Goal: Task Accomplishment & Management: Use online tool/utility

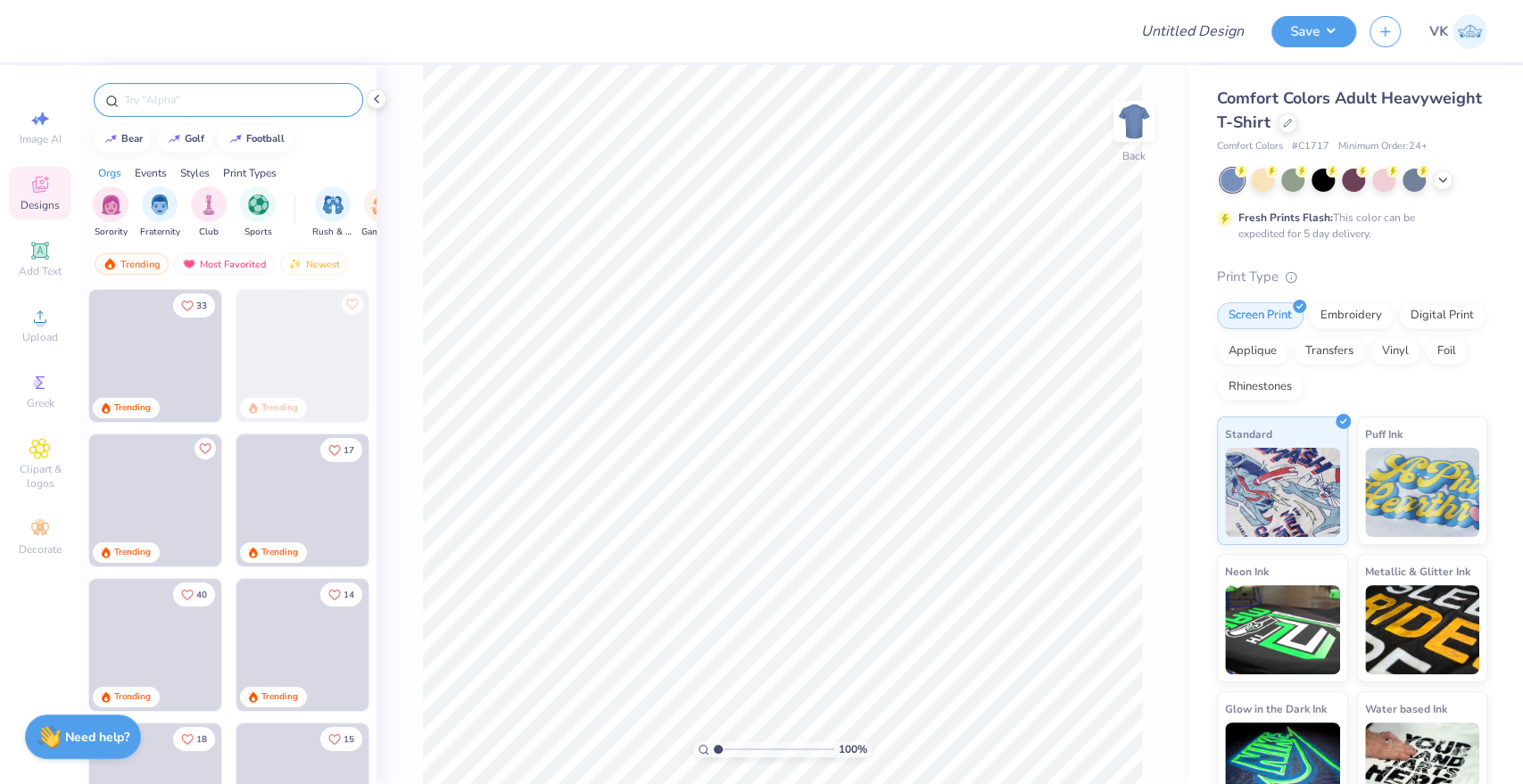
click at [200, 98] on input "text" at bounding box center [237, 99] width 228 height 17
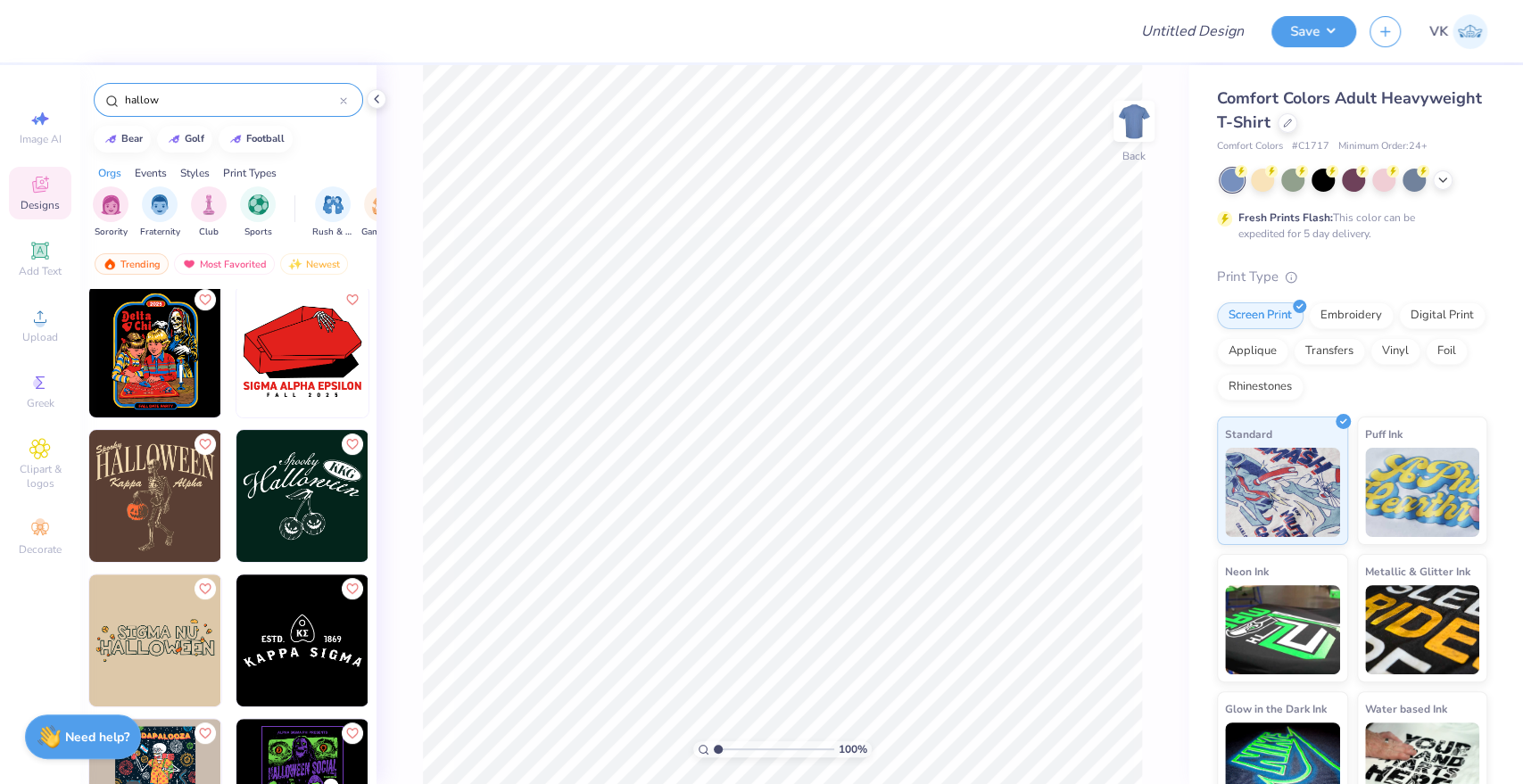
scroll to position [297, 0]
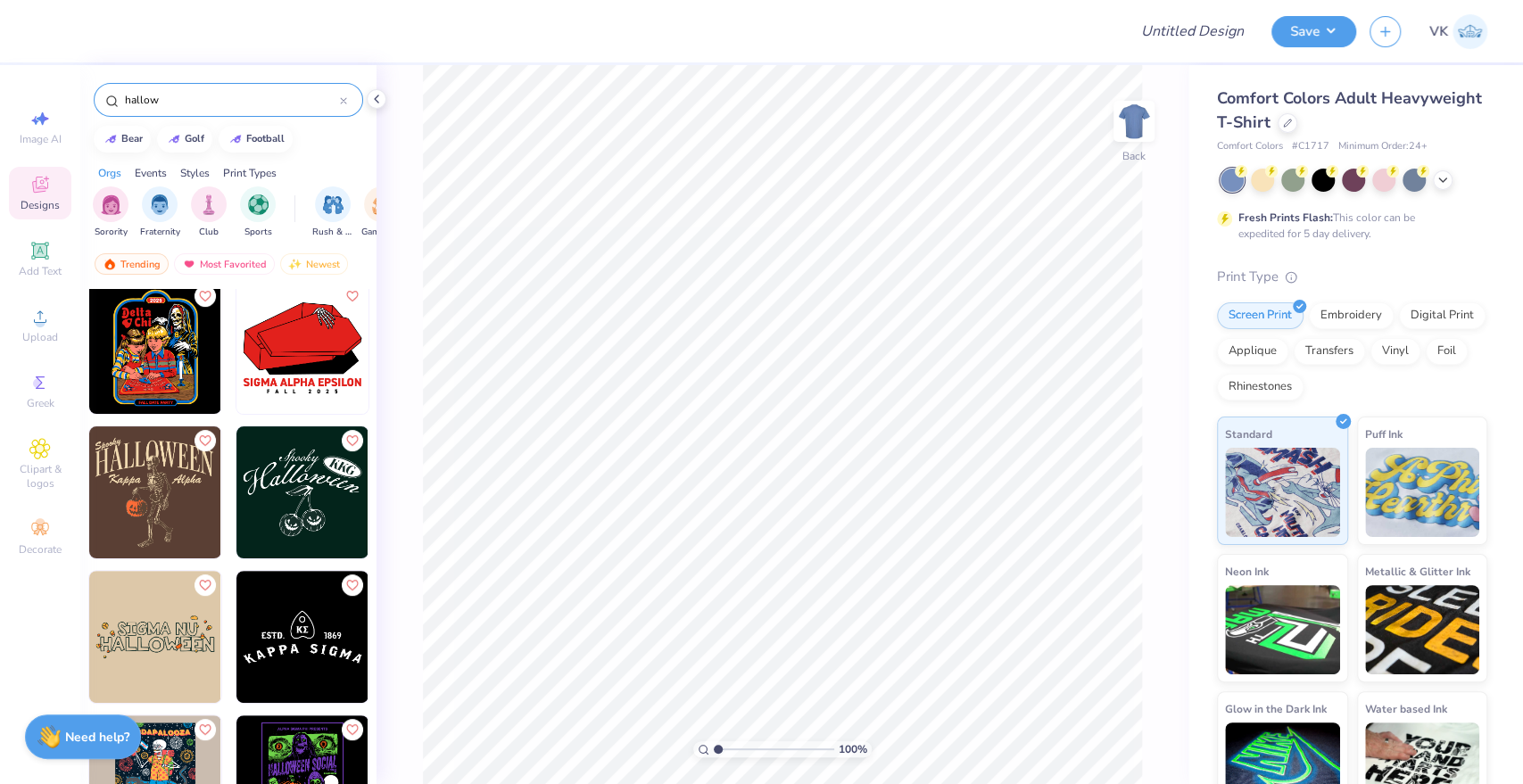
type input "hallow"
click at [169, 506] on div at bounding box center [22, 492] width 396 height 132
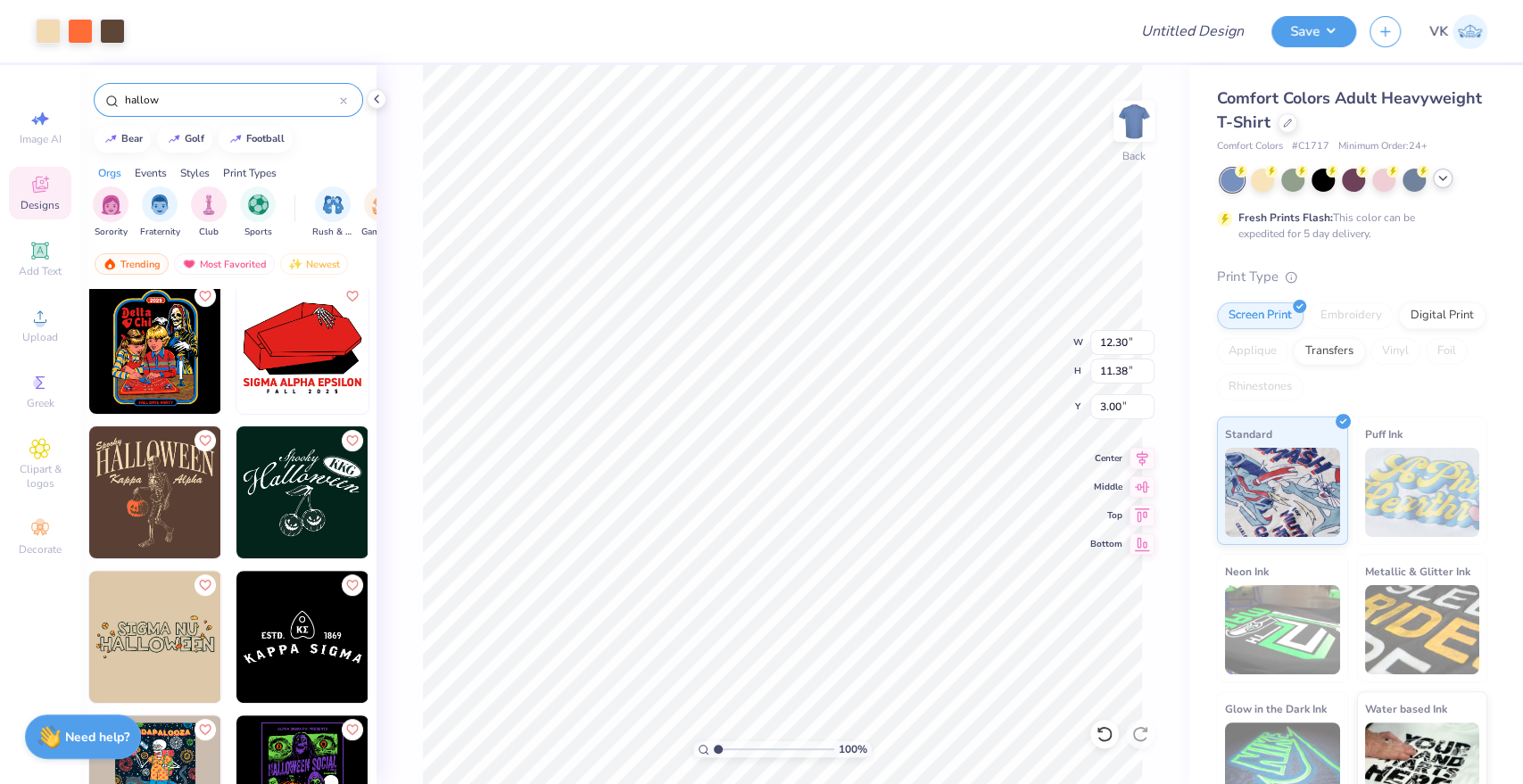
click at [1441, 182] on icon at bounding box center [1442, 178] width 14 height 14
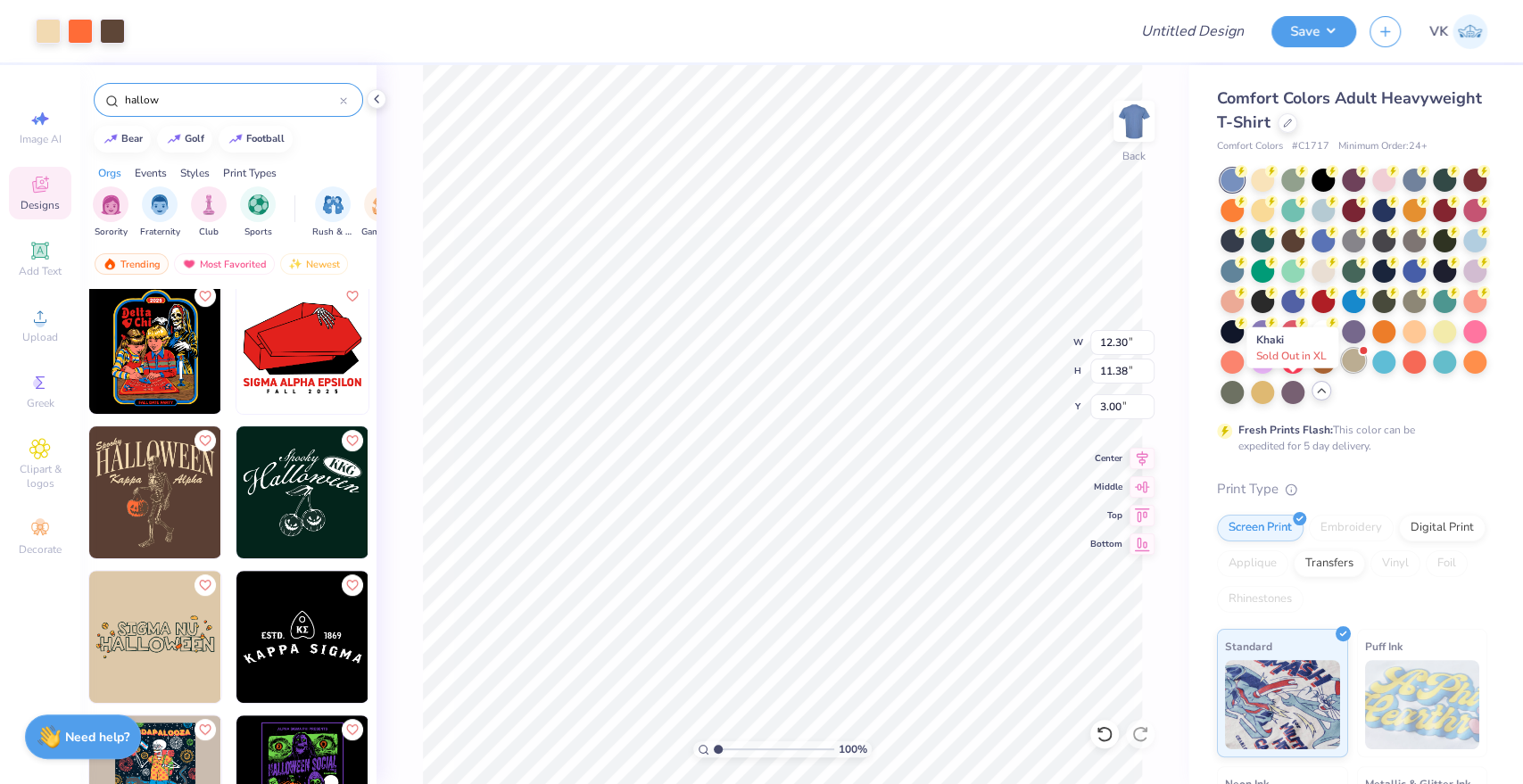
click at [1341, 372] on div at bounding box center [1353, 360] width 23 height 23
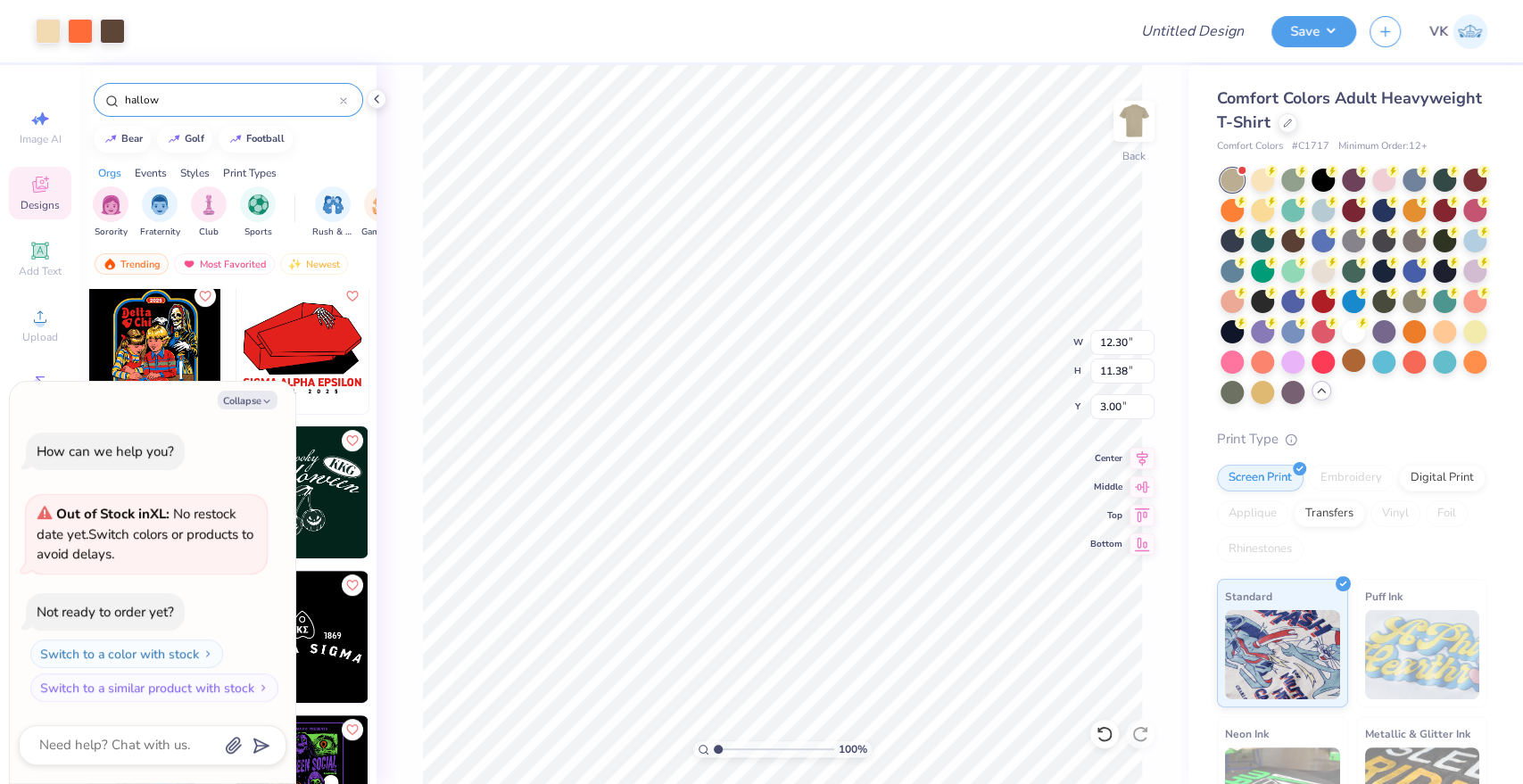
click at [1404, 123] on div "Comfort Colors Adult Heavyweight T-Shirt" at bounding box center [1352, 111] width 270 height 48
click at [1297, 123] on div at bounding box center [1287, 121] width 19 height 19
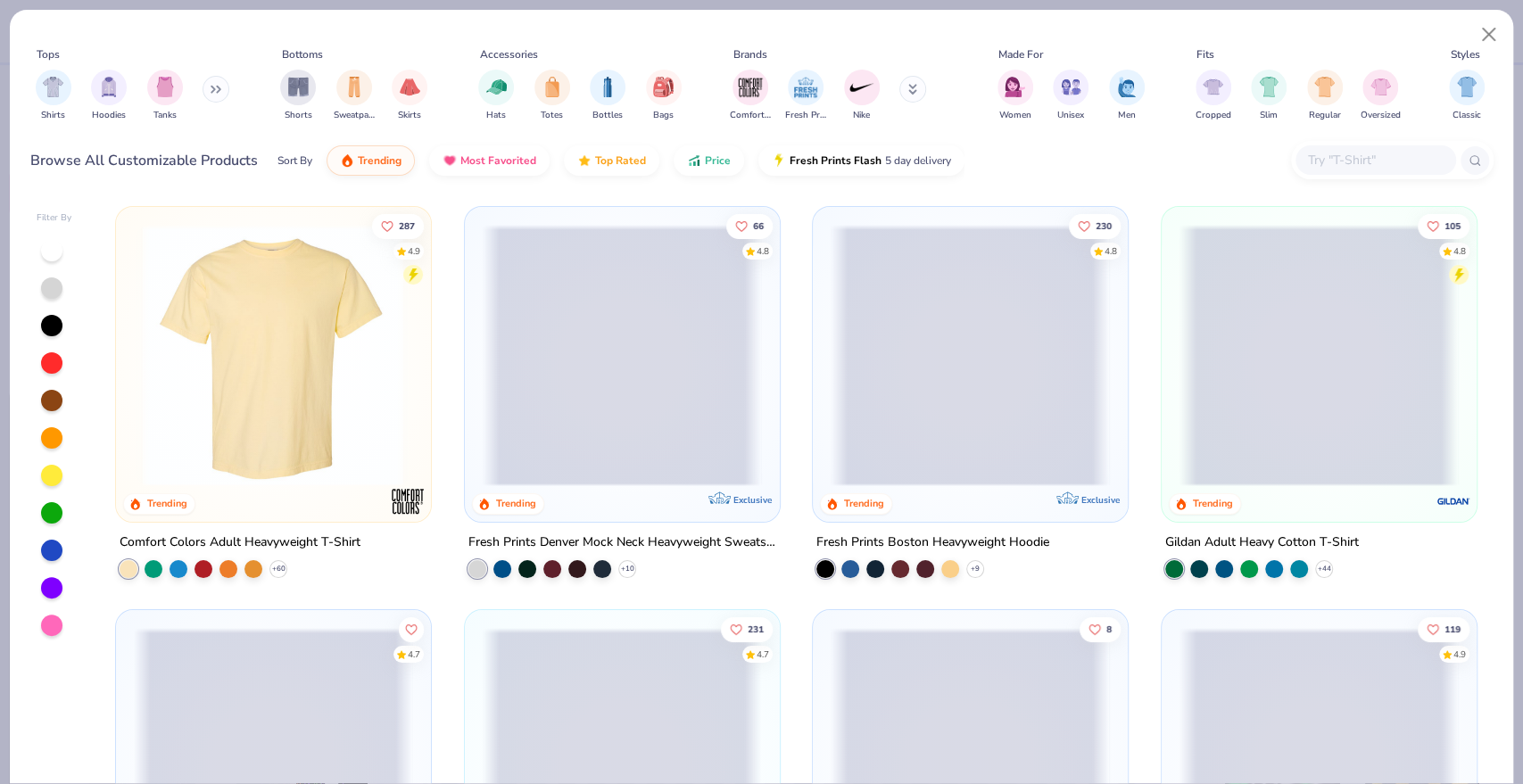
click at [59, 398] on div at bounding box center [51, 401] width 21 height 21
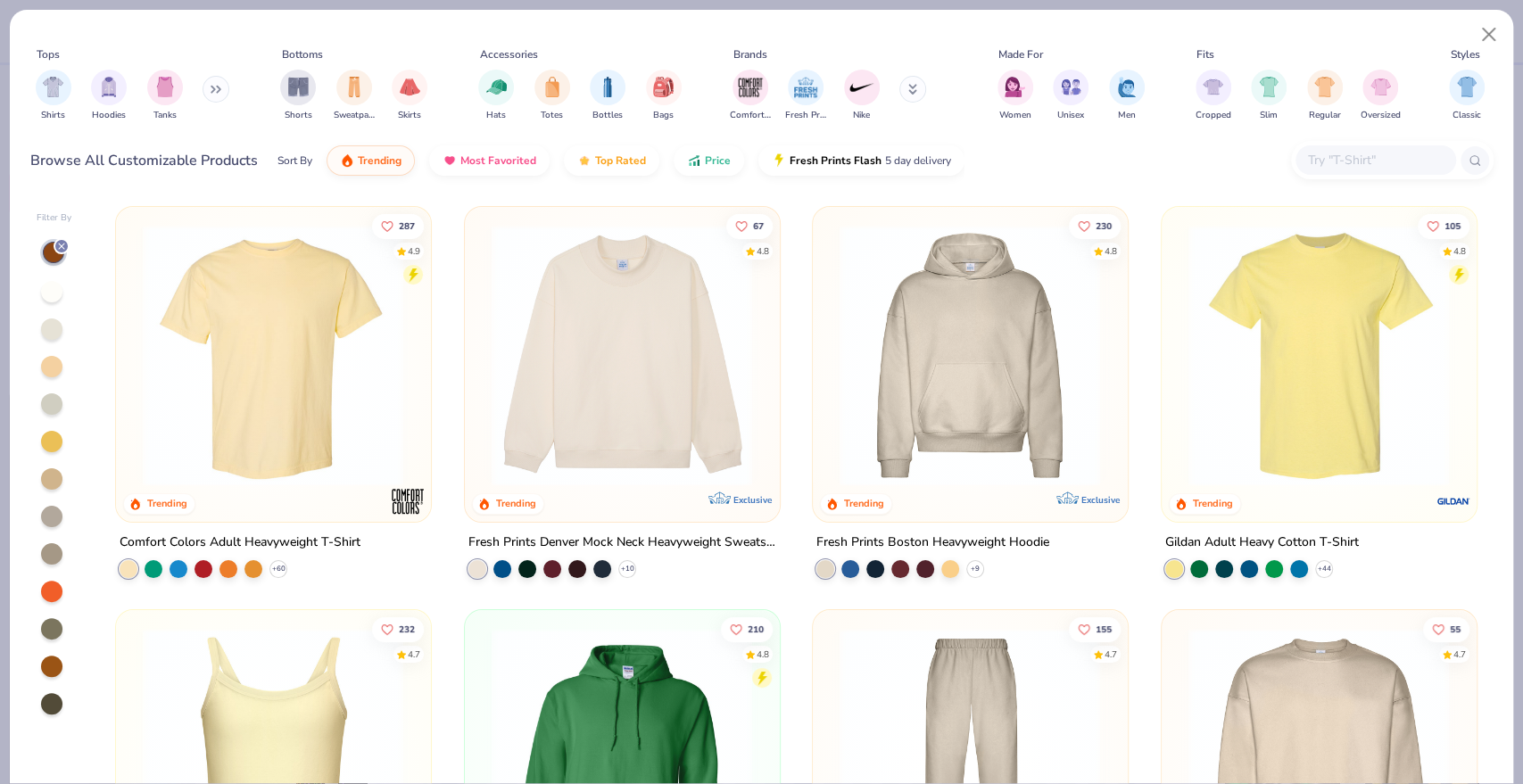
click at [50, 669] on div at bounding box center [51, 666] width 21 height 21
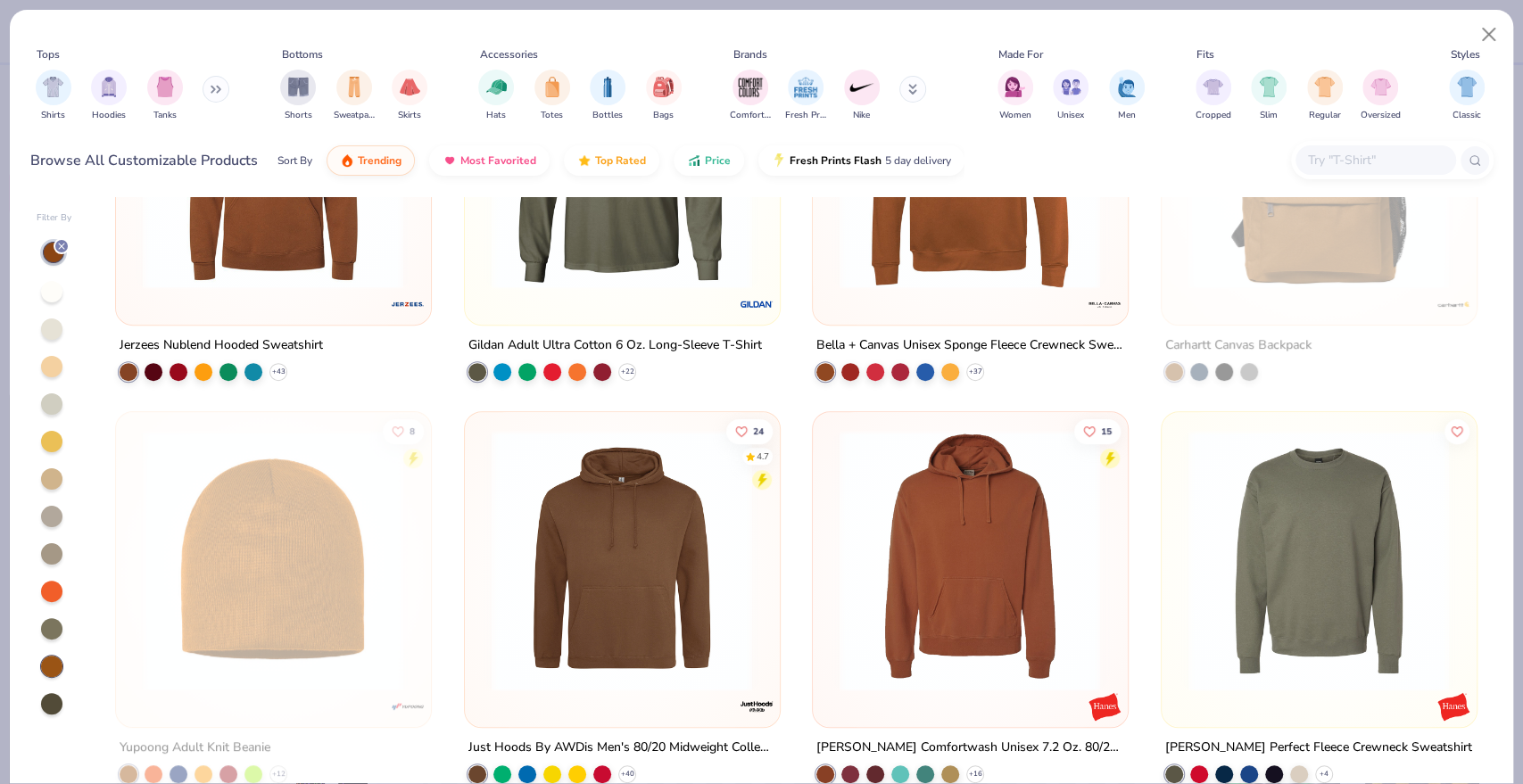
scroll to position [991, 0]
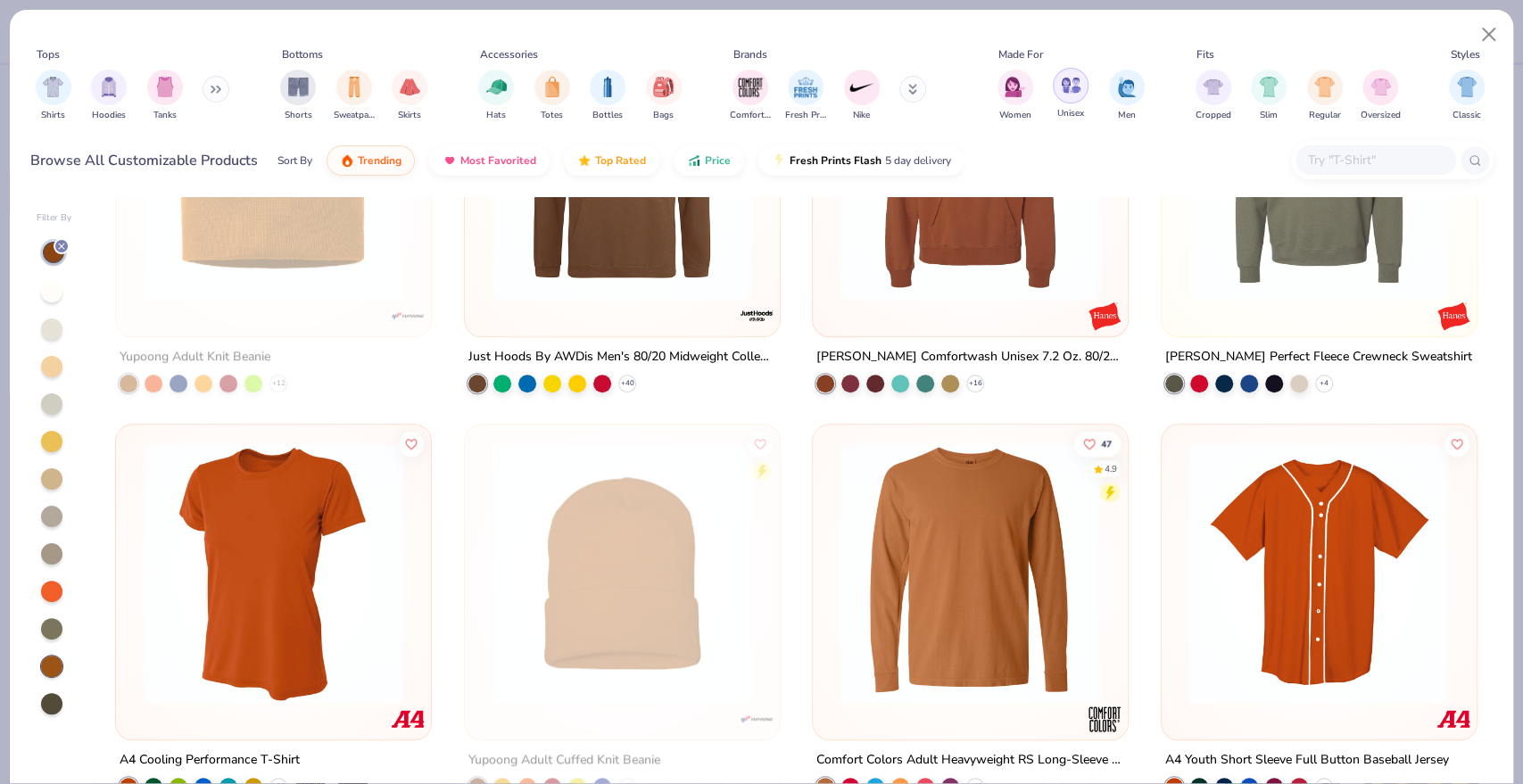
click at [1079, 91] on img "filter for Unisex" at bounding box center [1070, 85] width 20 height 20
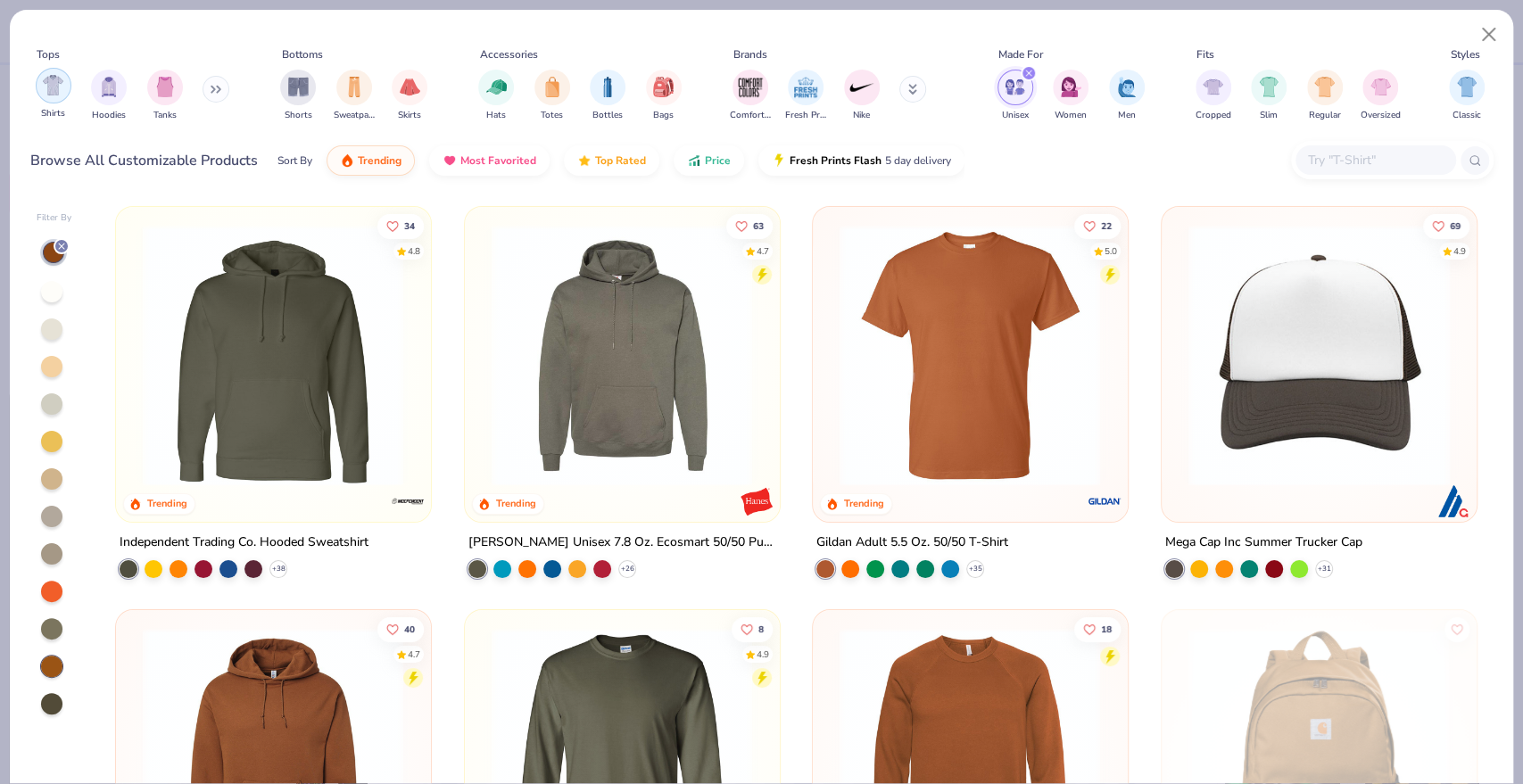
click at [47, 88] on img "filter for Shirts" at bounding box center [52, 85] width 20 height 20
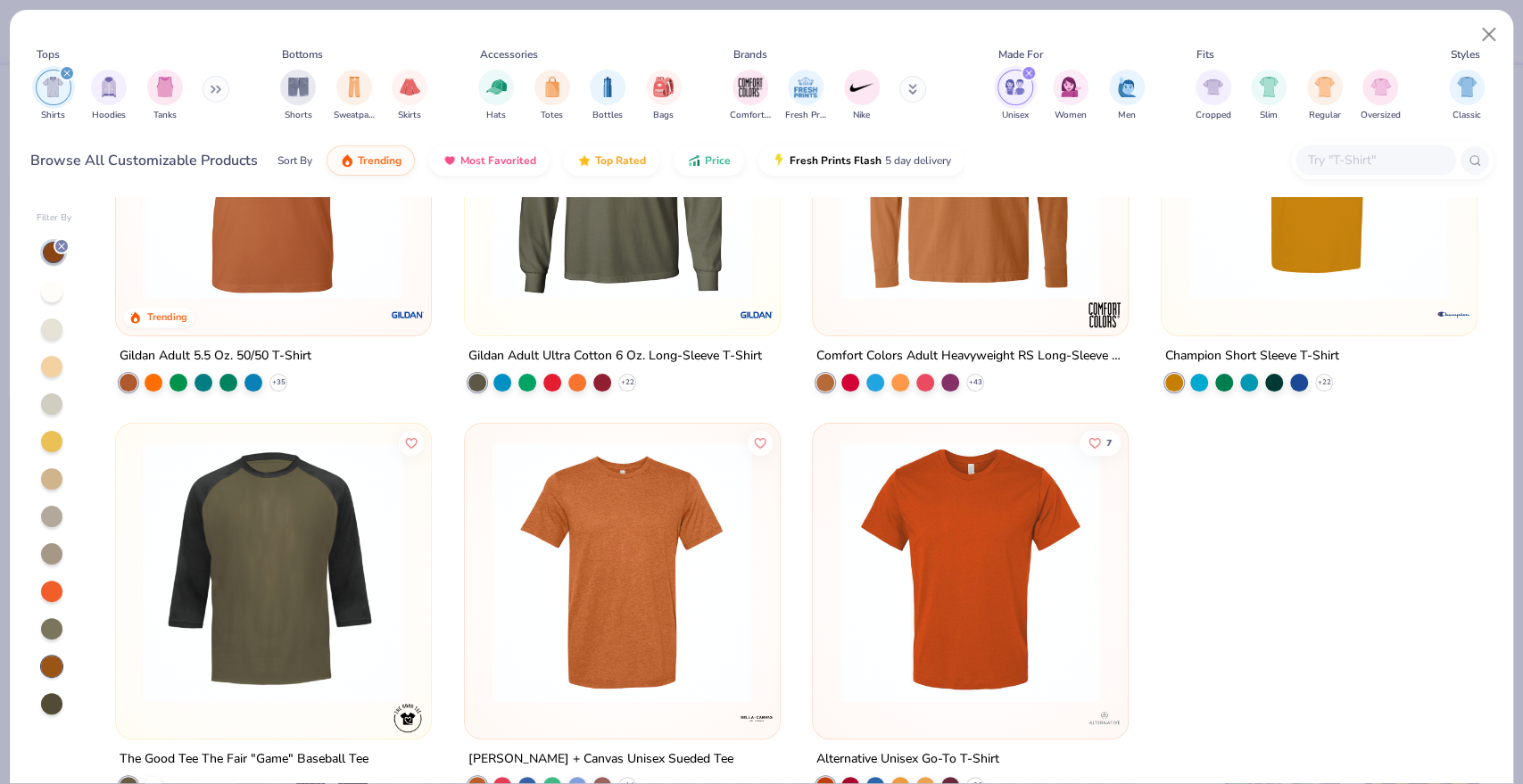
scroll to position [227, 0]
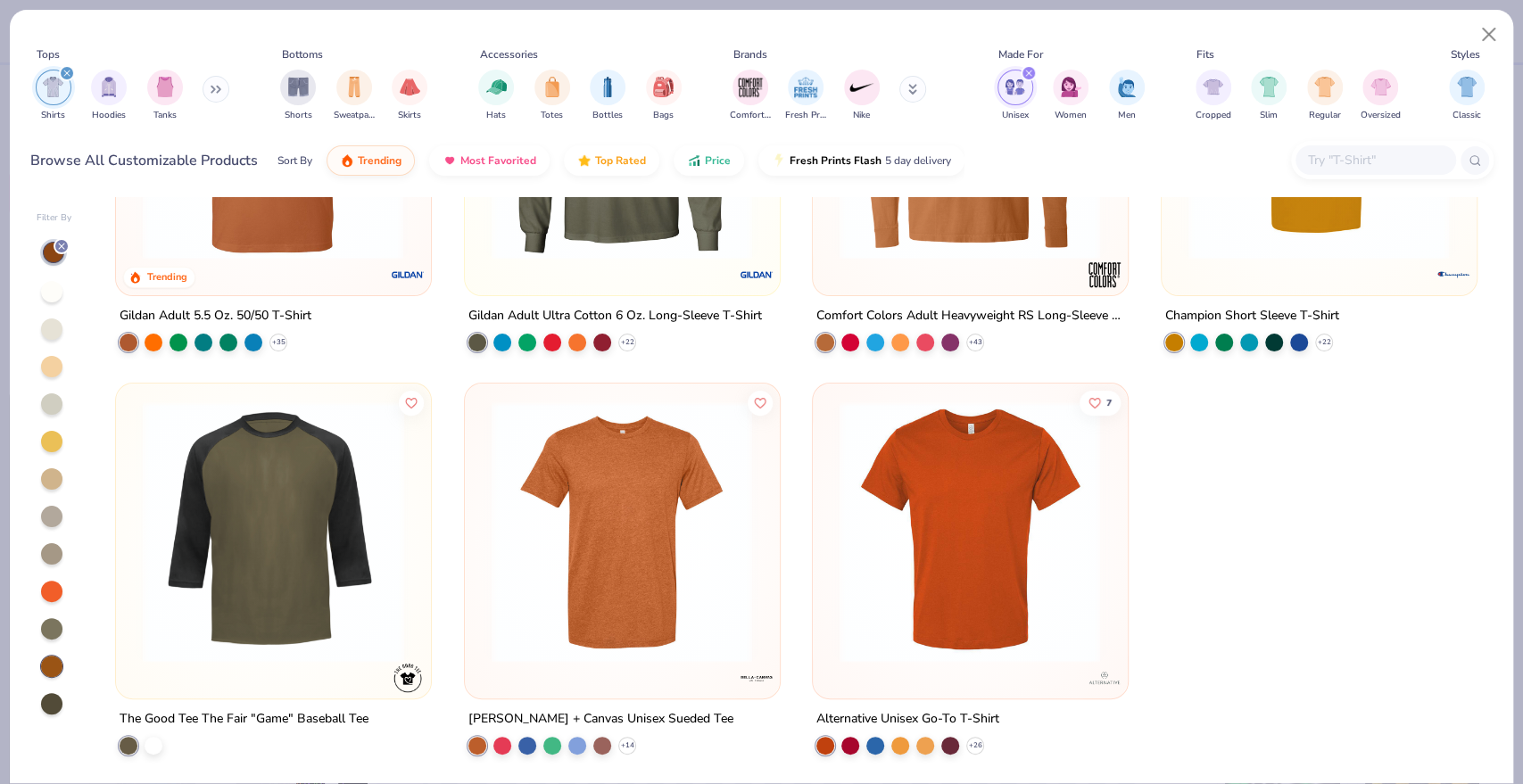
click at [48, 695] on div at bounding box center [51, 704] width 21 height 21
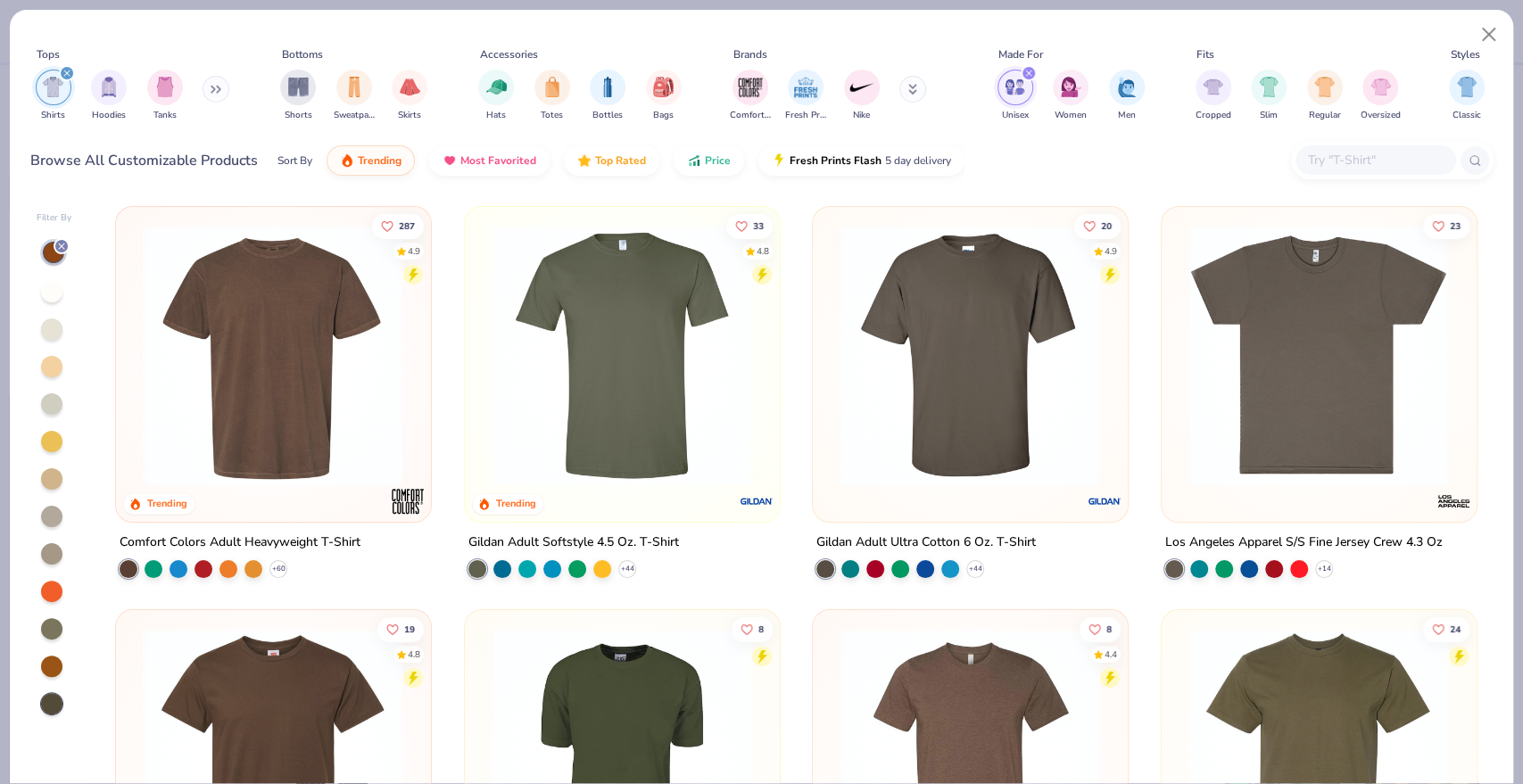
click at [932, 363] on img at bounding box center [970, 355] width 278 height 262
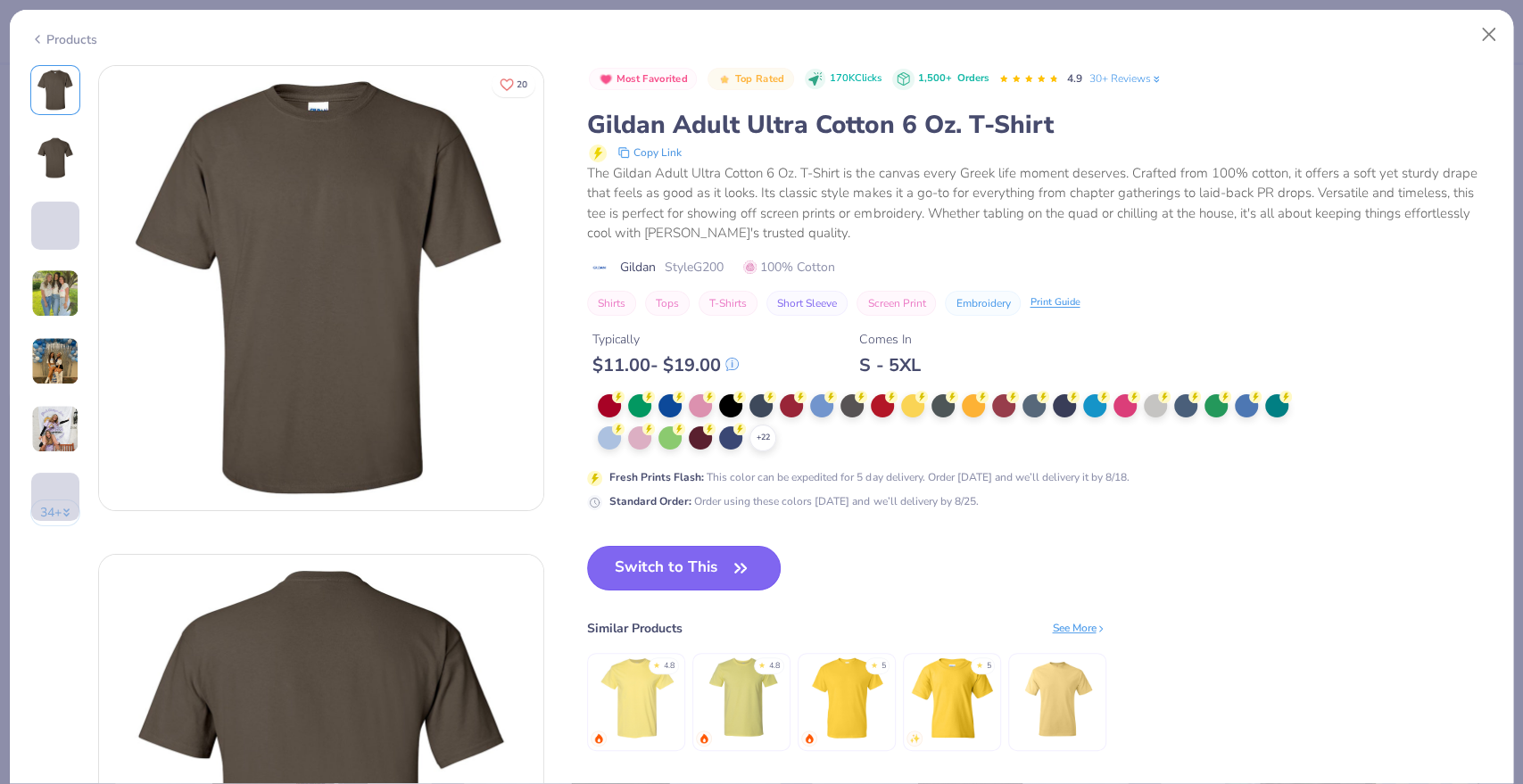
click at [722, 573] on button "Switch to This" at bounding box center [684, 568] width 193 height 44
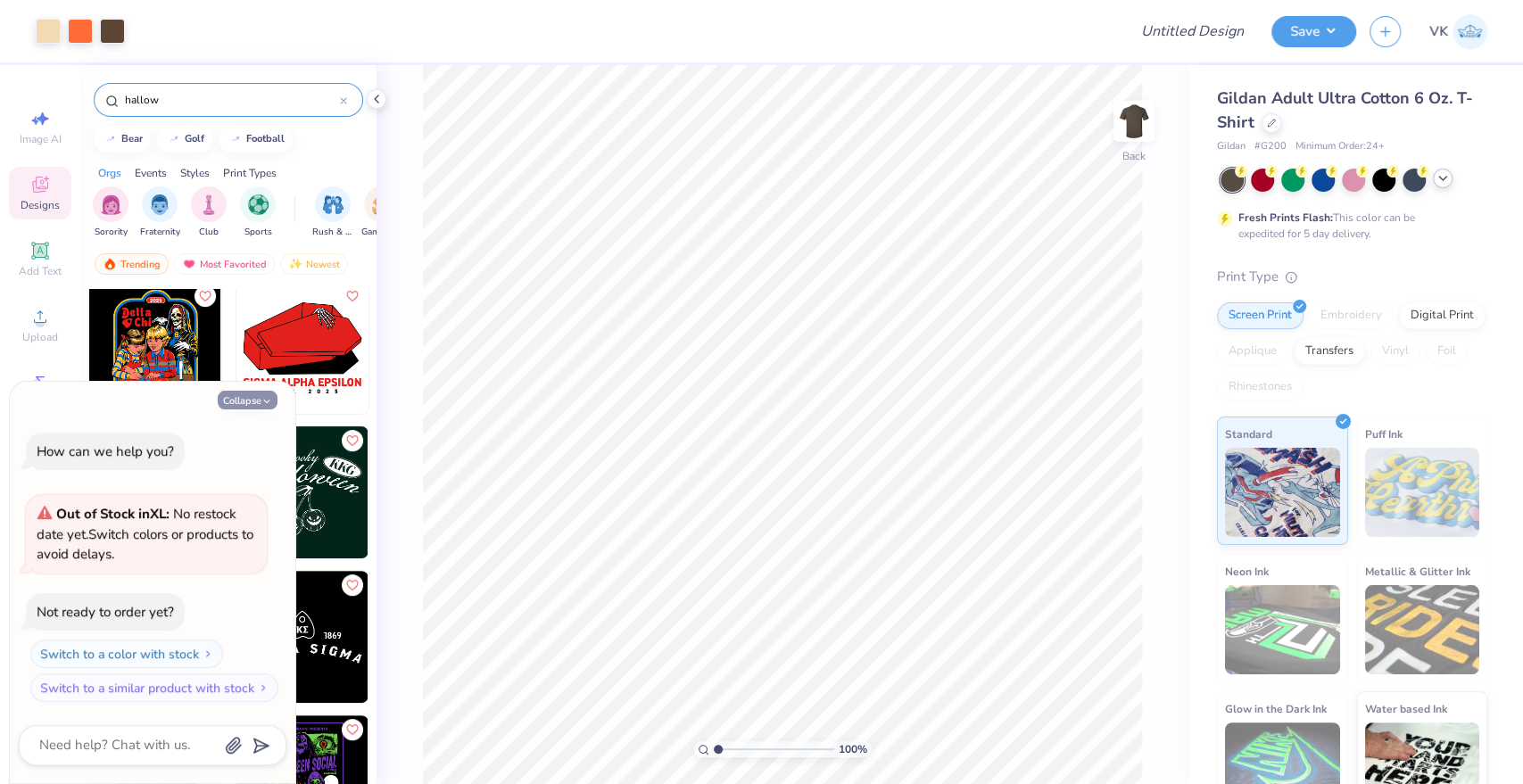
click at [259, 402] on button "Collapse" at bounding box center [247, 400] width 60 height 18
type textarea "x"
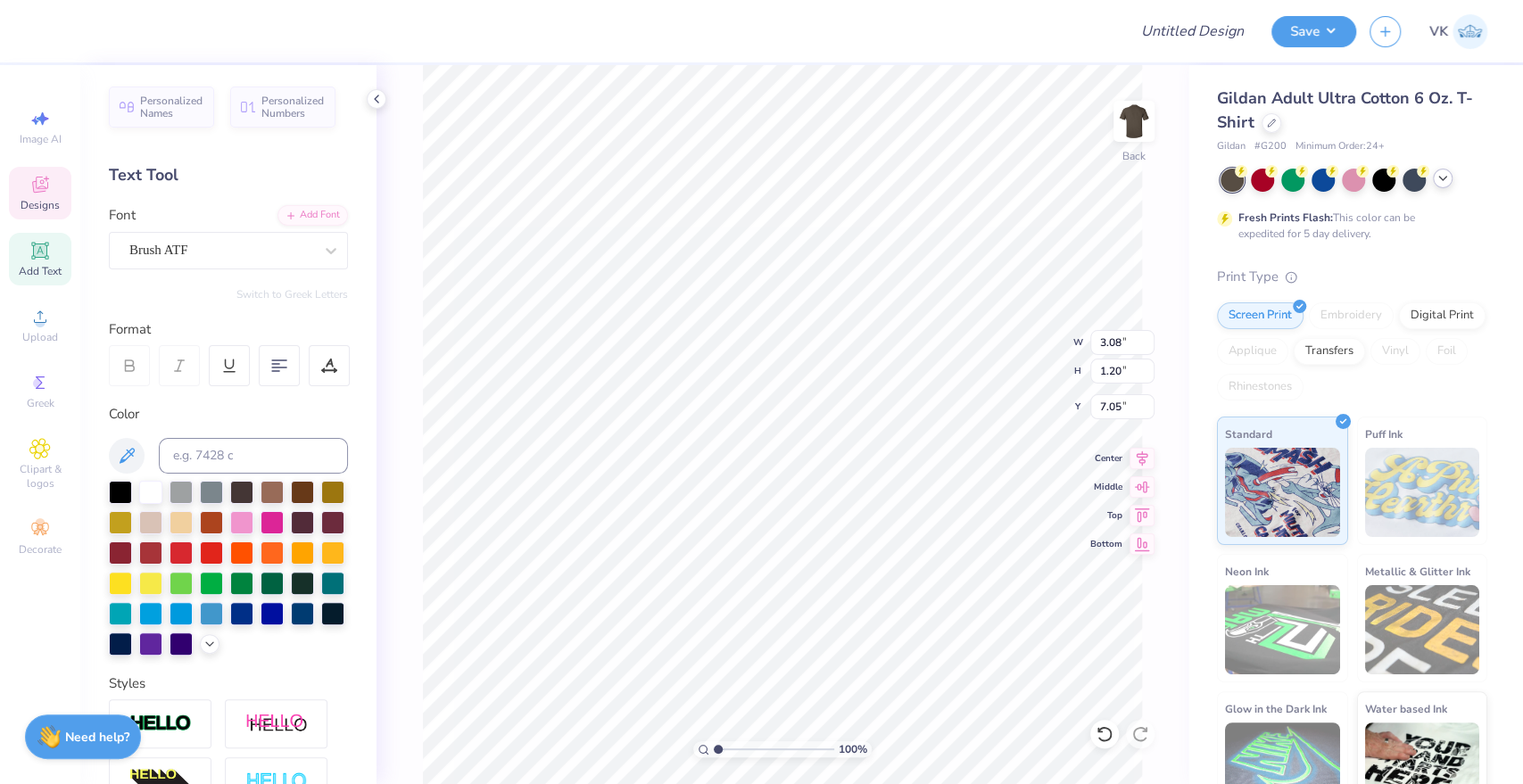
scroll to position [16, 2]
type textarea "Pi"
type input "2.65"
type input "1.33"
type input "3.26"
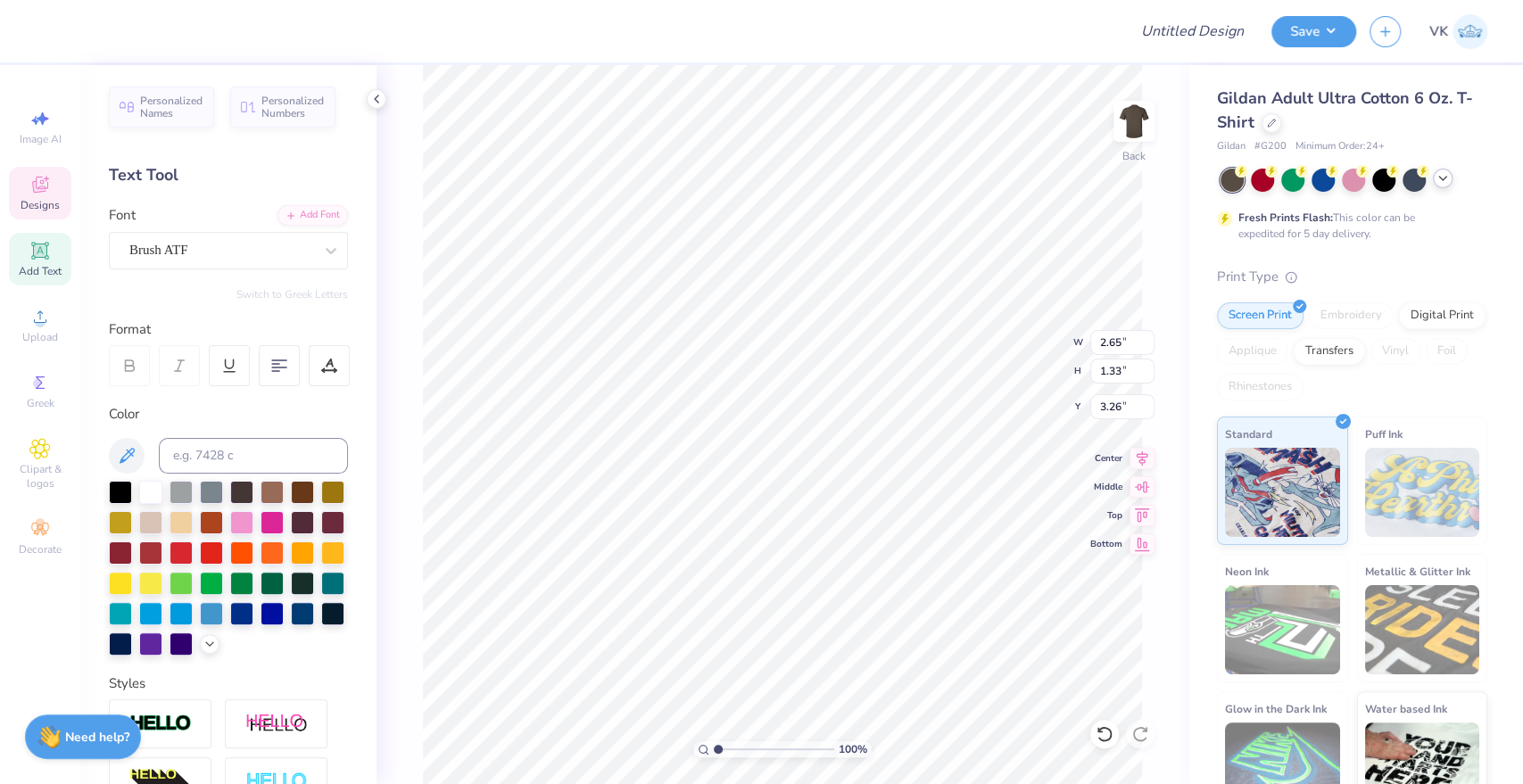
type input "12.30"
type input "3.78"
type input "3.54"
type textarea "HALLOWEEKEND"
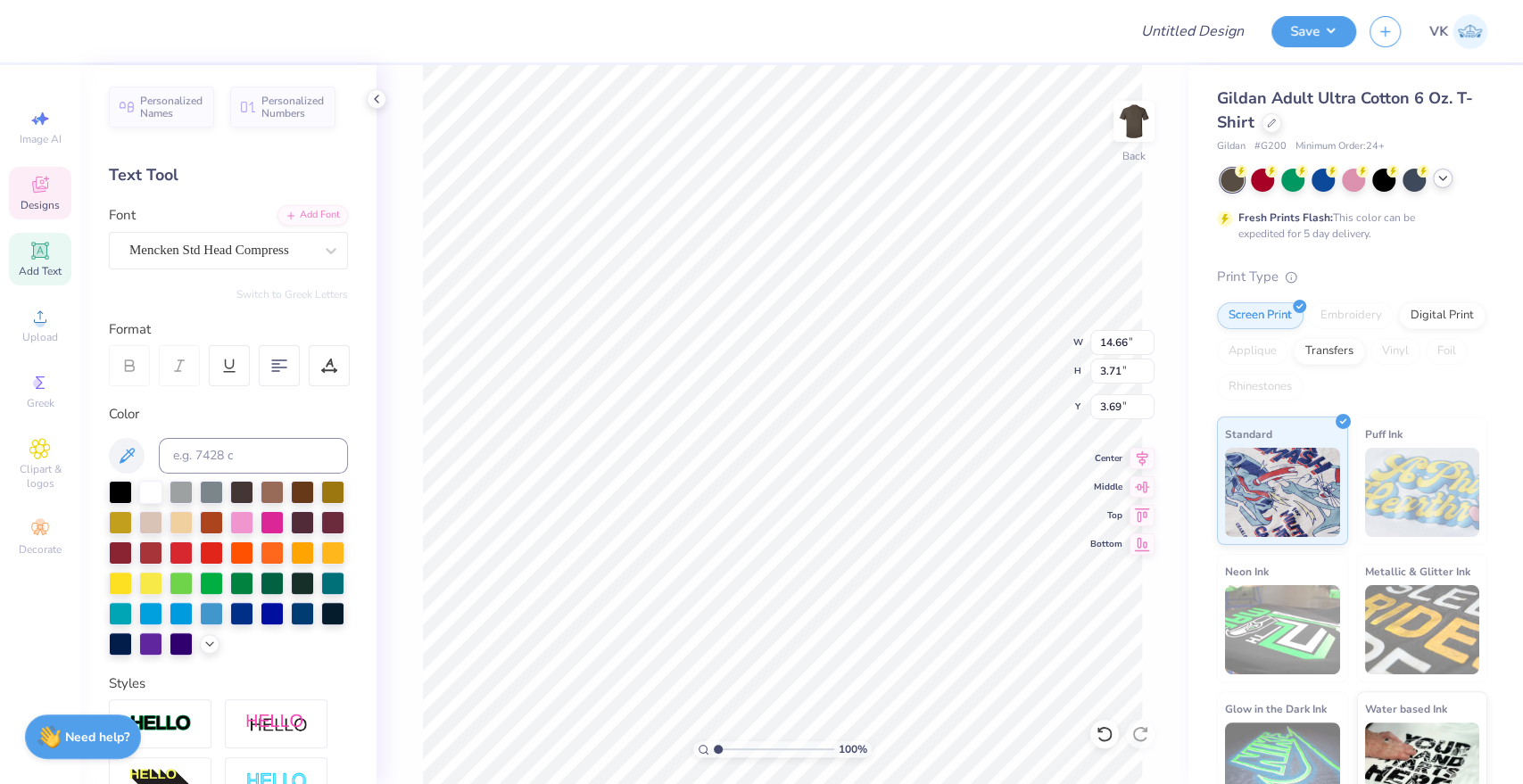
type input "14.66"
type input "3.71"
type input "3.69"
type input "14.20"
type input "3.60"
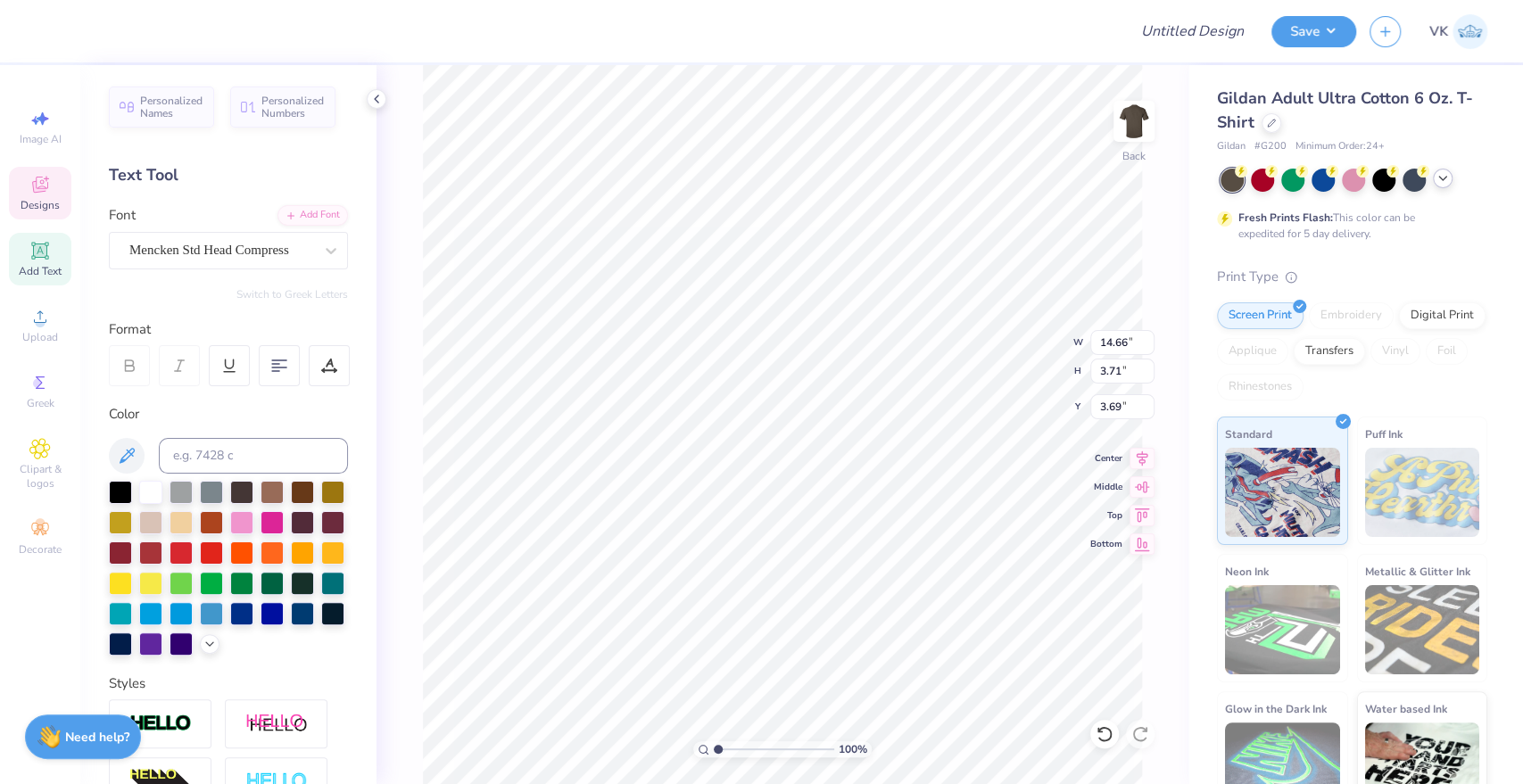
type input "3.80"
type input "2.65"
type input "1.33"
type input "3.26"
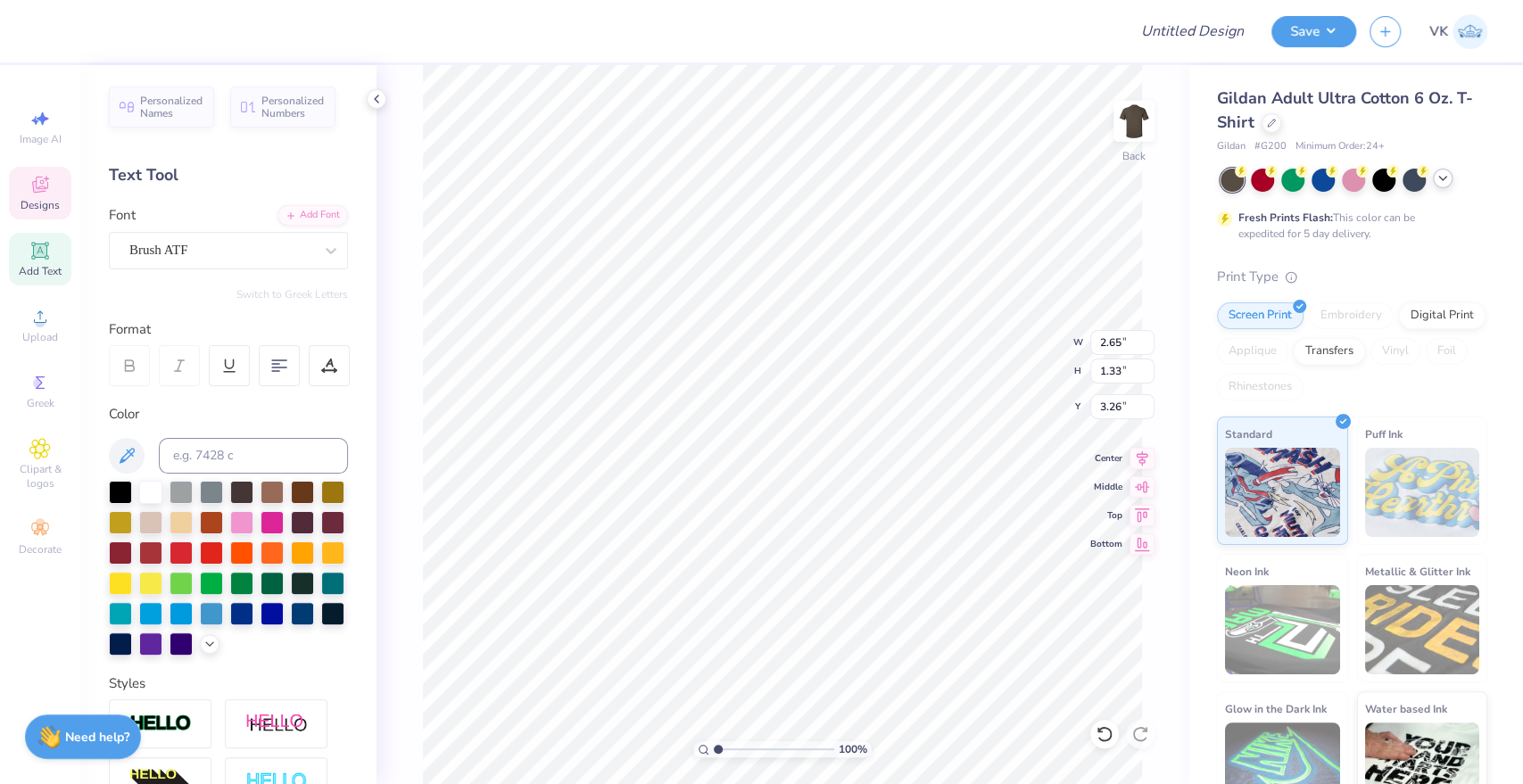
type textarea "Spooky"
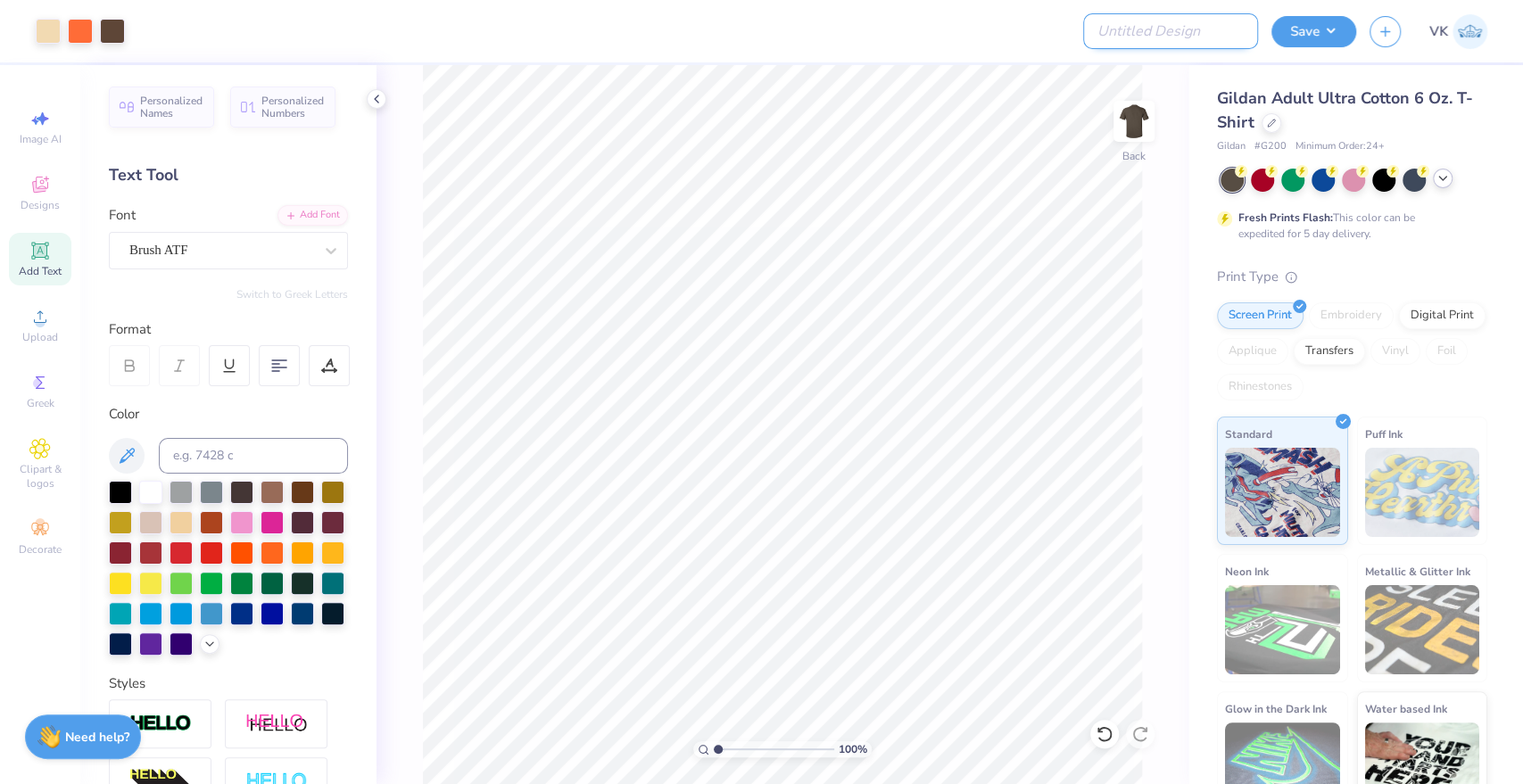
click at [1211, 32] on input "Design Title" at bounding box center [1170, 31] width 175 height 36
click at [1212, 32] on input "Design Title" at bounding box center [1170, 31] width 175 height 36
click at [1210, 33] on input "Design Title" at bounding box center [1170, 31] width 175 height 36
click at [1201, 31] on input "ΚΠ Halloweekend "Grunge" Merch 1- C1717" at bounding box center [1170, 31] width 175 height 36
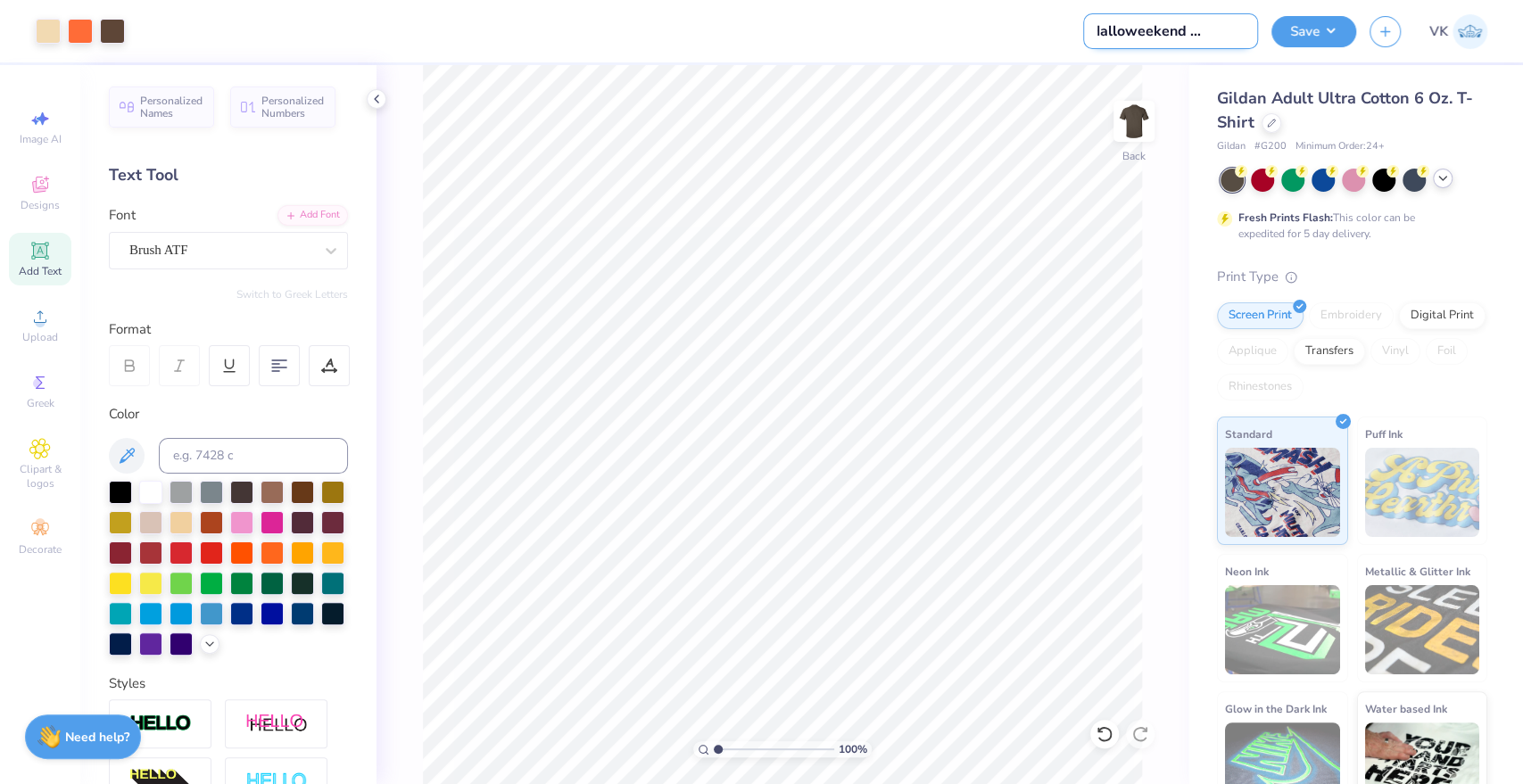
scroll to position [0, 29]
type input "ΚΠ Halloweekend Merch 3"
click at [1306, 30] on button "Save" at bounding box center [1313, 29] width 85 height 31
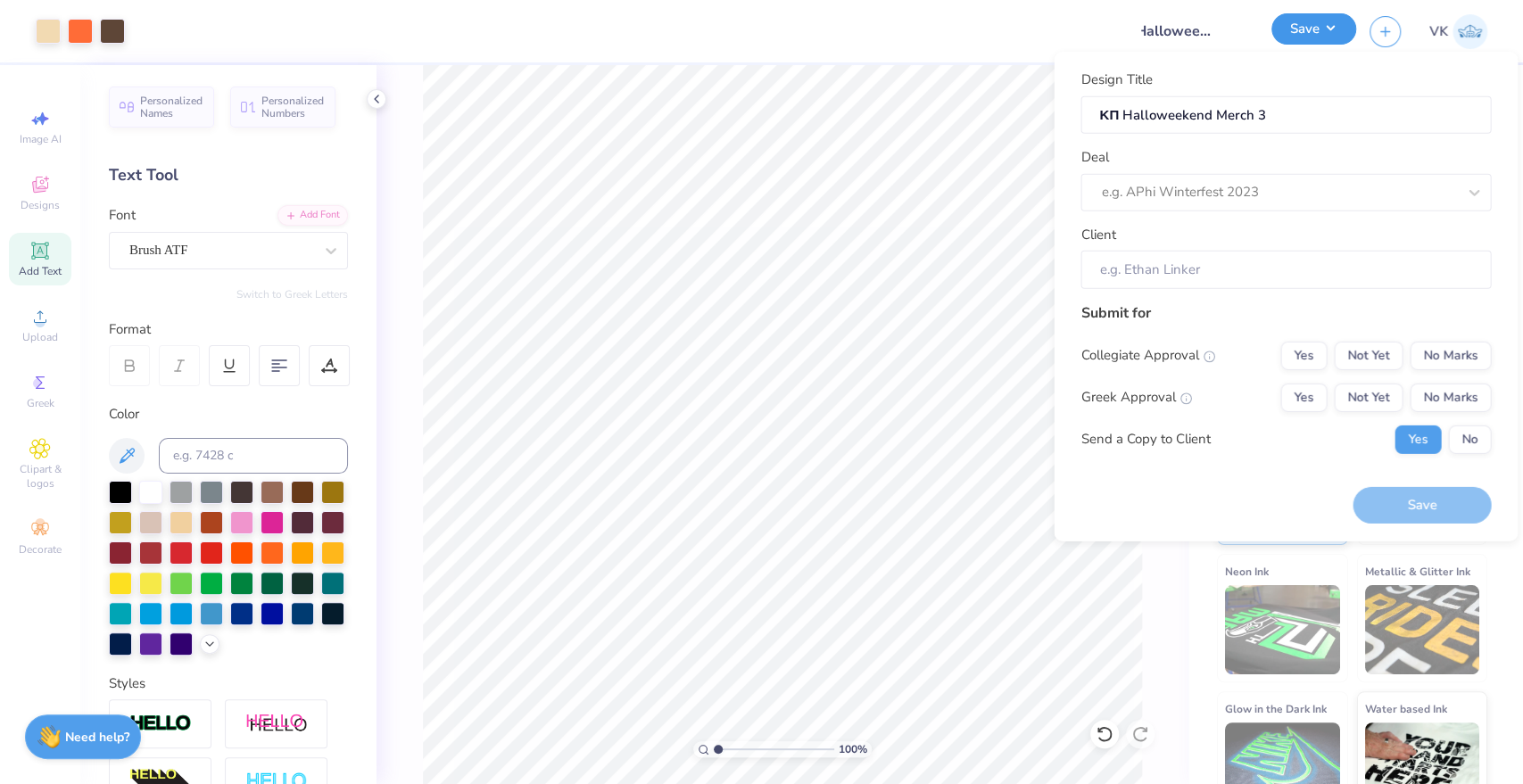
scroll to position [0, 0]
click at [1259, 191] on div at bounding box center [1279, 192] width 355 height 24
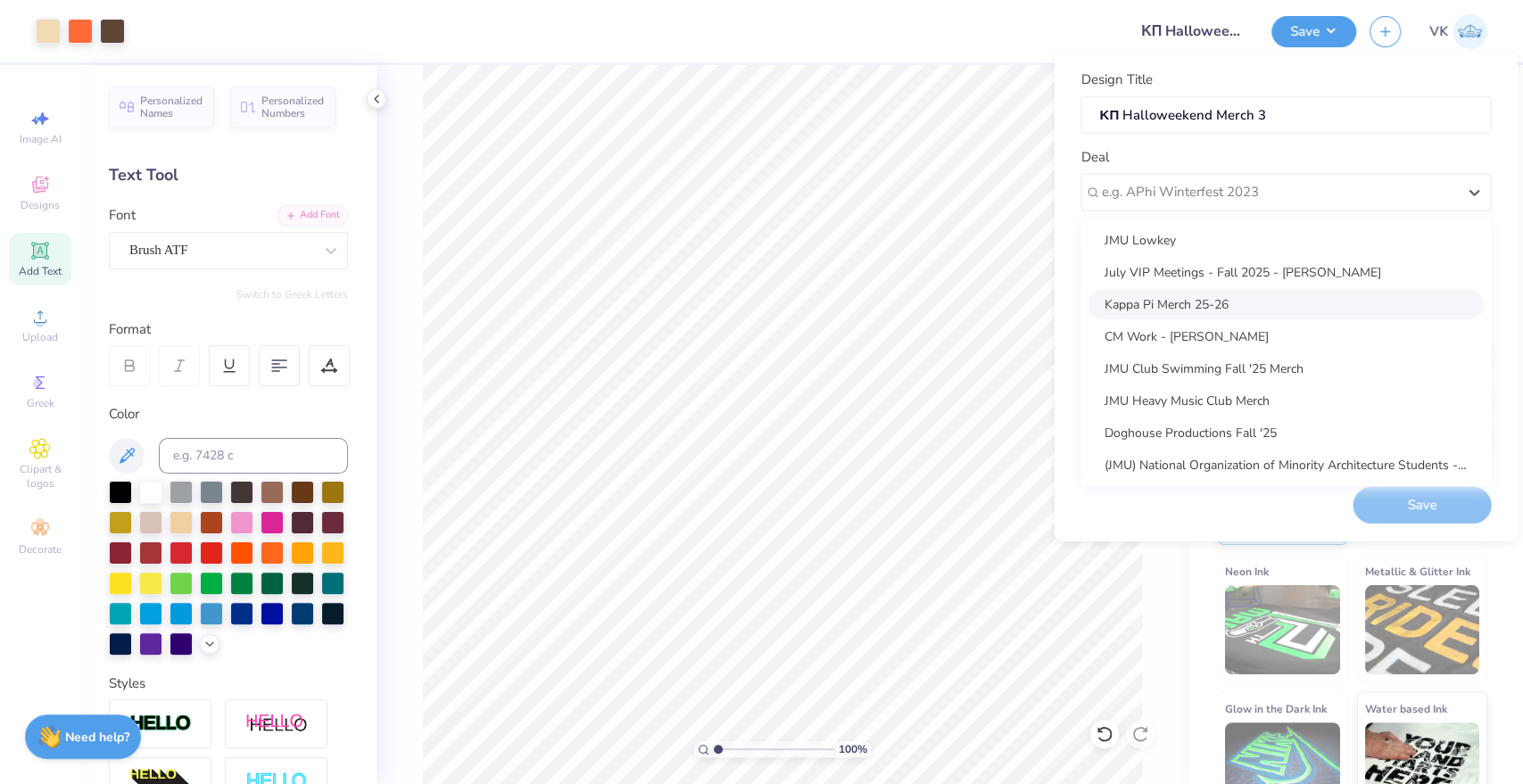
click at [1217, 294] on div "Kappa Pi Merch 25-26" at bounding box center [1285, 303] width 396 height 29
type input "[PERSON_NAME]"
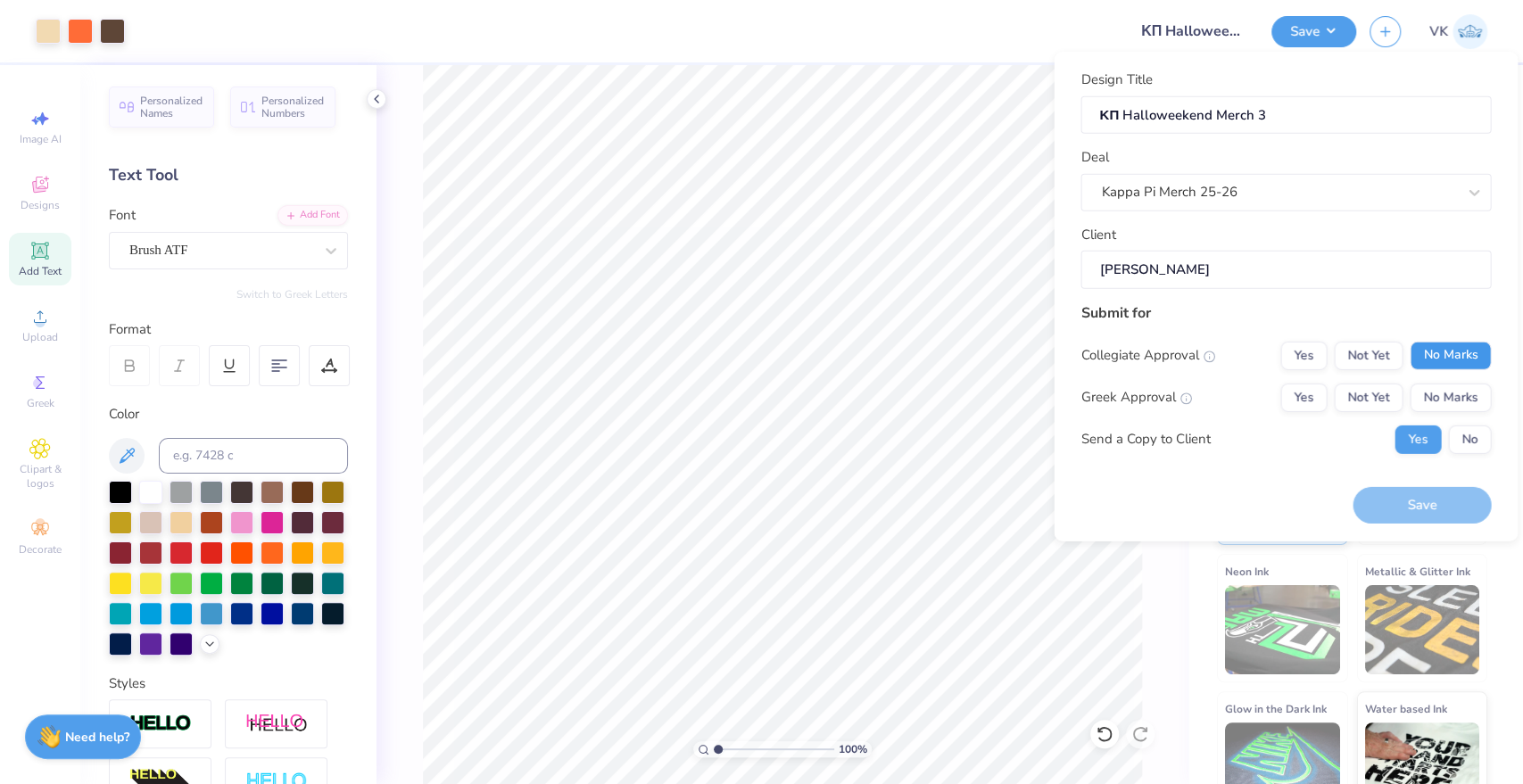
click at [1431, 357] on button "No Marks" at bounding box center [1450, 355] width 81 height 29
click at [1309, 398] on button "Yes" at bounding box center [1303, 397] width 46 height 29
click at [1406, 509] on button "Save" at bounding box center [1421, 505] width 138 height 37
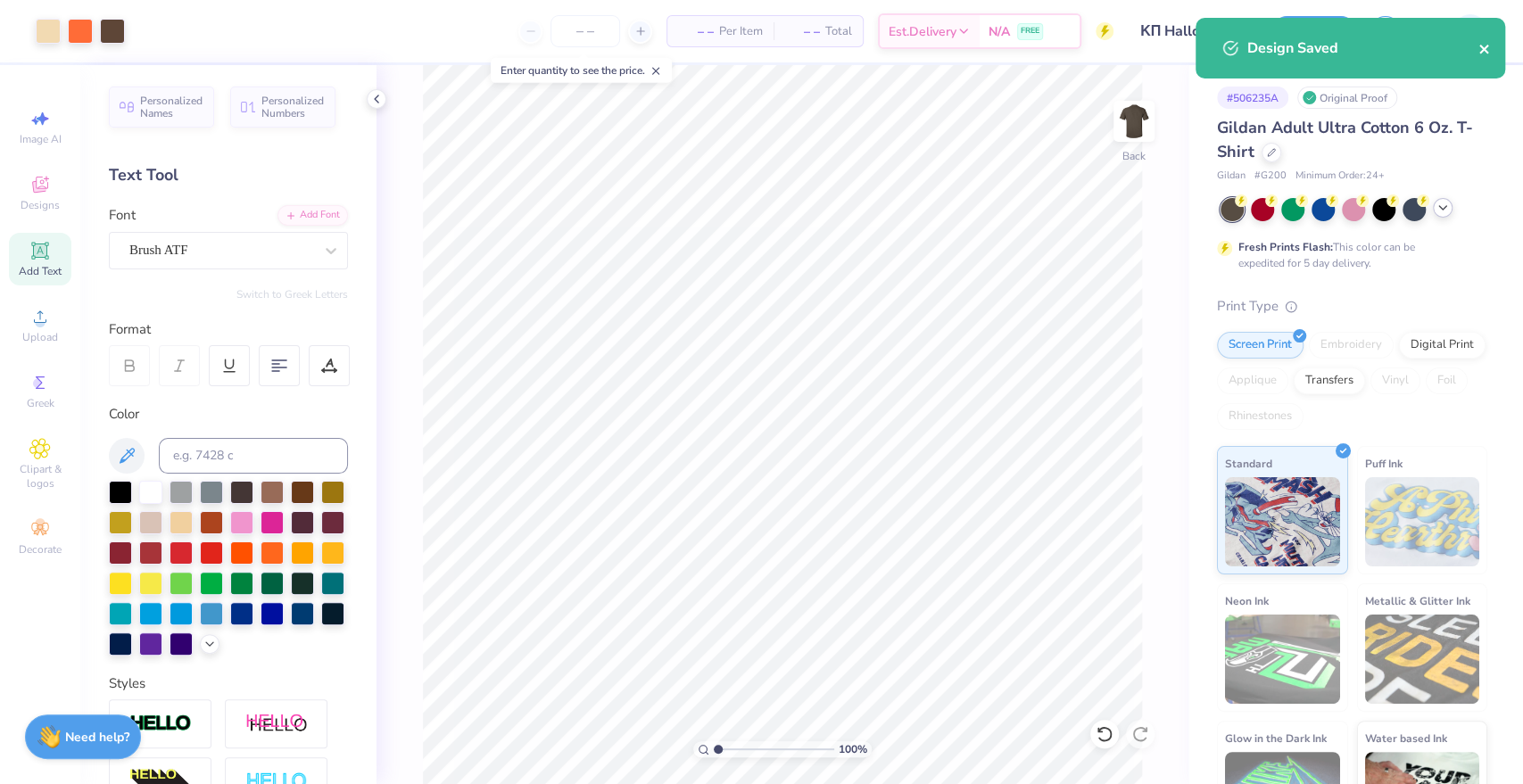
click at [1489, 46] on icon "close" at bounding box center [1484, 48] width 13 height 14
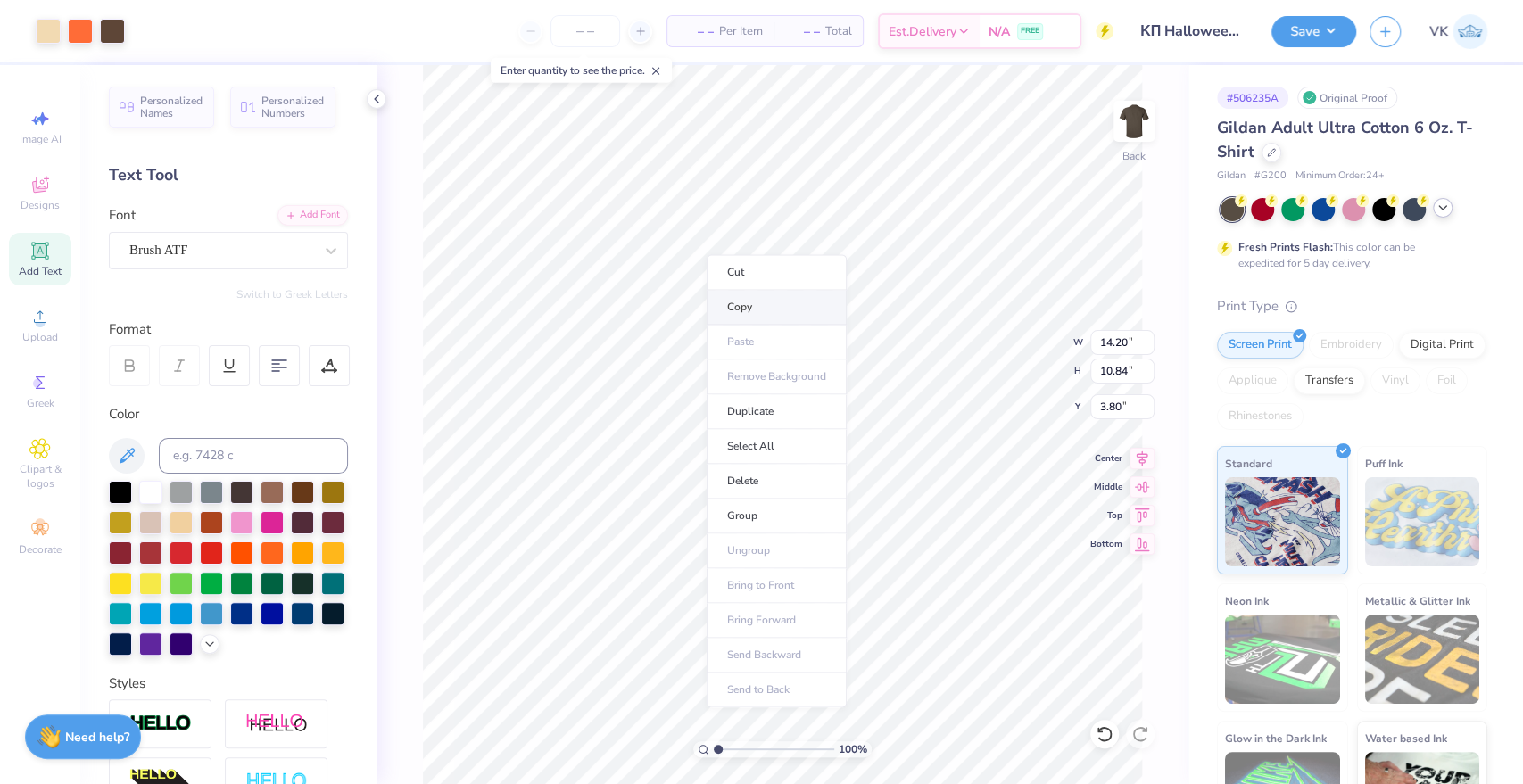
click at [734, 315] on li "Copy" at bounding box center [776, 307] width 140 height 35
click at [1375, 28] on button "button" at bounding box center [1385, 29] width 31 height 31
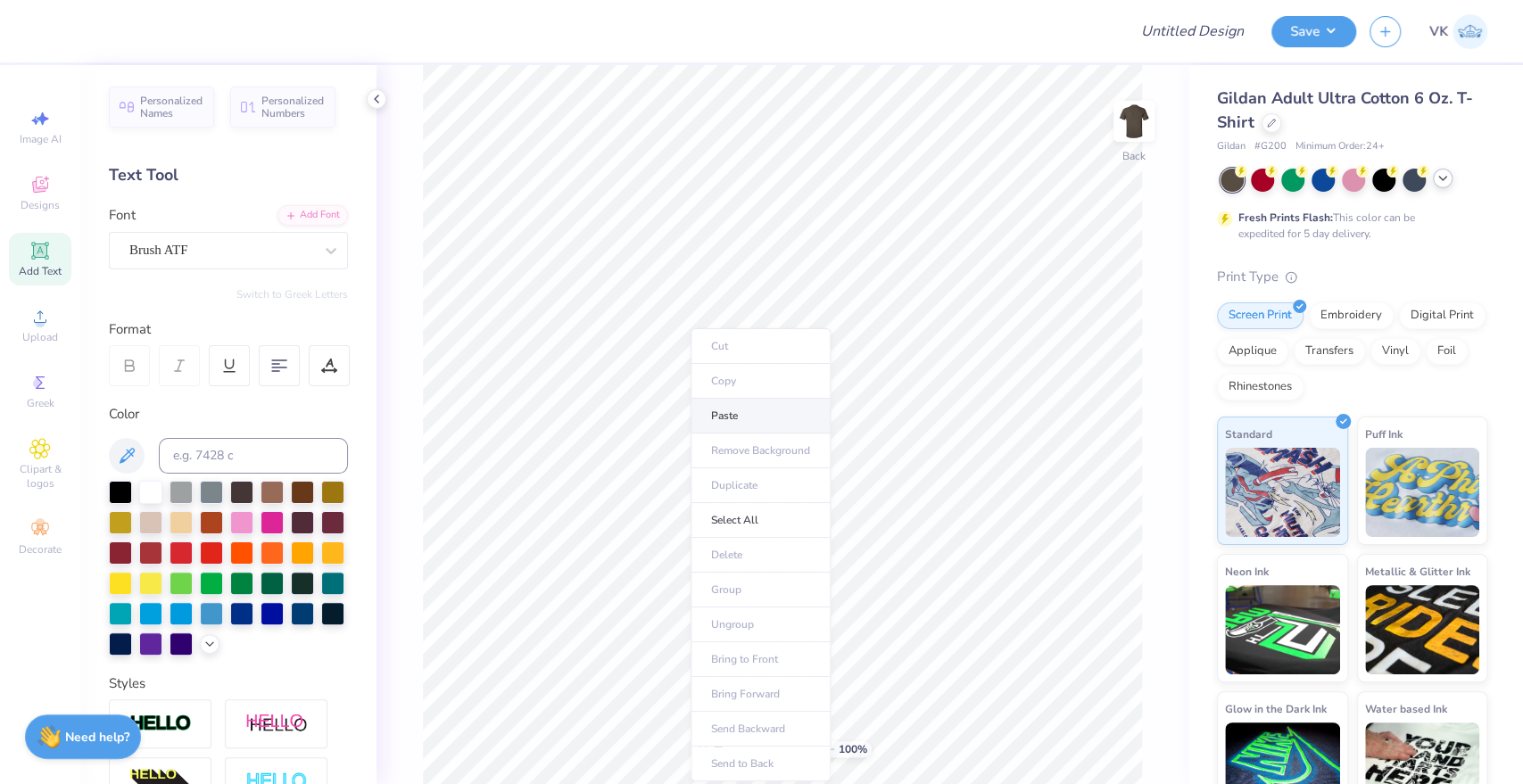
click at [728, 415] on li "Paste" at bounding box center [760, 416] width 140 height 35
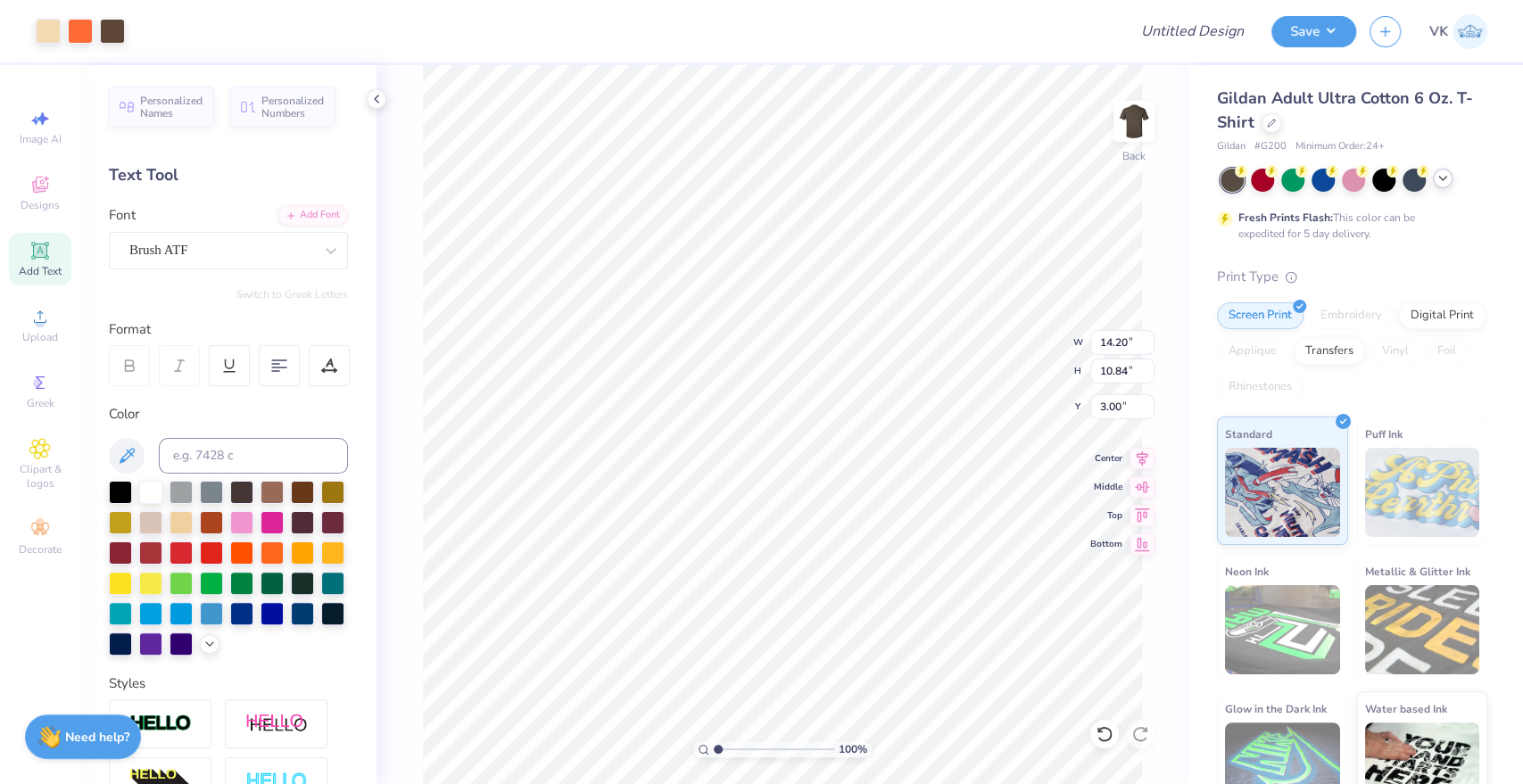
type input "3.00"
type input "14.20"
type input "3.60"
click at [745, 406] on li "Duplicate" at bounding box center [747, 415] width 140 height 35
type input "16.82"
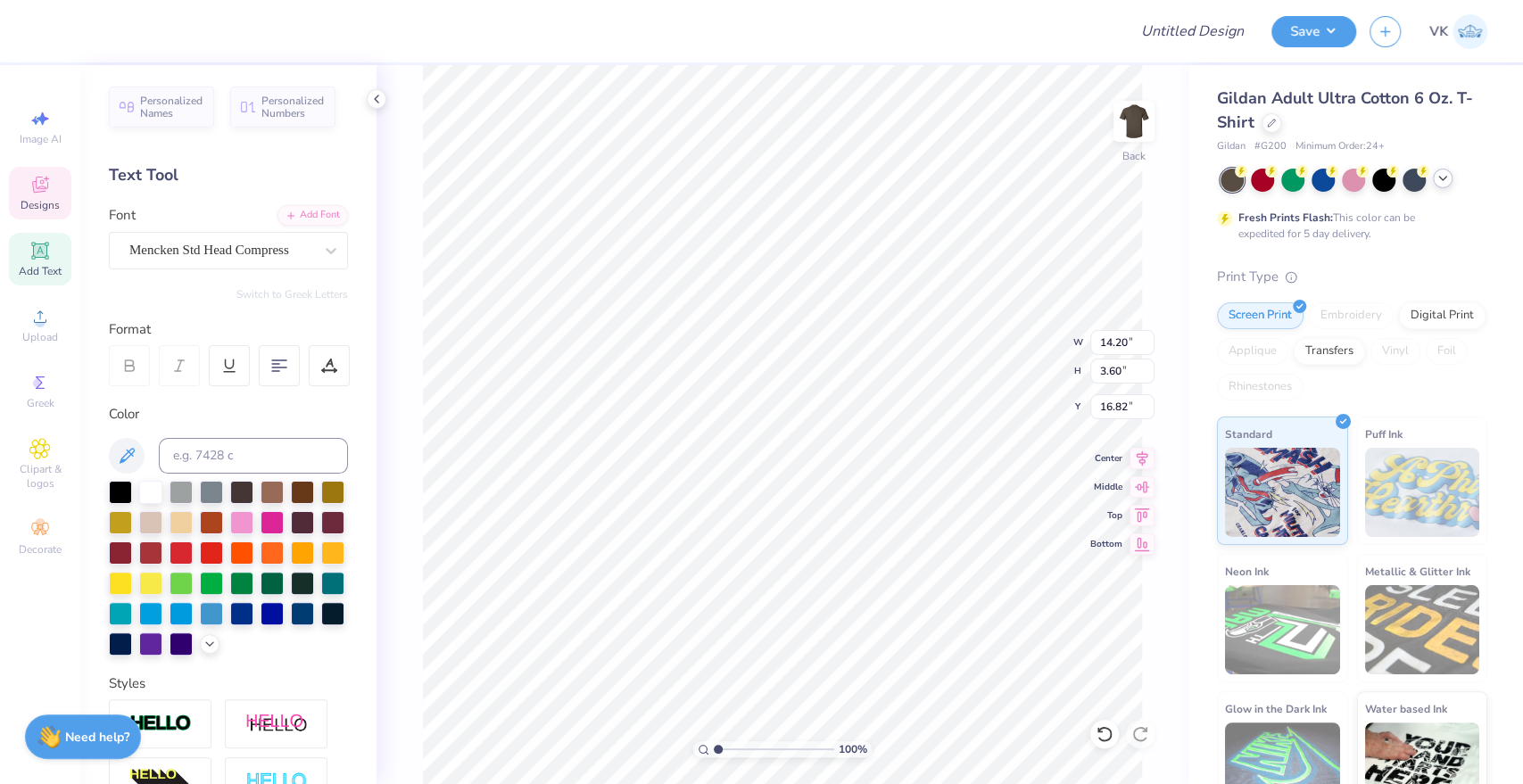
scroll to position [16, 2]
type textarea "Kappa Pi"
type input "0.50"
type input "1.24"
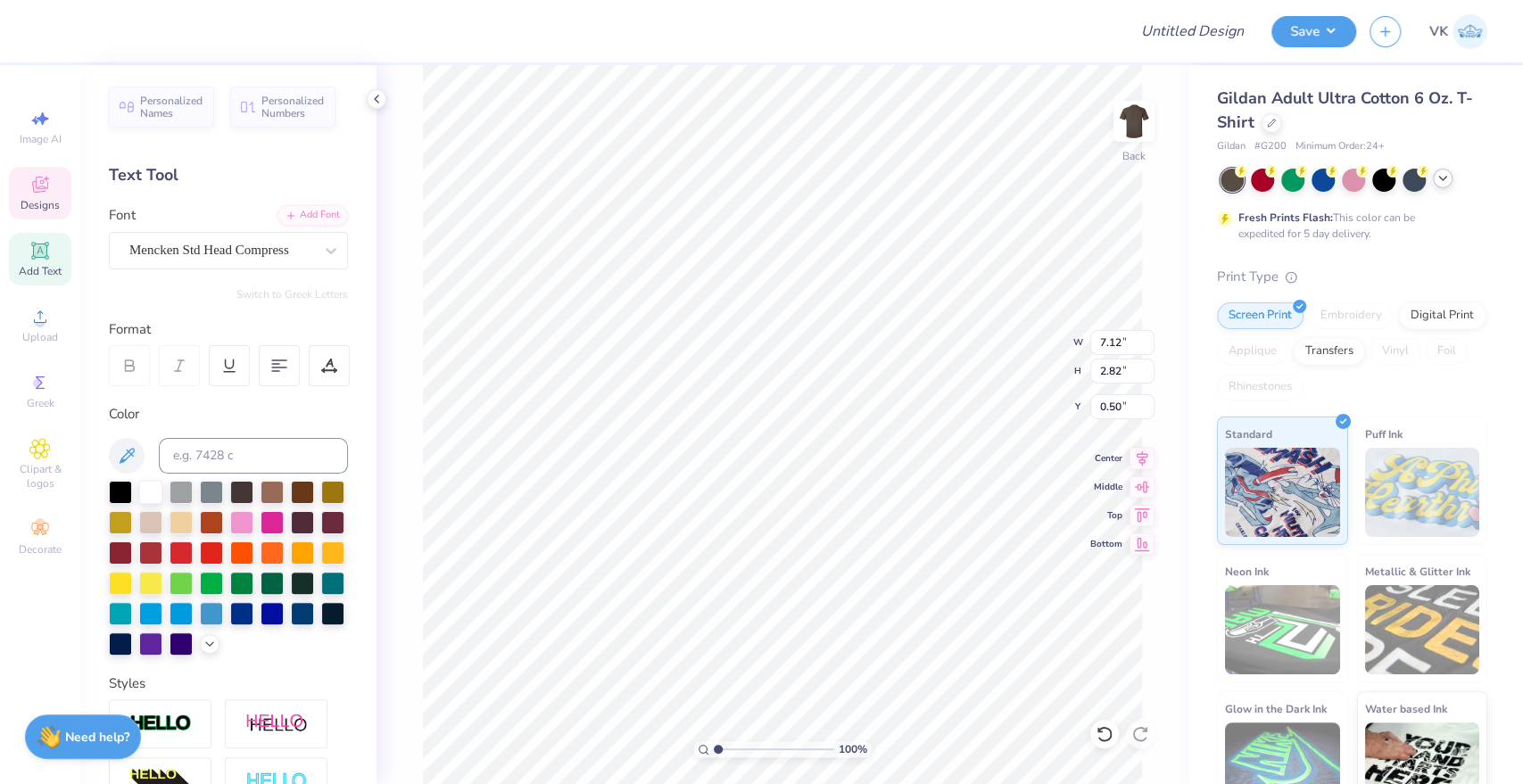
type input "1.00"
type input "6.35"
type input "8.69"
type input "1.21"
type input "6.24"
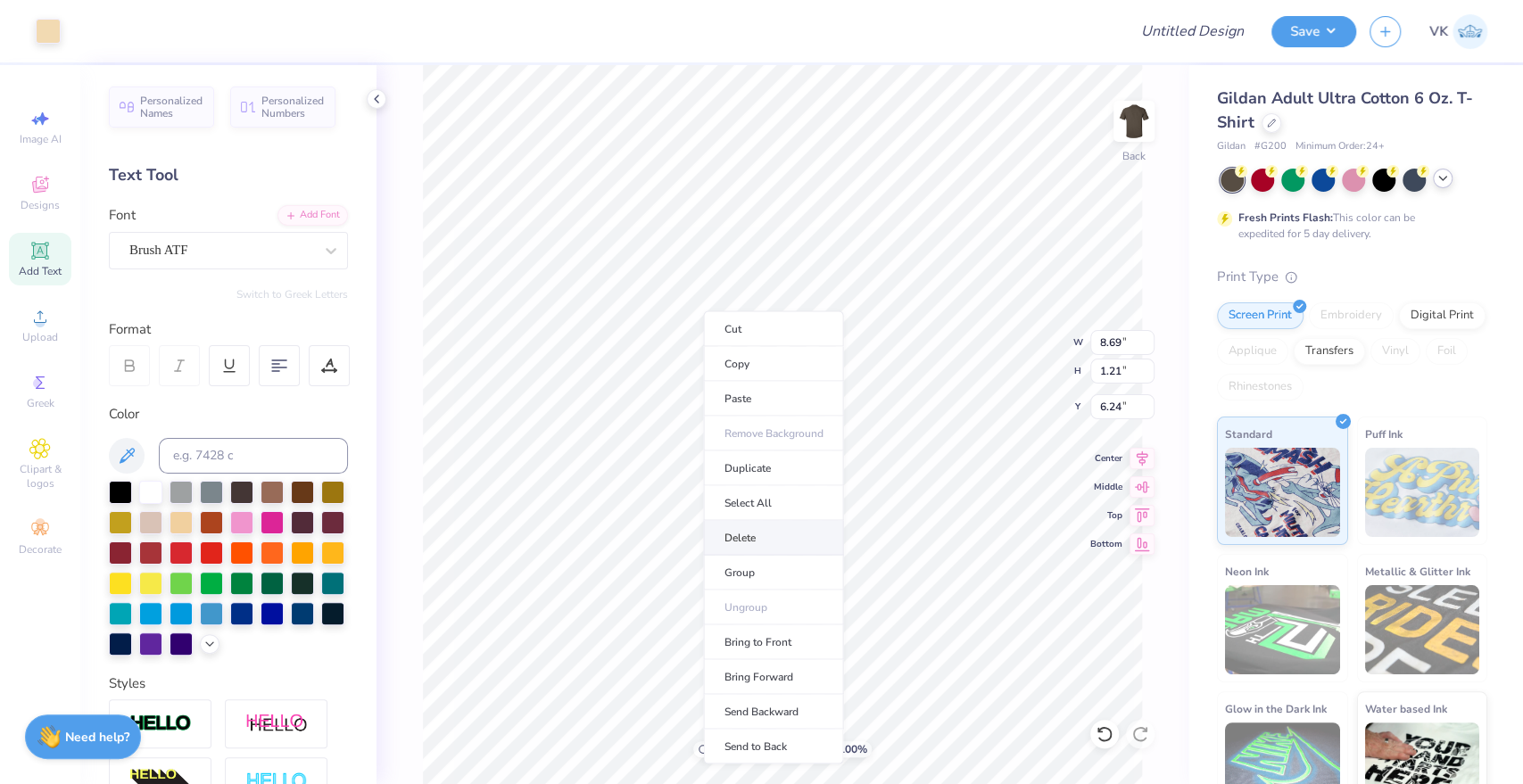
click at [765, 538] on li "Delete" at bounding box center [773, 537] width 140 height 35
type input "3.00"
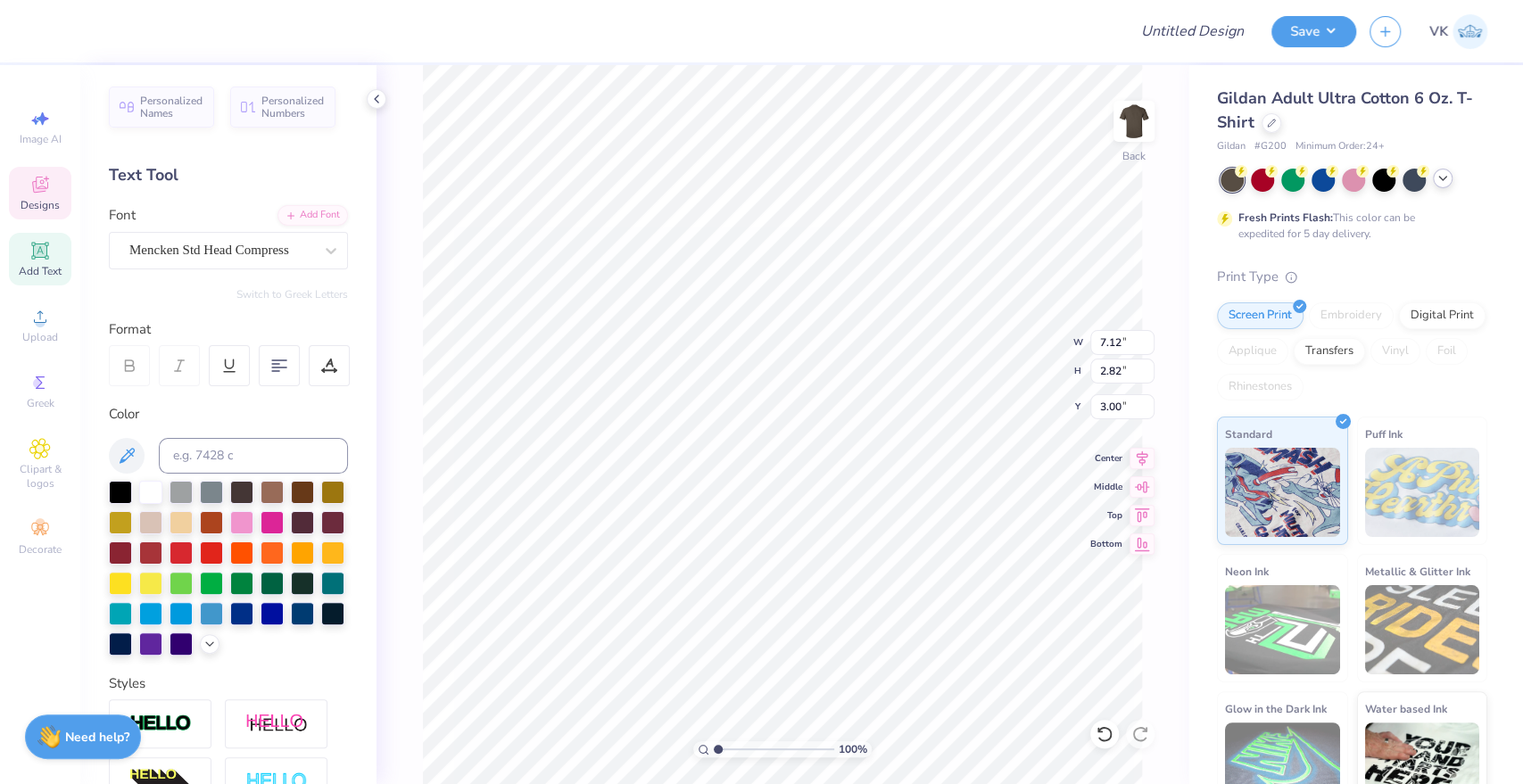
type input "4.33"
type input "1.71"
type input "4.11"
type input "1.67"
type input "3.83"
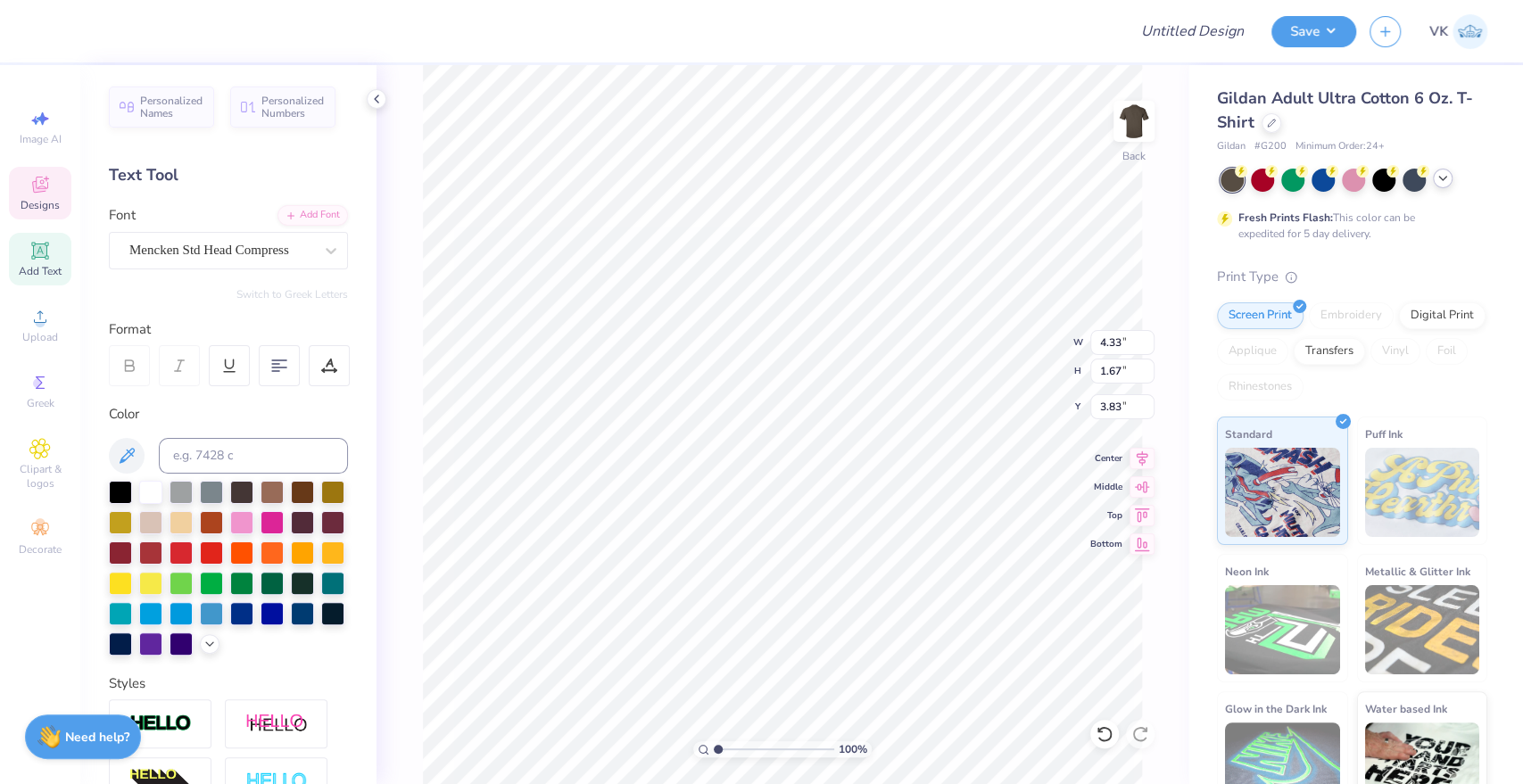
type input "3.39"
type input "1.31"
type input "4.19"
type input "3.49"
type input "1.59"
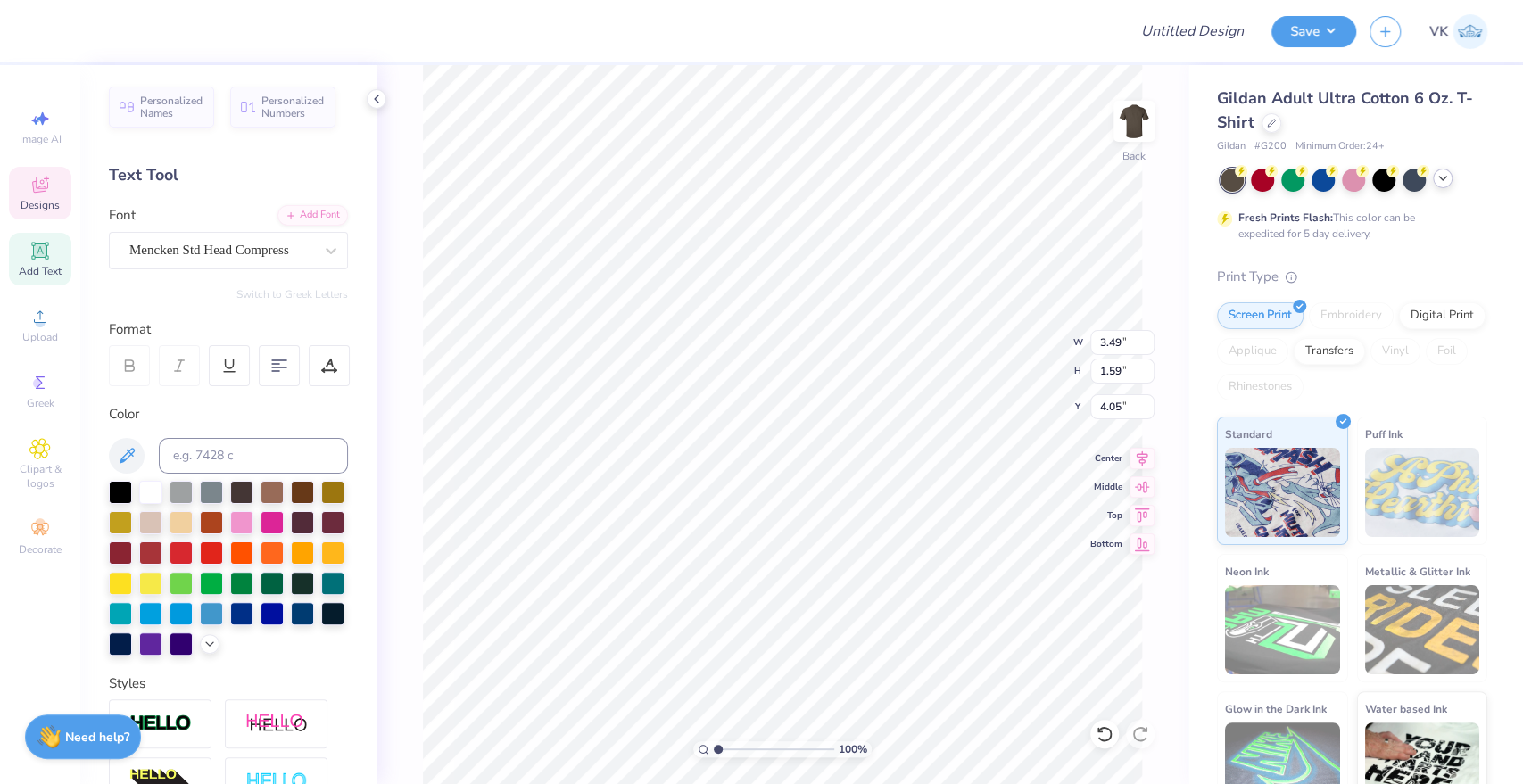
type input "4.71"
type input "3.52"
type input "1.76"
type input "4.62"
type input "3.54"
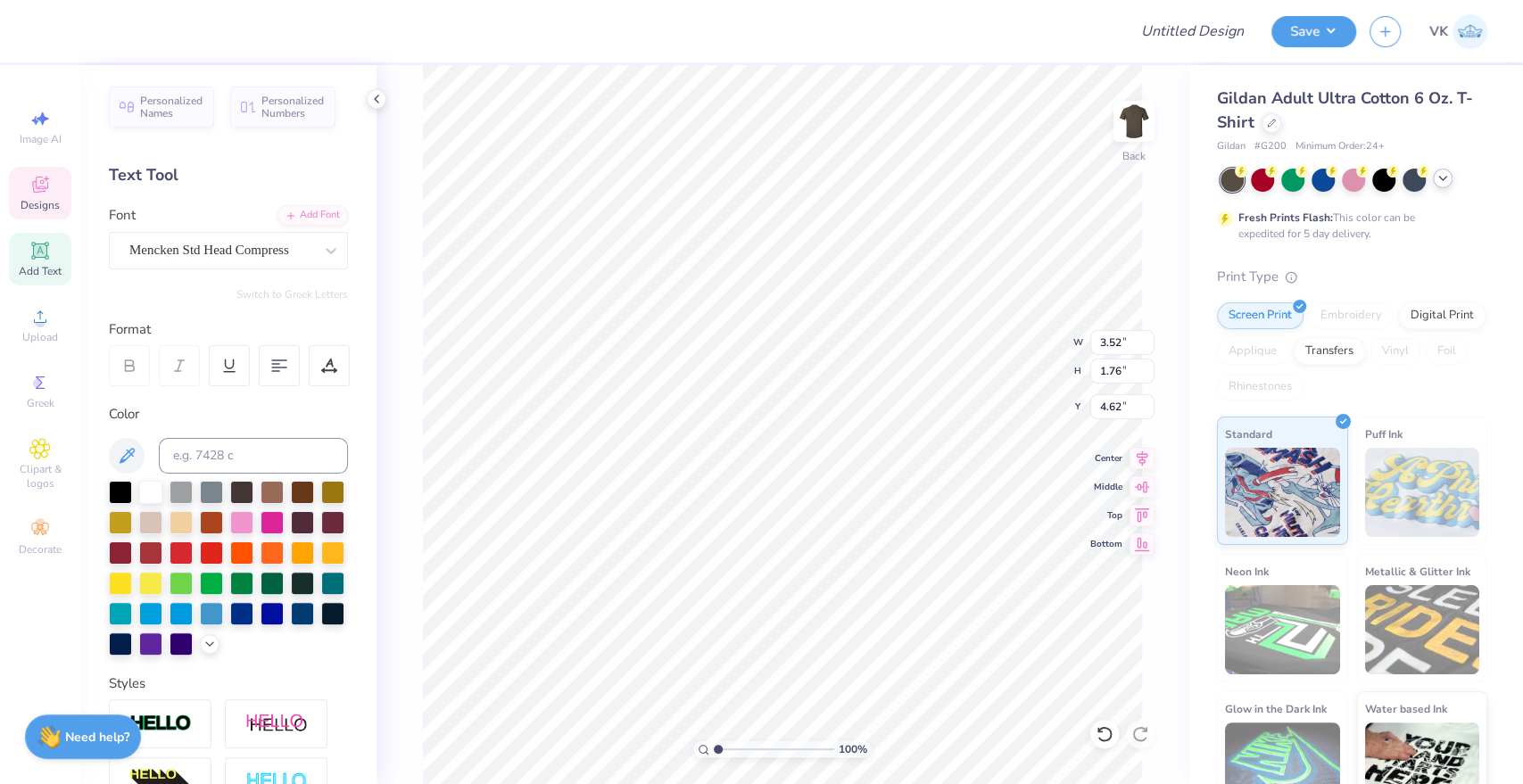
type input "1.97"
type input "4.52"
type input "13.16"
type input "10.93"
type input "3.00"
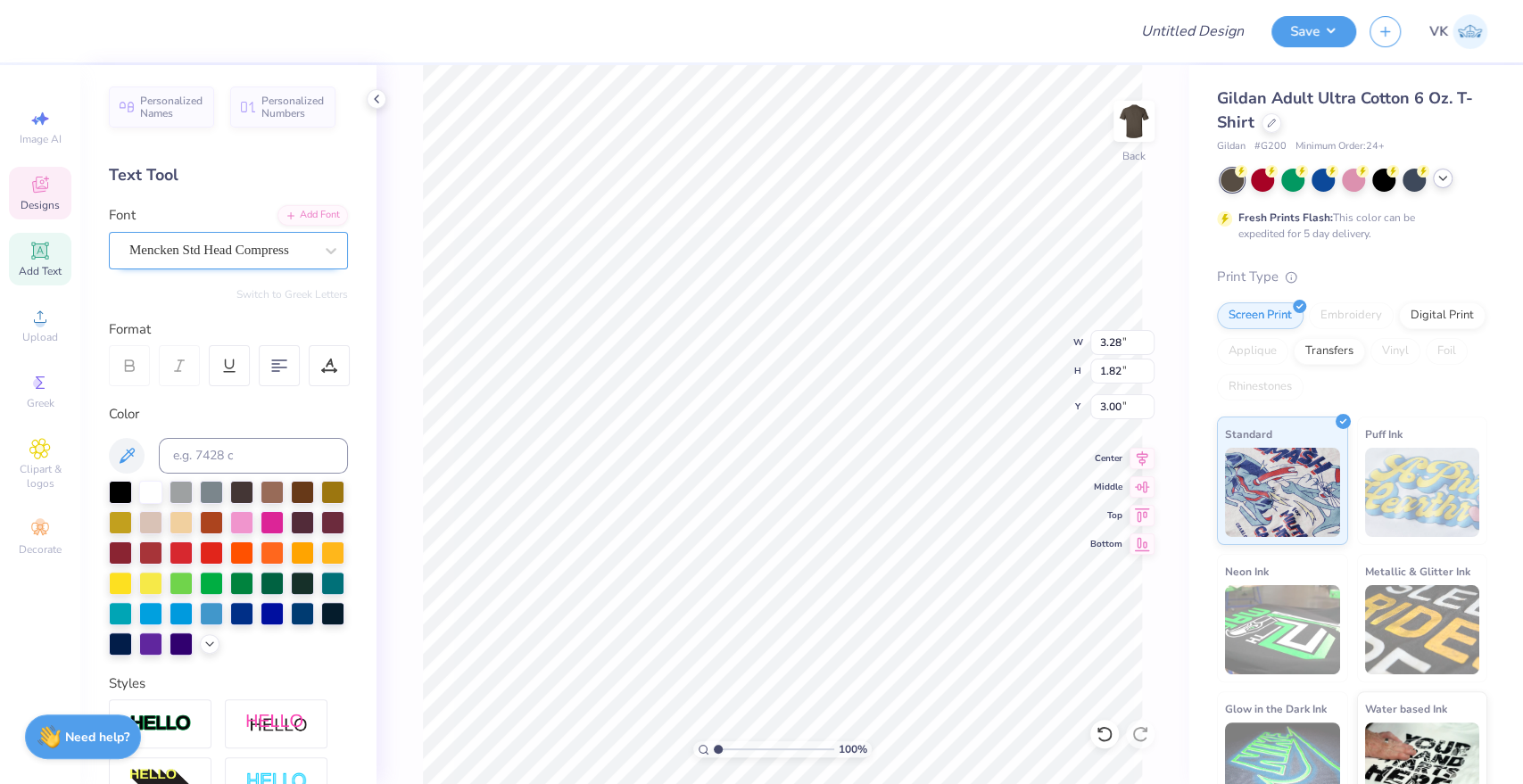
click at [217, 247] on div "Mencken Std Head Compress" at bounding box center [221, 250] width 187 height 28
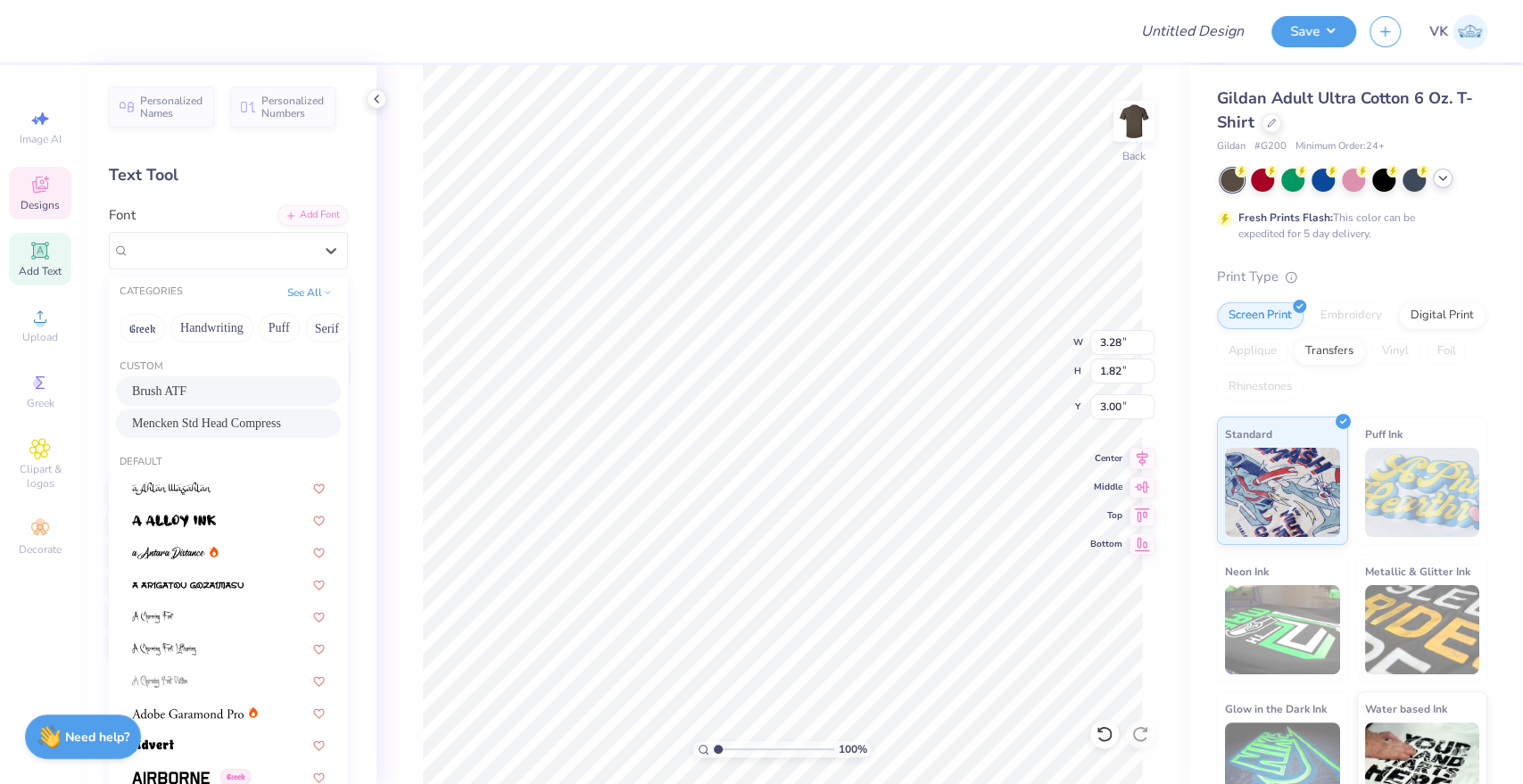
click at [211, 383] on div "Brush ATF" at bounding box center [229, 390] width 193 height 18
type input "5.36"
type input "2.33"
type input "2.84"
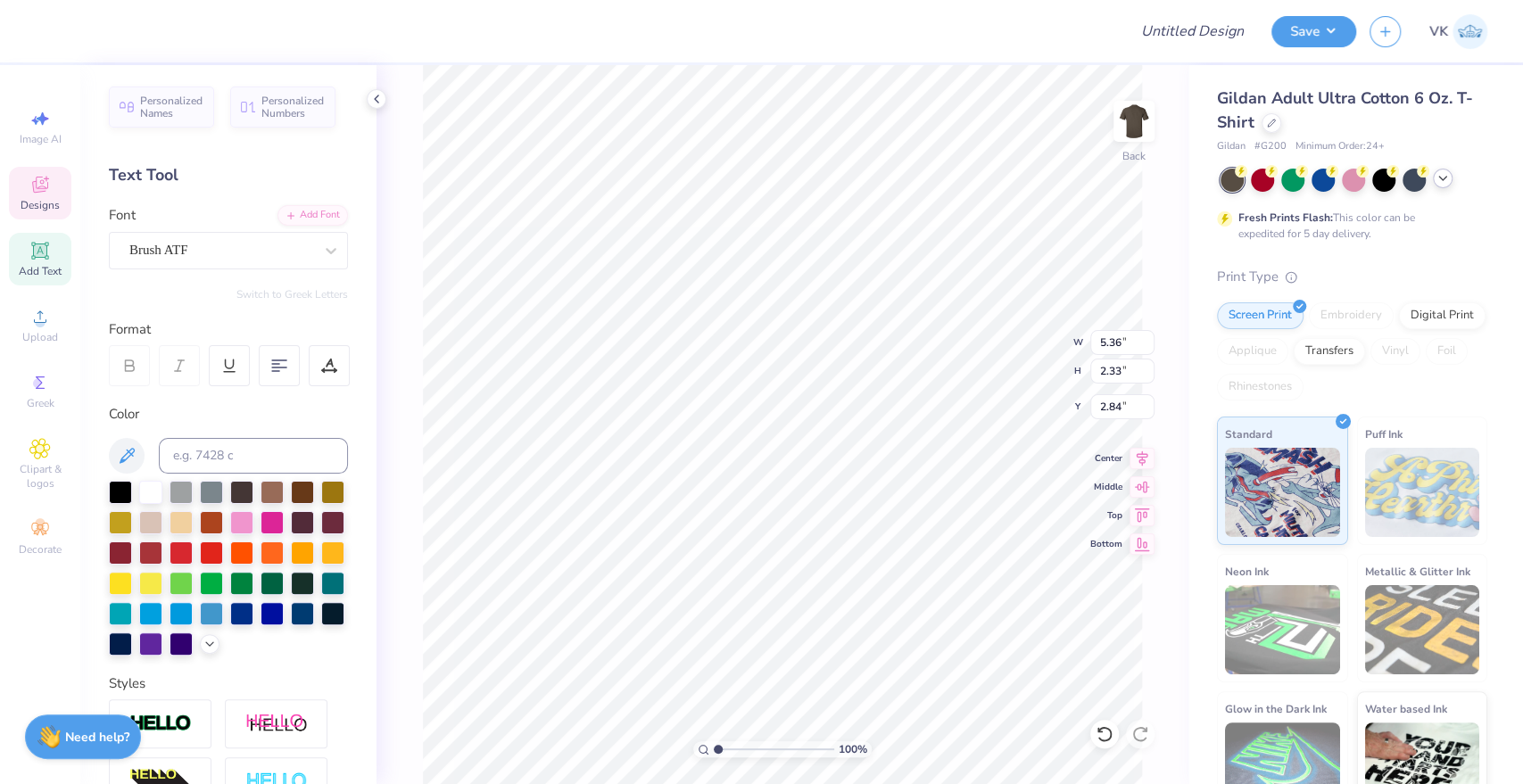
type input "3.95"
type input "1.72"
type input "3.00"
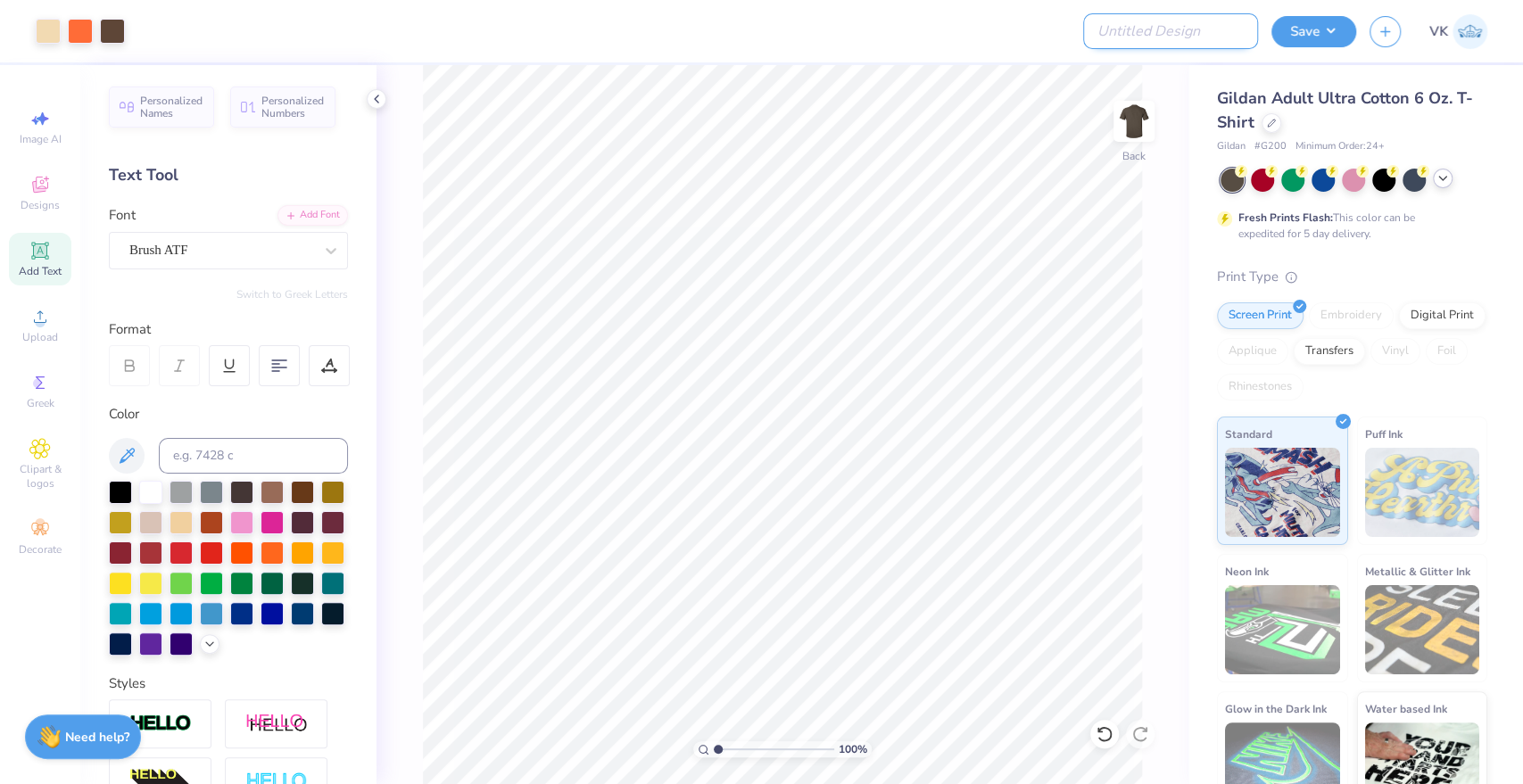
click at [1209, 48] on input "Design Title" at bounding box center [1170, 31] width 175 height 36
click at [1211, 33] on input "ΚΠ Halloweekend "Grunge" Merch 1- C1717" at bounding box center [1170, 31] width 175 height 36
type input "ΚΠ Halloweekend Merch 4"
click at [1287, 28] on button "Save" at bounding box center [1313, 29] width 85 height 31
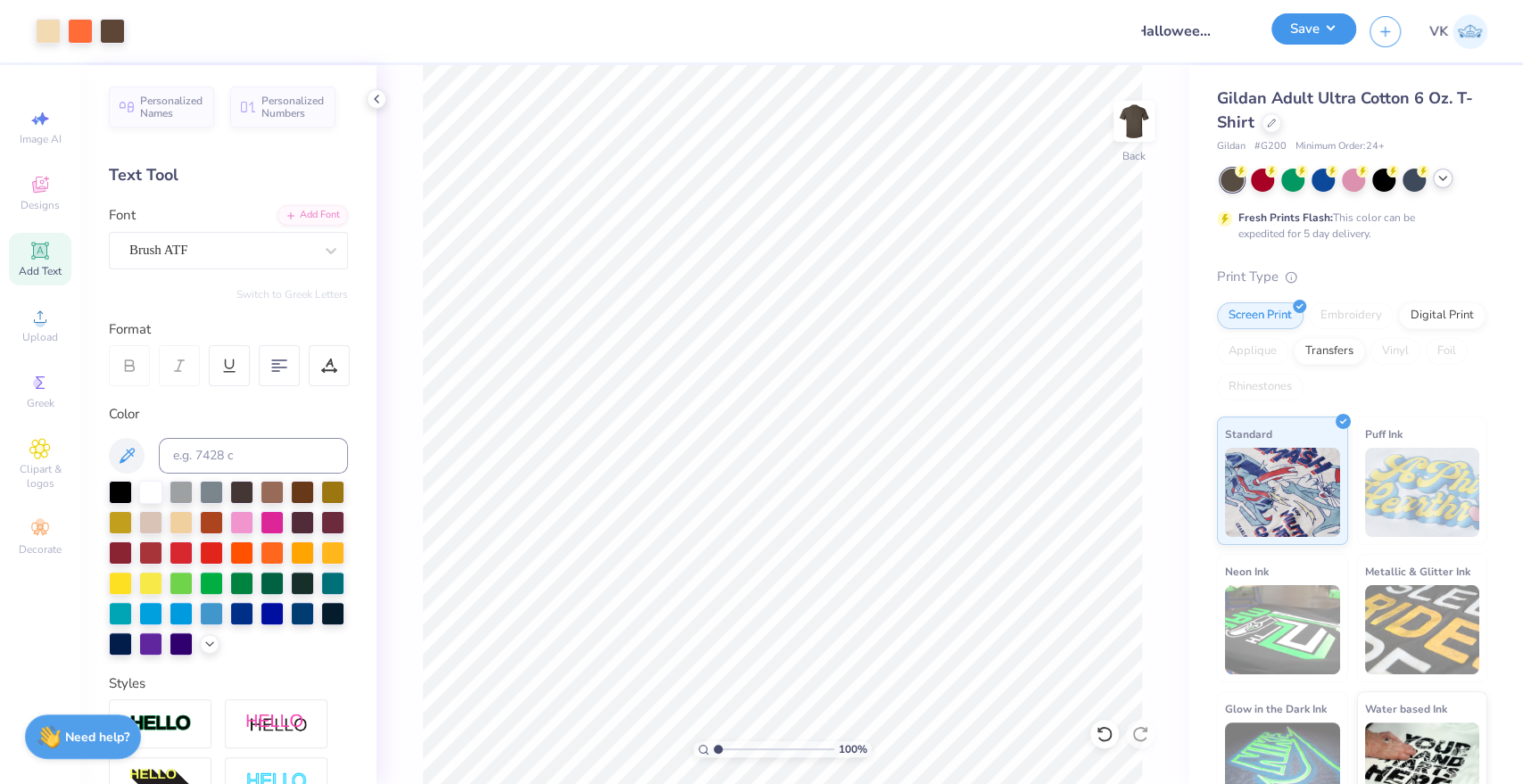
scroll to position [0, 0]
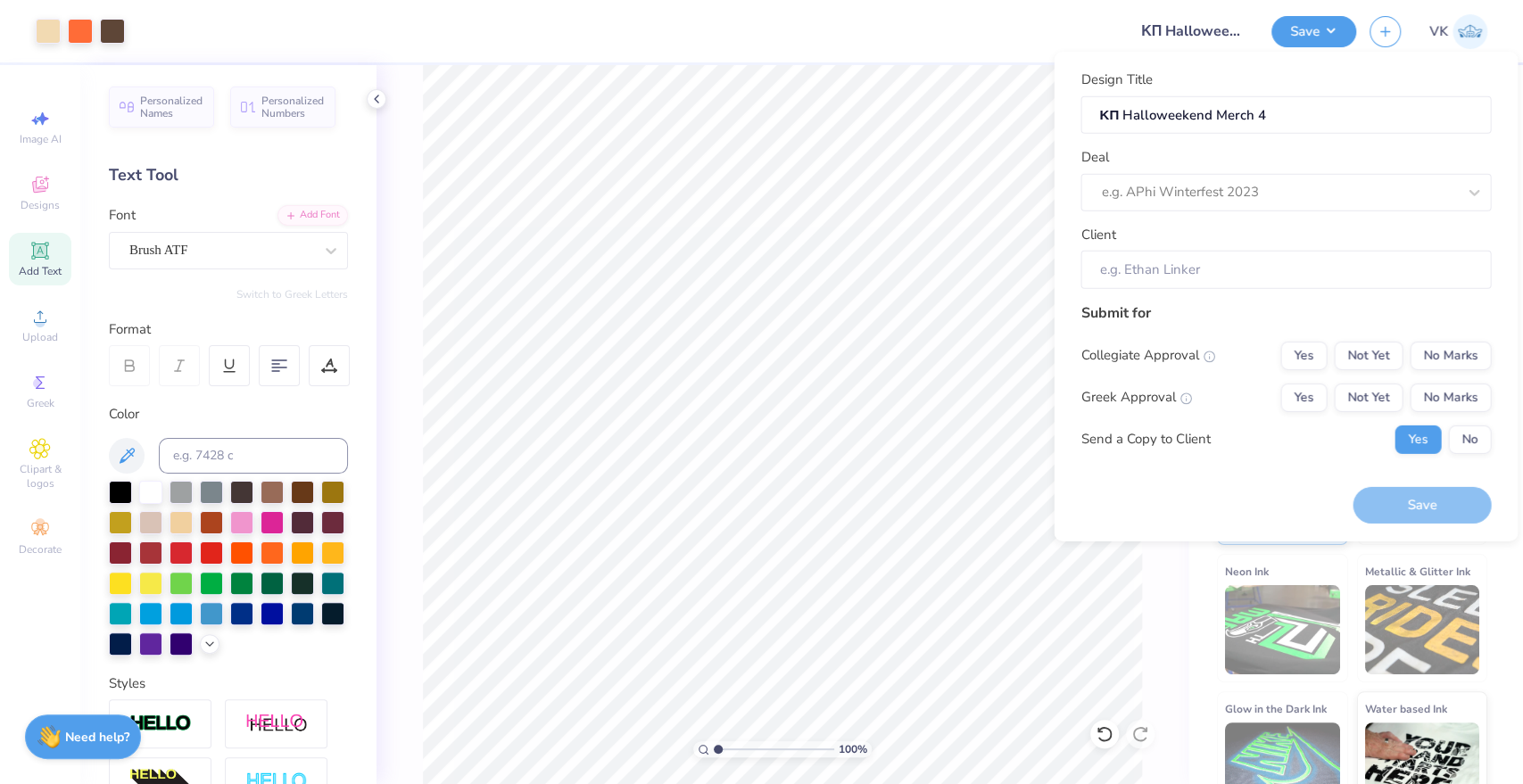
click at [1227, 218] on div "Design Title ΚΠ Halloweekend Merch 4 Deal e.g. APhi Winterfest 2023 Client" at bounding box center [1285, 179] width 410 height 219
click at [1237, 201] on div at bounding box center [1279, 192] width 355 height 24
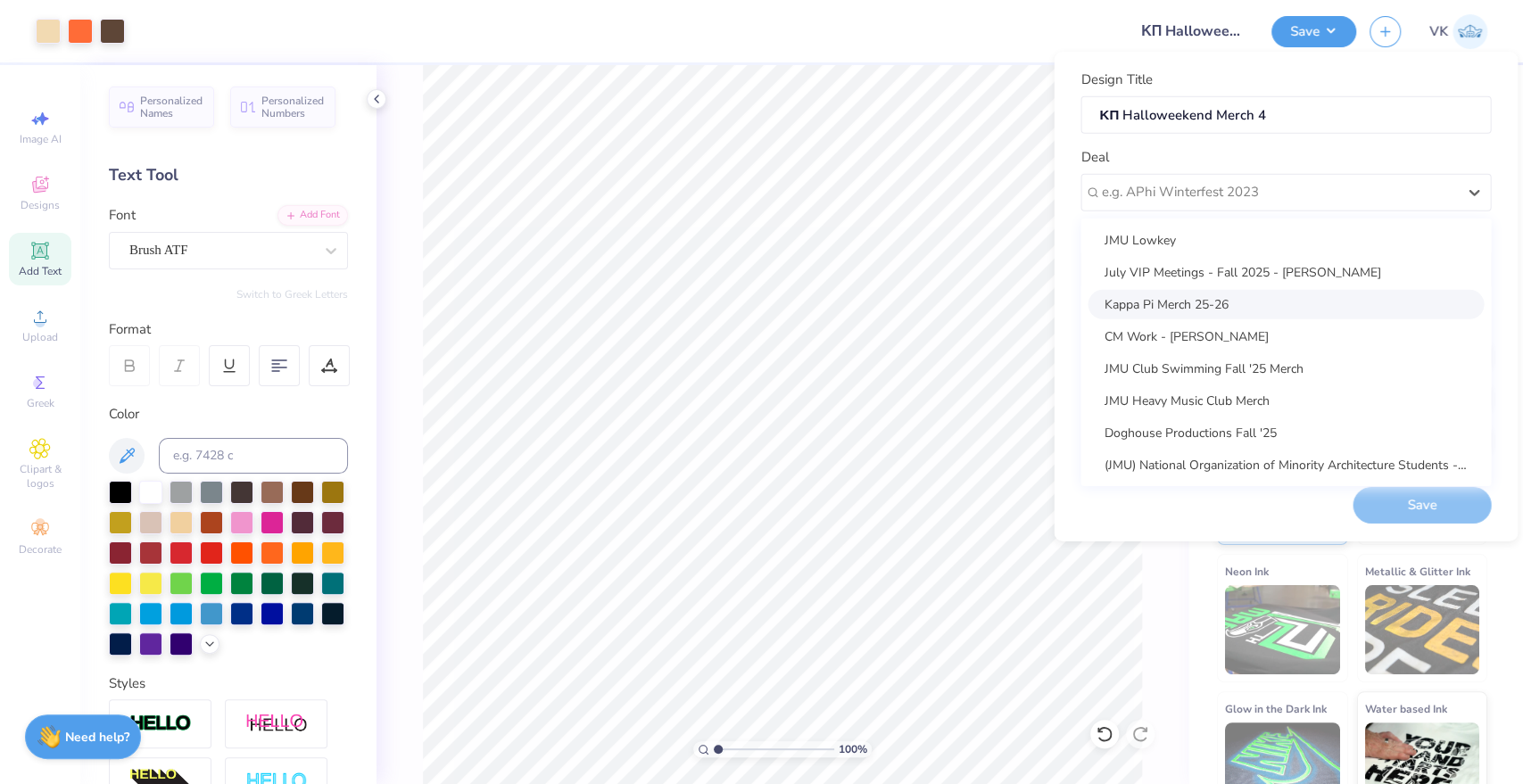
click at [1199, 313] on div "Kappa Pi Merch 25-26" at bounding box center [1285, 303] width 396 height 29
type input "[PERSON_NAME]"
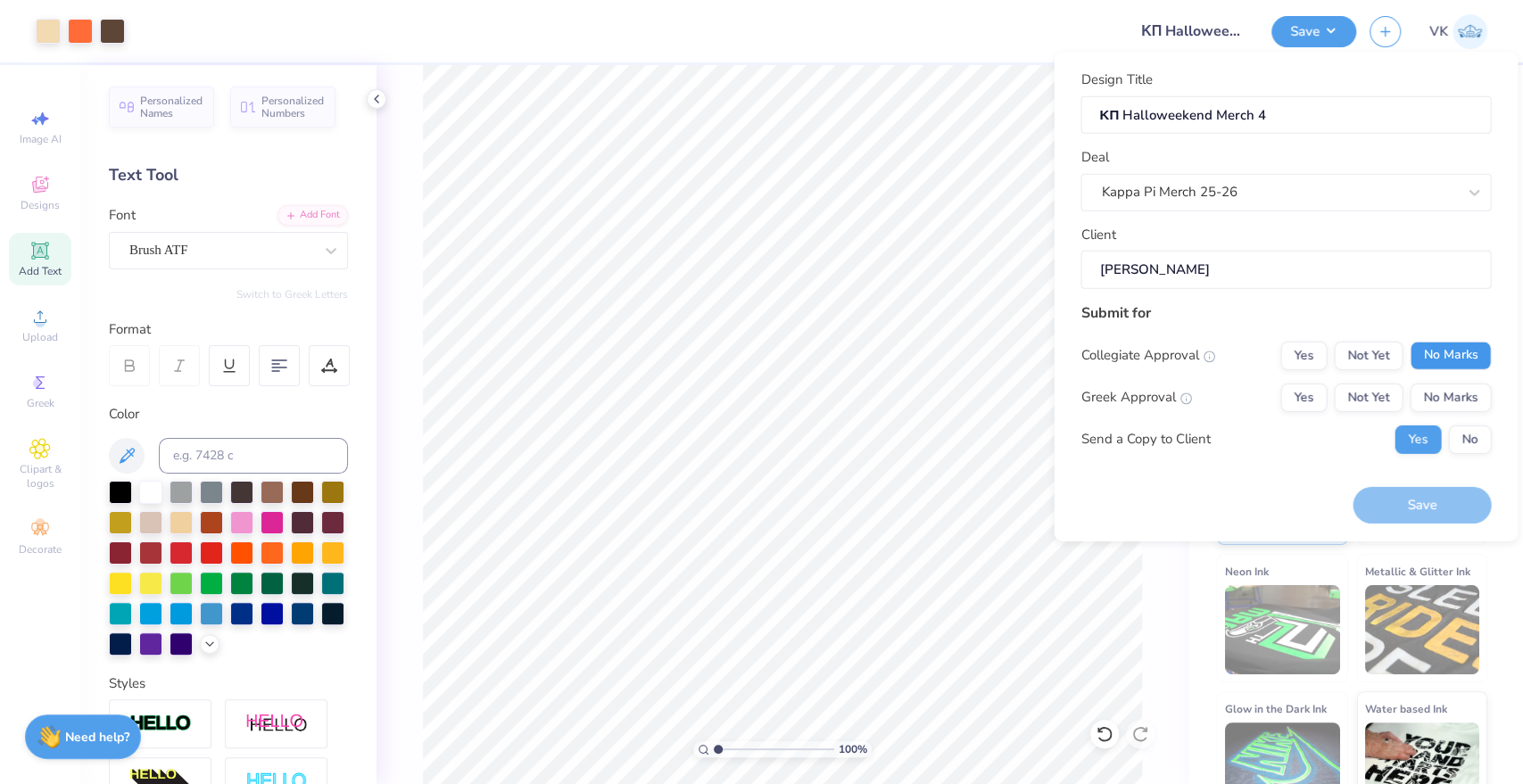
click at [1449, 352] on button "No Marks" at bounding box center [1450, 355] width 81 height 29
click at [1311, 404] on button "Yes" at bounding box center [1303, 397] width 46 height 29
click at [1436, 522] on div "Design Title ΚΠ Halloweekend Merch 4 Deal Kappa Pi Merch 25-26 Client [PERSON_N…" at bounding box center [1285, 296] width 464 height 490
click at [1437, 508] on button "Save" at bounding box center [1421, 505] width 138 height 37
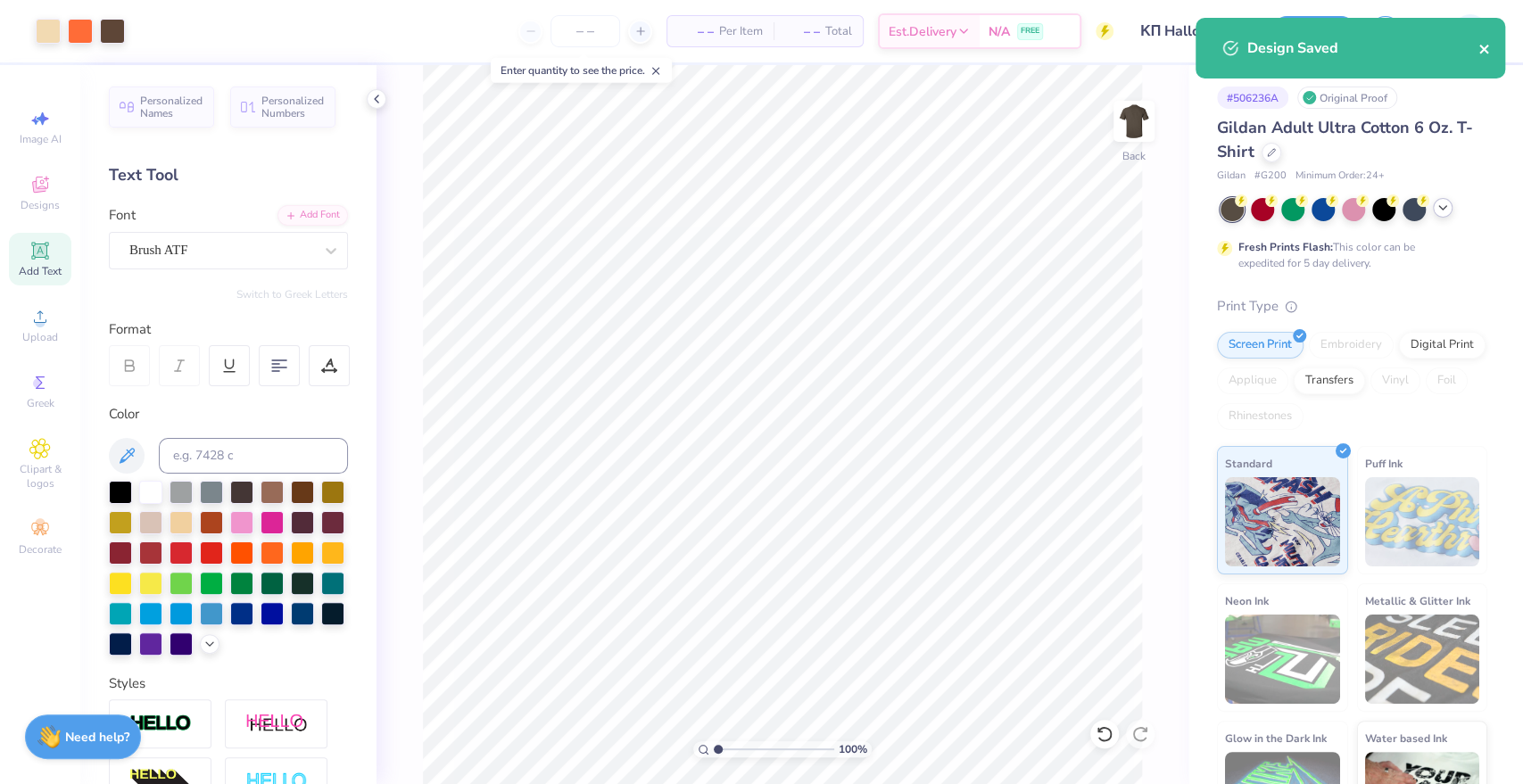
click at [1484, 54] on icon "close" at bounding box center [1484, 48] width 13 height 14
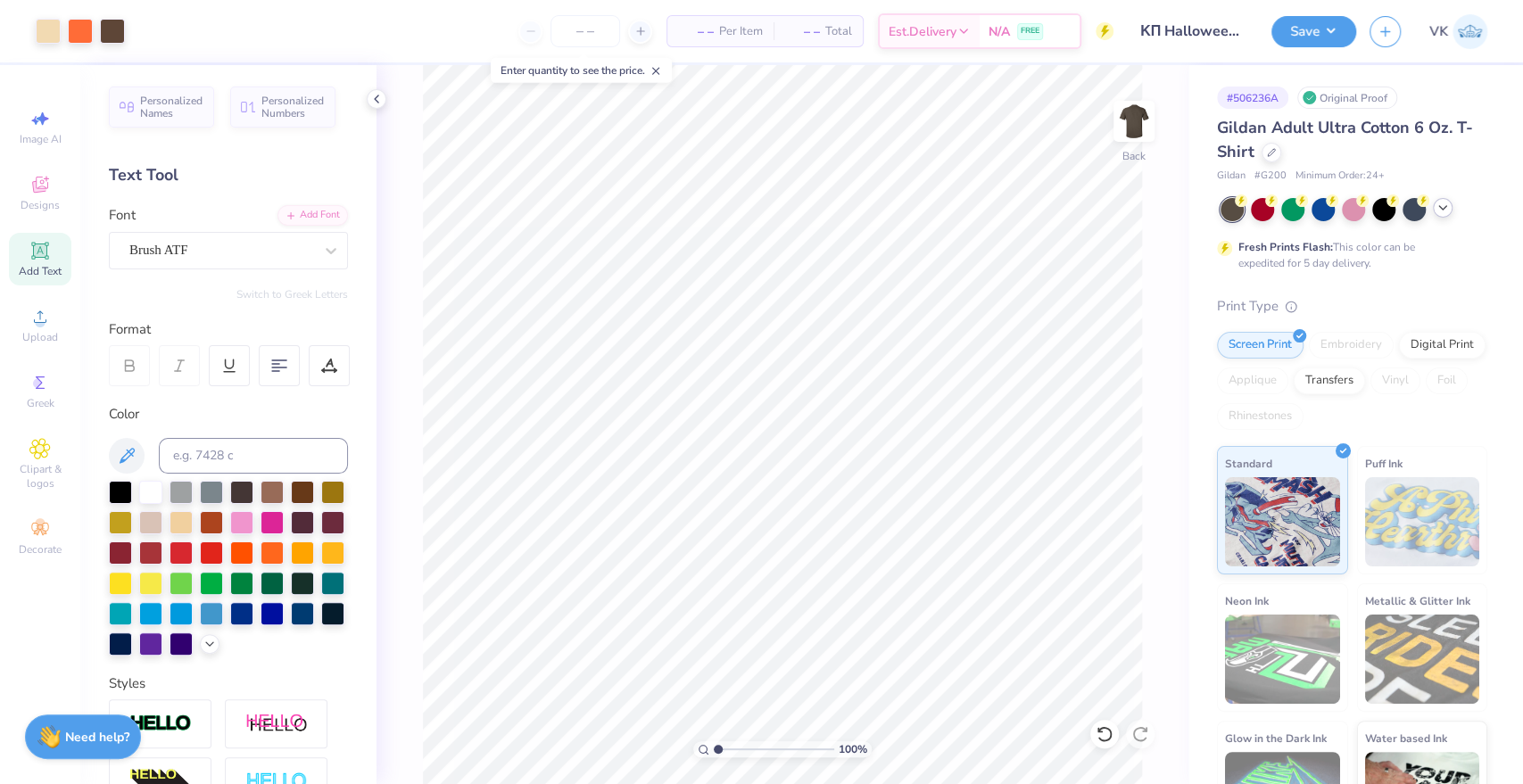
click at [1391, 30] on div "Art colors – – Per Item – – Total Est. Delivery N/A FREE Design Title ΚΠ Hallow…" at bounding box center [761, 392] width 1523 height 784
click at [1380, 30] on icon "button" at bounding box center [1385, 29] width 15 height 15
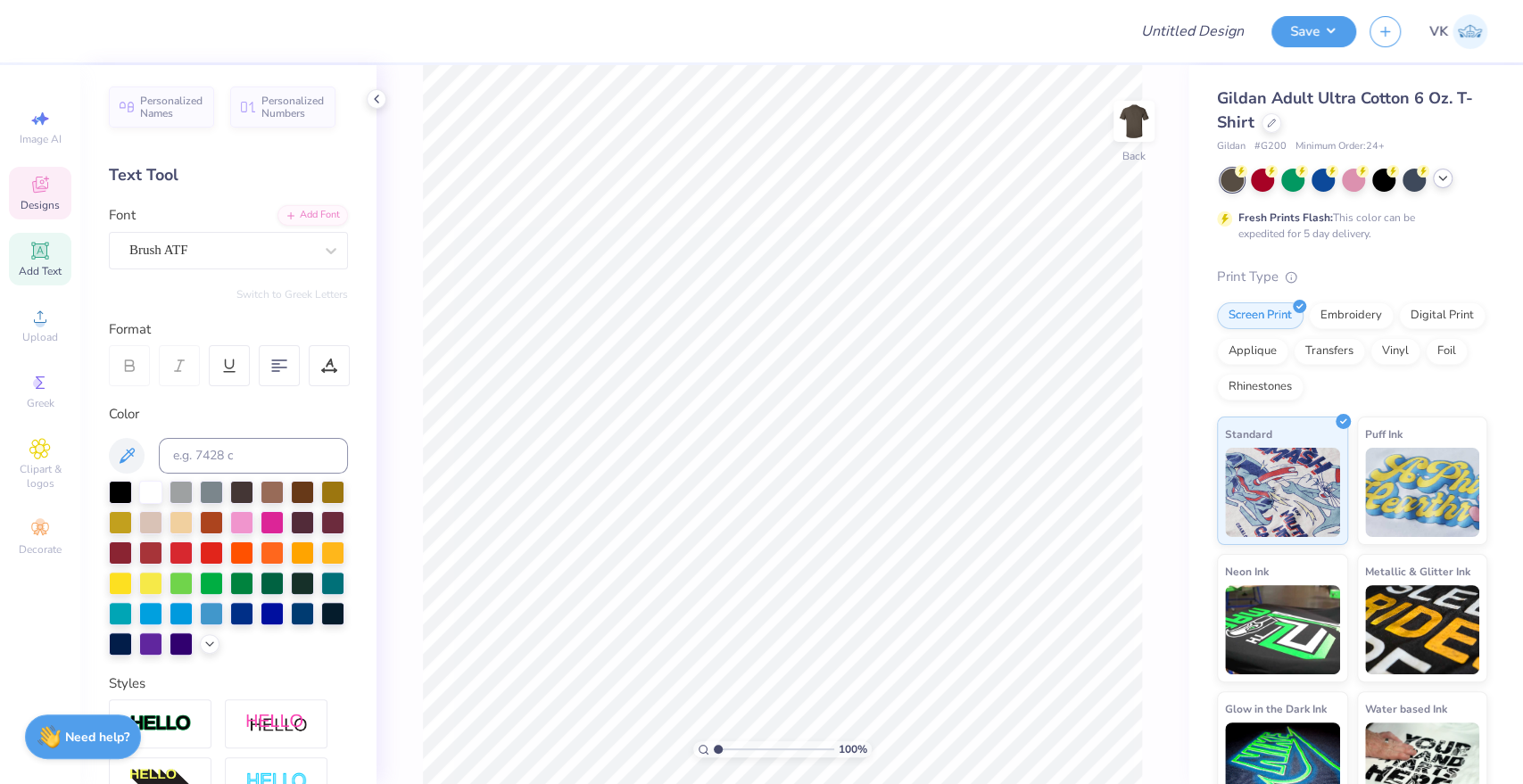
click at [29, 193] on div "Designs" at bounding box center [40, 193] width 63 height 52
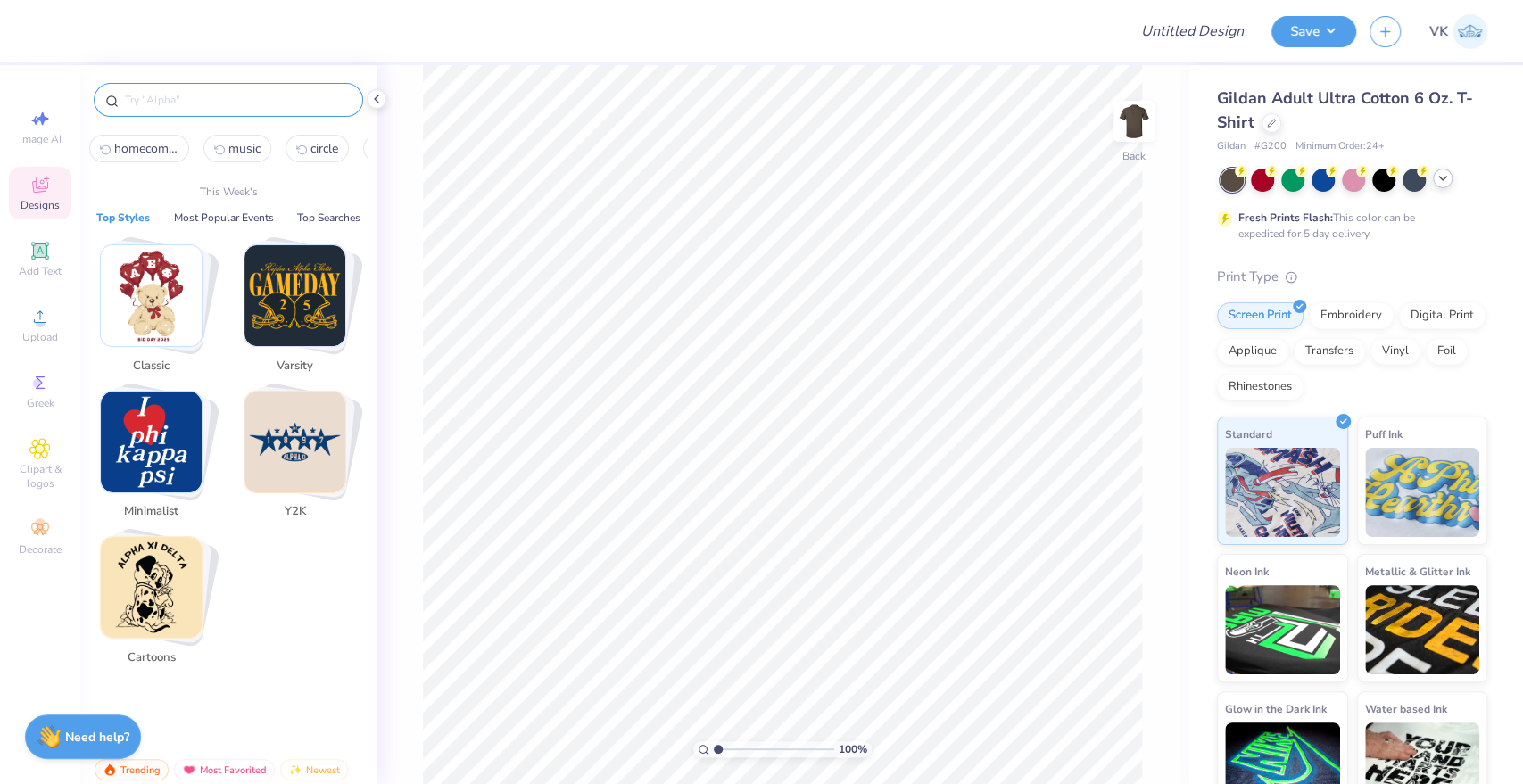
click at [221, 102] on input "text" at bounding box center [237, 99] width 228 height 17
click at [238, 219] on button "Most Popular Events" at bounding box center [223, 217] width 111 height 17
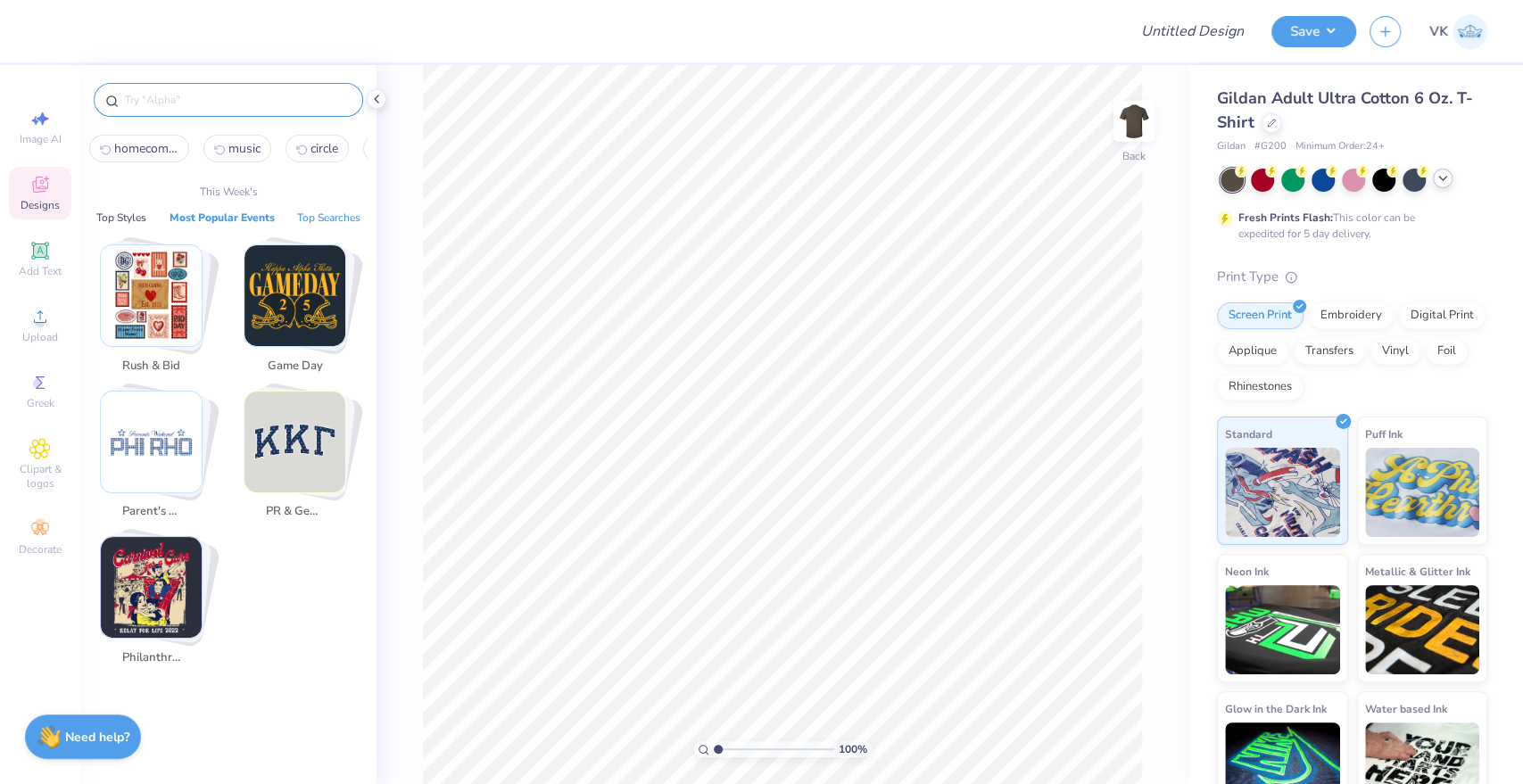
click at [319, 214] on button "Top Searches" at bounding box center [328, 217] width 74 height 17
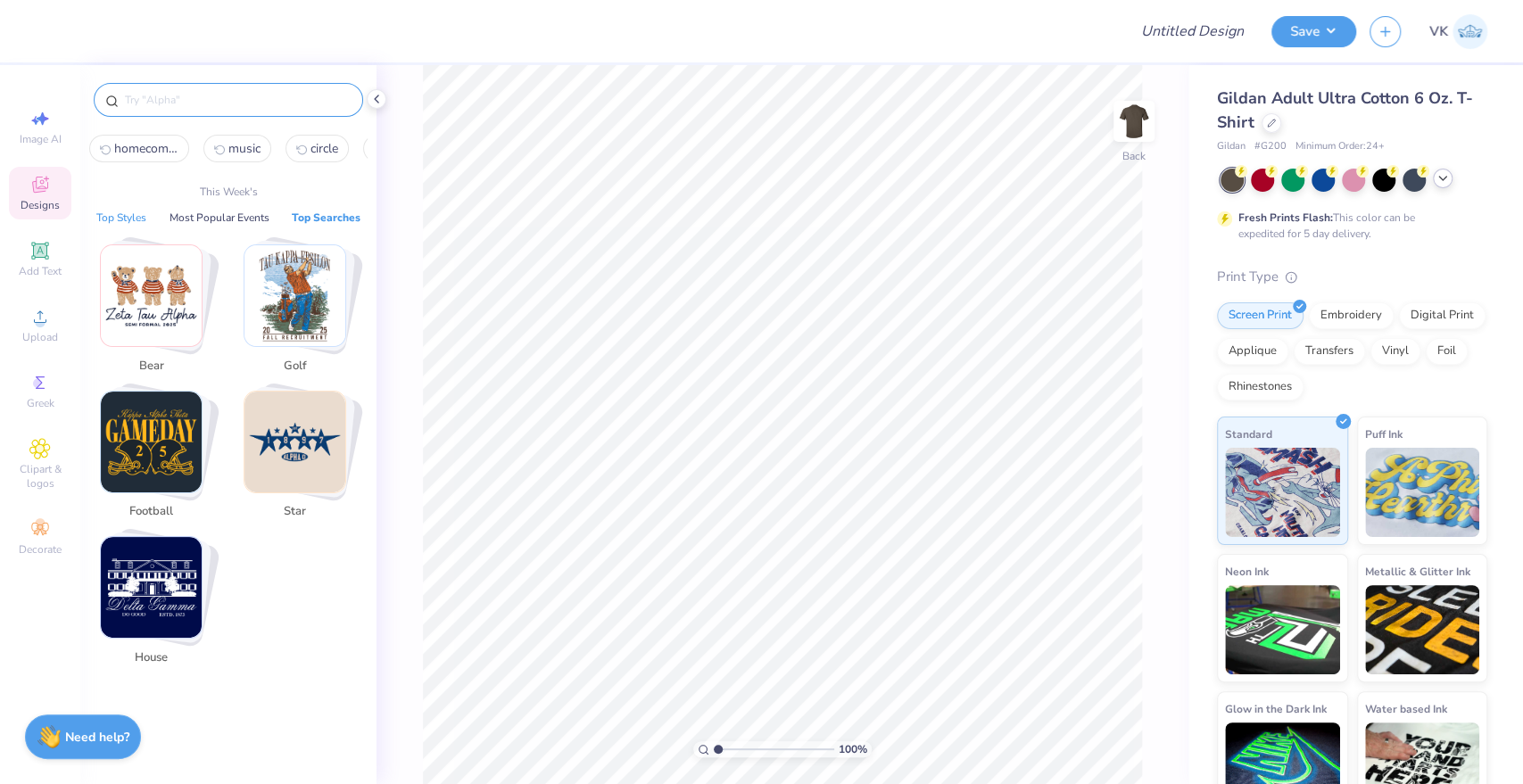
click at [128, 214] on button "Top Styles" at bounding box center [121, 217] width 61 height 17
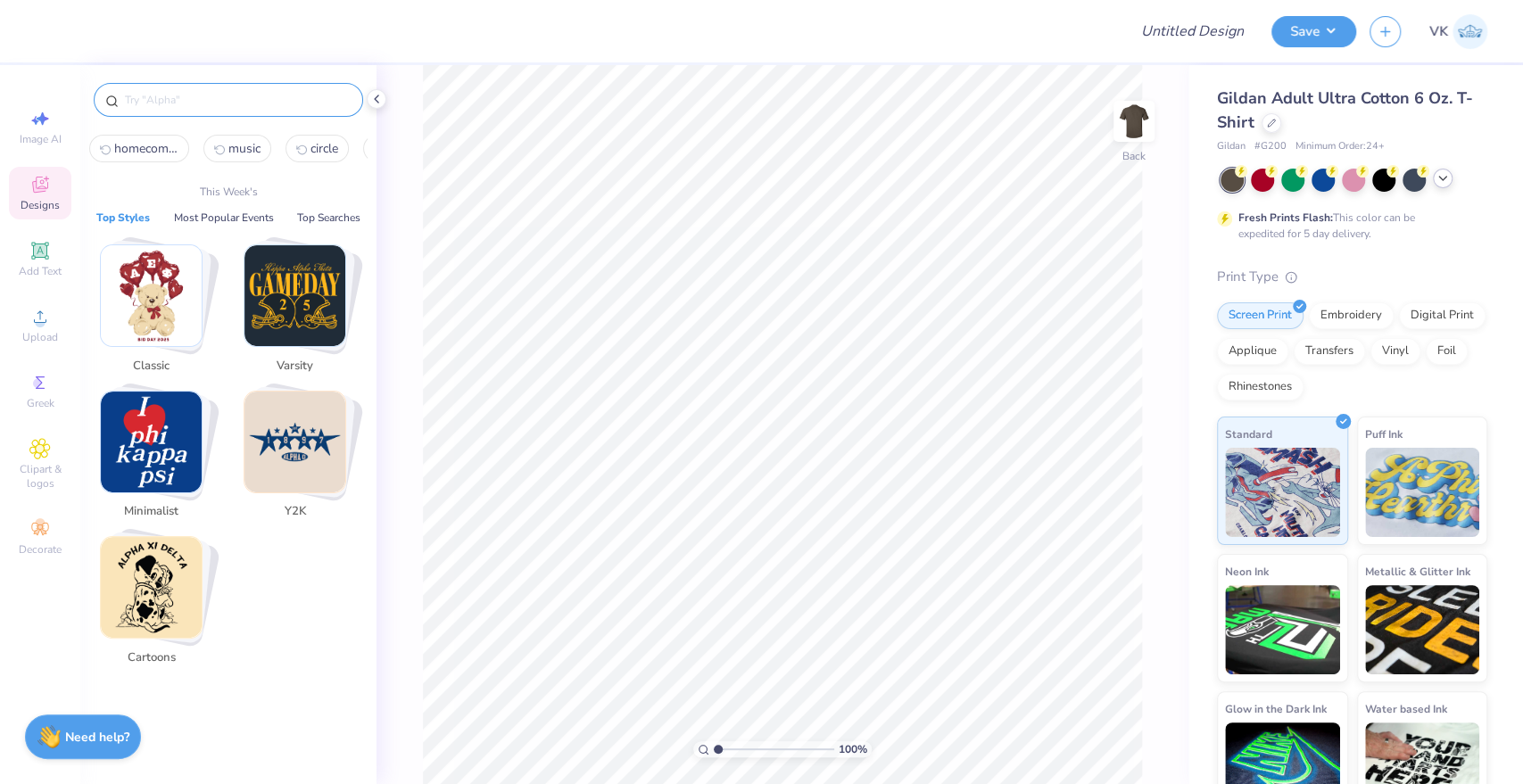
click at [200, 102] on input "text" at bounding box center [237, 99] width 228 height 17
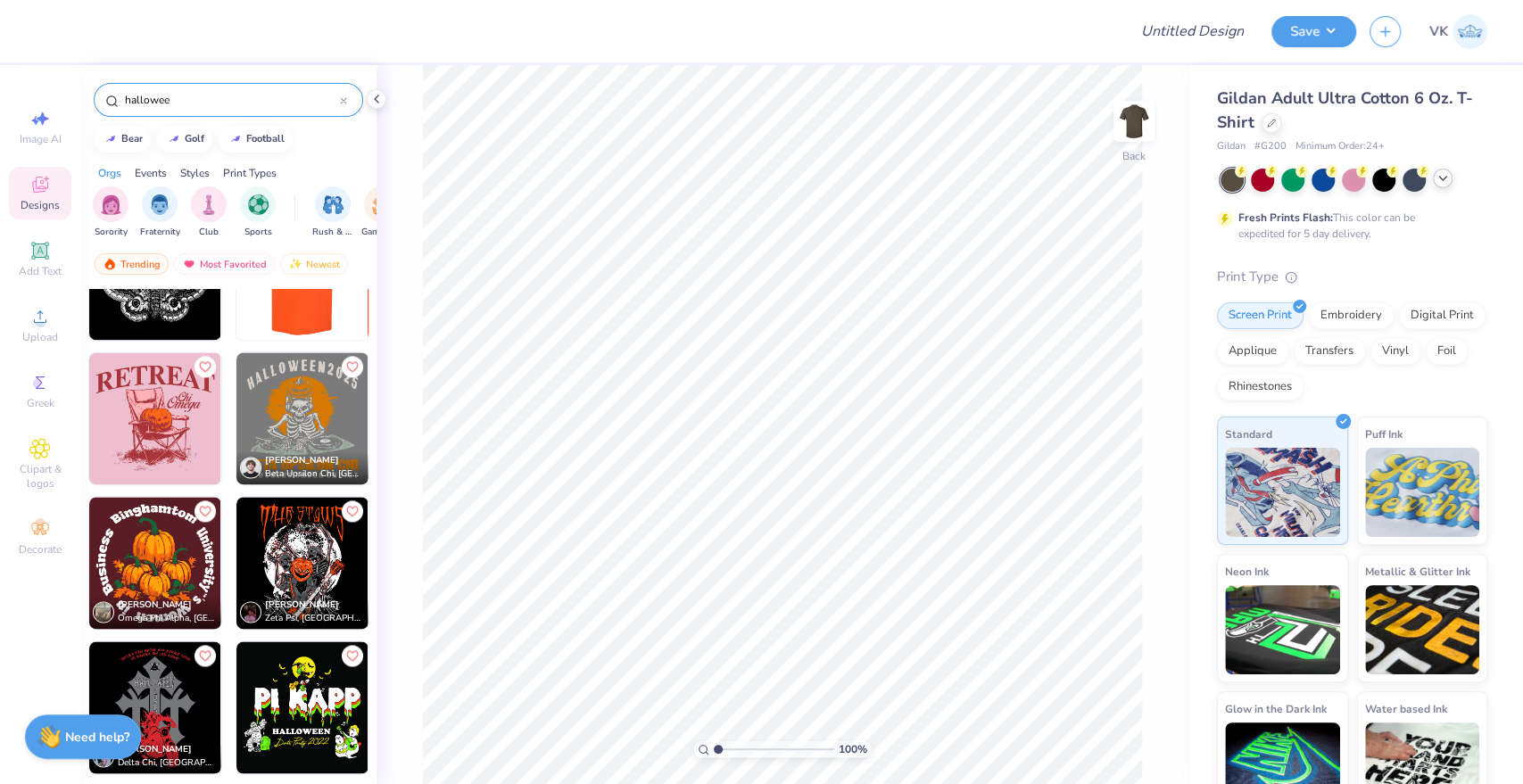
scroll to position [1684, 0]
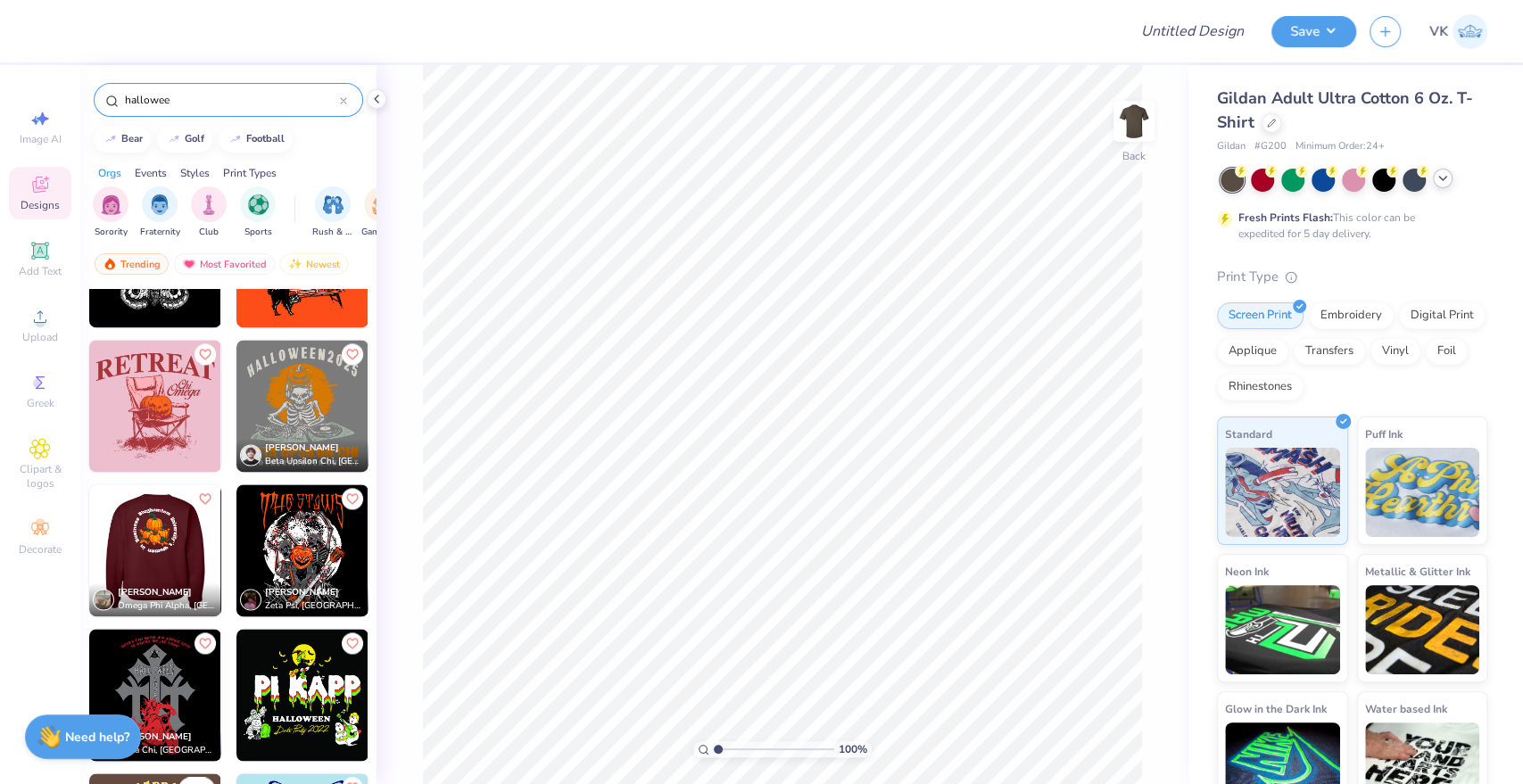
type input "hallowee"
click at [155, 538] on img at bounding box center [154, 550] width 132 height 132
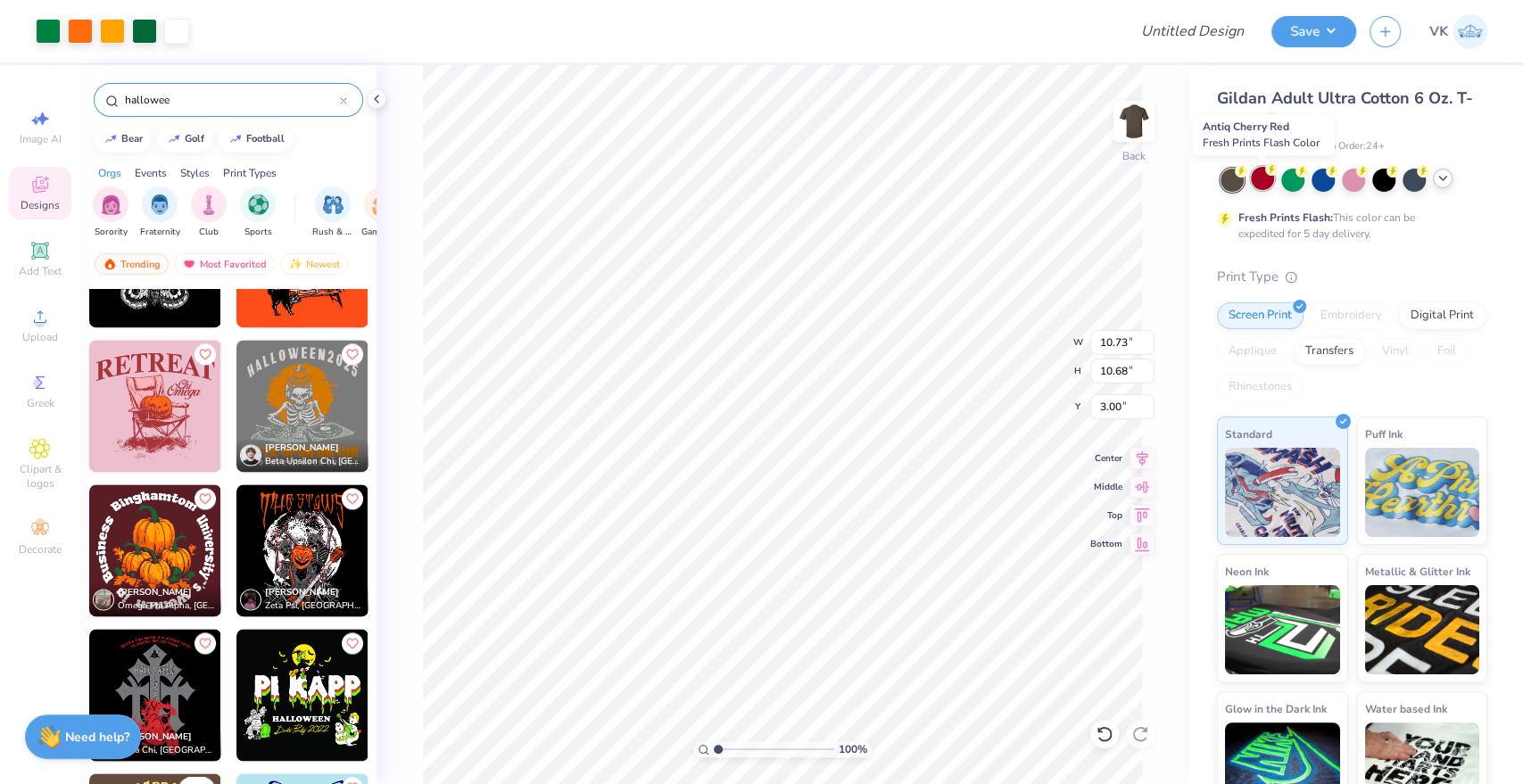
click at [1256, 183] on div at bounding box center [1262, 179] width 23 height 23
click at [1415, 188] on div at bounding box center [1414, 179] width 23 height 23
click at [1383, 178] on div at bounding box center [1384, 179] width 23 height 23
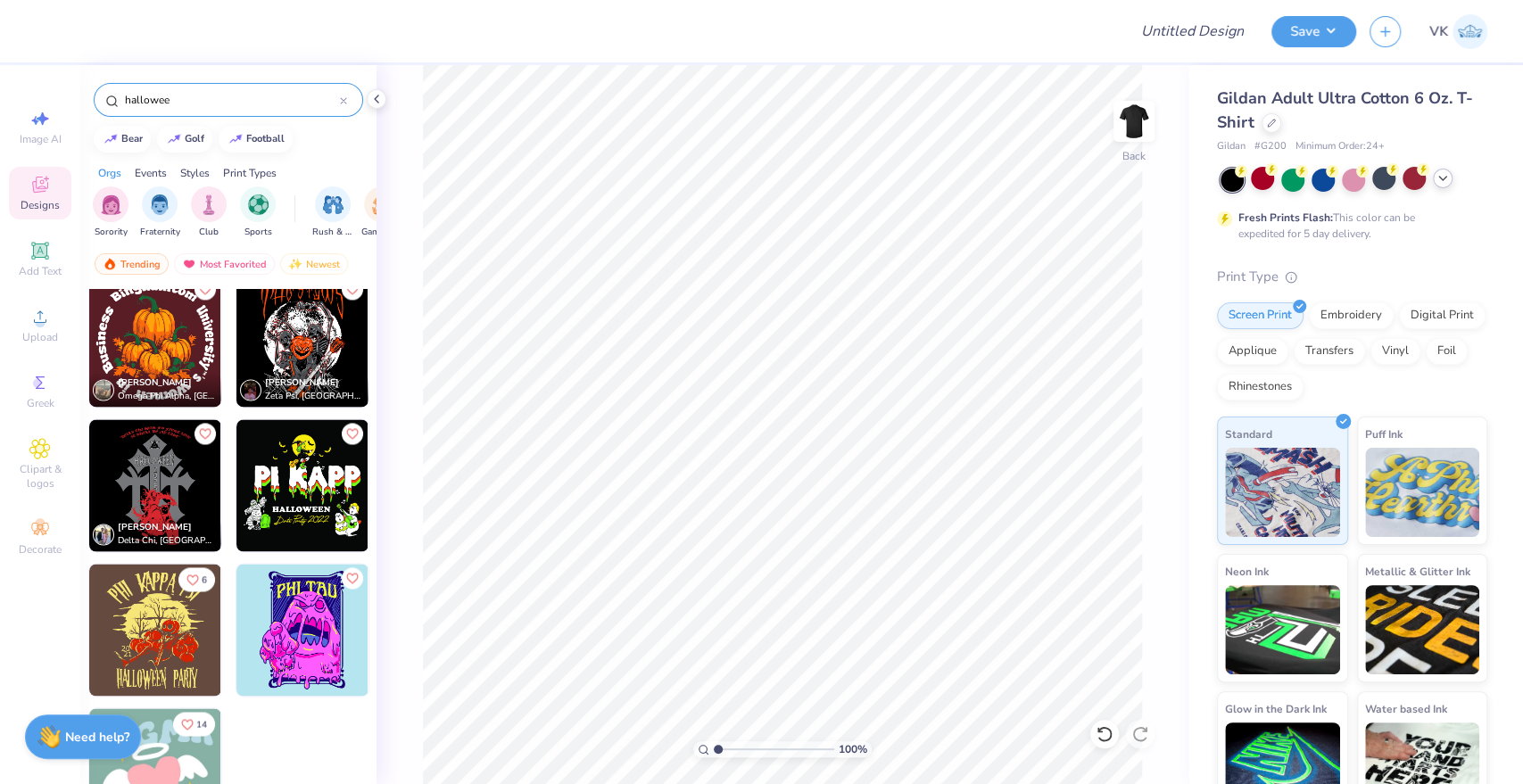
click at [278, 333] on img at bounding box center [302, 340] width 132 height 132
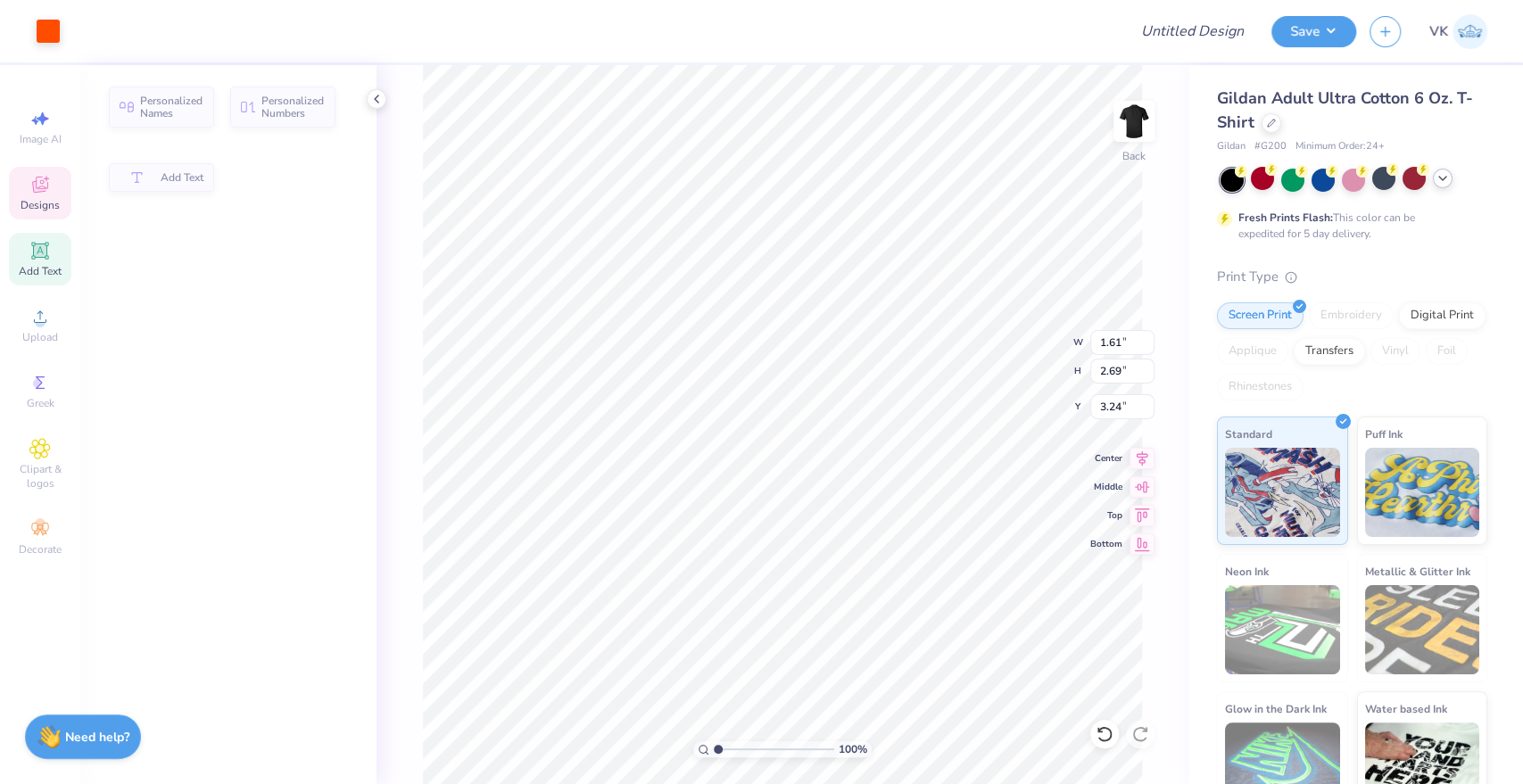
type input "1.61"
type input "2.69"
type input "3.24"
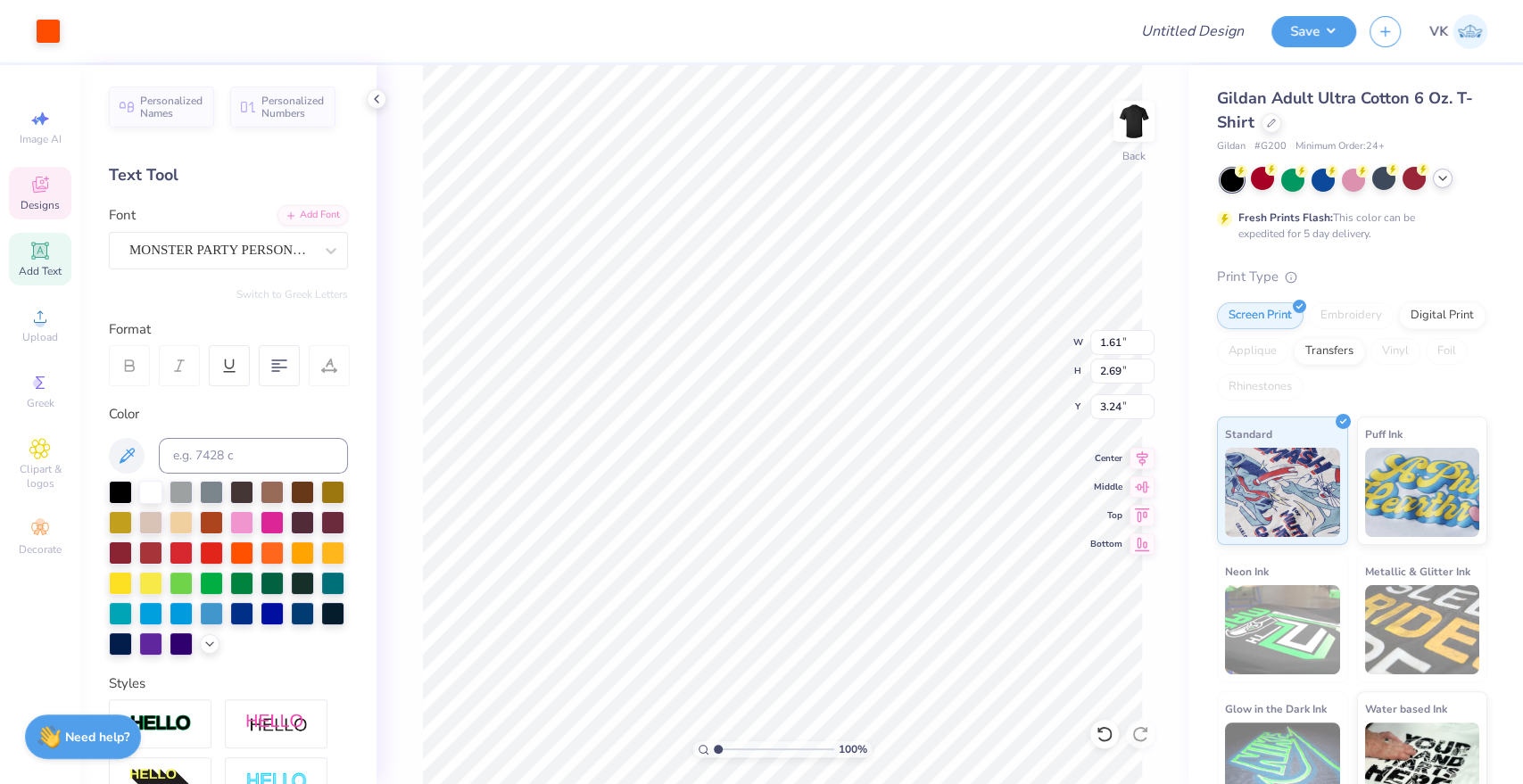
scroll to position [16, 2]
type input "1.84"
type input "4.56"
type input "3.00"
type textarea "T"
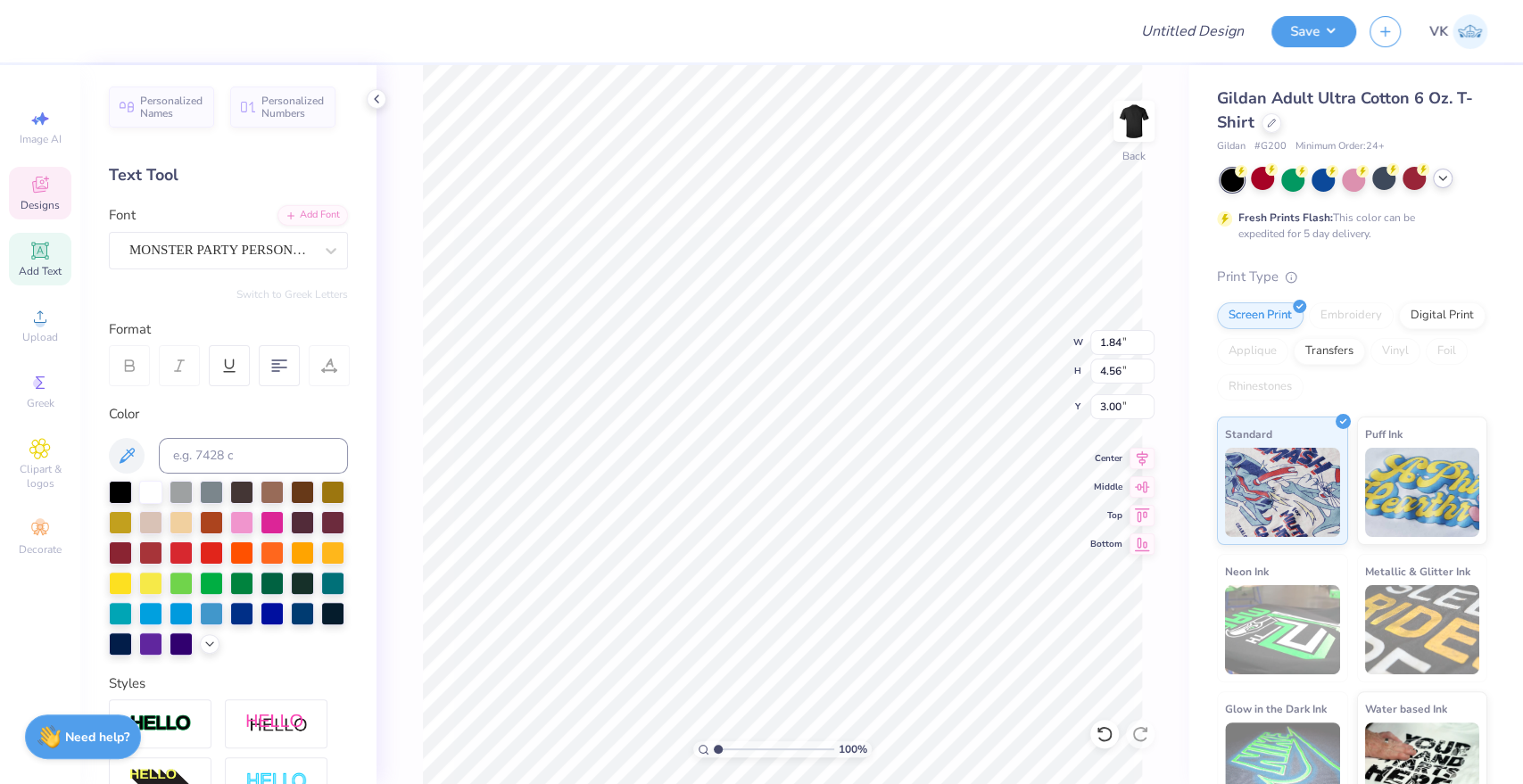
type input "9.81"
type input "5.28"
type textarea "K"
type input "1.61"
type input "2.69"
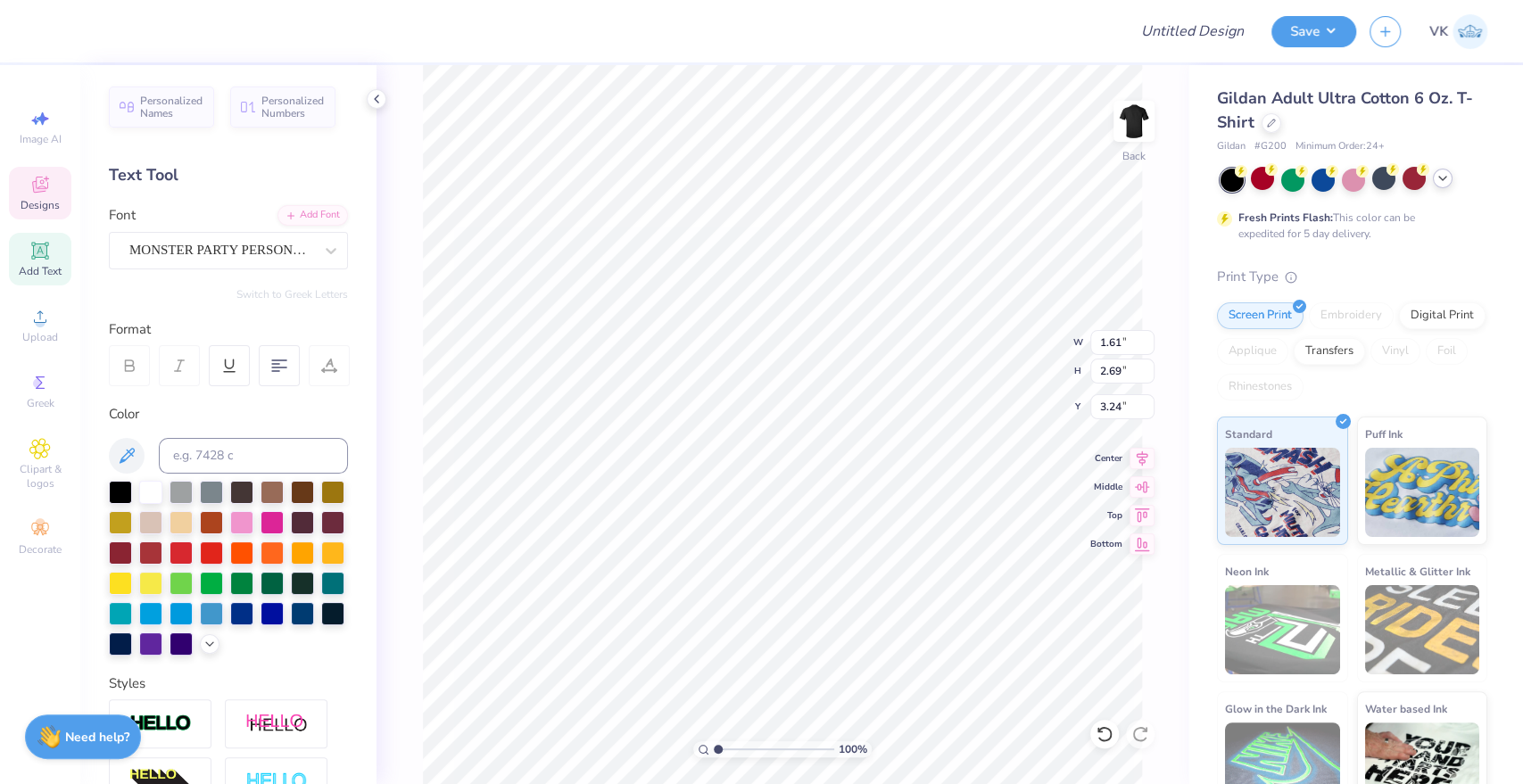
type input "3.24"
type textarea "A"
type input "0.91"
type input "2.11"
type textarea "P"
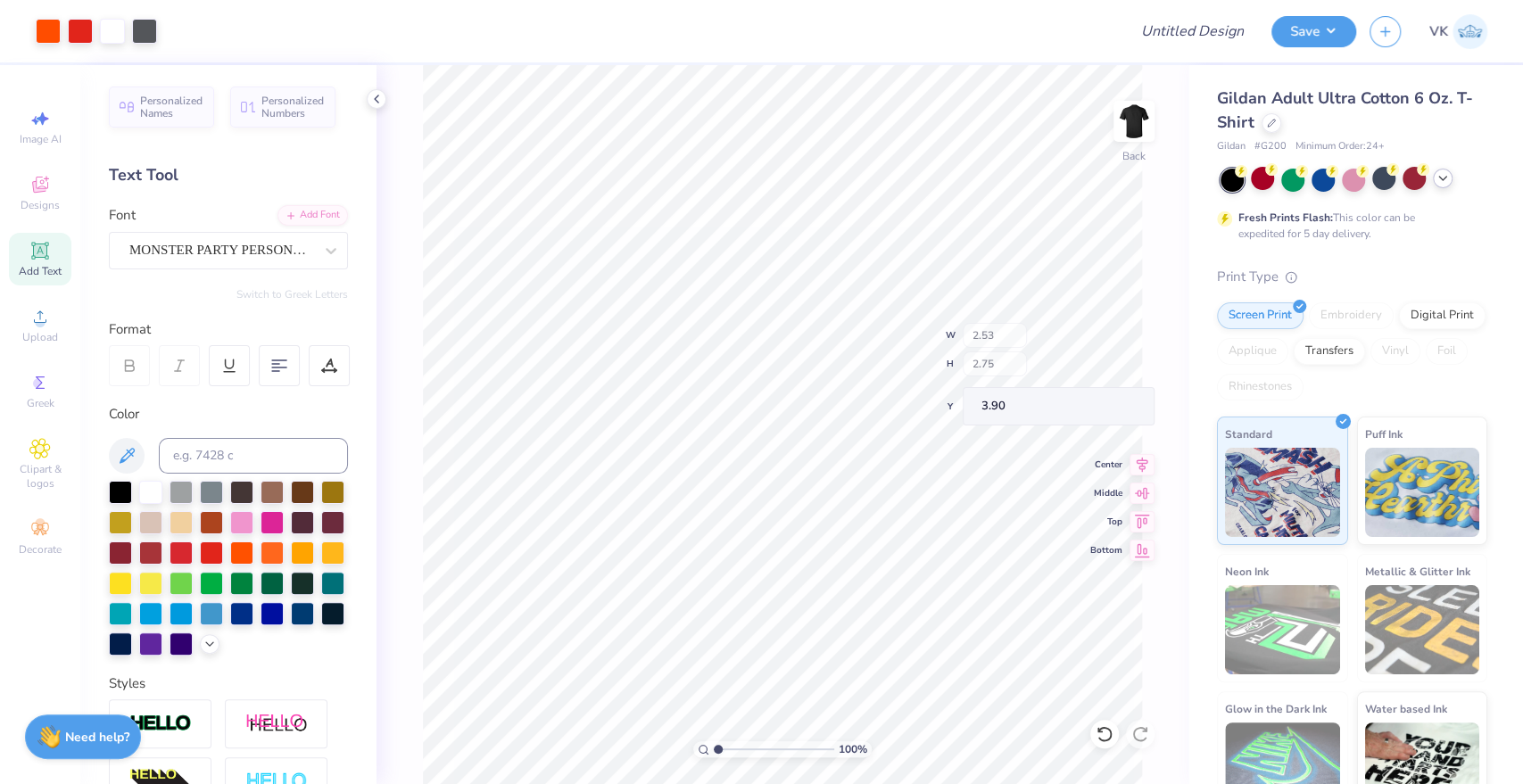
type input "3.90"
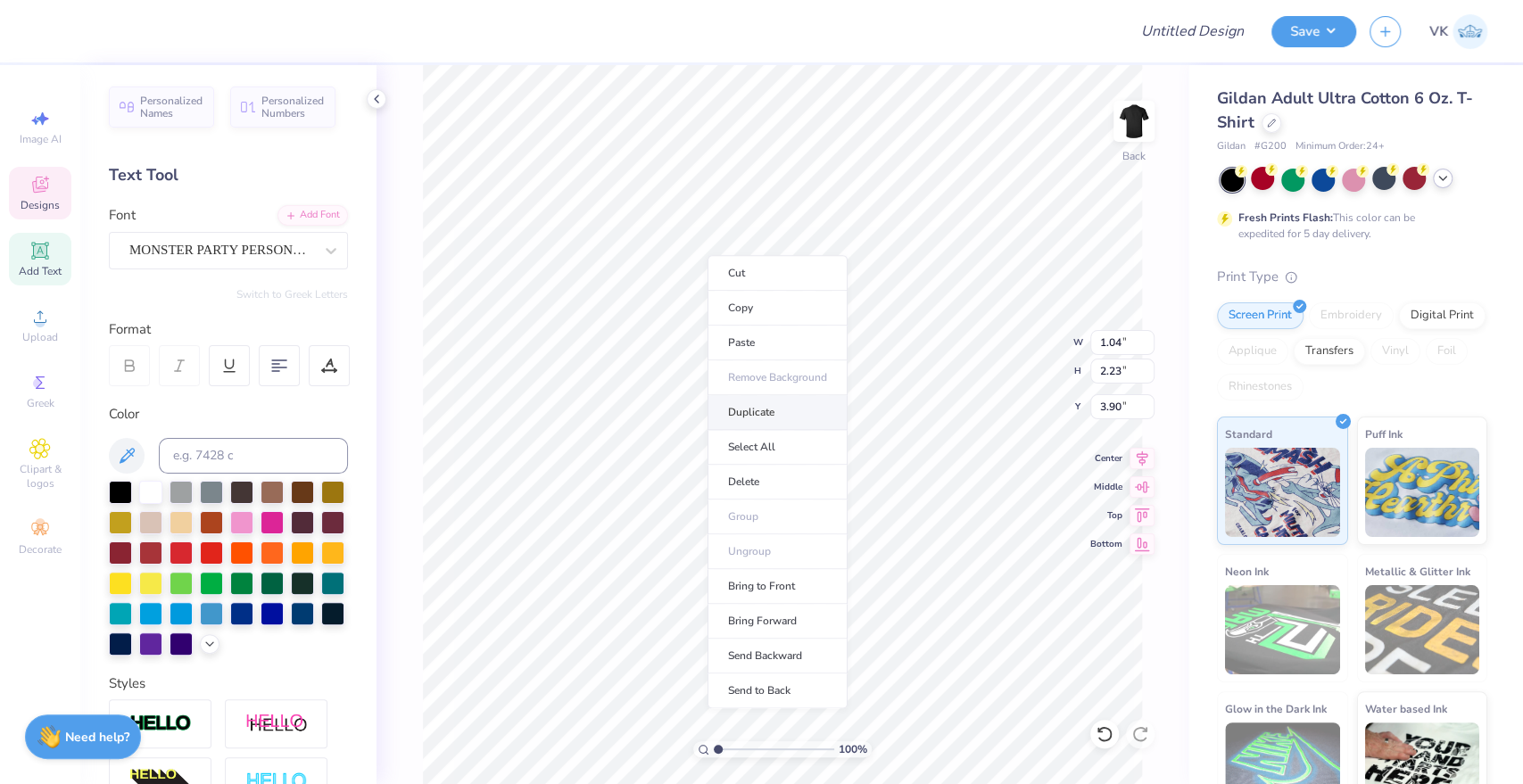
click at [753, 411] on li "Duplicate" at bounding box center [776, 412] width 140 height 35
type input "3.00"
type input "0.85"
type input "1.87"
type input "3.24"
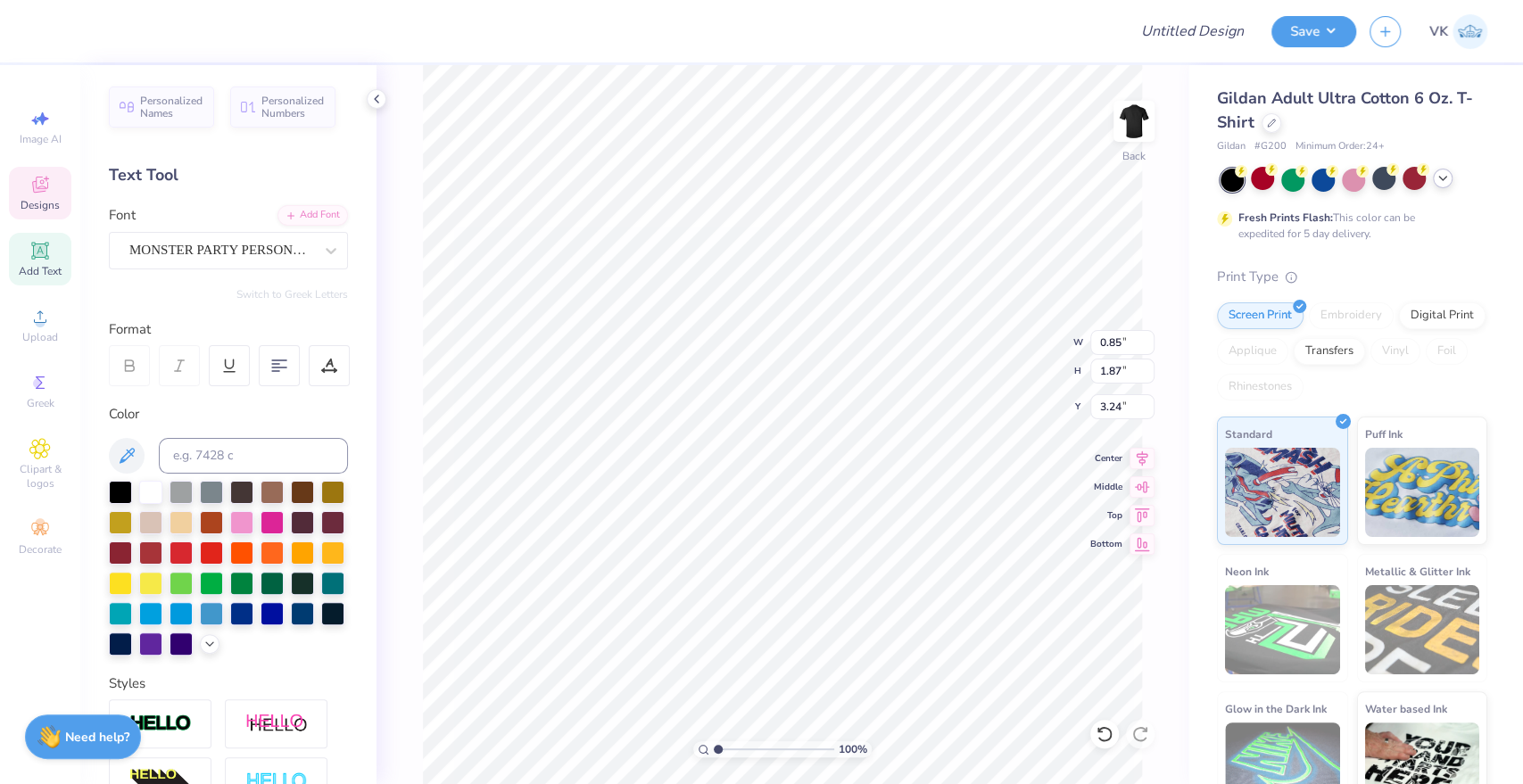
type textarea "A"
type input "2.28"
type input "1.00"
type input "4.26"
type input "3.00"
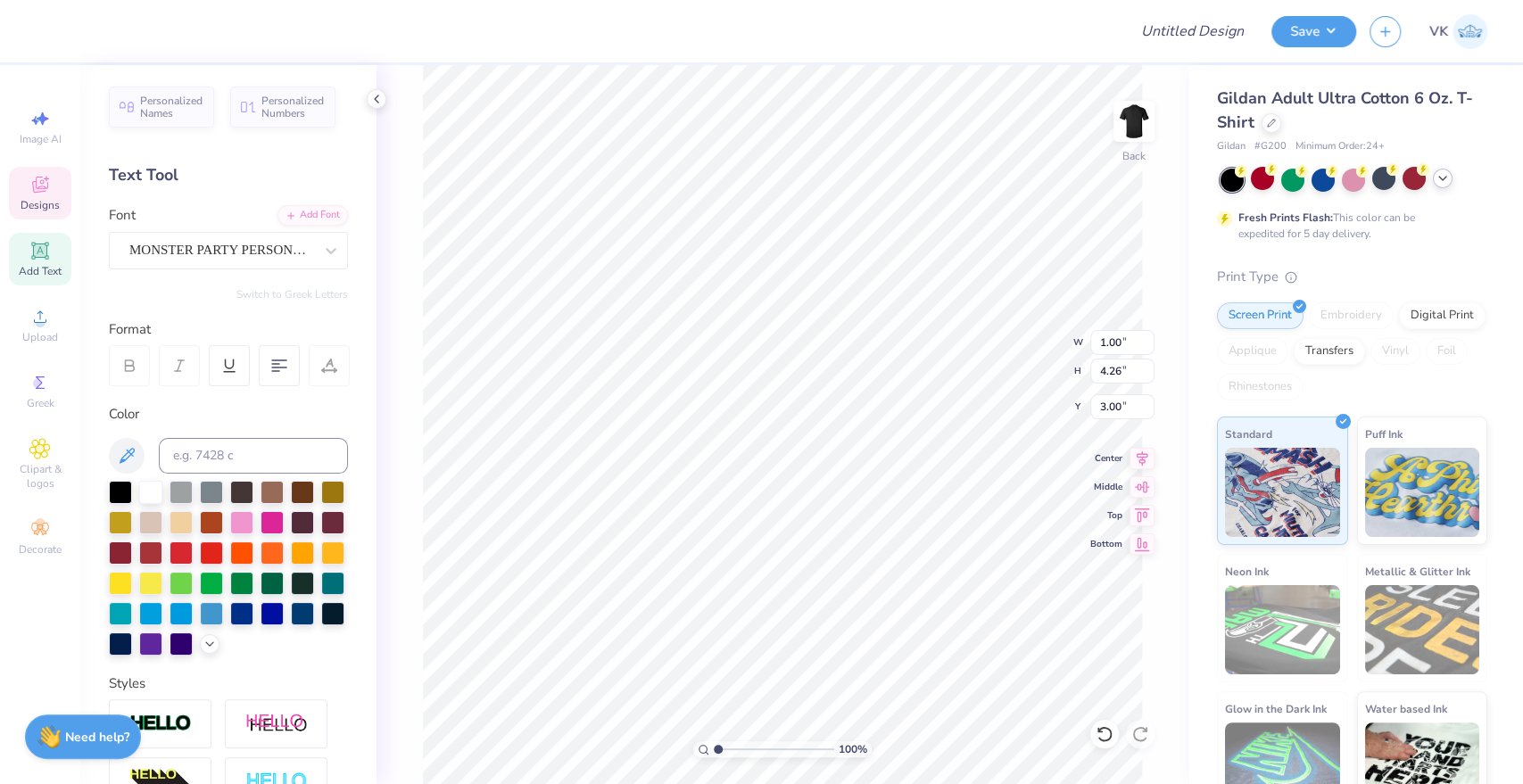
type textarea "I"
type input "1.75"
type input "1.90"
type input "3.24"
click at [889, 470] on li "Delete" at bounding box center [882, 469] width 140 height 35
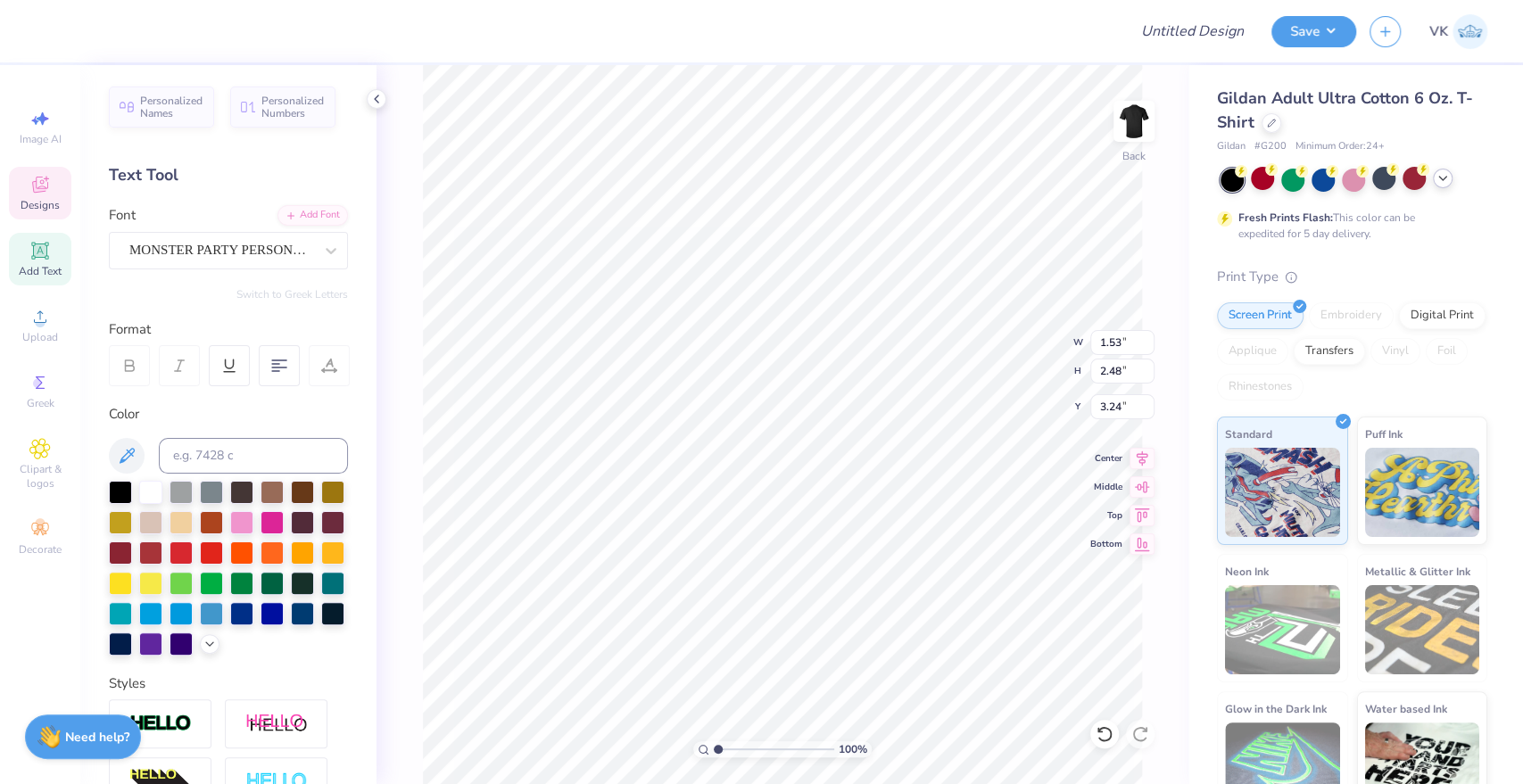
type textarea "P"
type input "2.52"
type input "1.04"
type input "2.23"
type input "3.00"
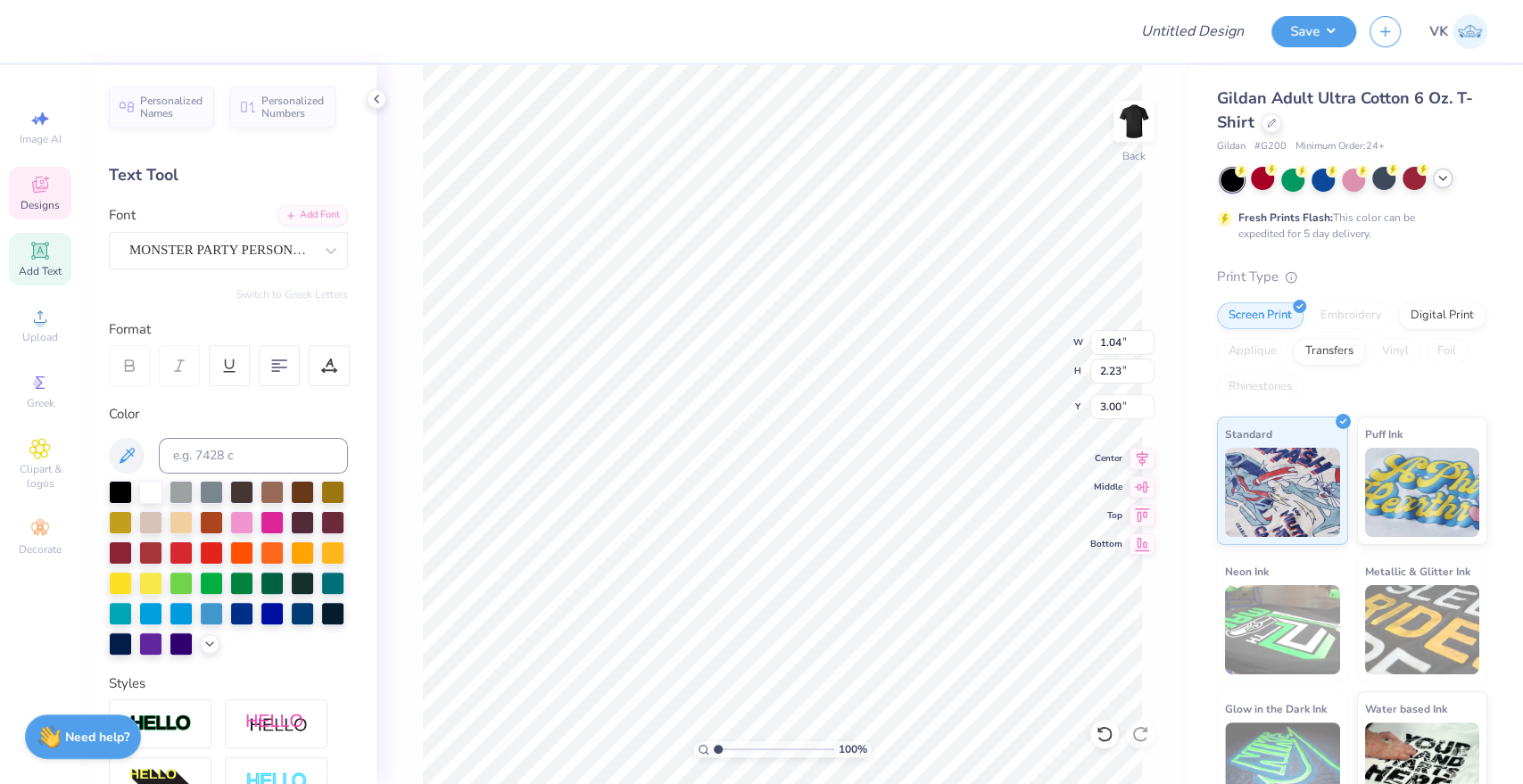
type input "1.50"
type input "2.70"
type input "3.31"
type input "1.92"
type input "4.82"
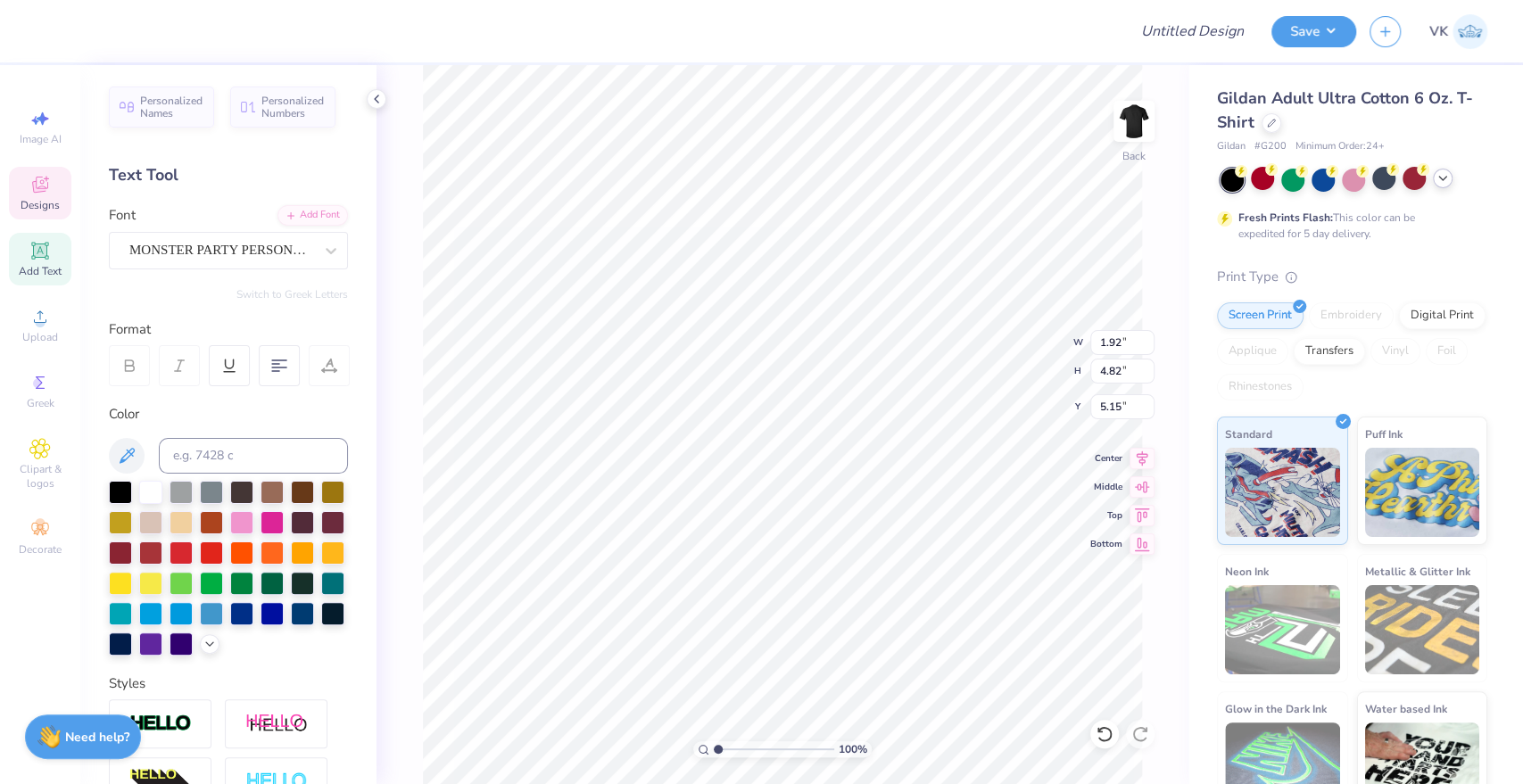
type input "3.62"
type input "1.04"
type input "2.23"
type input "3.00"
type input "1.18"
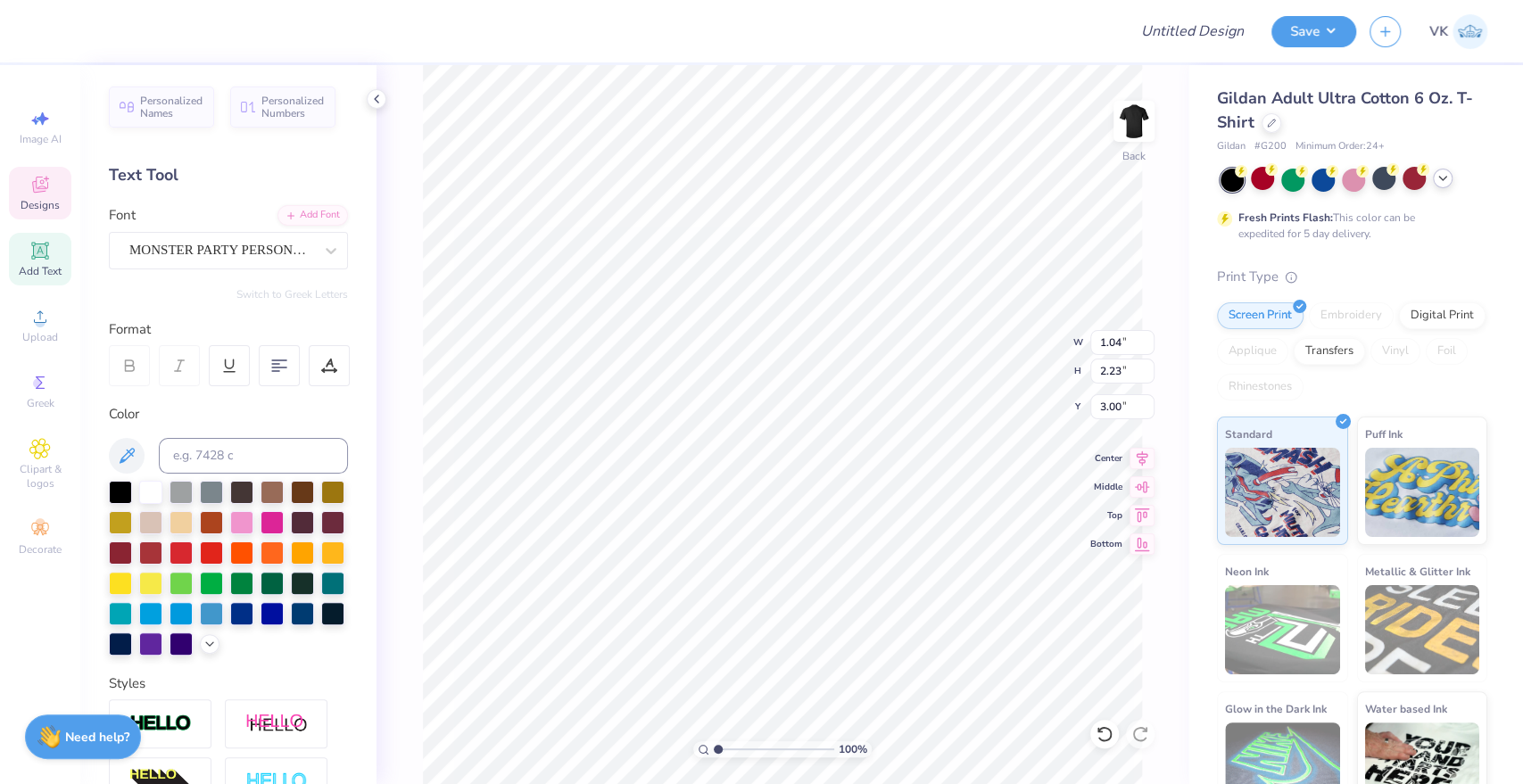
type input "2.21"
type input "2.52"
type input "2.80"
type input "0.94"
type input "4.10"
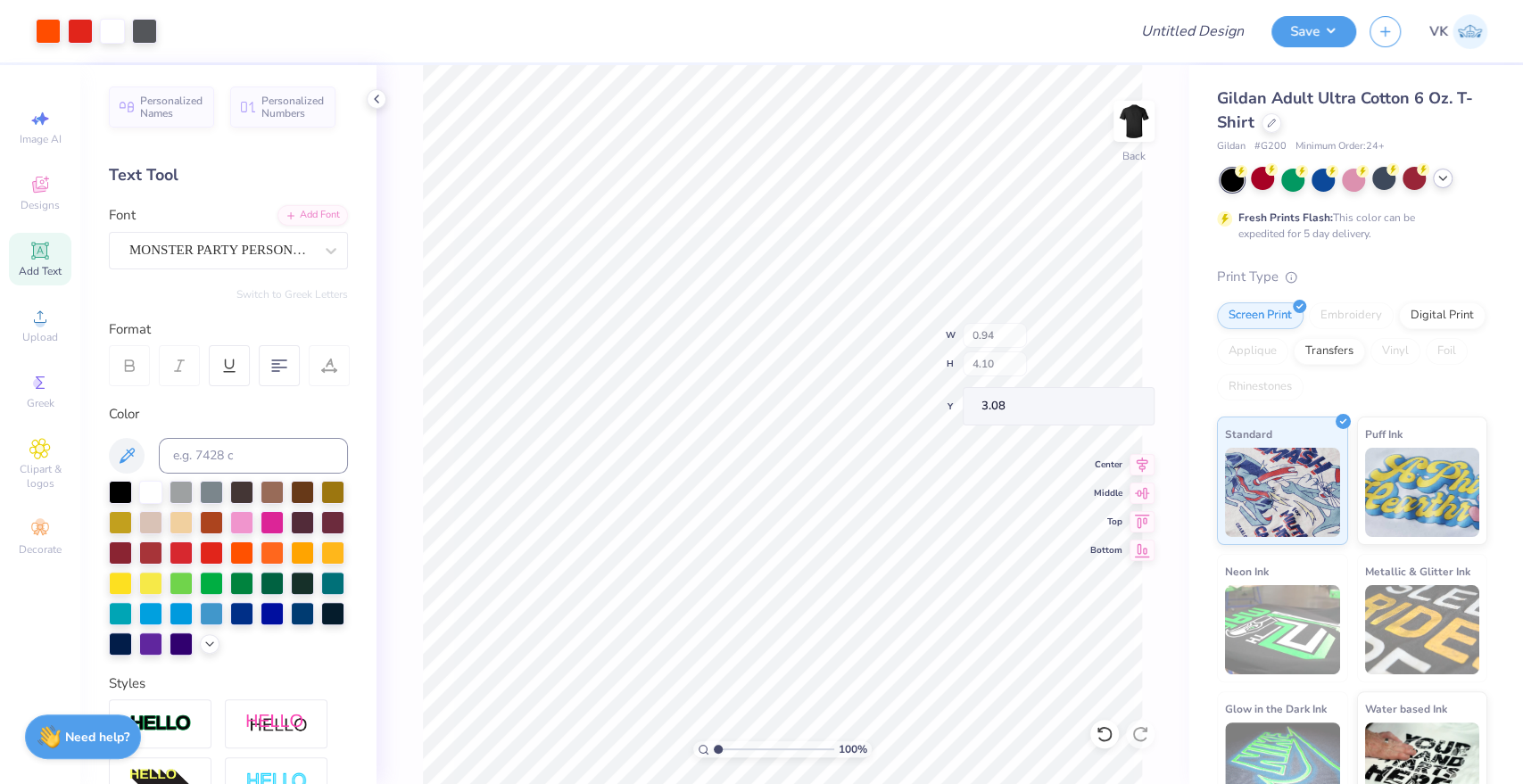
type input "3.00"
click at [862, 383] on li "Copy" at bounding box center [856, 381] width 140 height 35
click at [1185, 33] on input "Design Title" at bounding box center [1170, 31] width 175 height 36
click at [1186, 28] on input "ΚΠ Halloweekend "Grunge" Merch 1- C1717" at bounding box center [1170, 31] width 175 height 36
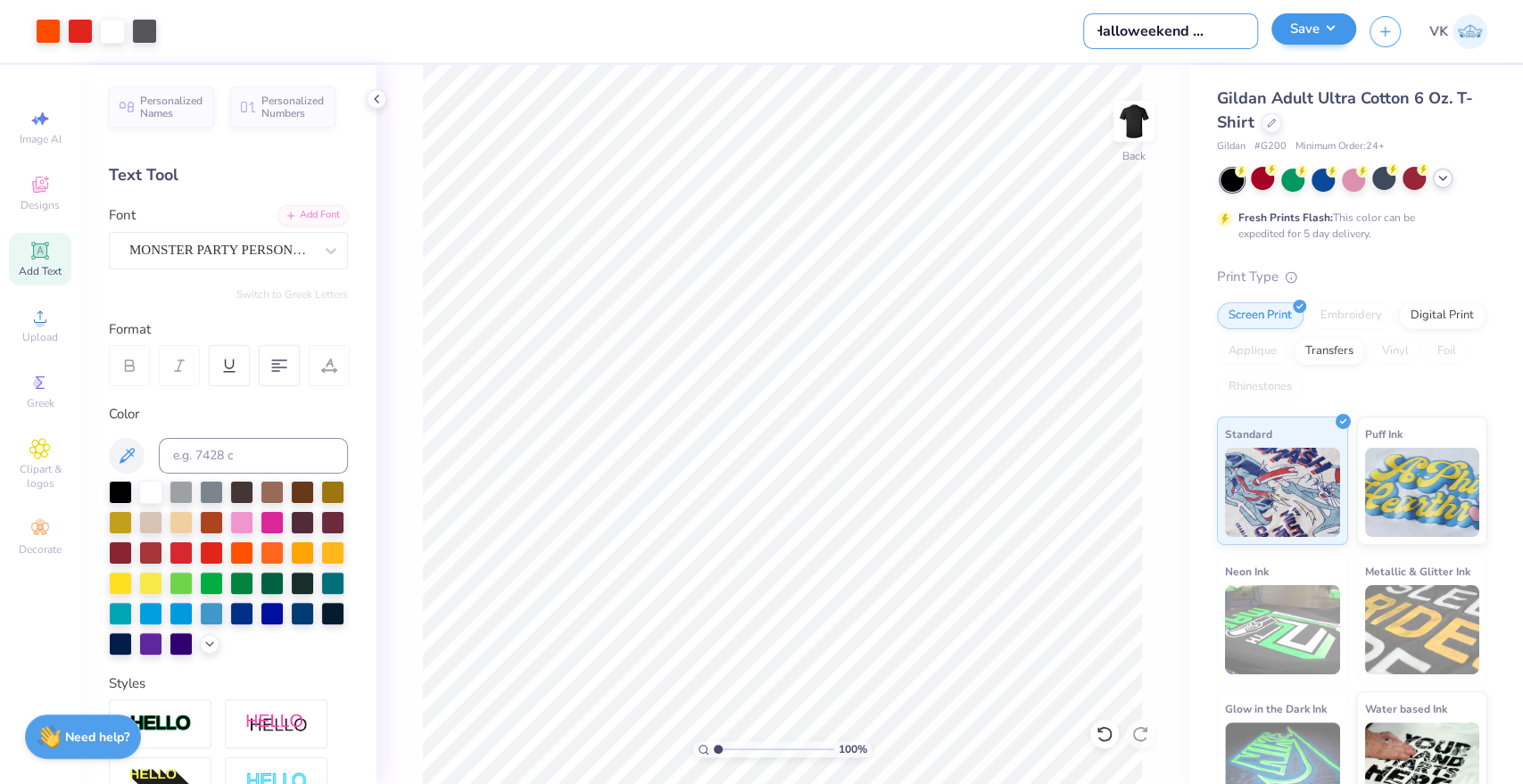
type input "ΚΠ Halloweekend Merch 5"
click at [1340, 24] on button "Save" at bounding box center [1313, 29] width 85 height 31
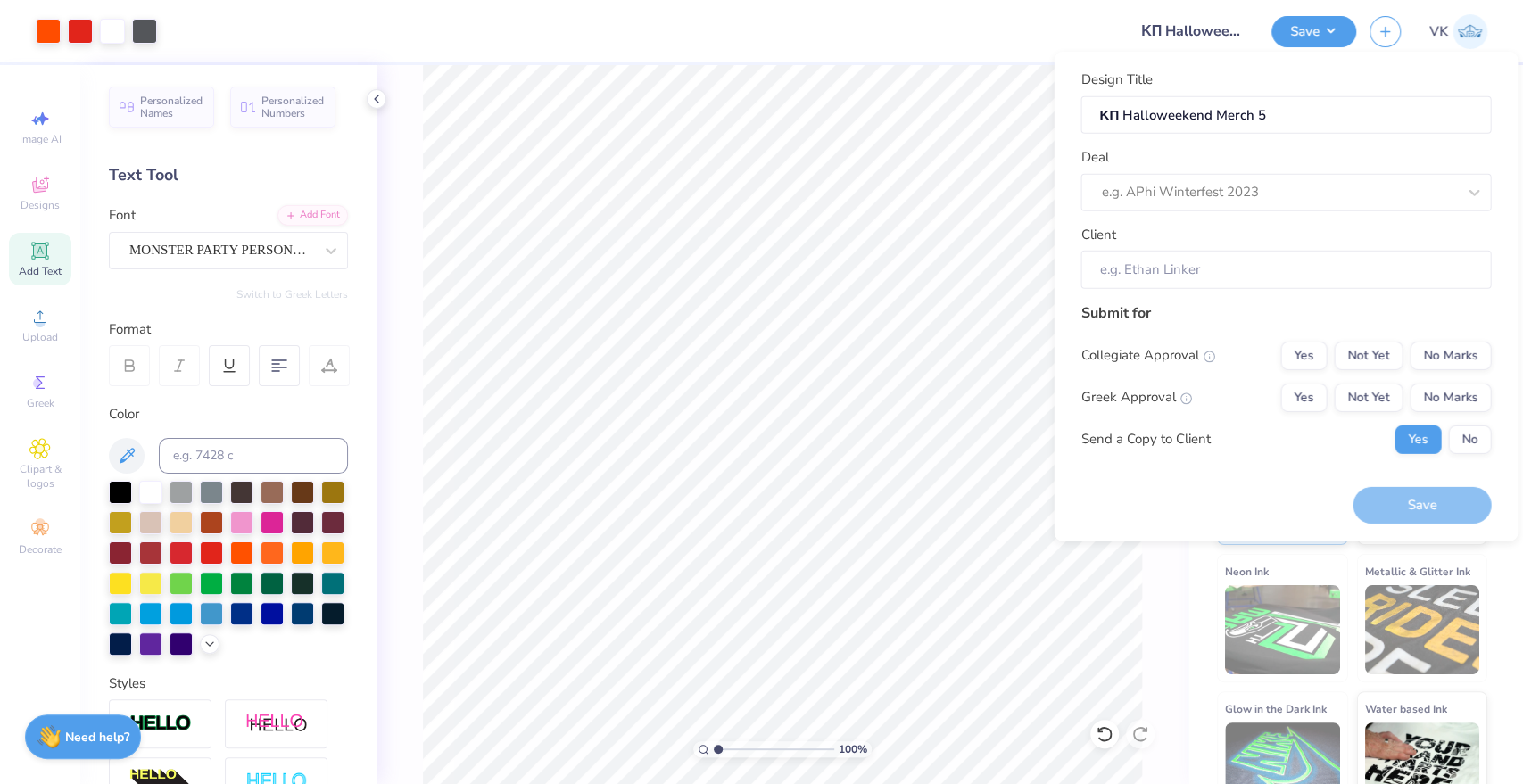
click at [1295, 159] on div "Deal e.g. APhi Winterfest 2023" at bounding box center [1285, 179] width 410 height 65
click at [1297, 169] on div "Deal e.g. APhi Winterfest 2023" at bounding box center [1285, 179] width 410 height 65
click at [1277, 183] on div at bounding box center [1279, 192] width 355 height 24
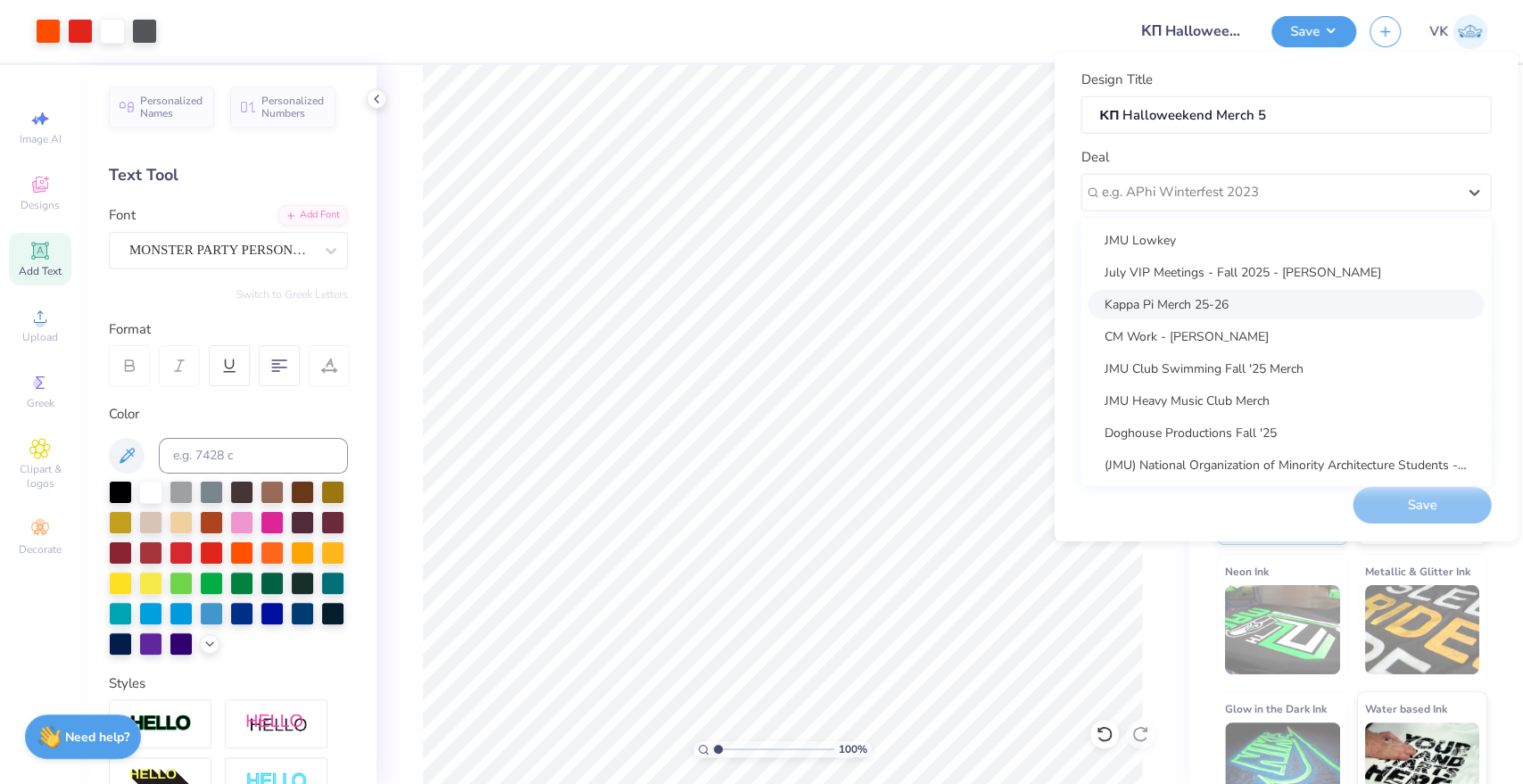
click at [1251, 295] on div "Kappa Pi Merch 25-26" at bounding box center [1285, 303] width 396 height 29
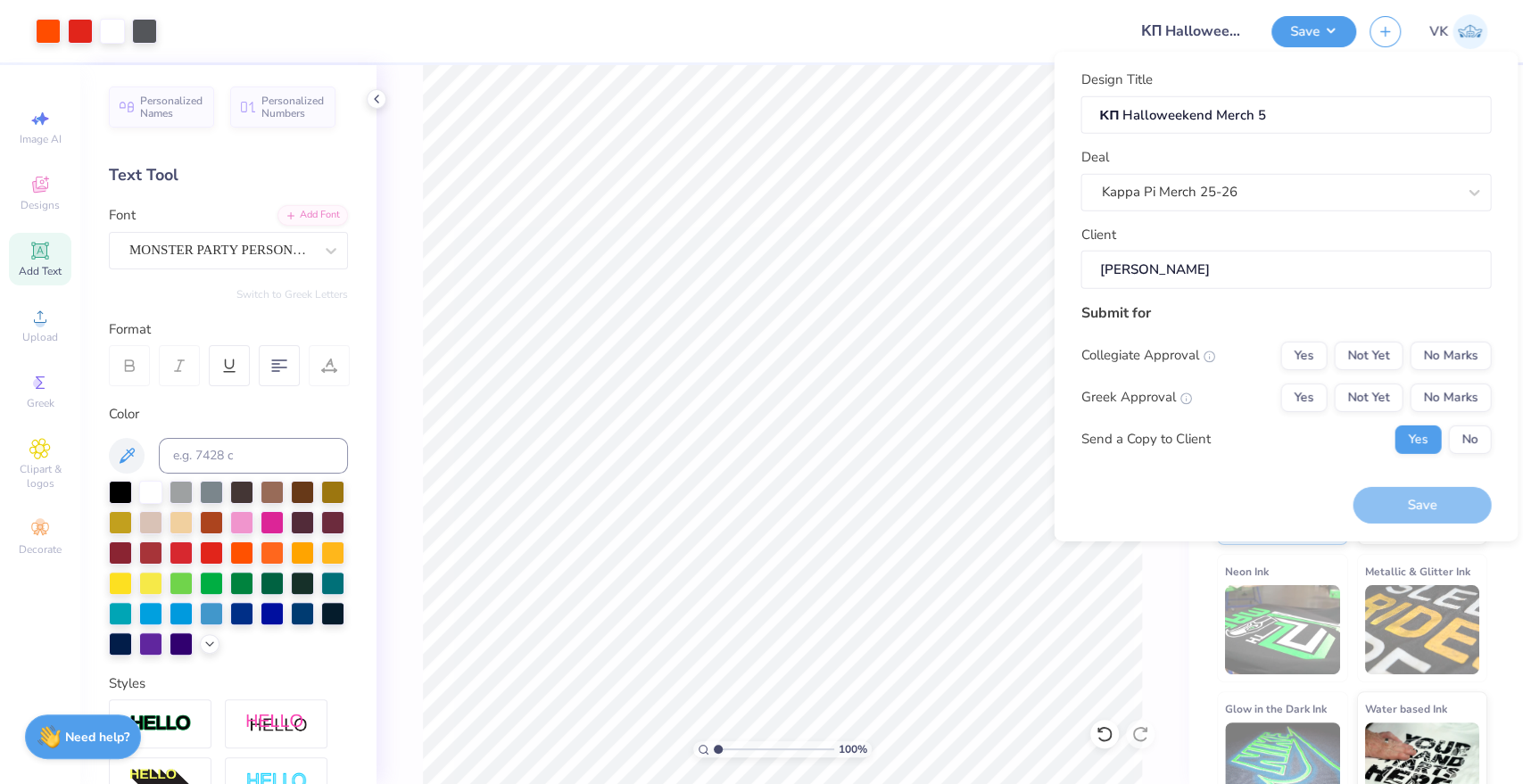
type input "[PERSON_NAME]"
click at [1313, 398] on button "Yes" at bounding box center [1303, 397] width 46 height 29
click at [1429, 358] on button "No Marks" at bounding box center [1450, 355] width 81 height 29
click at [1436, 511] on button "Save" at bounding box center [1421, 505] width 138 height 37
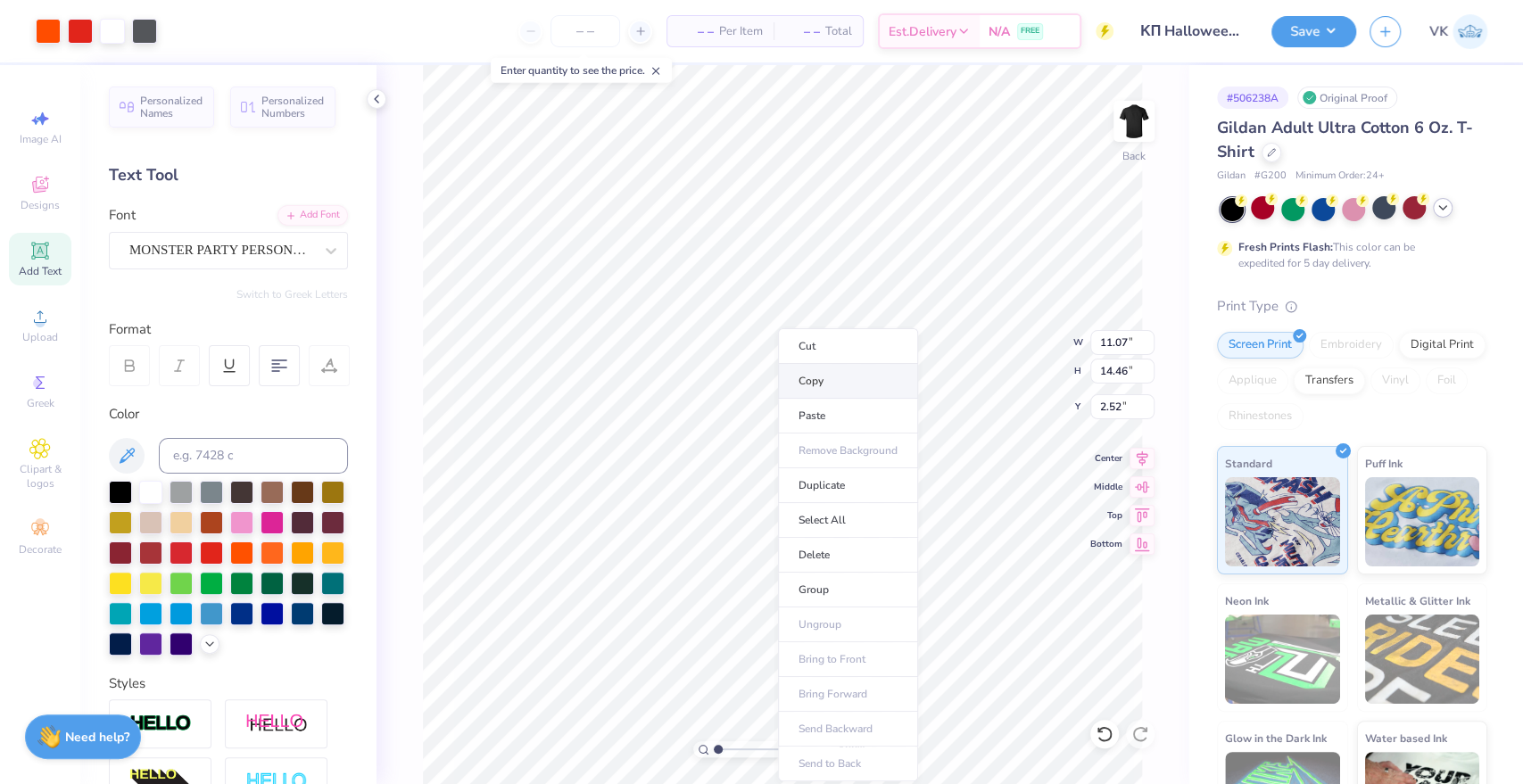
click at [812, 379] on li "Copy" at bounding box center [847, 381] width 140 height 35
click at [1389, 38] on button "button" at bounding box center [1385, 29] width 31 height 31
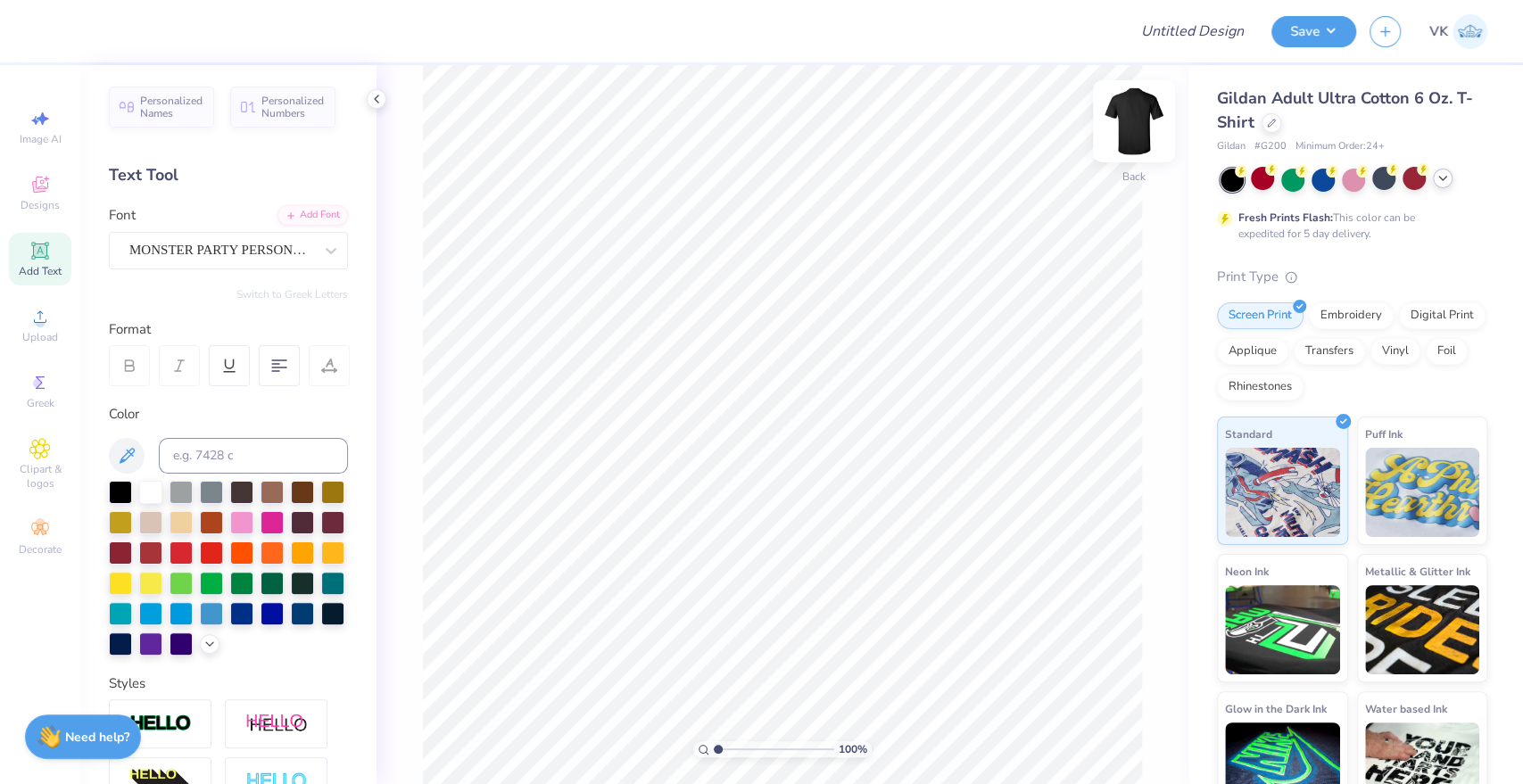
click at [1123, 111] on img at bounding box center [1134, 122] width 71 height 71
click at [871, 399] on li "Paste" at bounding box center [879, 406] width 140 height 35
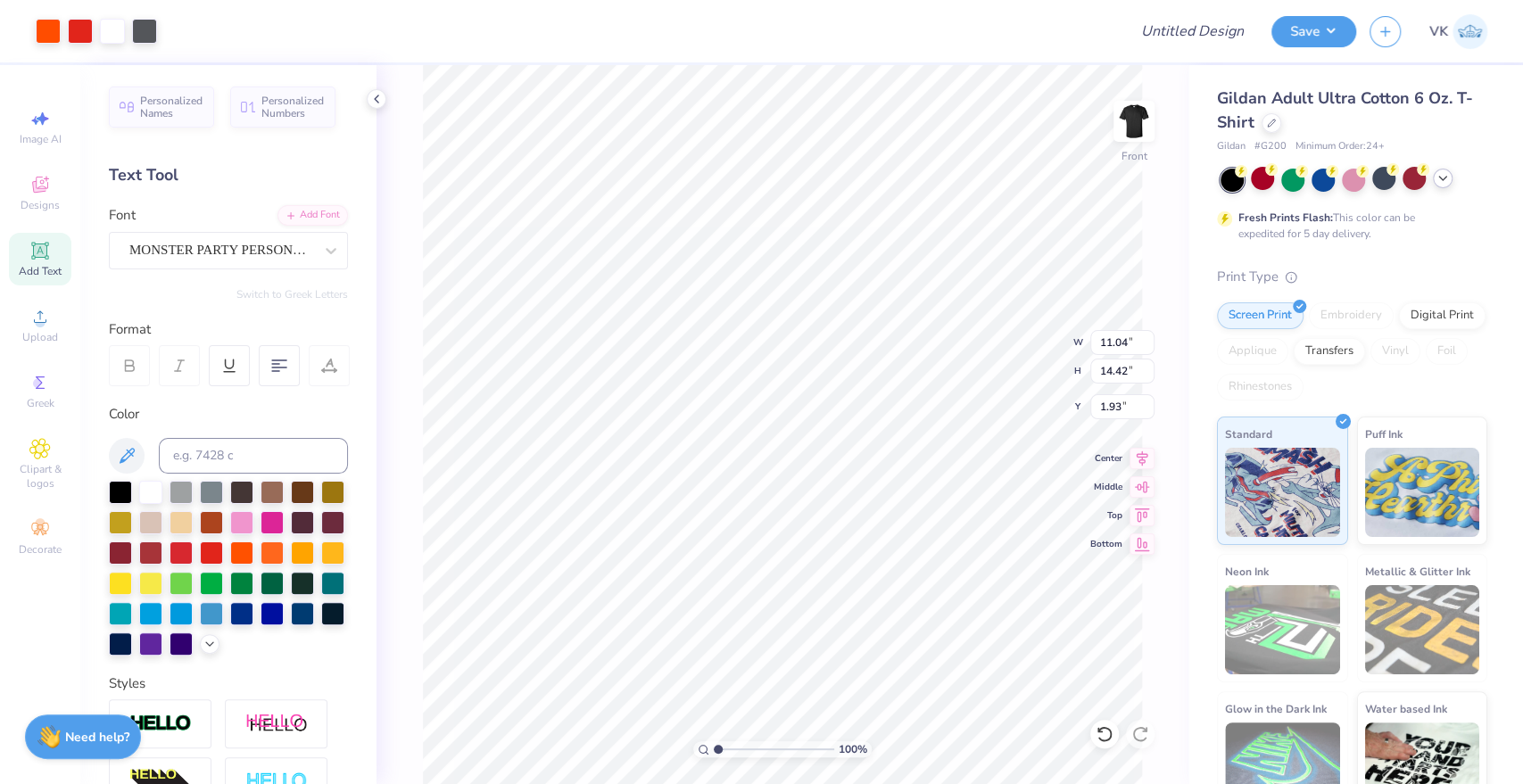
type input "3.00"
click at [750, 419] on li "Duplicate" at bounding box center [741, 423] width 140 height 35
type input "16.21"
type textarea "Halloweekekend"
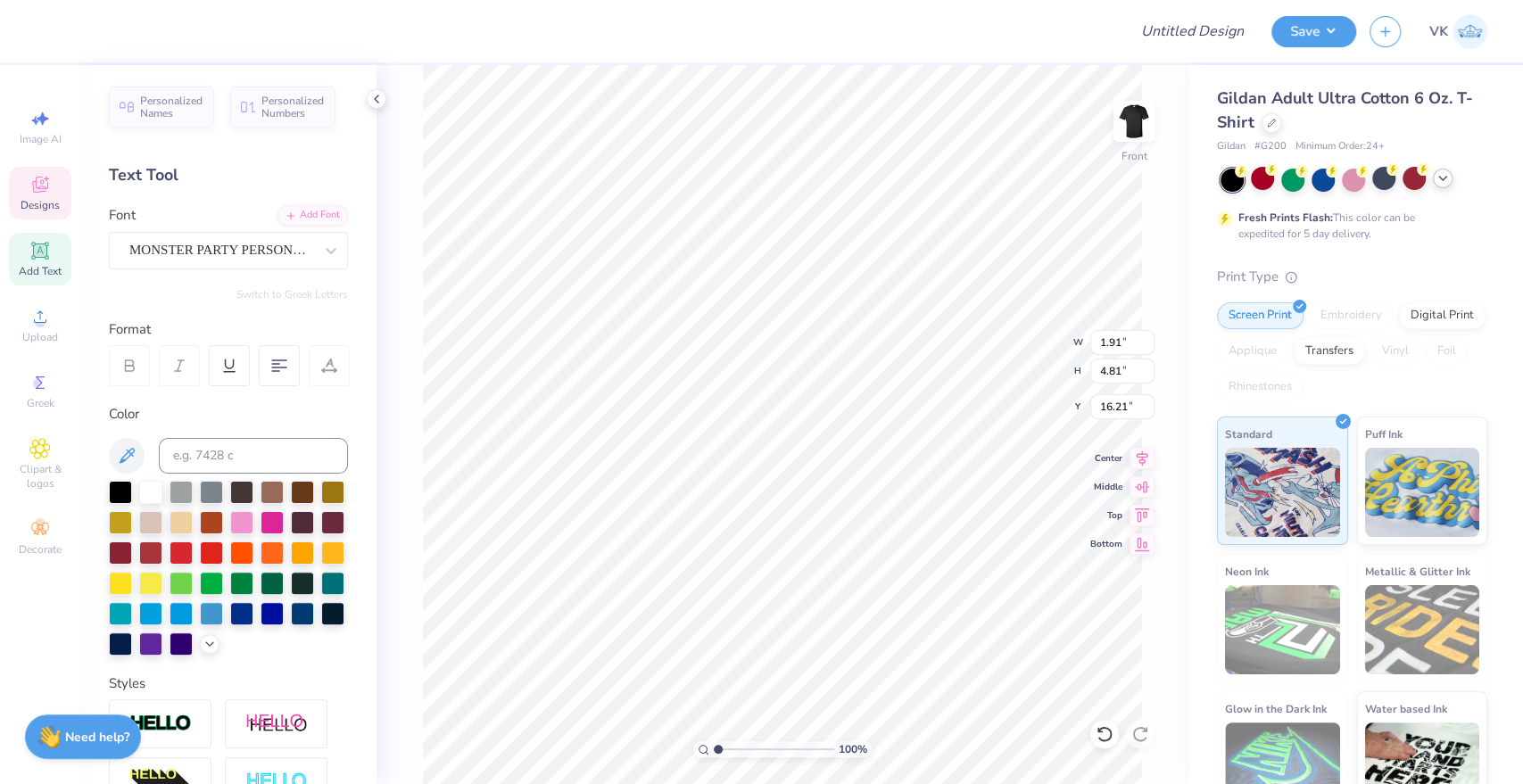
scroll to position [16, 6]
type input "17.74"
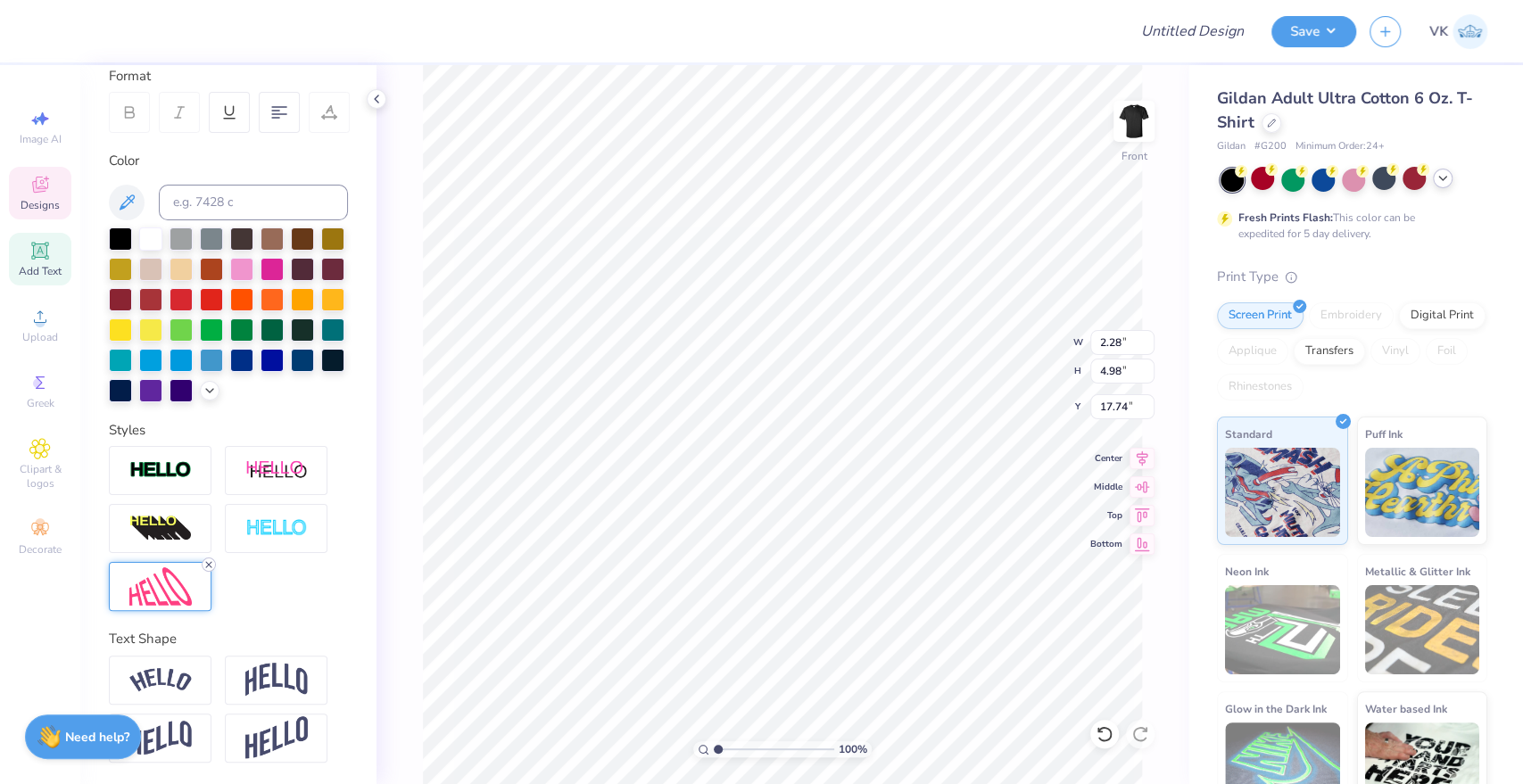
click at [210, 567] on line at bounding box center [209, 565] width 6 height 6
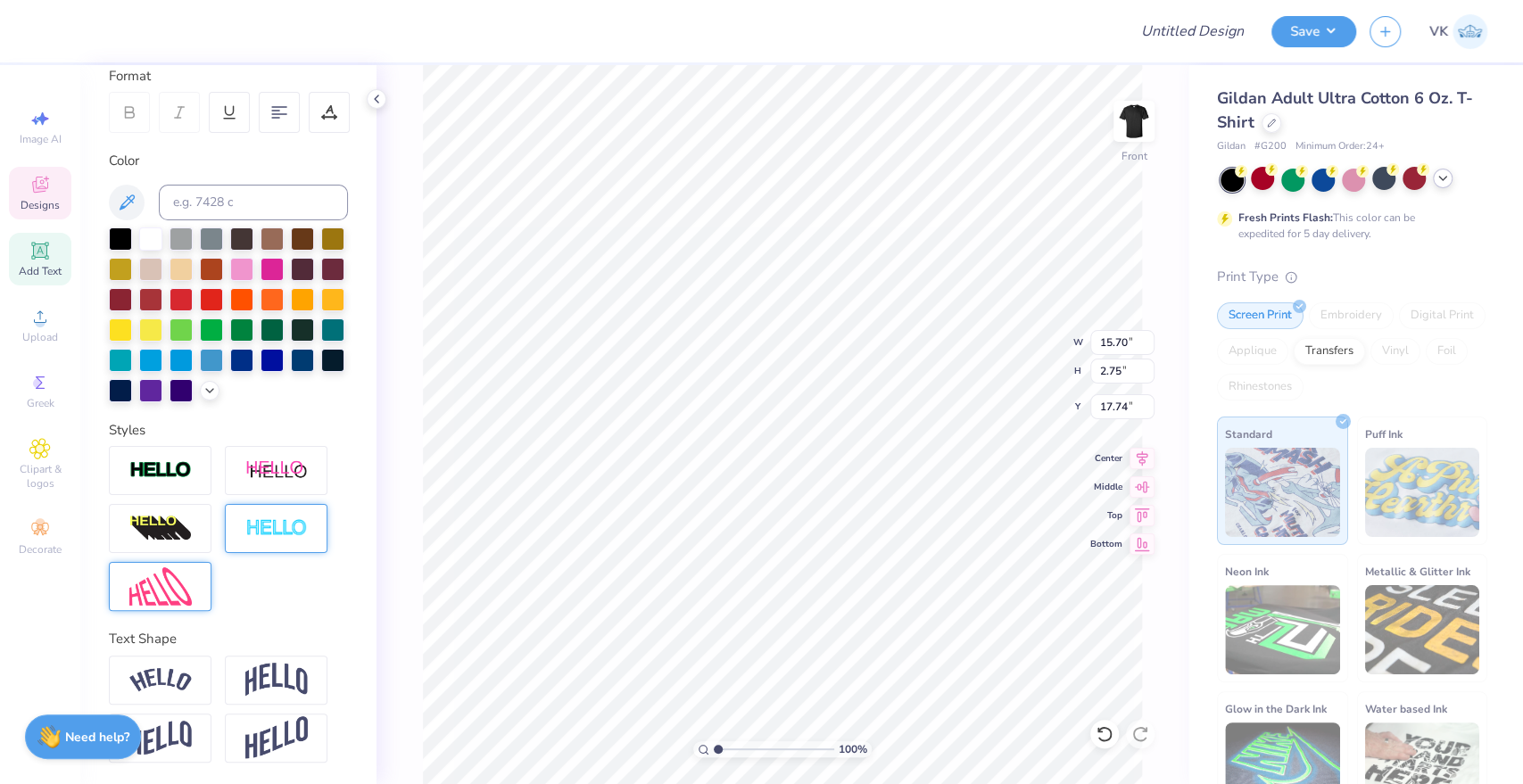
type input "15.70"
type input "2.75"
type input "18.85"
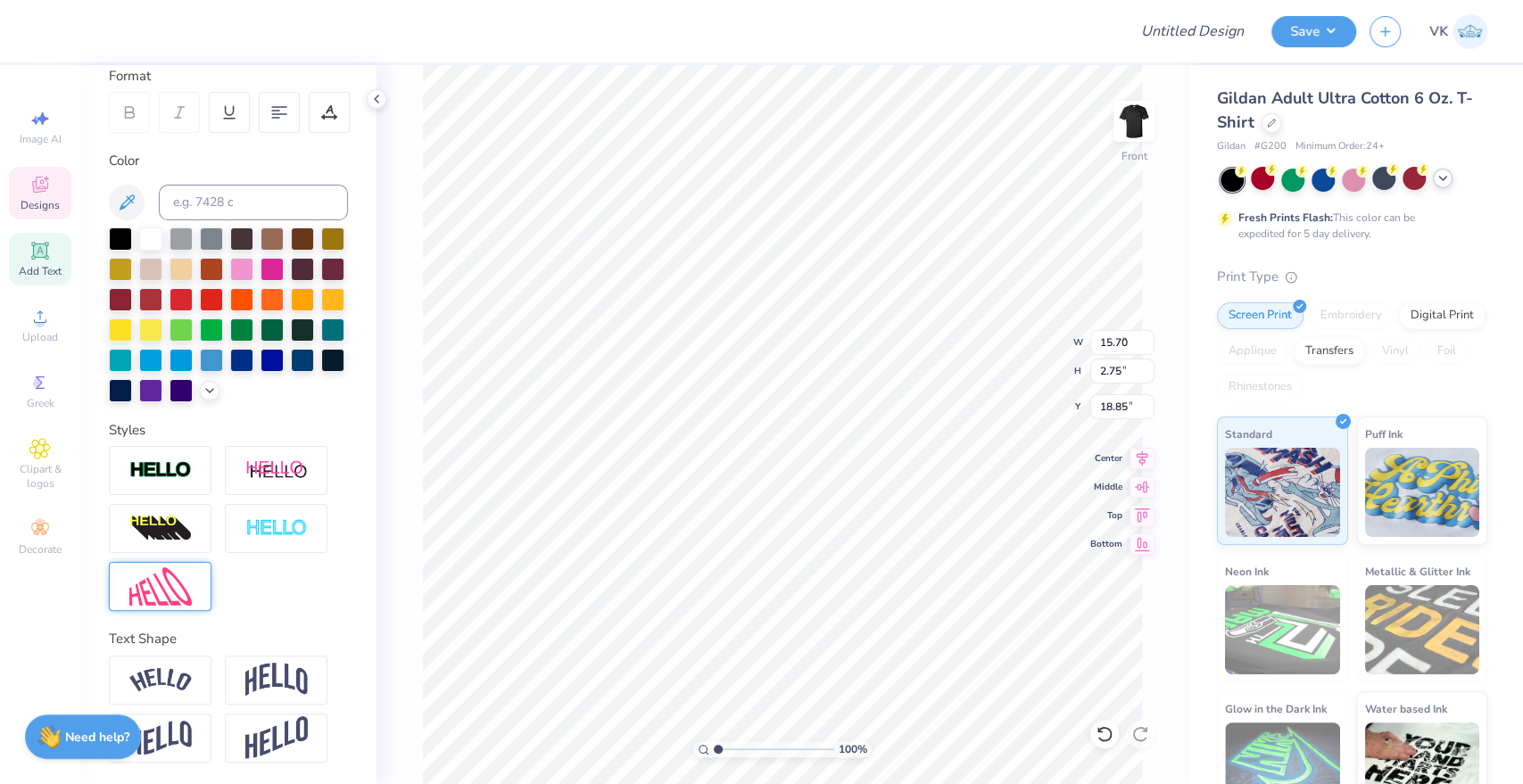
type input "9.73"
type input "1.70"
type input "17.65"
type input "3.68"
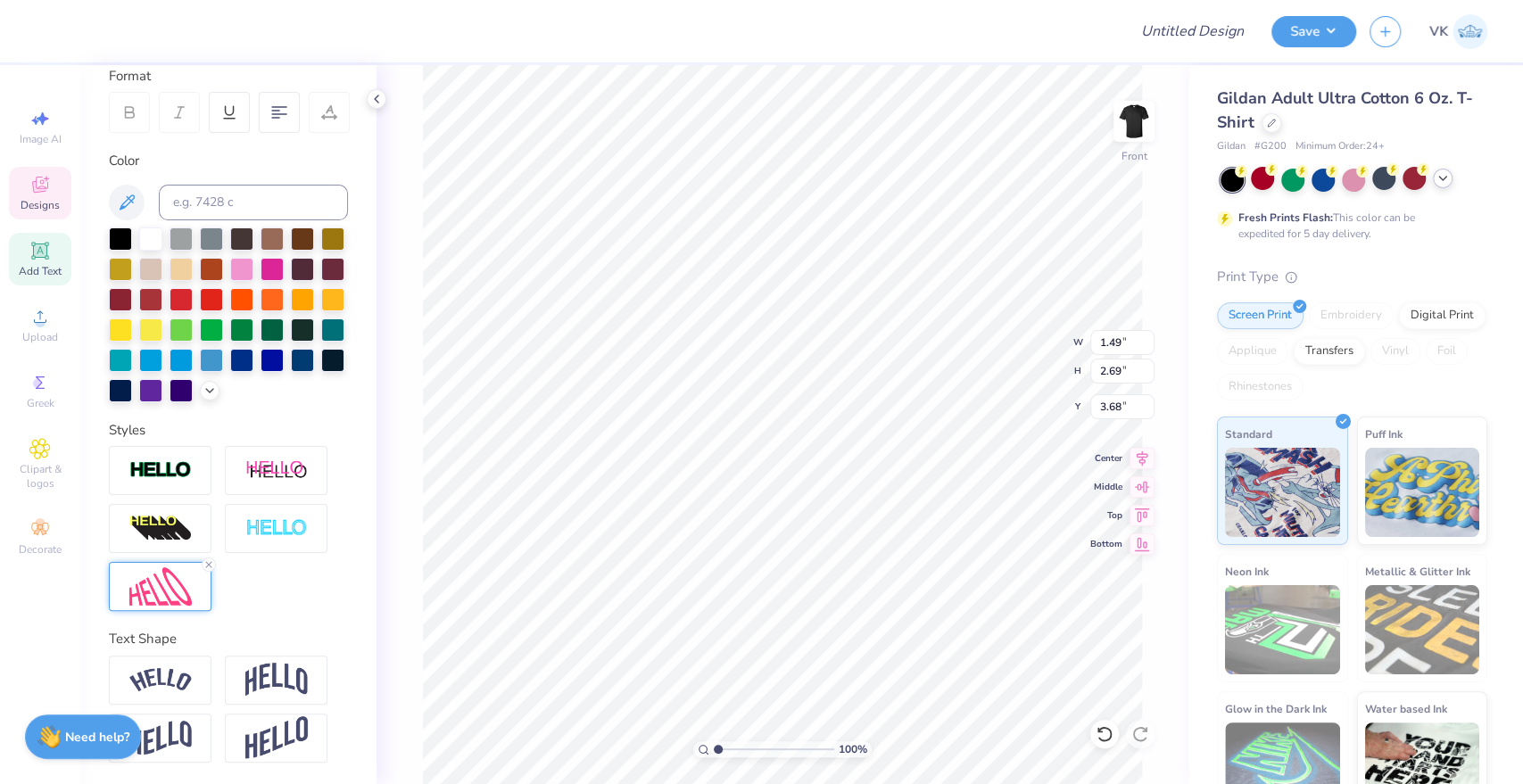
type input "1.49"
type input "2.69"
type input "3.79"
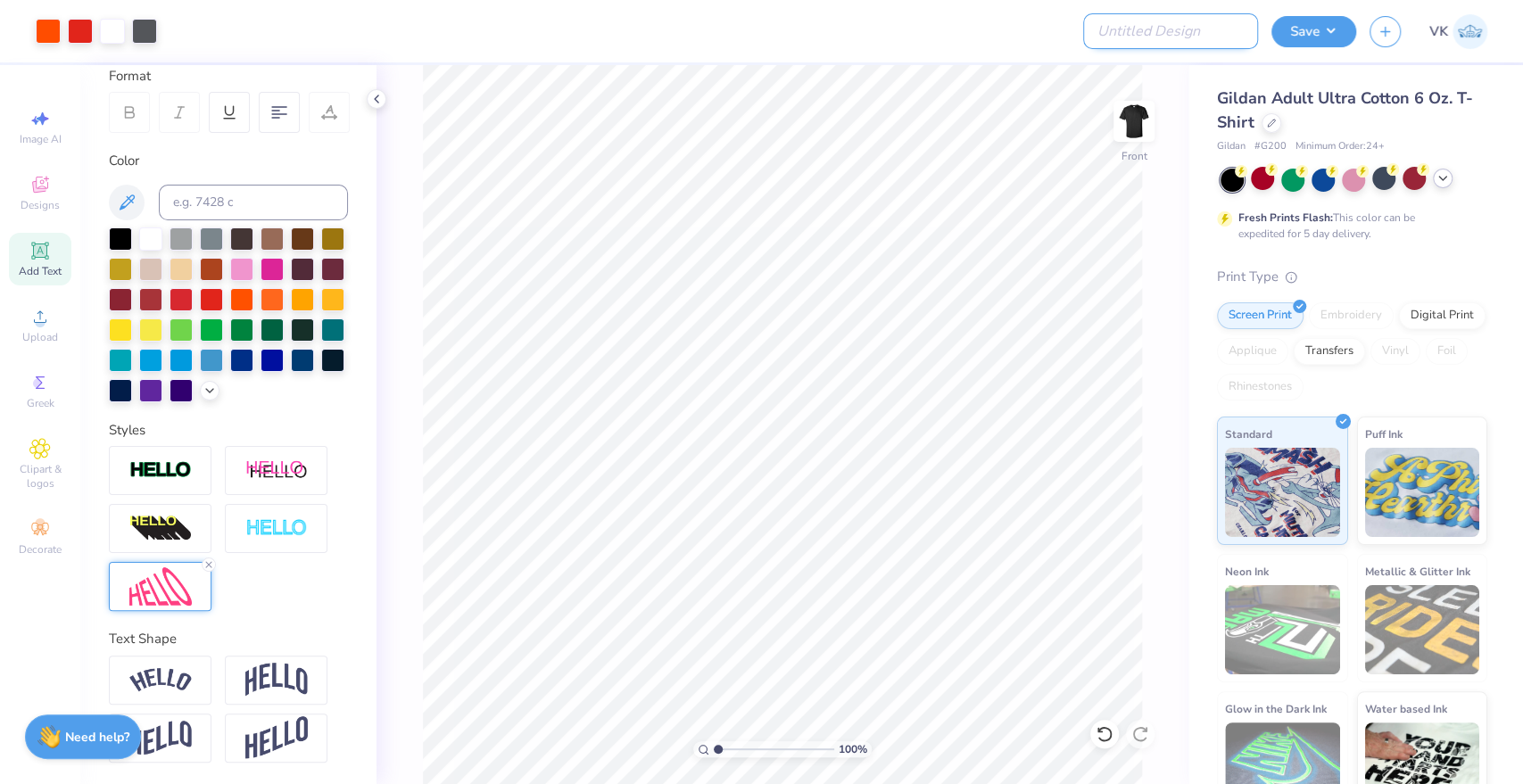
click at [1233, 38] on input "Design Title" at bounding box center [1170, 31] width 175 height 36
drag, startPoint x: 1219, startPoint y: 30, endPoint x: 1325, endPoint y: 33, distance: 106.0
click at [1317, 31] on div "Art colors Design Title ΚΠ Halloweekend "Grunge" Merch 1- C1717 Save VK" at bounding box center [761, 31] width 1523 height 63
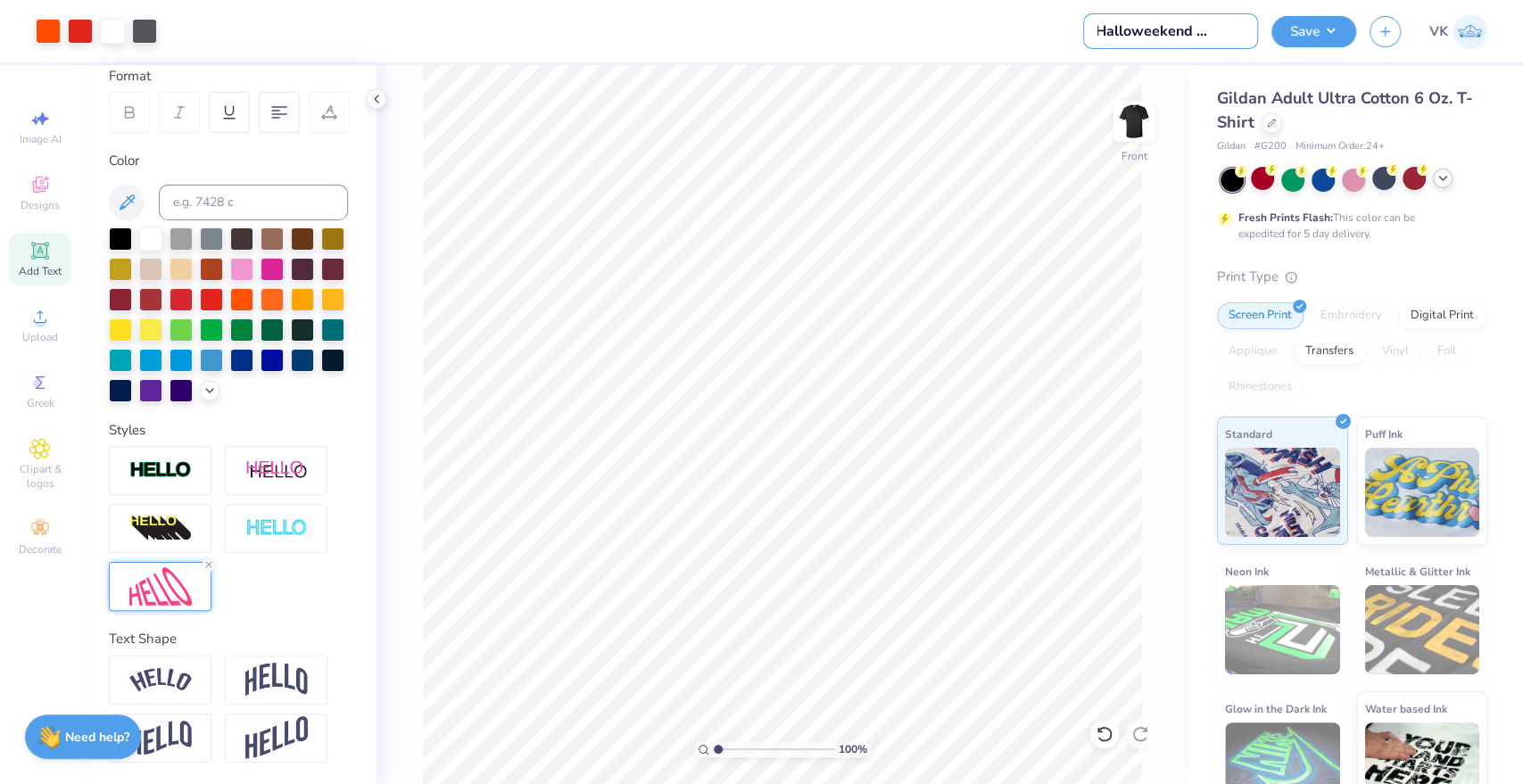
type input "ΚΠ Halloweekend Merch 6"
click at [1119, 131] on img at bounding box center [1134, 122] width 71 height 71
drag, startPoint x: 1160, startPoint y: 32, endPoint x: 1090, endPoint y: 41, distance: 70.6
click at [1090, 41] on input "ΚΠ Halloweekend Merch 6" at bounding box center [1170, 31] width 175 height 36
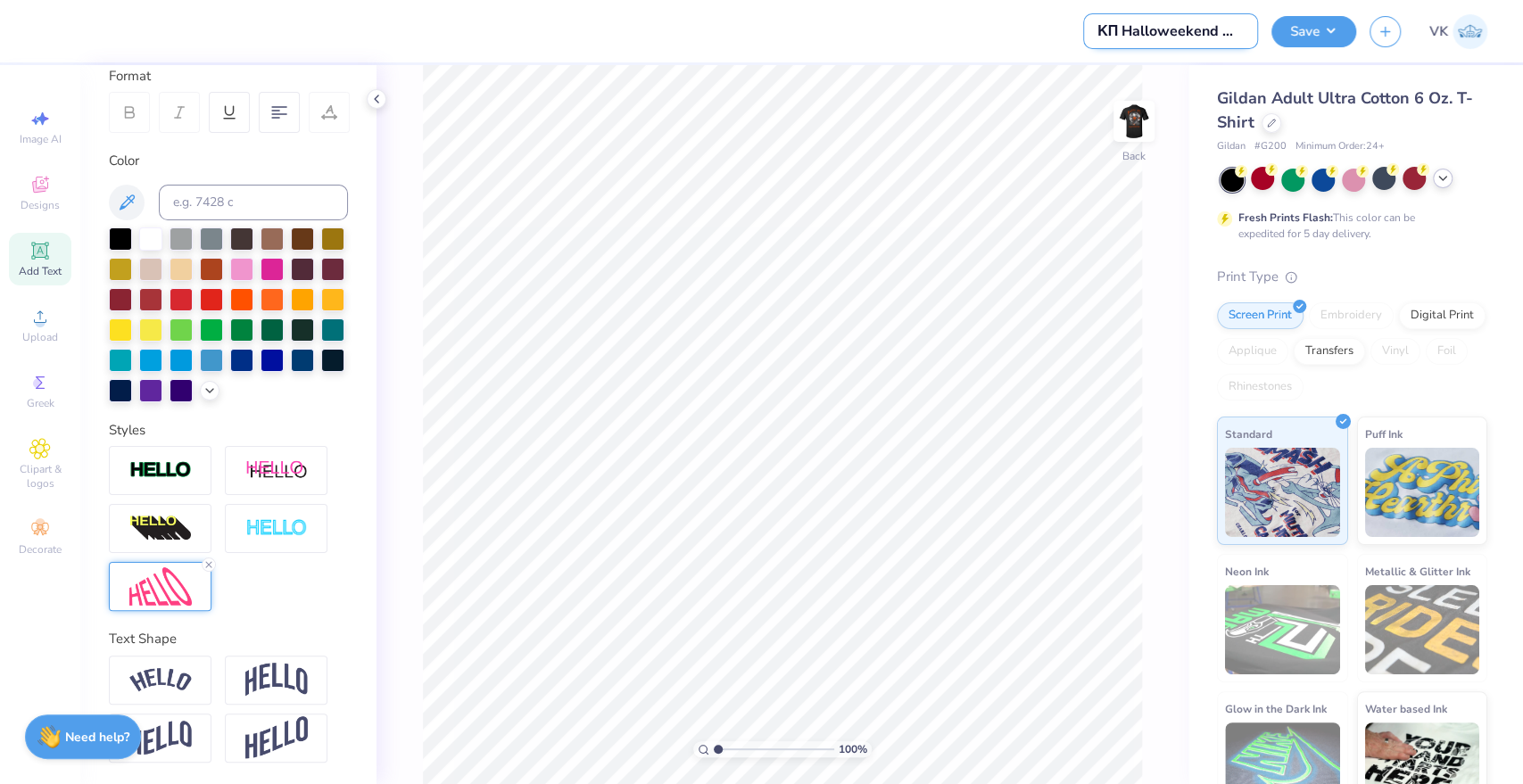
click at [1127, 30] on input "ΚΠ Halloweekend Merch 6" at bounding box center [1170, 31] width 175 height 36
drag, startPoint x: 1115, startPoint y: 30, endPoint x: 1096, endPoint y: 35, distance: 19.6
click at [1096, 35] on input "ΚΠ Halloweekend Merch 6" at bounding box center [1170, 31] width 175 height 36
click at [29, 252] on icon at bounding box center [40, 250] width 21 height 21
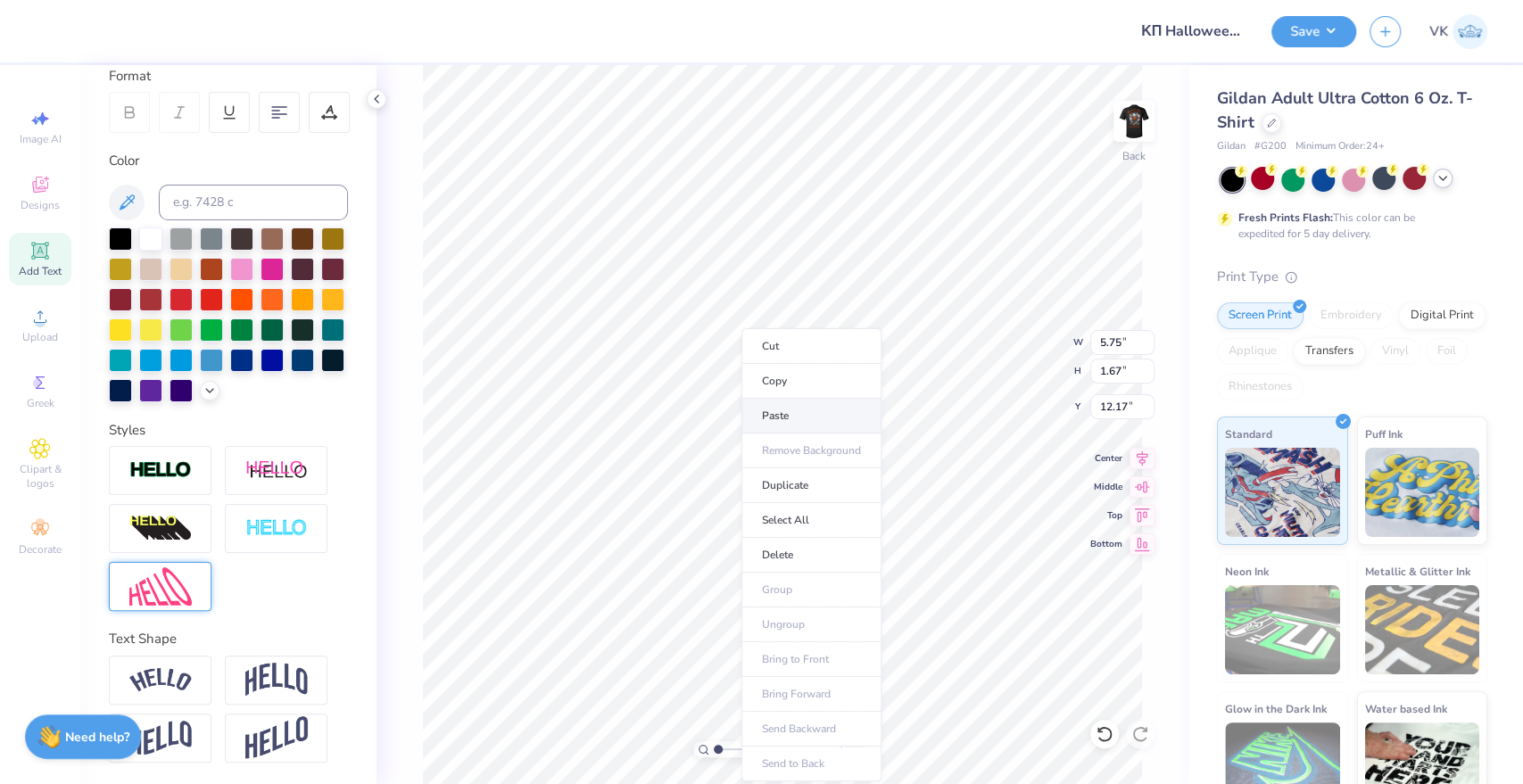
click at [784, 415] on li "Paste" at bounding box center [811, 416] width 140 height 35
type input "11.07"
type input "14.46"
type input "5.69"
type input "5.75"
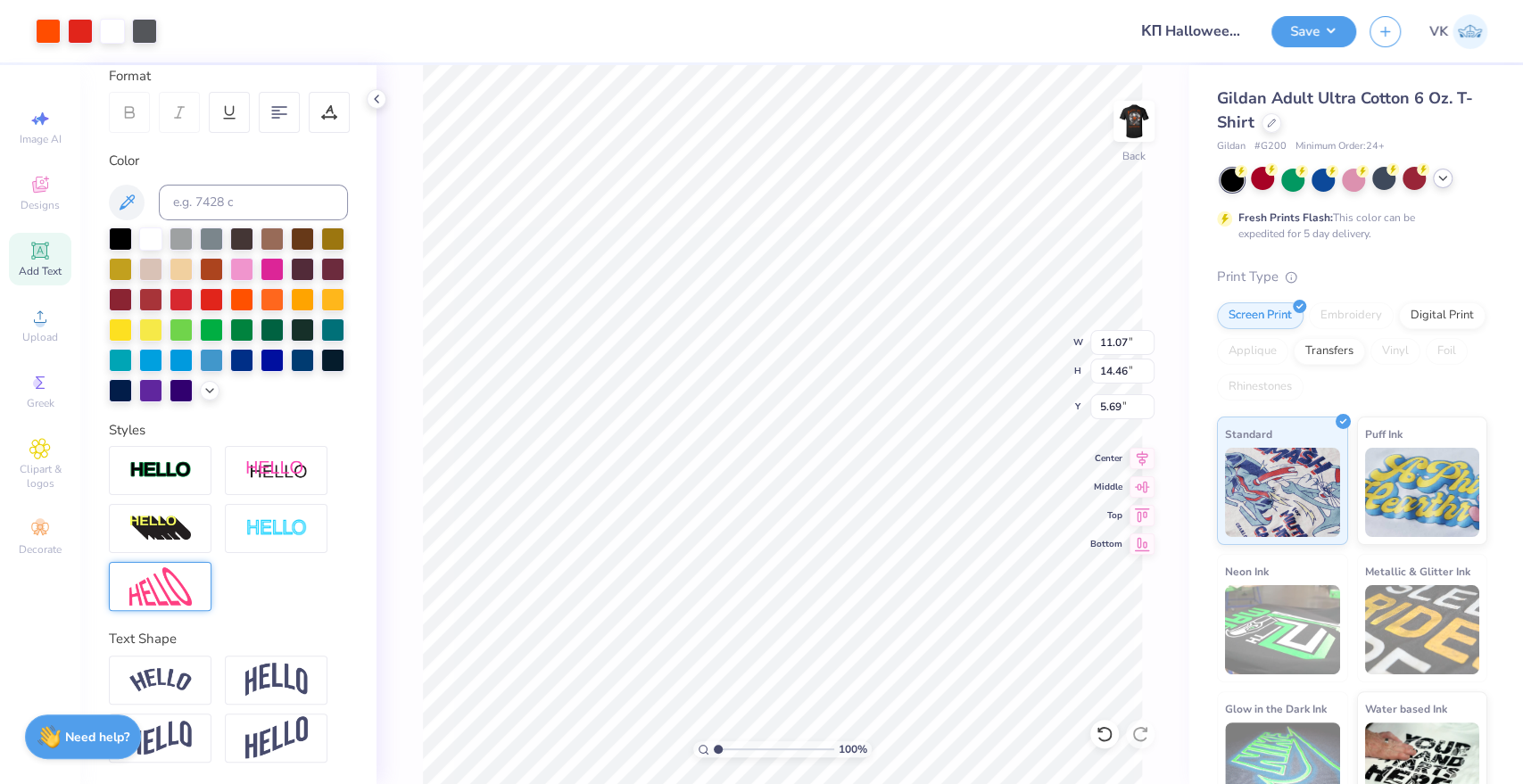
type input "1.67"
type input "12.17"
click at [807, 406] on li "Paste" at bounding box center [834, 416] width 140 height 35
type input "11.07"
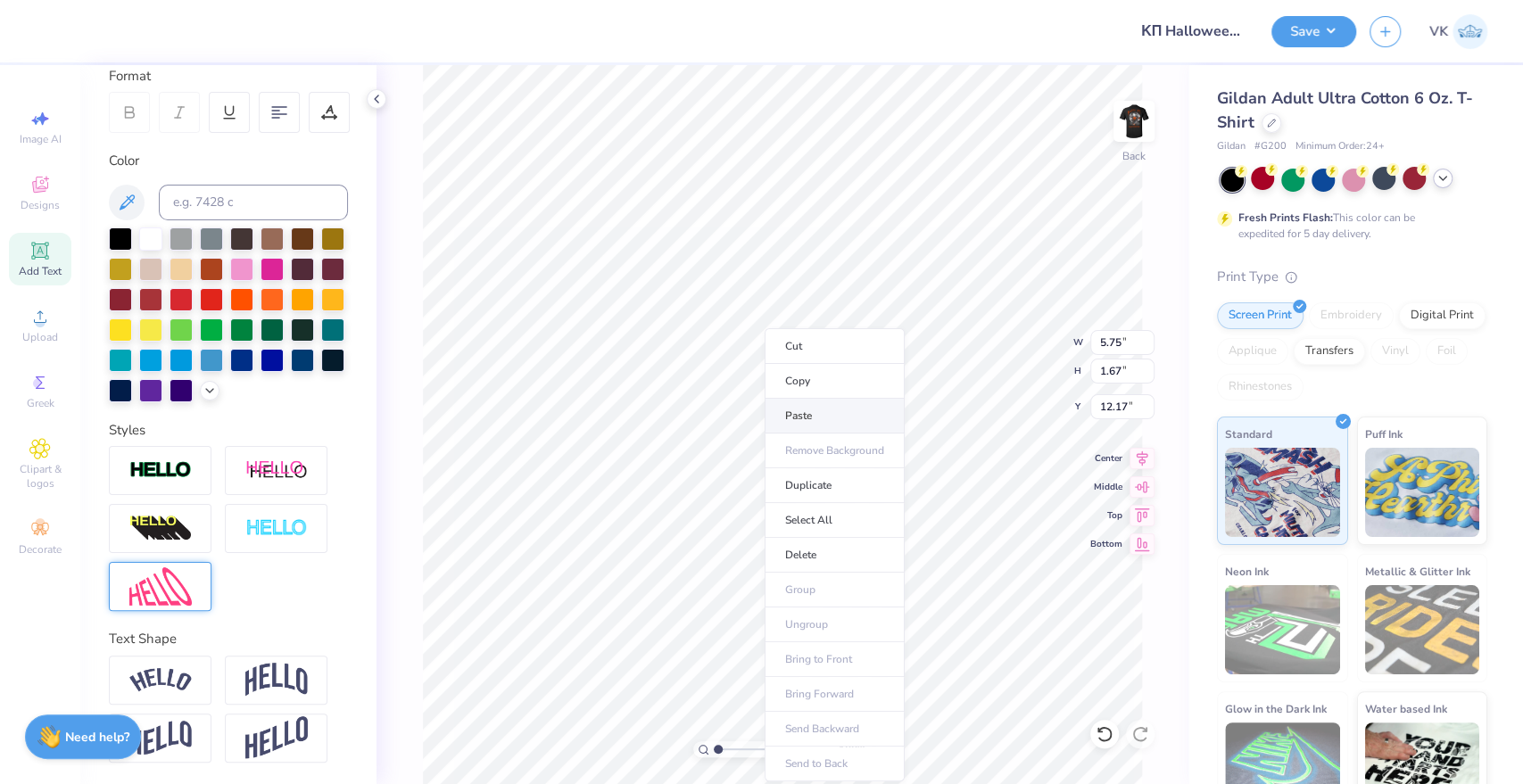
type input "14.46"
type input "5.53"
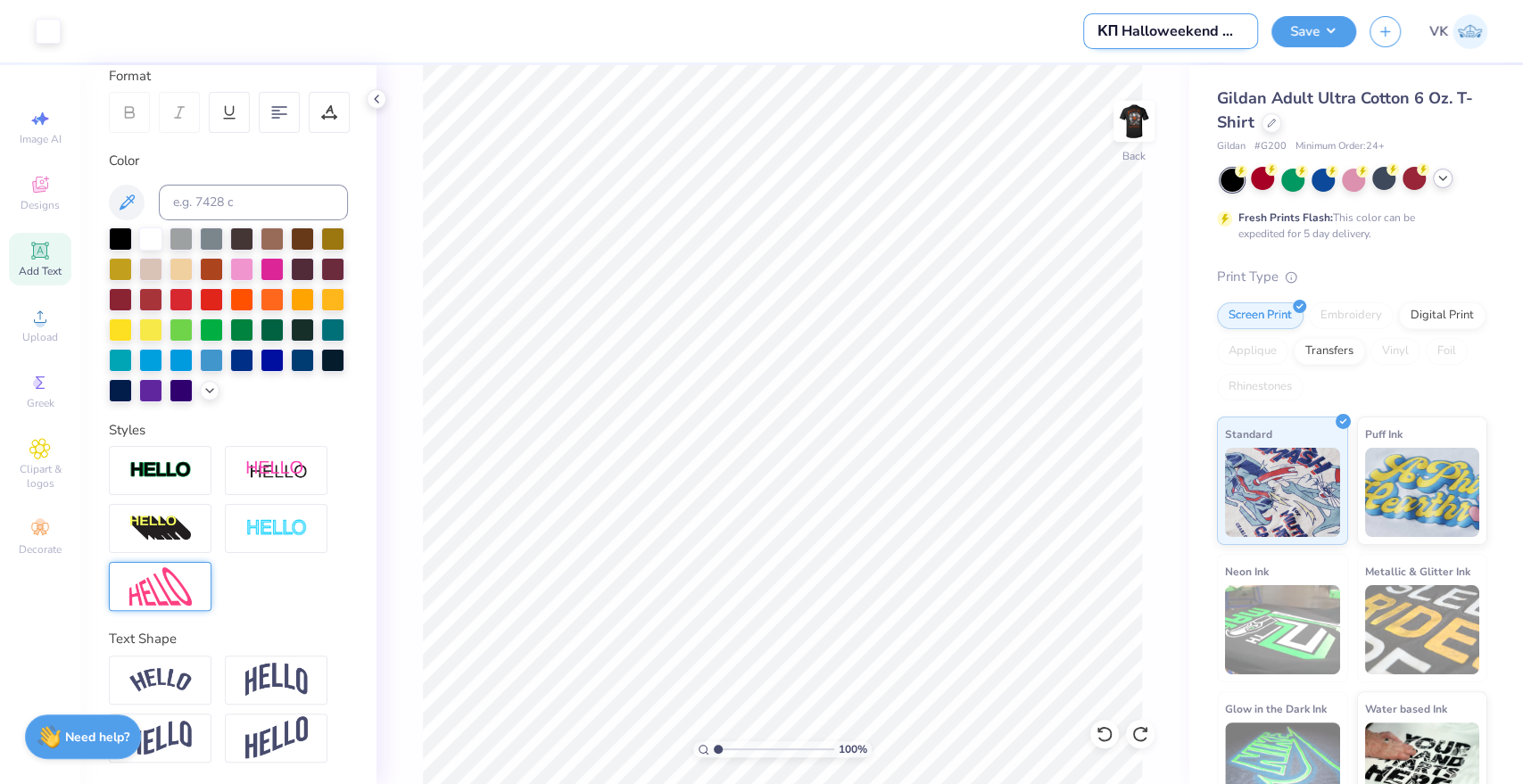
click at [1159, 33] on input "ΚΠ Halloweekend Merch 6" at bounding box center [1170, 31] width 175 height 36
click at [1121, 28] on input "ΚΠ Halloweekend Merch 6" at bounding box center [1170, 31] width 175 height 36
drag, startPoint x: 1116, startPoint y: 30, endPoint x: 1092, endPoint y: 36, distance: 24.7
click at [1092, 36] on input "ΚΠ Halloweekend Merch 6" at bounding box center [1170, 31] width 175 height 36
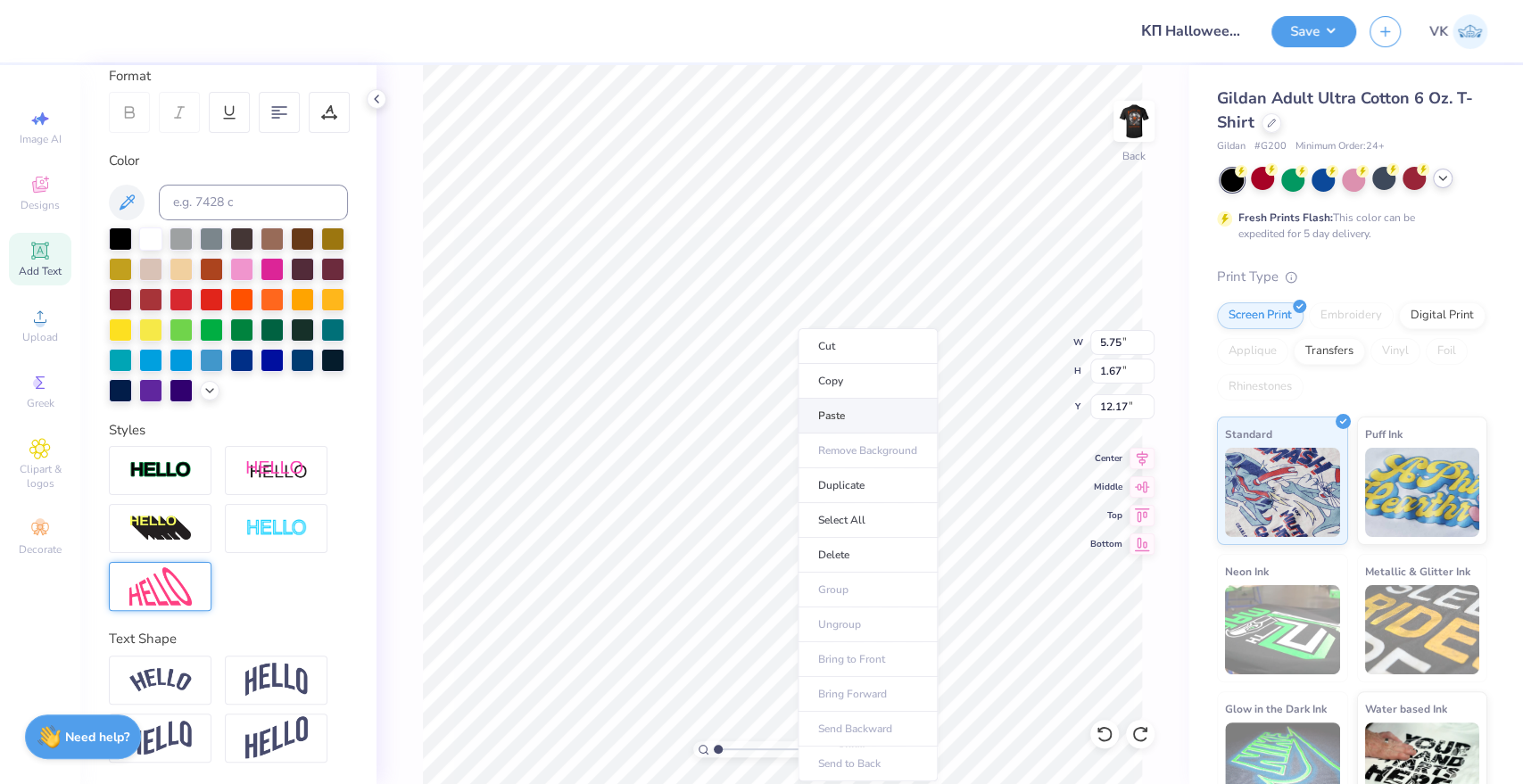
click at [811, 407] on li "Paste" at bounding box center [867, 416] width 140 height 35
type input "11.07"
type input "14.46"
type input "5.88"
type textarea "K"
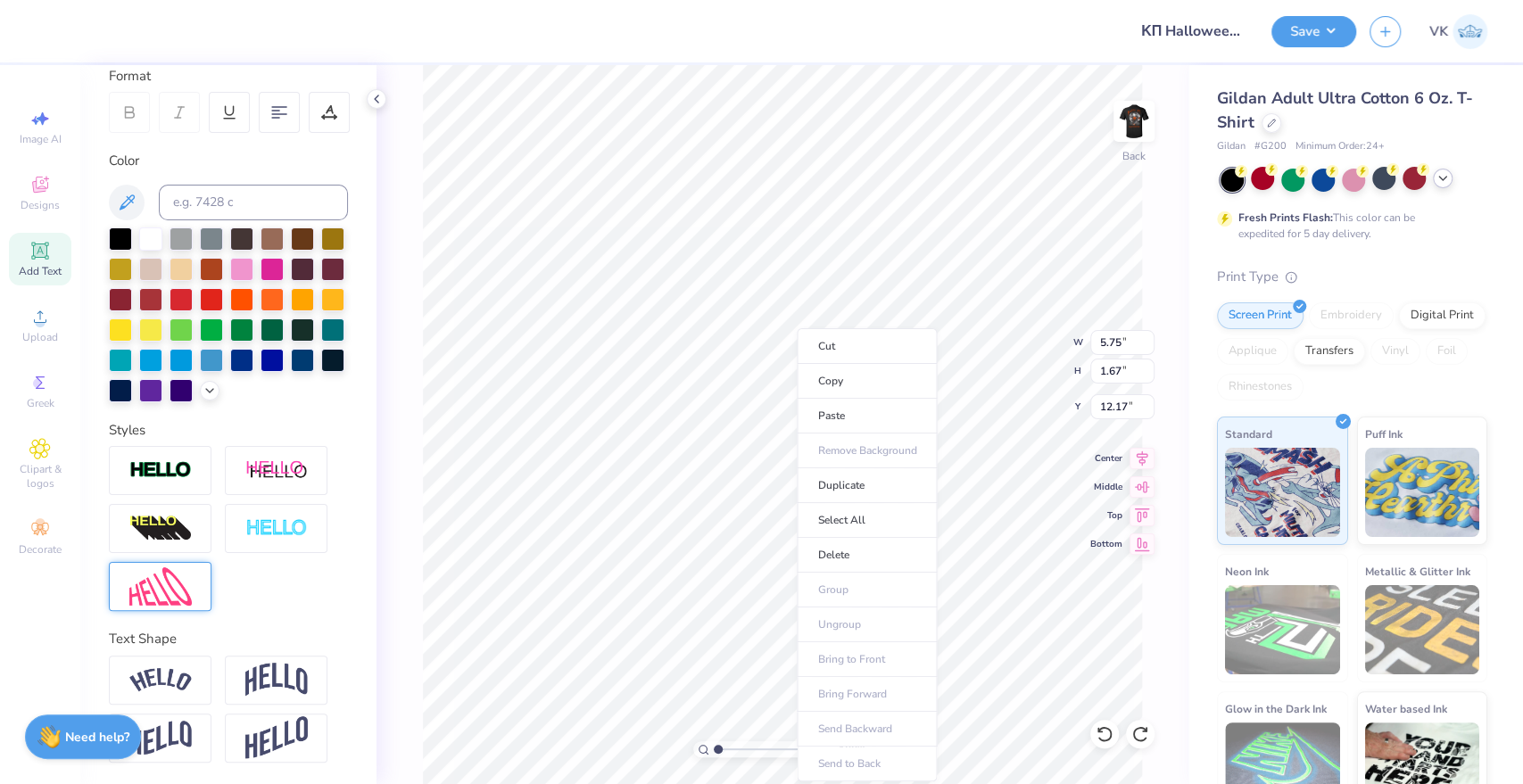
click at [834, 411] on li "Paste" at bounding box center [866, 416] width 140 height 35
type input "11.07"
type input "14.46"
type input "5.65"
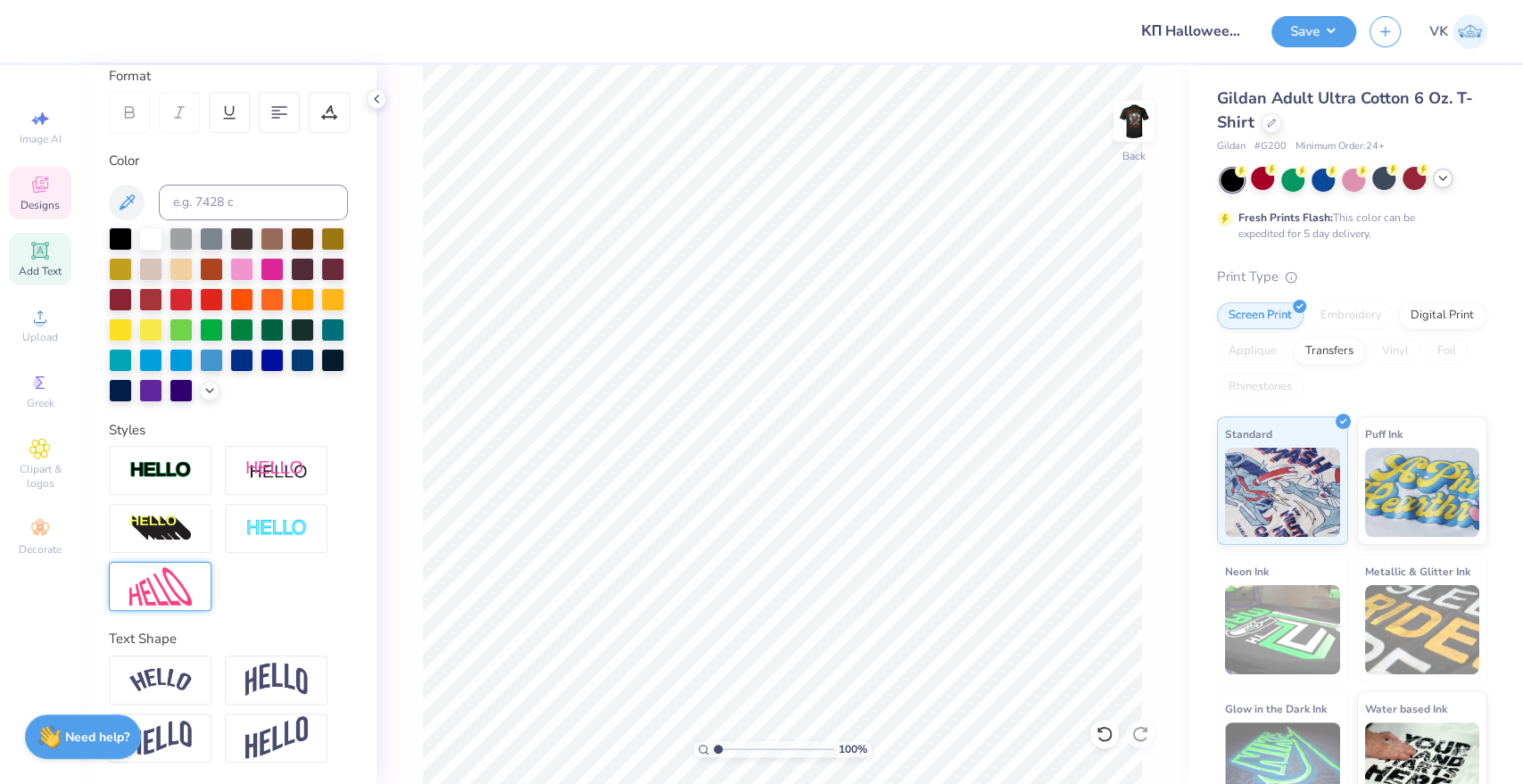
click at [36, 214] on div "Designs" at bounding box center [40, 193] width 63 height 52
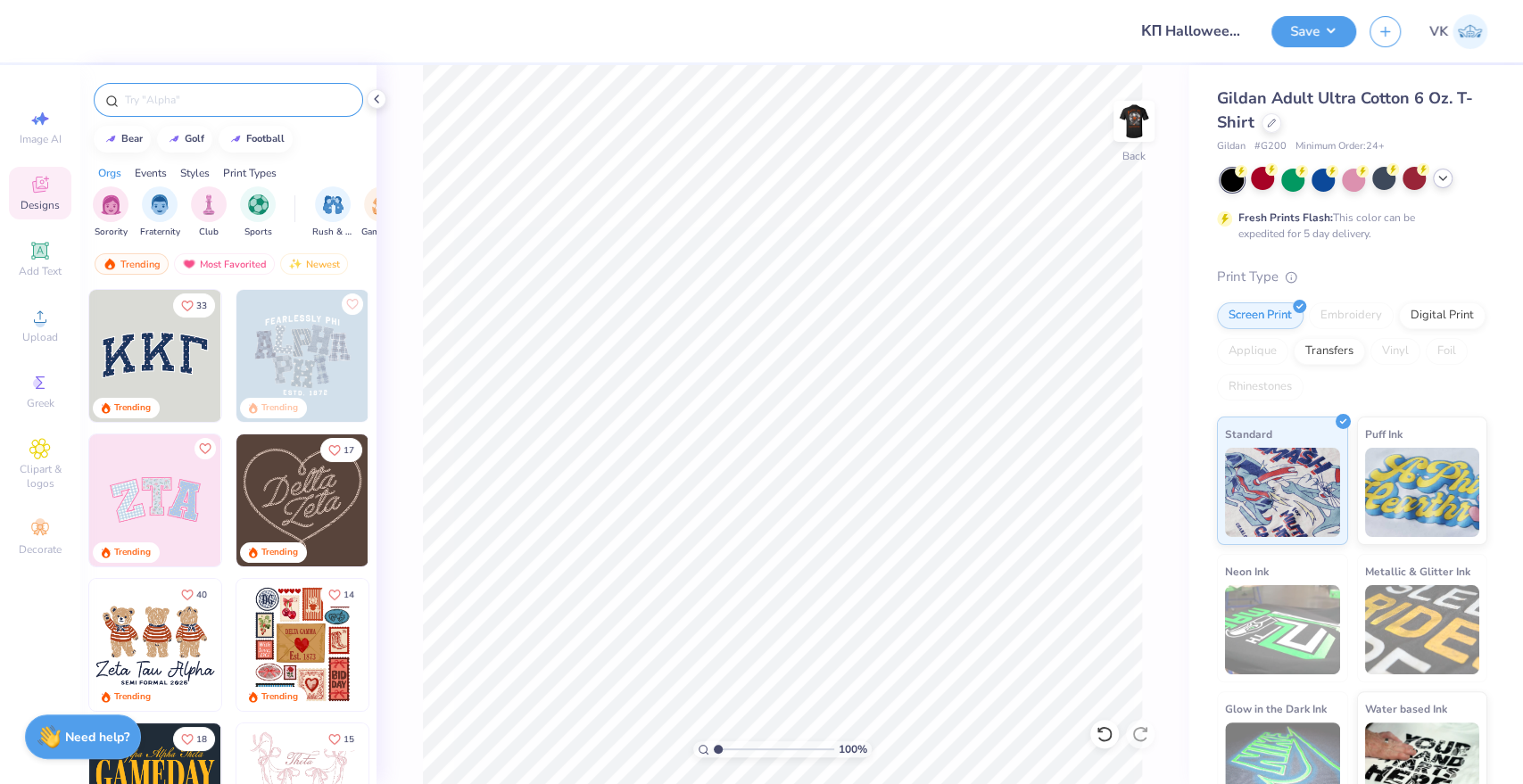
click at [160, 97] on input "text" at bounding box center [237, 99] width 228 height 17
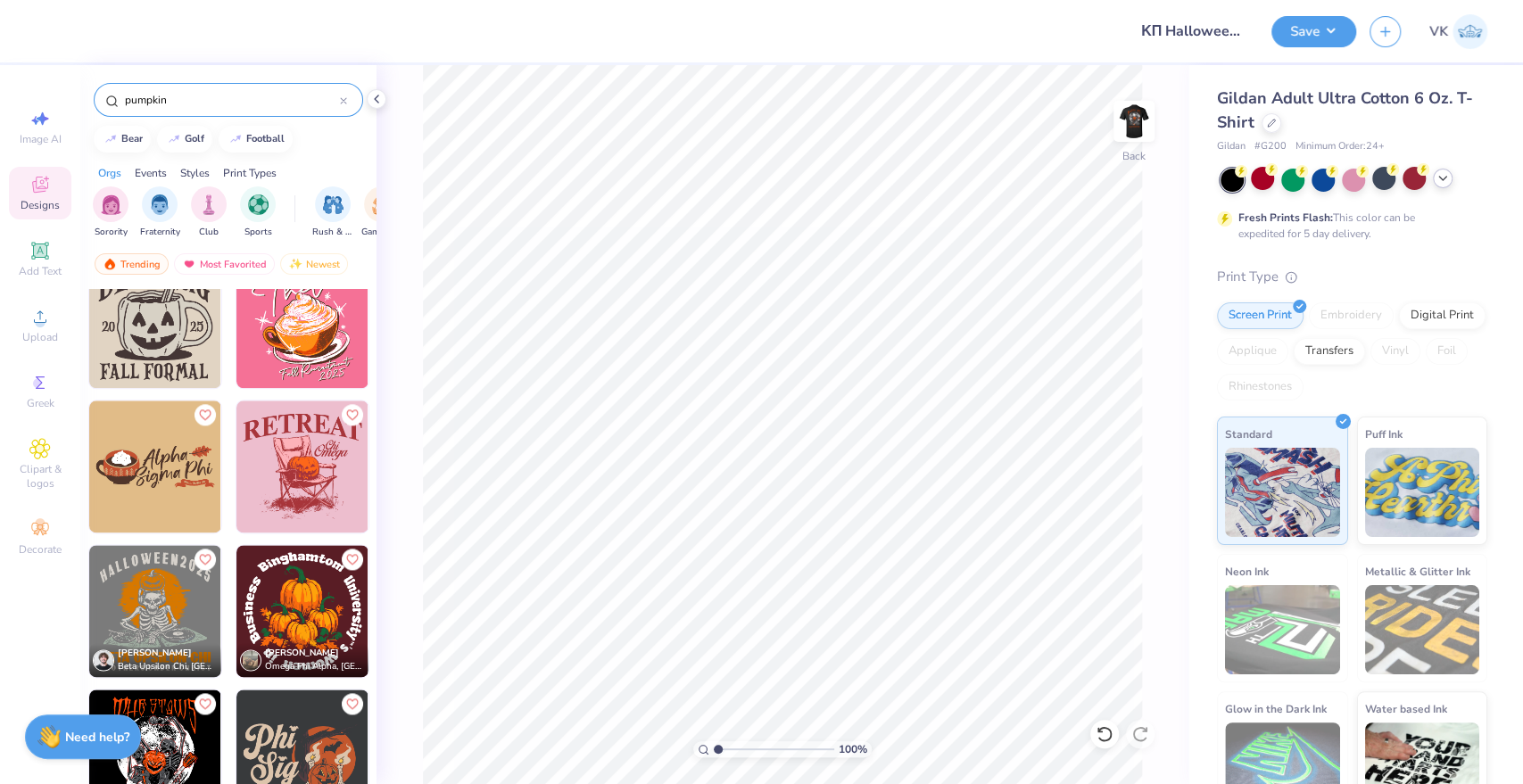
scroll to position [1606, 0]
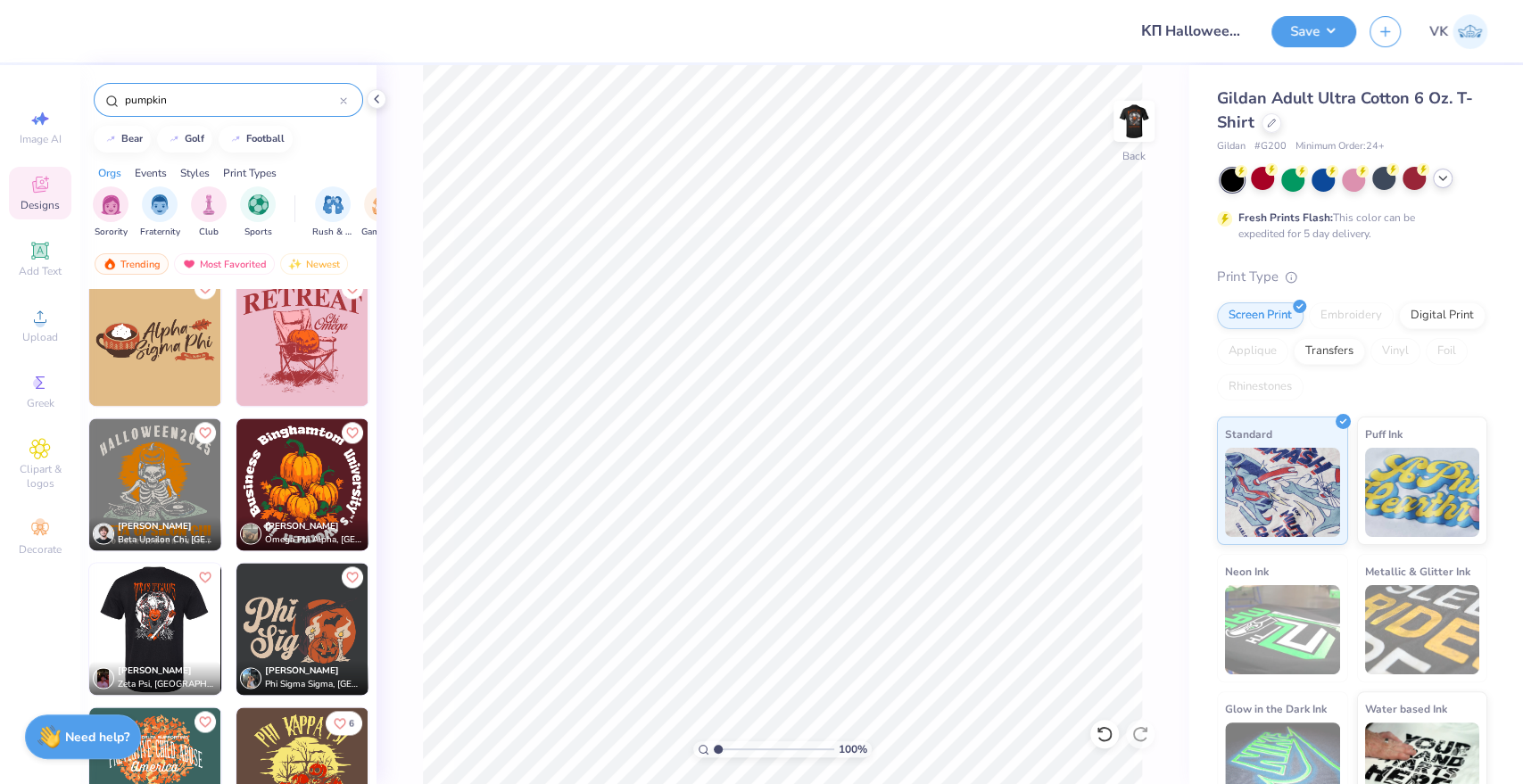
type input "pumpkin"
click at [136, 622] on img at bounding box center [154, 629] width 132 height 132
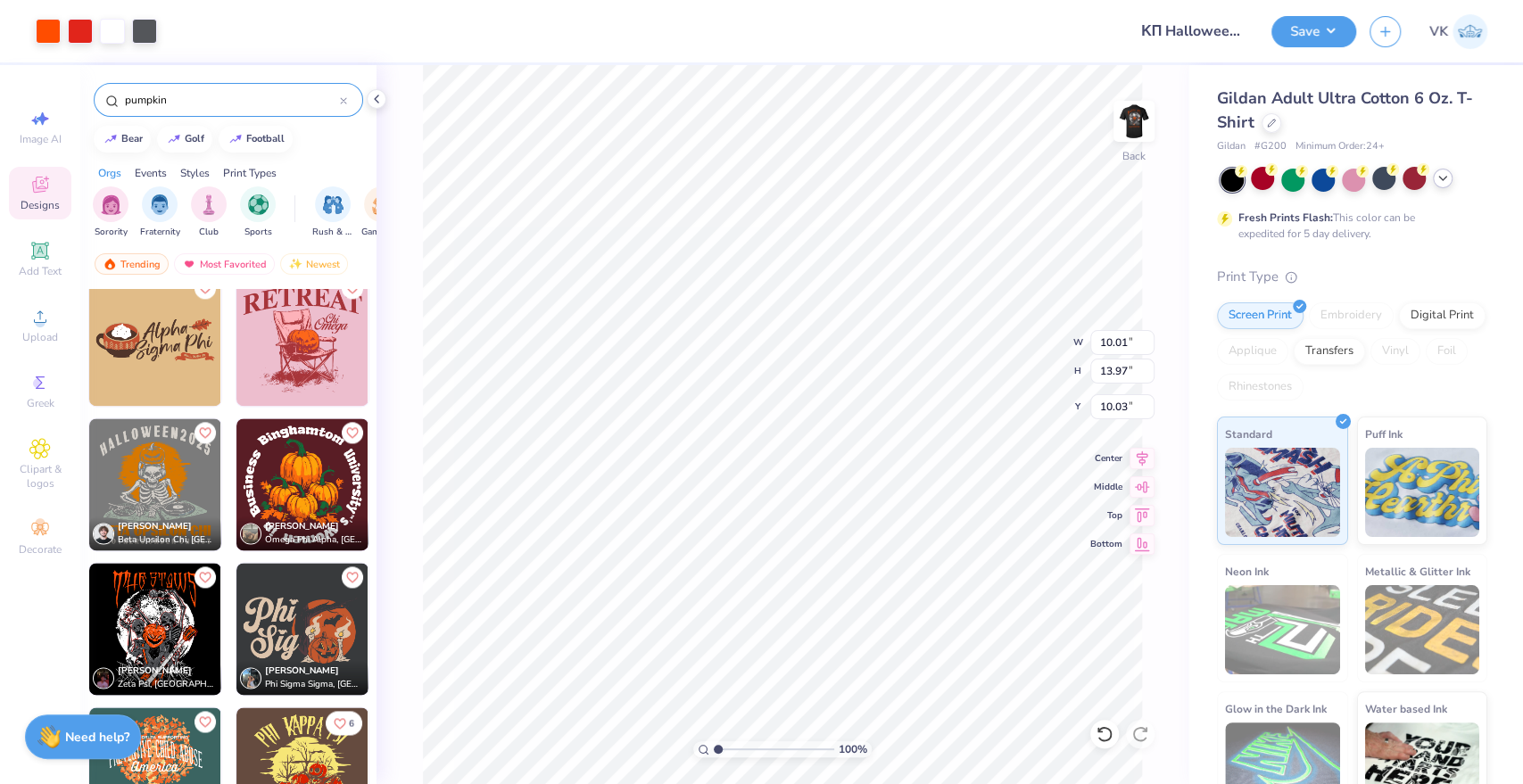
type input "10.03"
click at [840, 621] on li "Ungroup" at bounding box center [881, 625] width 140 height 35
type input "0.50"
type input "11.62"
type input "12.17"
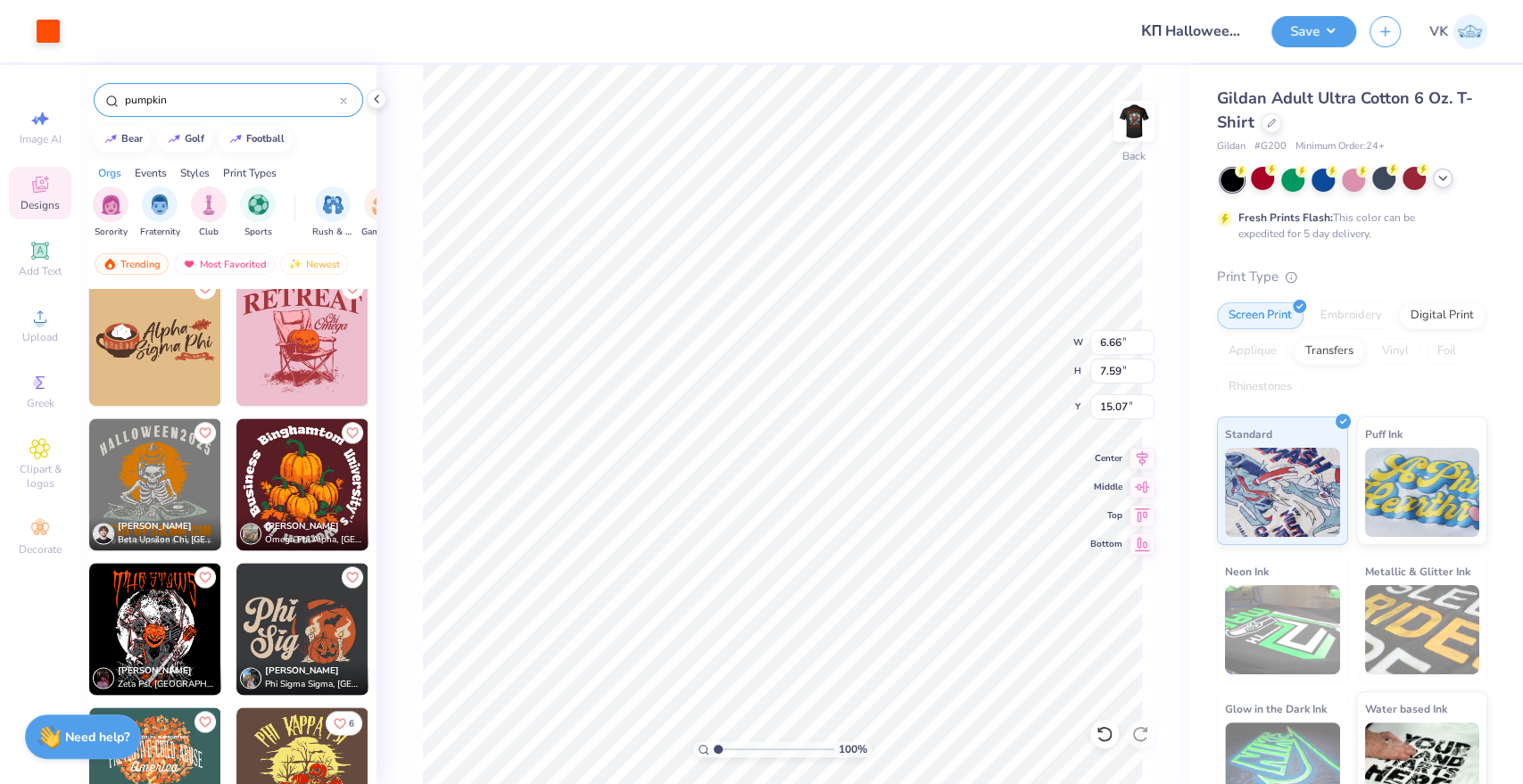
type input "15.07"
type input "6.07"
type input "6.92"
click at [21, 112] on div "Image AI" at bounding box center [40, 126] width 63 height 52
select select "4"
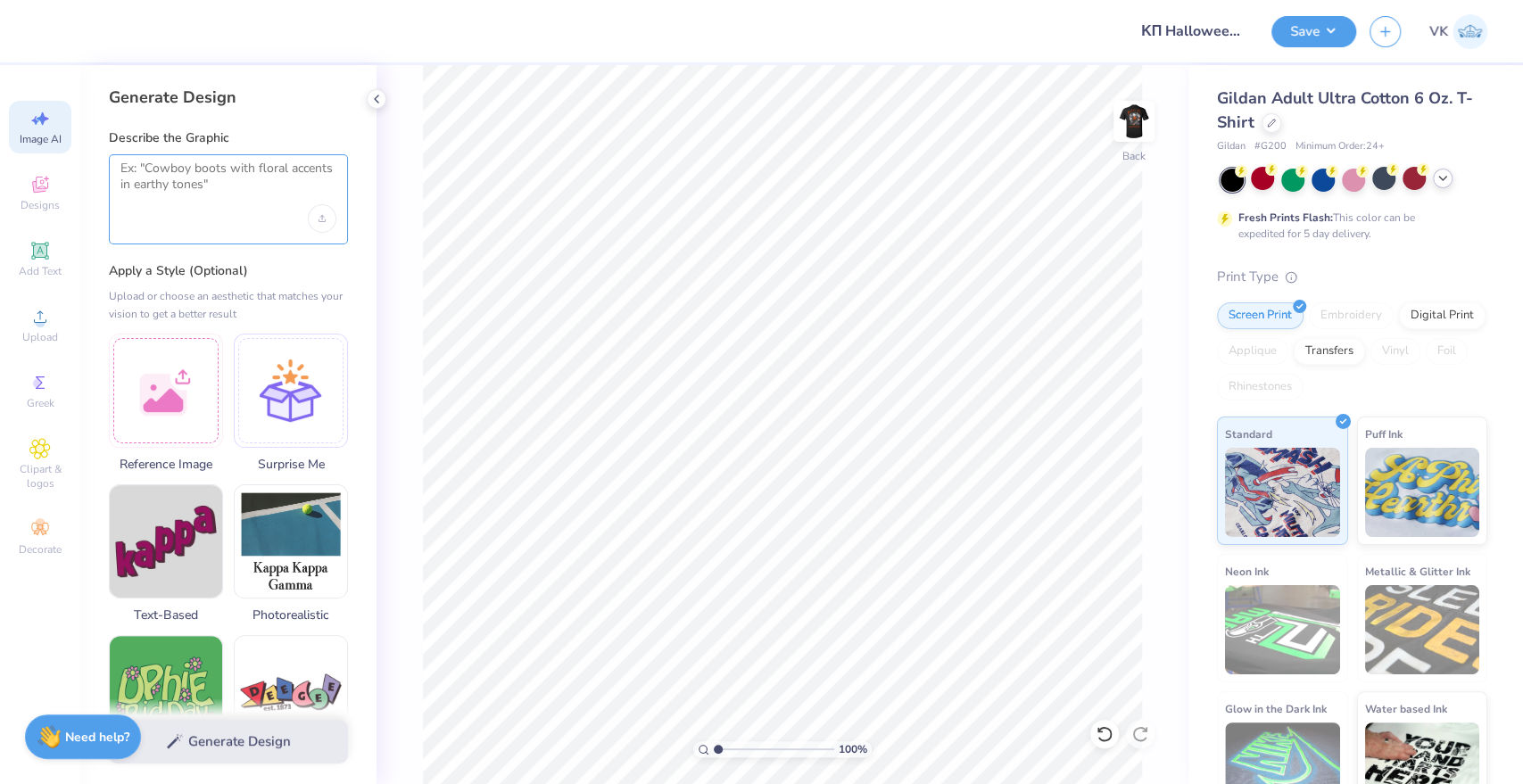
click at [162, 184] on textarea at bounding box center [229, 182] width 216 height 44
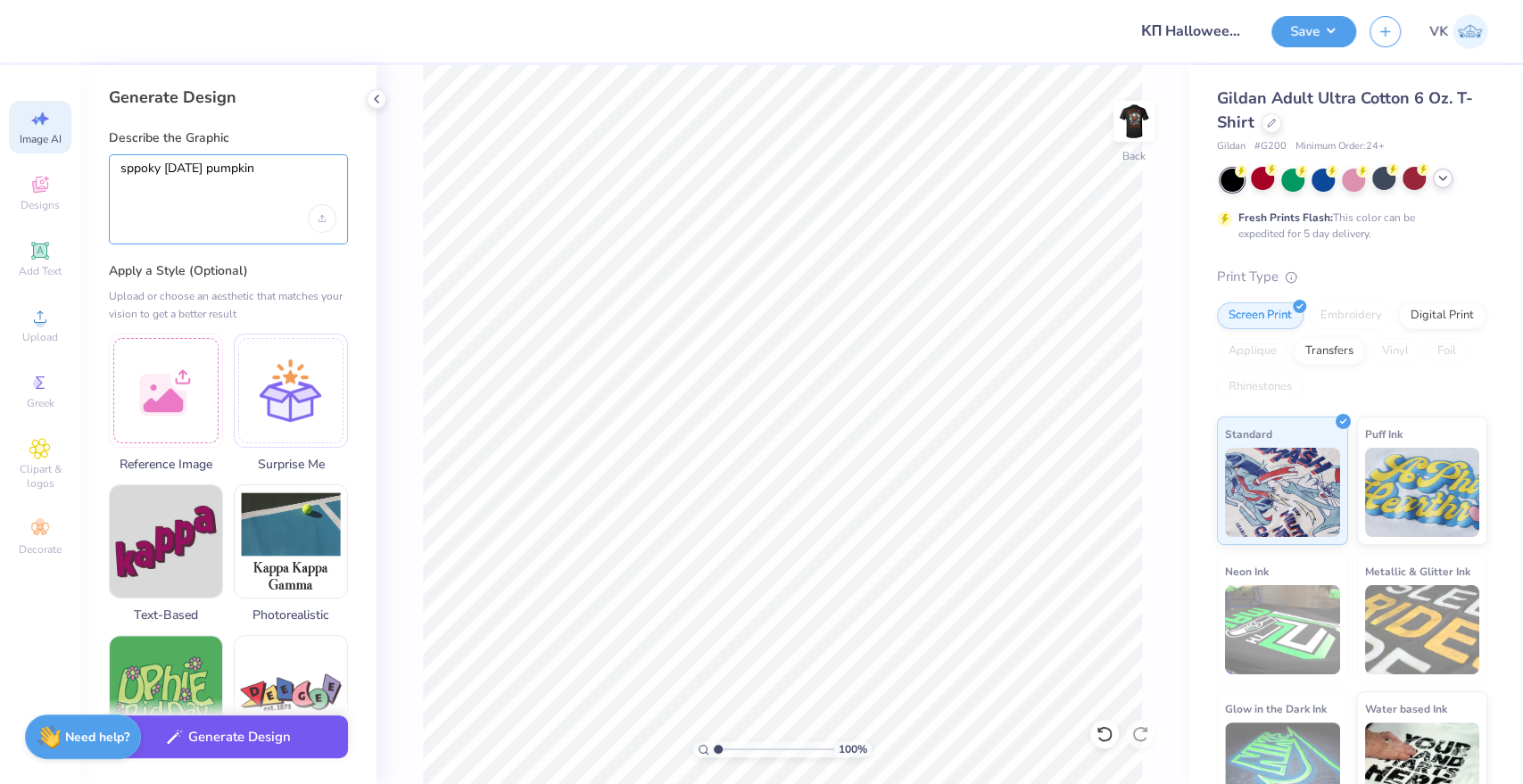
type textarea "sppoky [DATE] pumpkin"
click at [291, 748] on button "Generate Design" at bounding box center [229, 737] width 240 height 43
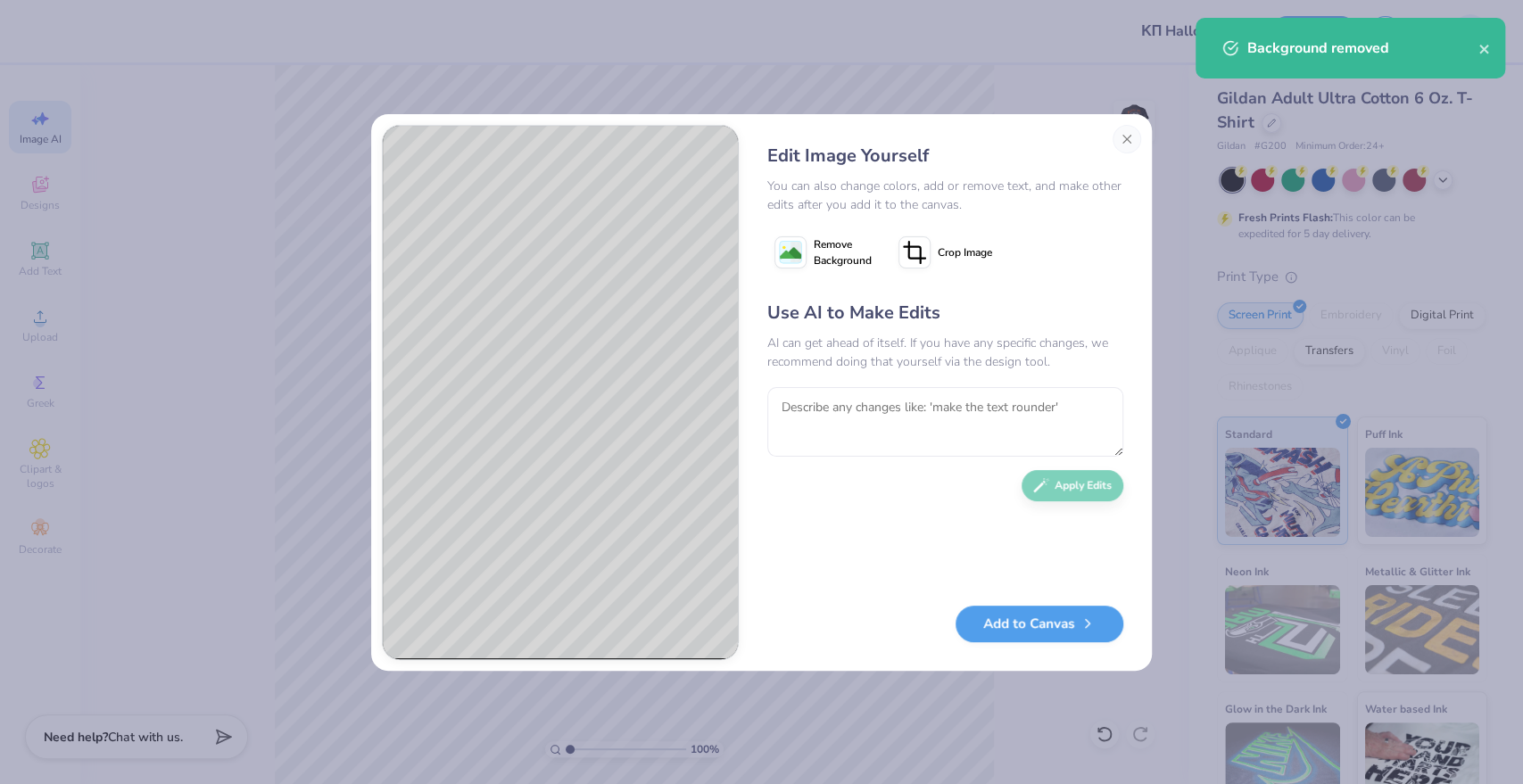
click at [914, 266] on icon at bounding box center [914, 252] width 32 height 32
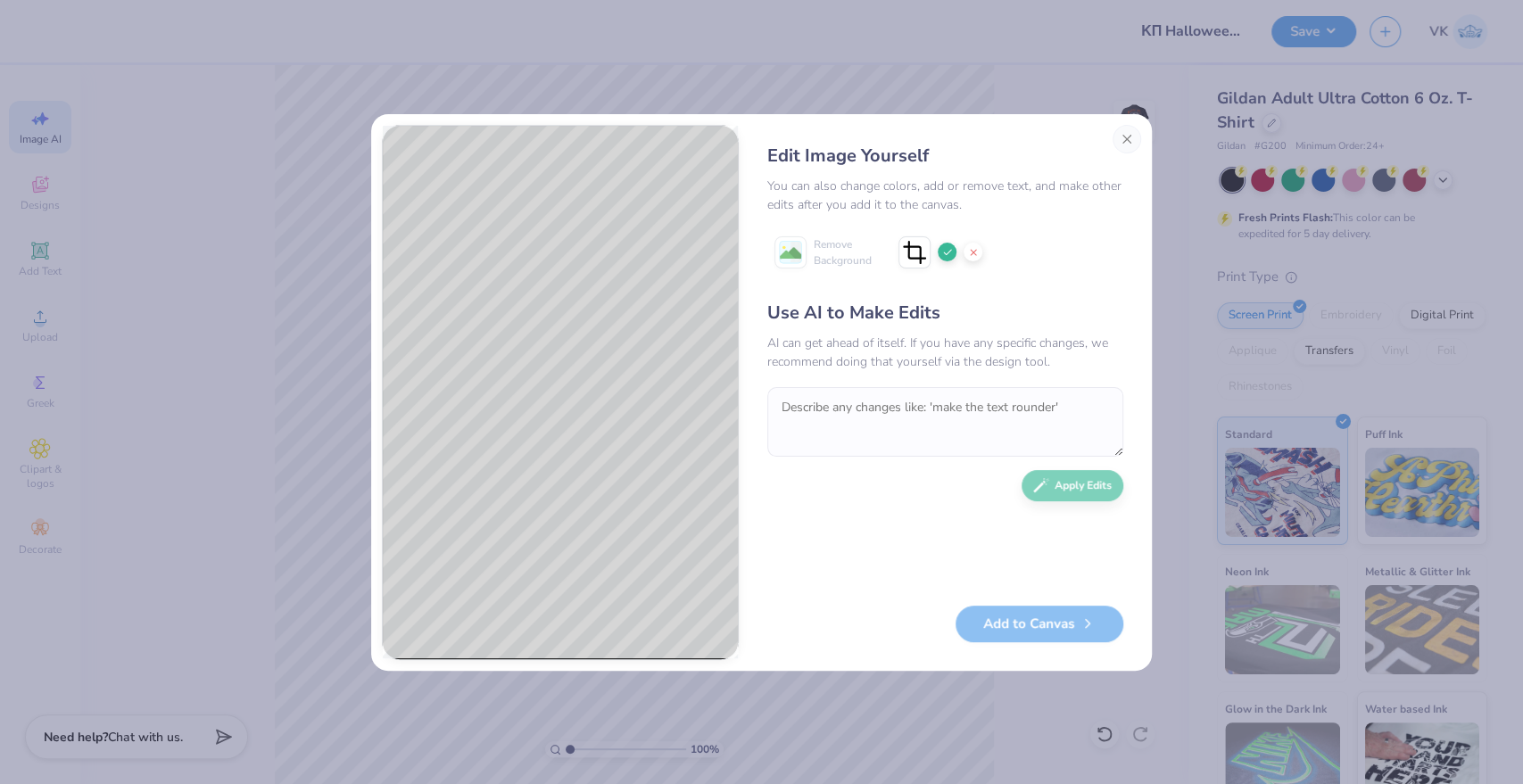
click at [764, 549] on div "Edit Image Yourself You can also change colors, add or remove text, and make ot…" at bounding box center [945, 392] width 391 height 535
click at [1005, 630] on div "Add to Canvas" at bounding box center [945, 624] width 356 height 37
click at [949, 254] on icon at bounding box center [946, 252] width 11 height 11
click at [1000, 619] on button "Add to Canvas" at bounding box center [1039, 620] width 168 height 37
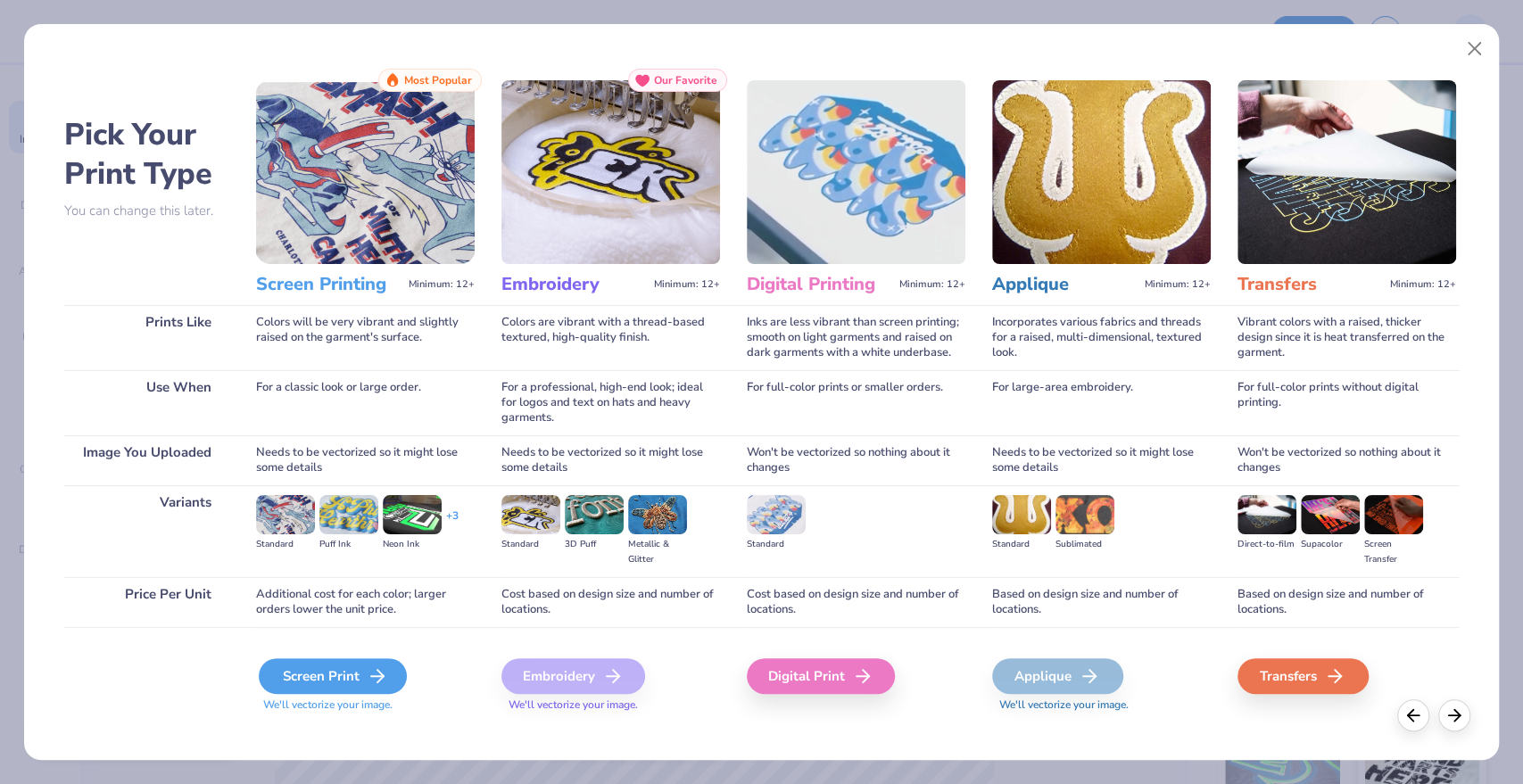
click at [367, 677] on icon at bounding box center [378, 676] width 21 height 21
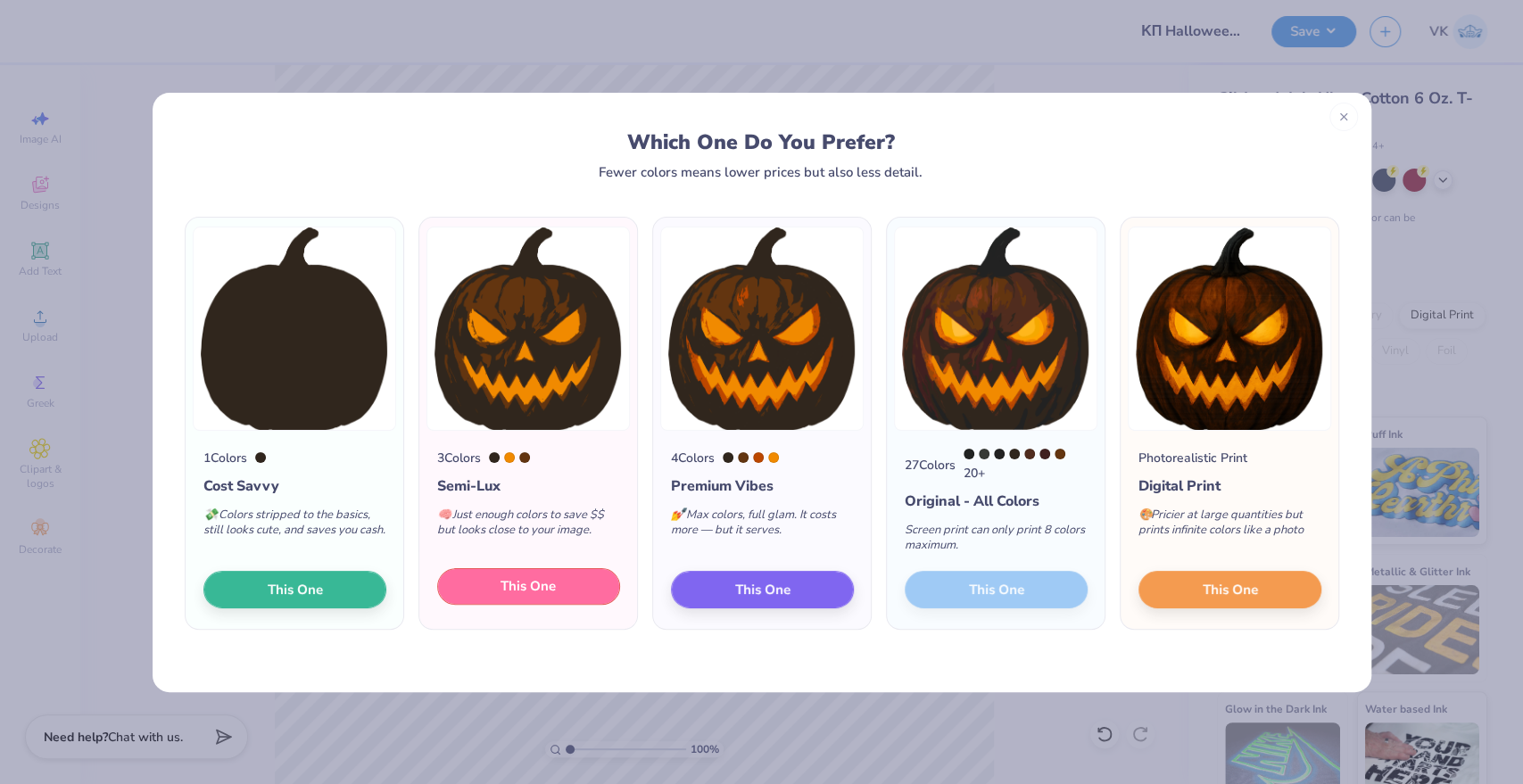
click at [549, 584] on span "This One" at bounding box center [527, 586] width 55 height 20
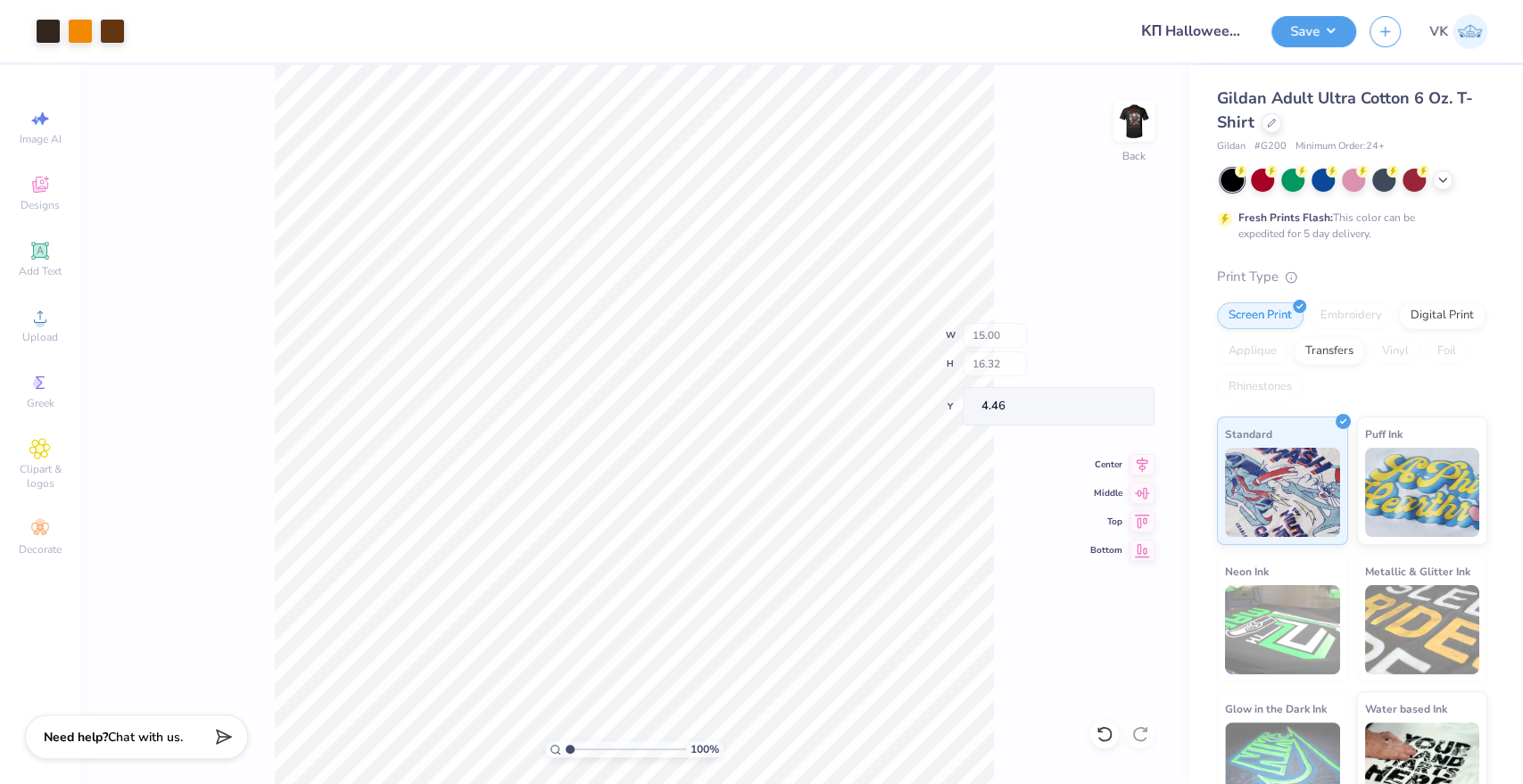
type input "4.46"
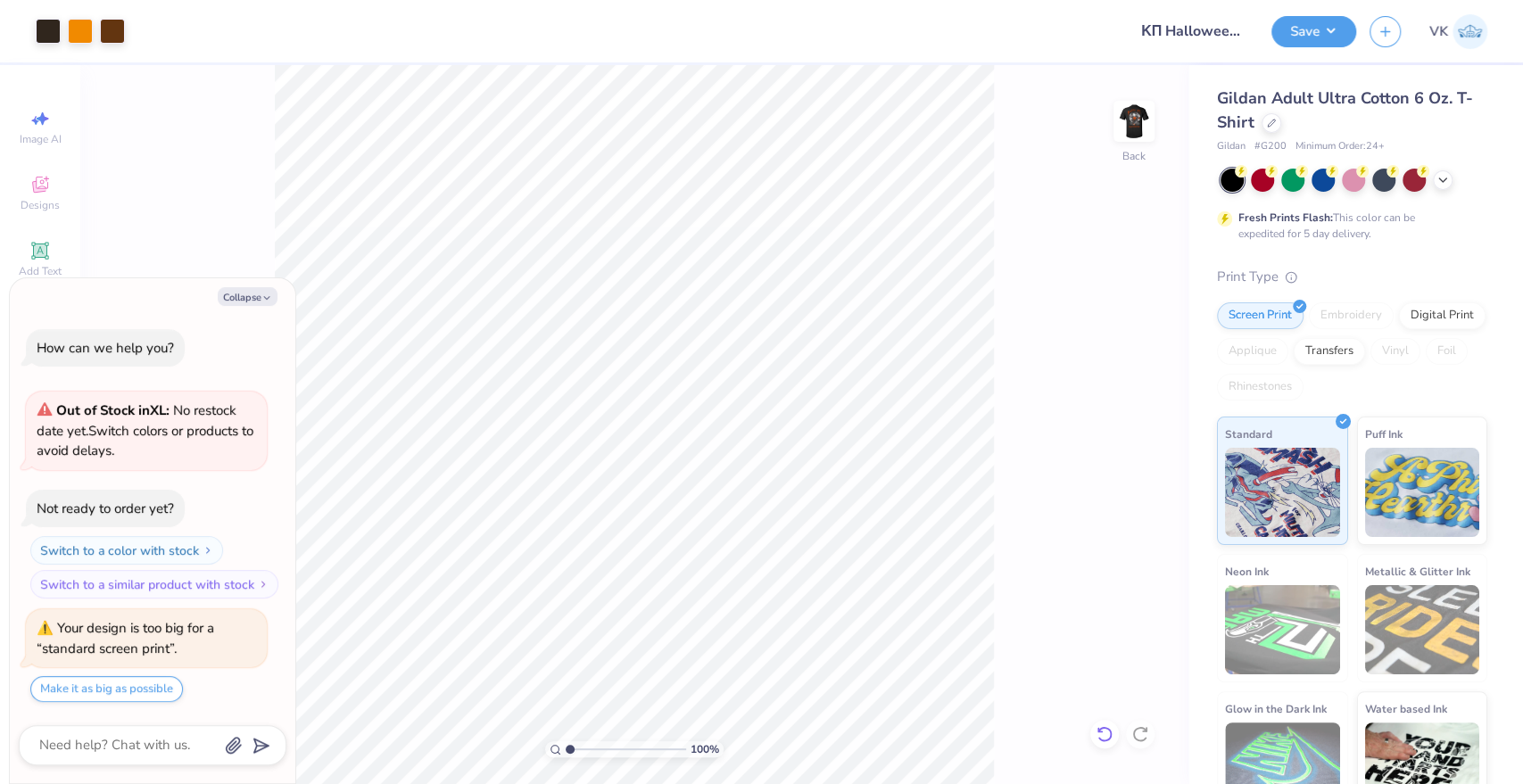
click at [1104, 735] on icon at bounding box center [1104, 734] width 17 height 17
click at [395, 783] on html "Art colors Design Title ΚΠ Halloweekend Merch 6 Save VK Image AI Designs Add Te…" at bounding box center [761, 392] width 1523 height 784
click at [651, 412] on body "Art colors Design Title ΚΠ Halloweekend Merch 6 Save VK Image AI Designs Add Te…" at bounding box center [761, 392] width 1523 height 784
type textarea "x"
type input "6.49"
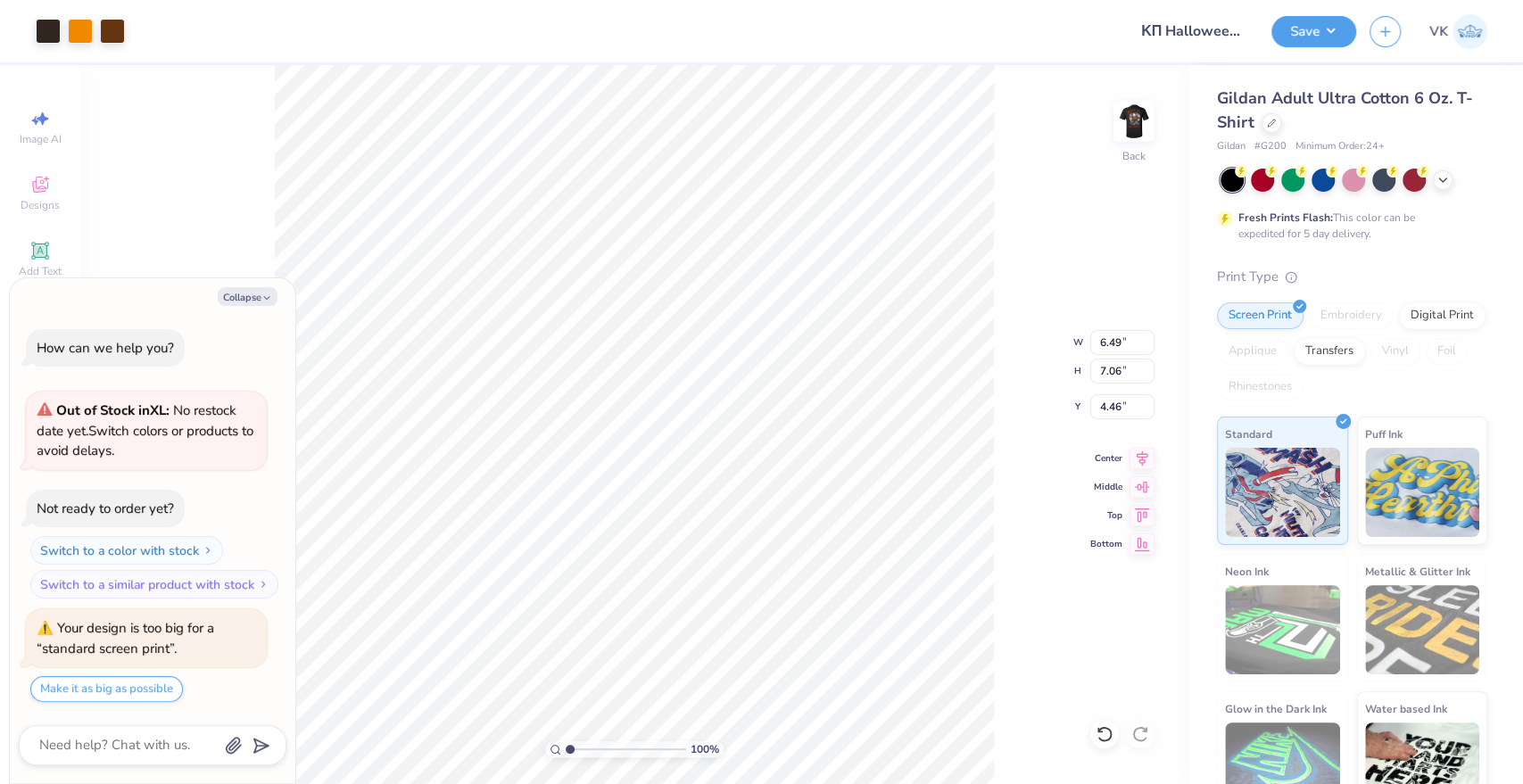
type input "7.06"
type textarea "x"
type input "3.00"
type textarea "x"
type input "3.64"
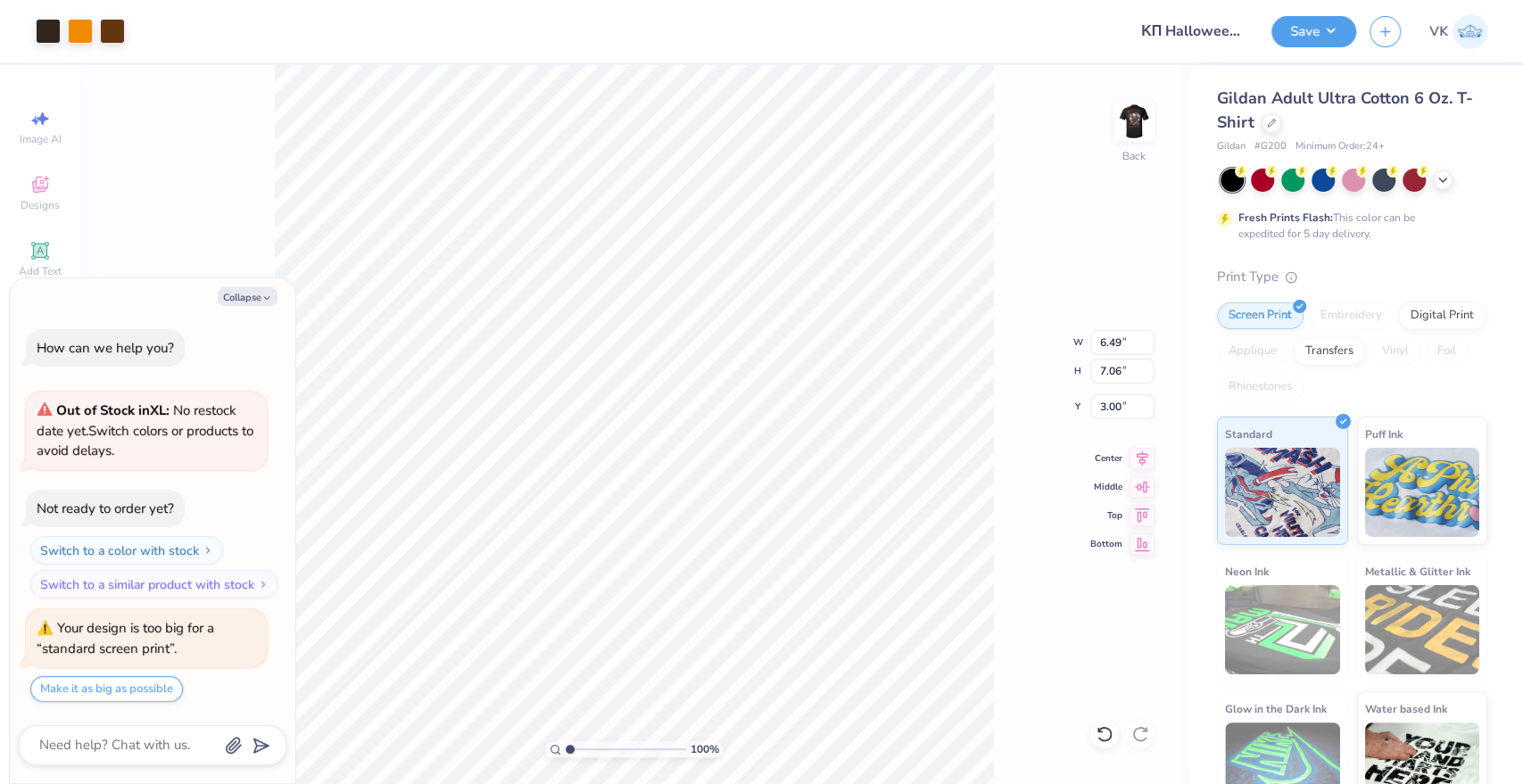
type input "3.96"
click at [1291, 31] on button "Save" at bounding box center [1313, 29] width 85 height 31
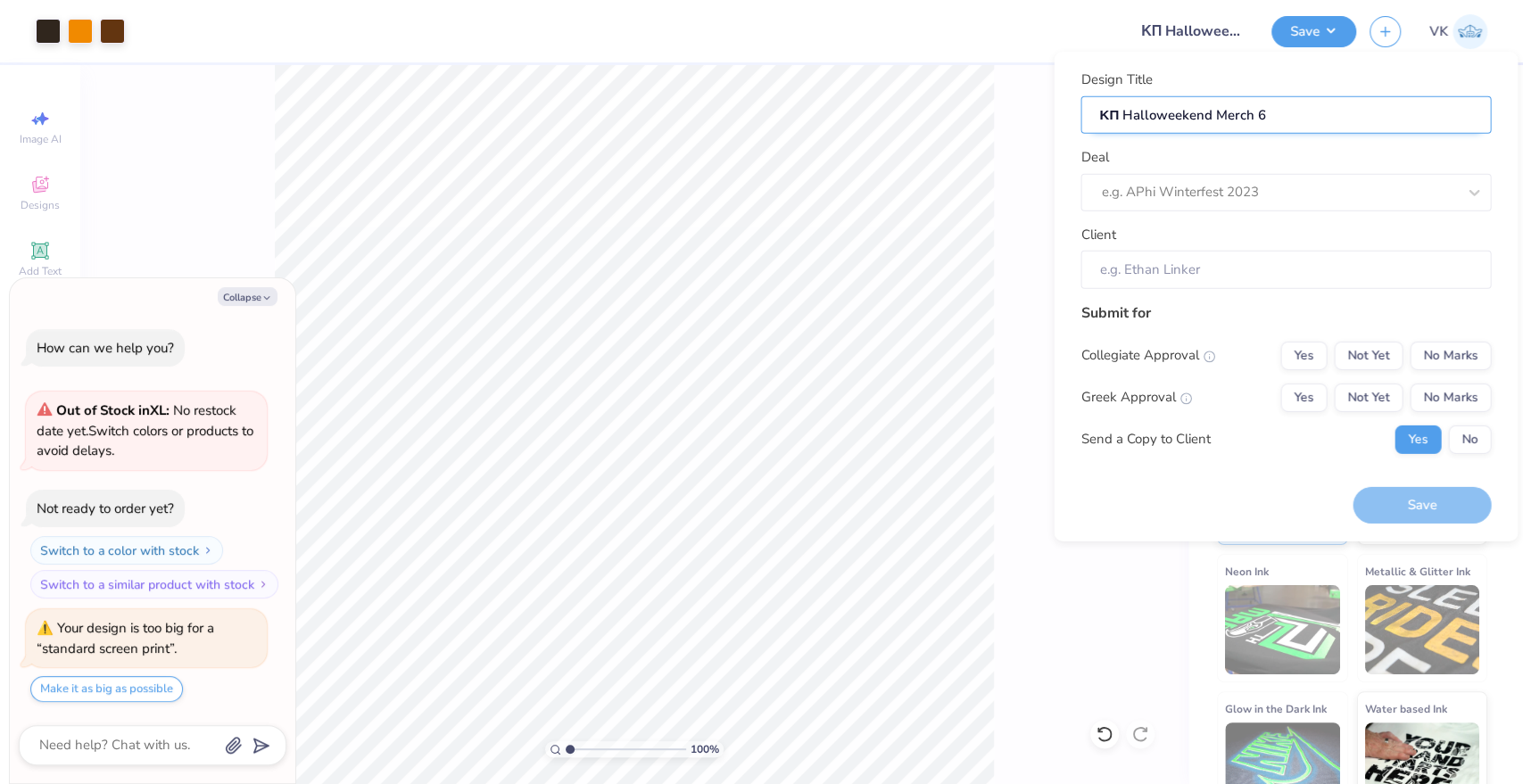
click at [1270, 115] on input "ΚΠ Halloweekend Merch 6" at bounding box center [1285, 115] width 410 height 39
click at [1431, 355] on button "No Marks" at bounding box center [1450, 355] width 81 height 29
click at [1309, 391] on button "Yes" at bounding box center [1303, 397] width 46 height 29
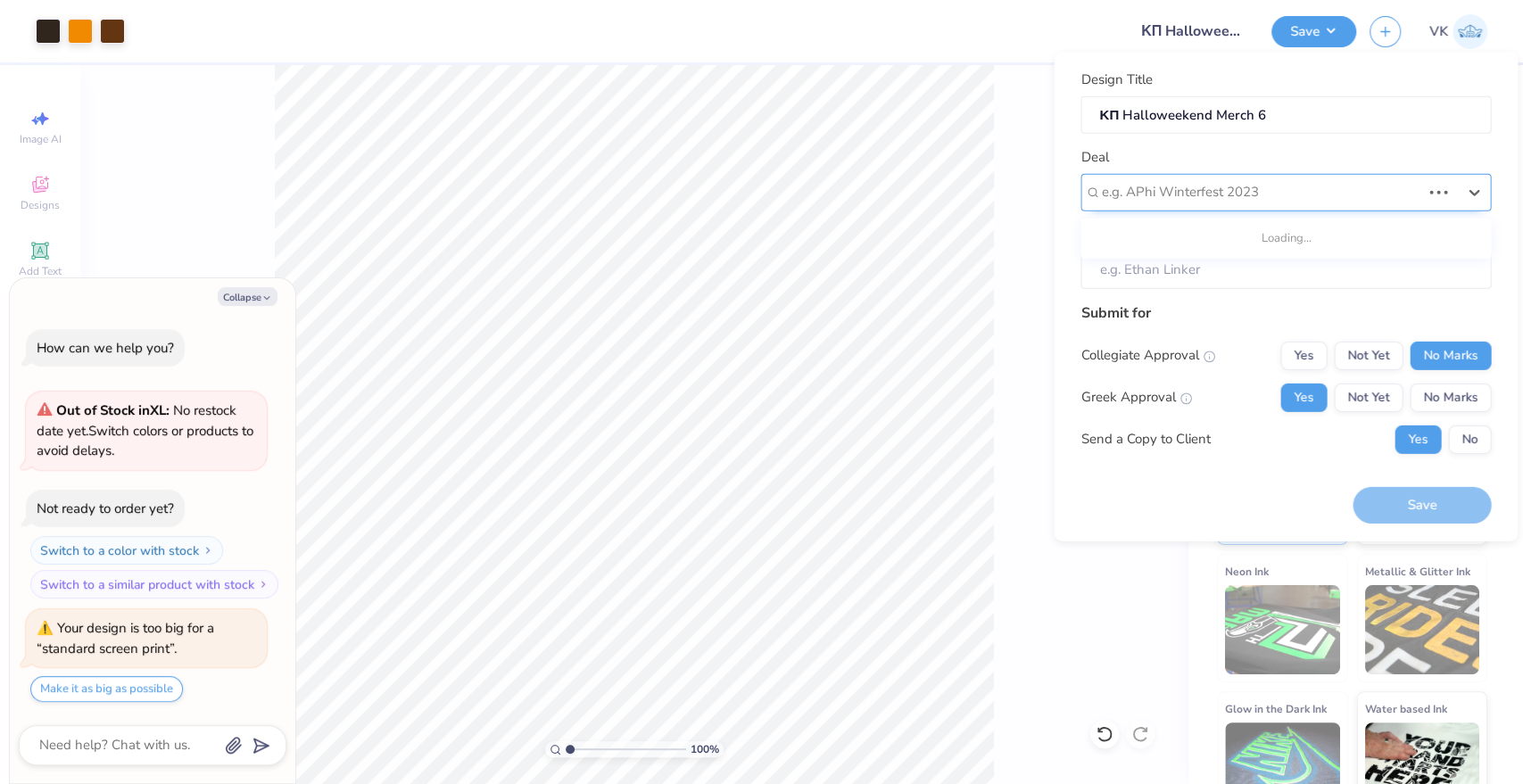
click at [1271, 198] on div at bounding box center [1260, 192] width 320 height 24
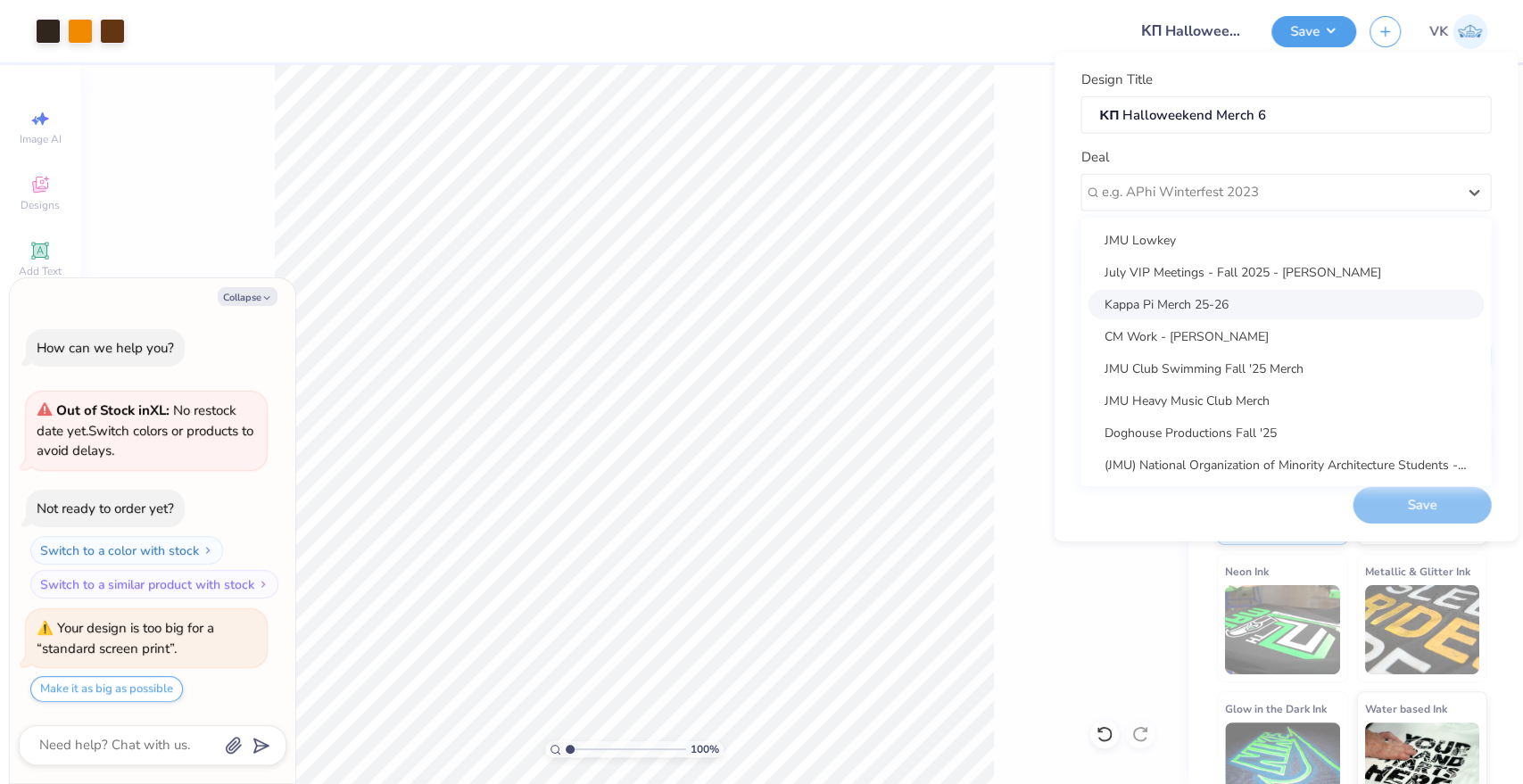
click at [1246, 298] on div "Kappa Pi Merch 25-26" at bounding box center [1285, 303] width 396 height 29
type textarea "x"
type input "[PERSON_NAME]"
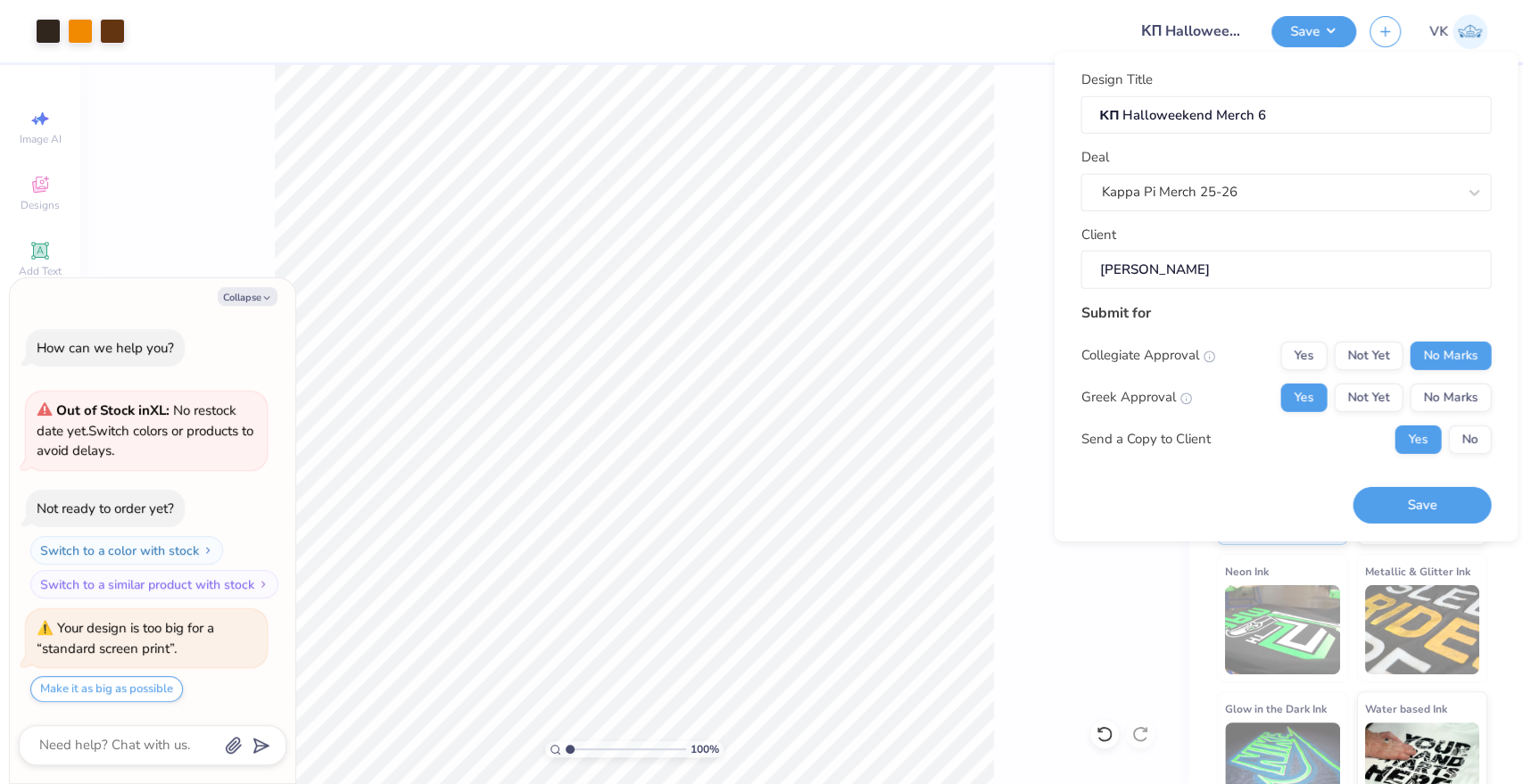
click at [1419, 505] on button "Save" at bounding box center [1421, 505] width 138 height 37
click at [1408, 496] on div "Save" at bounding box center [1421, 505] width 138 height 37
click at [237, 298] on button "Collapse" at bounding box center [247, 295] width 60 height 18
type textarea "x"
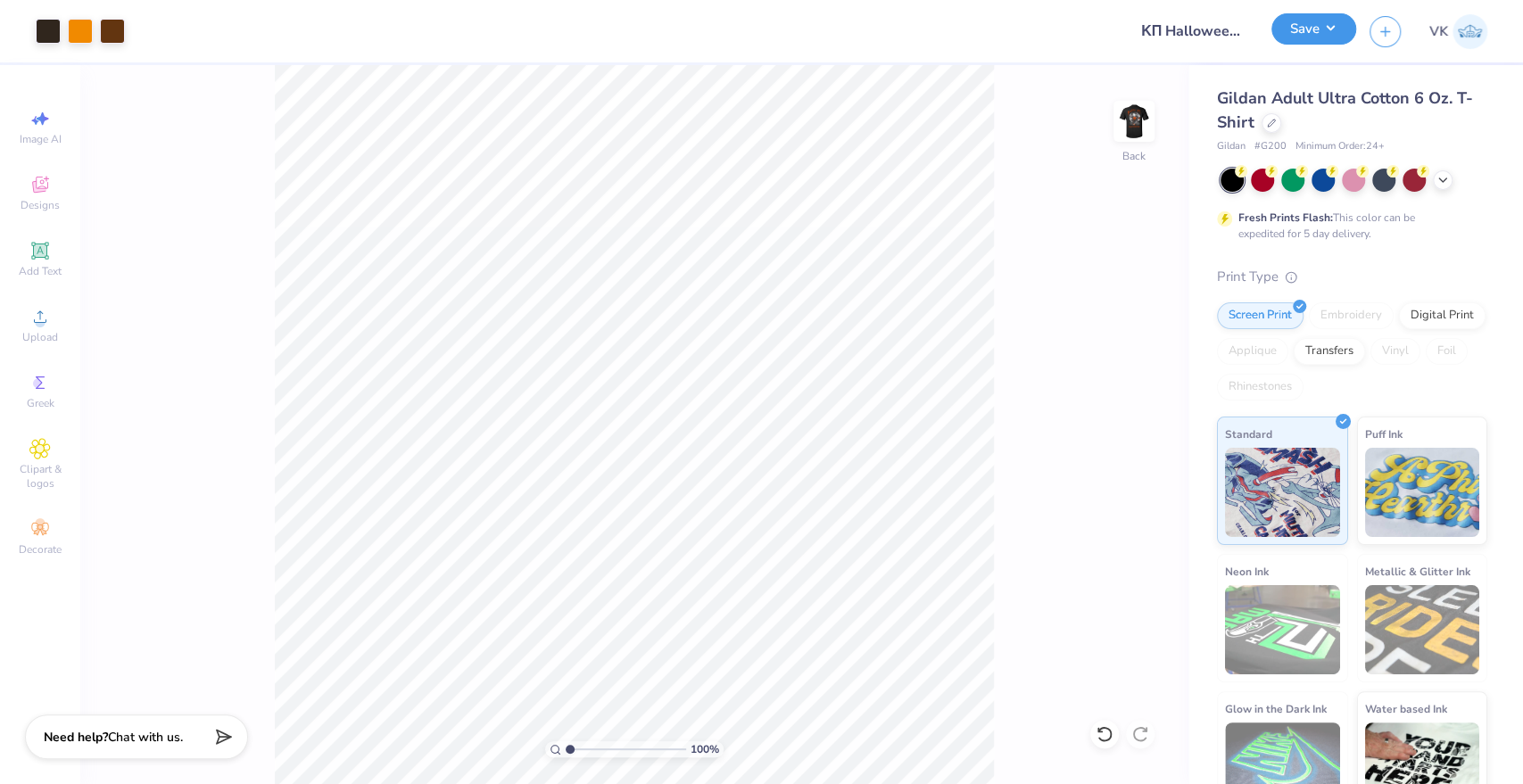
click at [1324, 26] on button "Save" at bounding box center [1313, 29] width 85 height 31
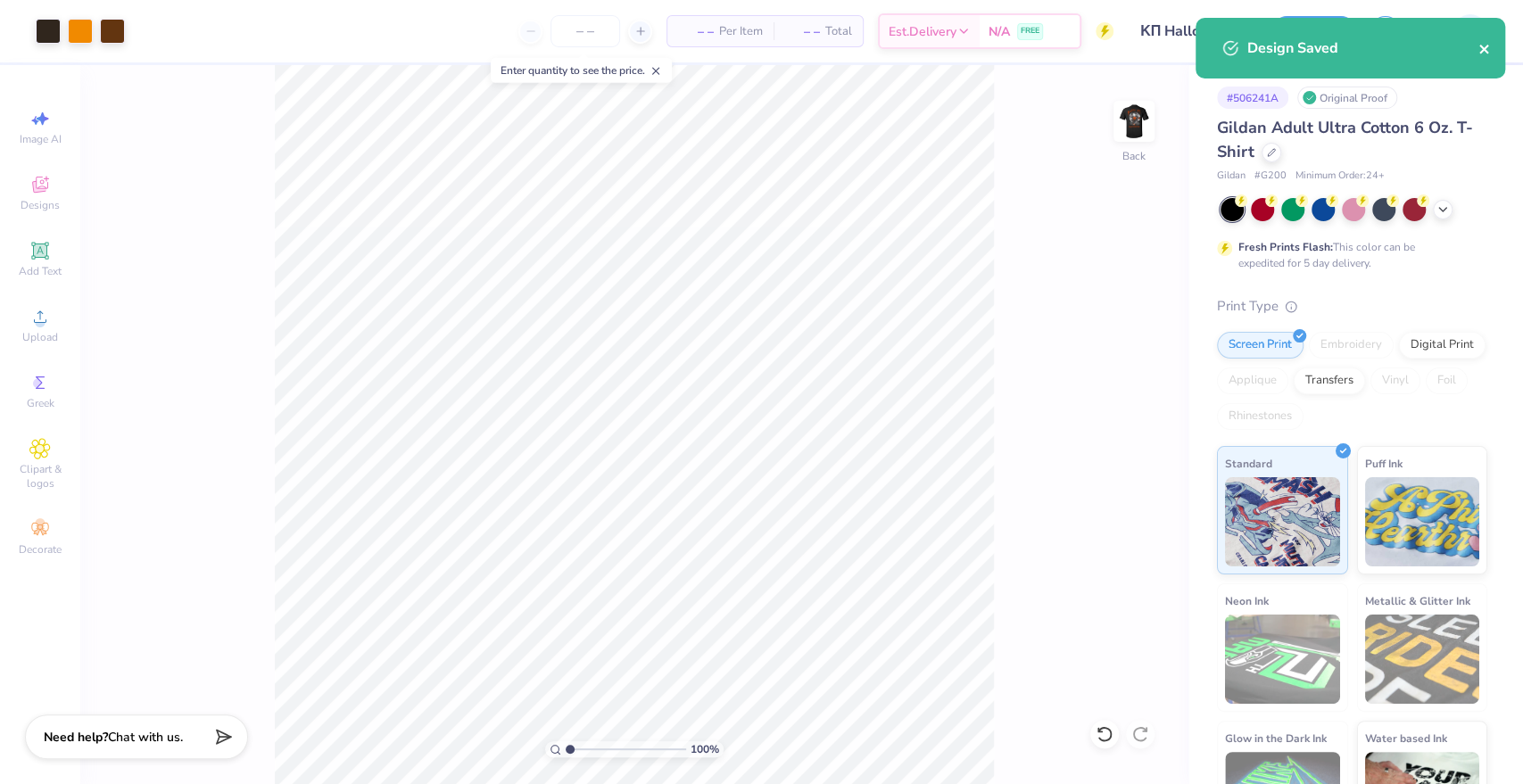
click at [1486, 46] on icon "close" at bounding box center [1482, 48] width 9 height 9
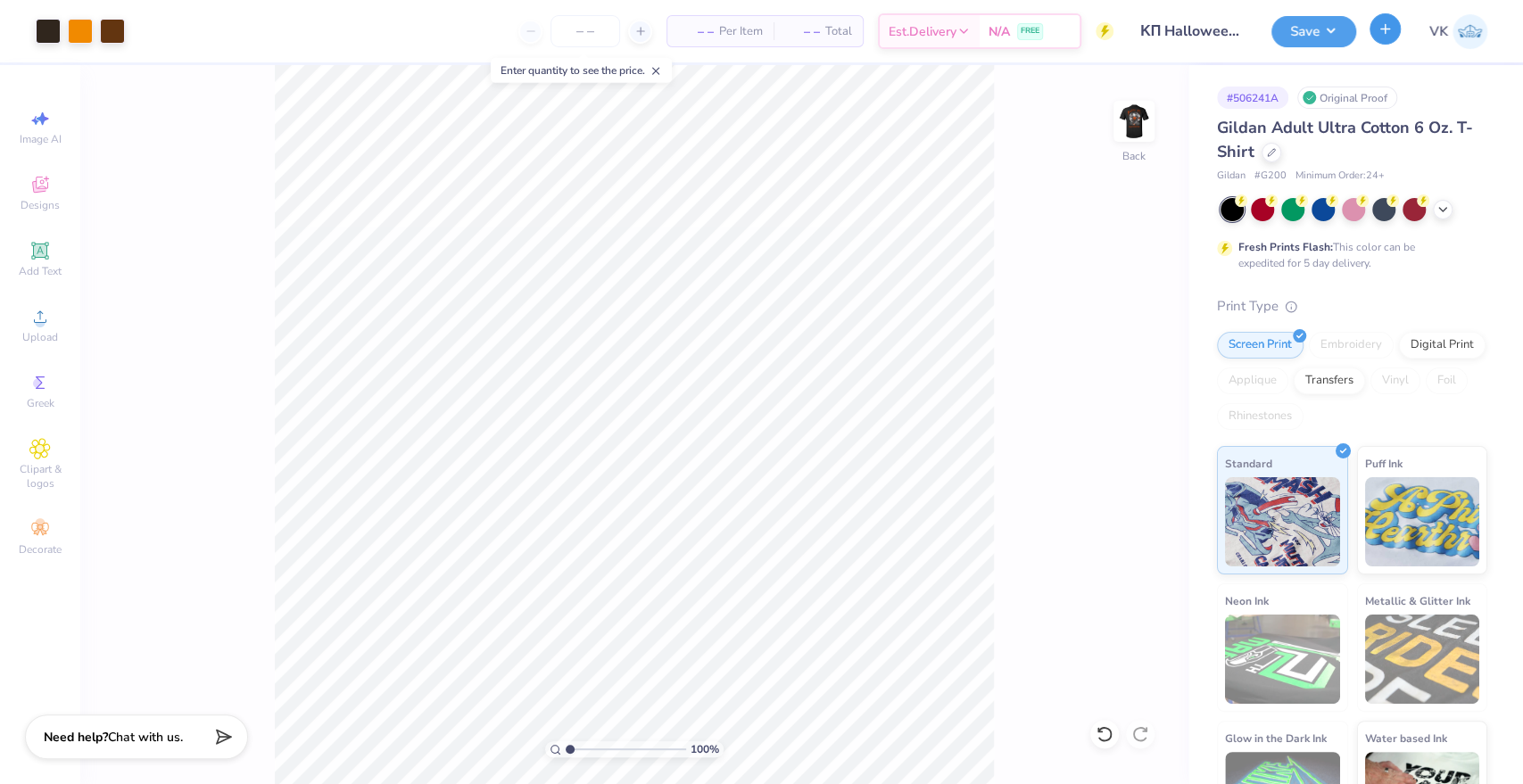
click at [1391, 34] on icon "button" at bounding box center [1385, 29] width 15 height 15
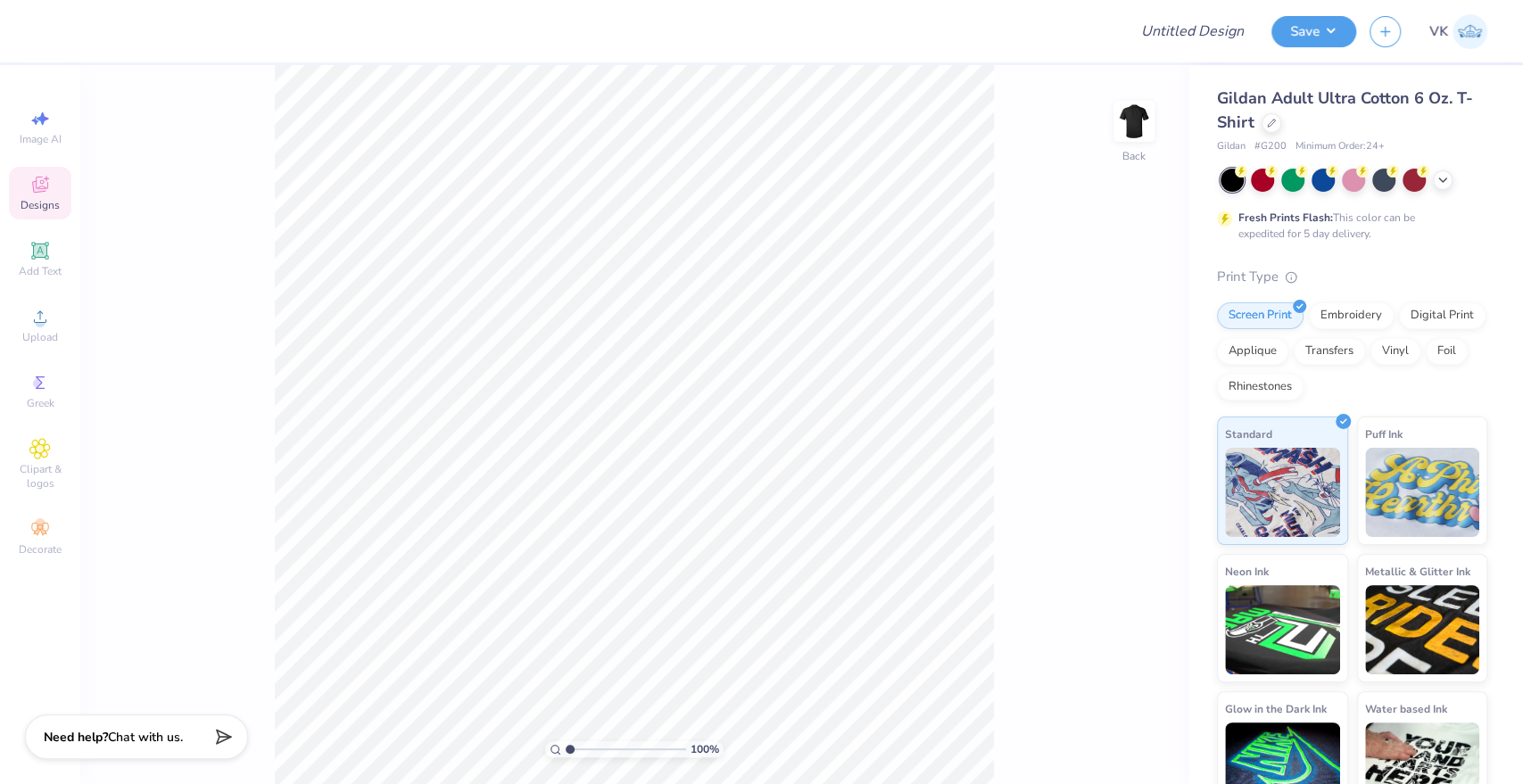
click at [62, 191] on div "Designs" at bounding box center [40, 193] width 63 height 52
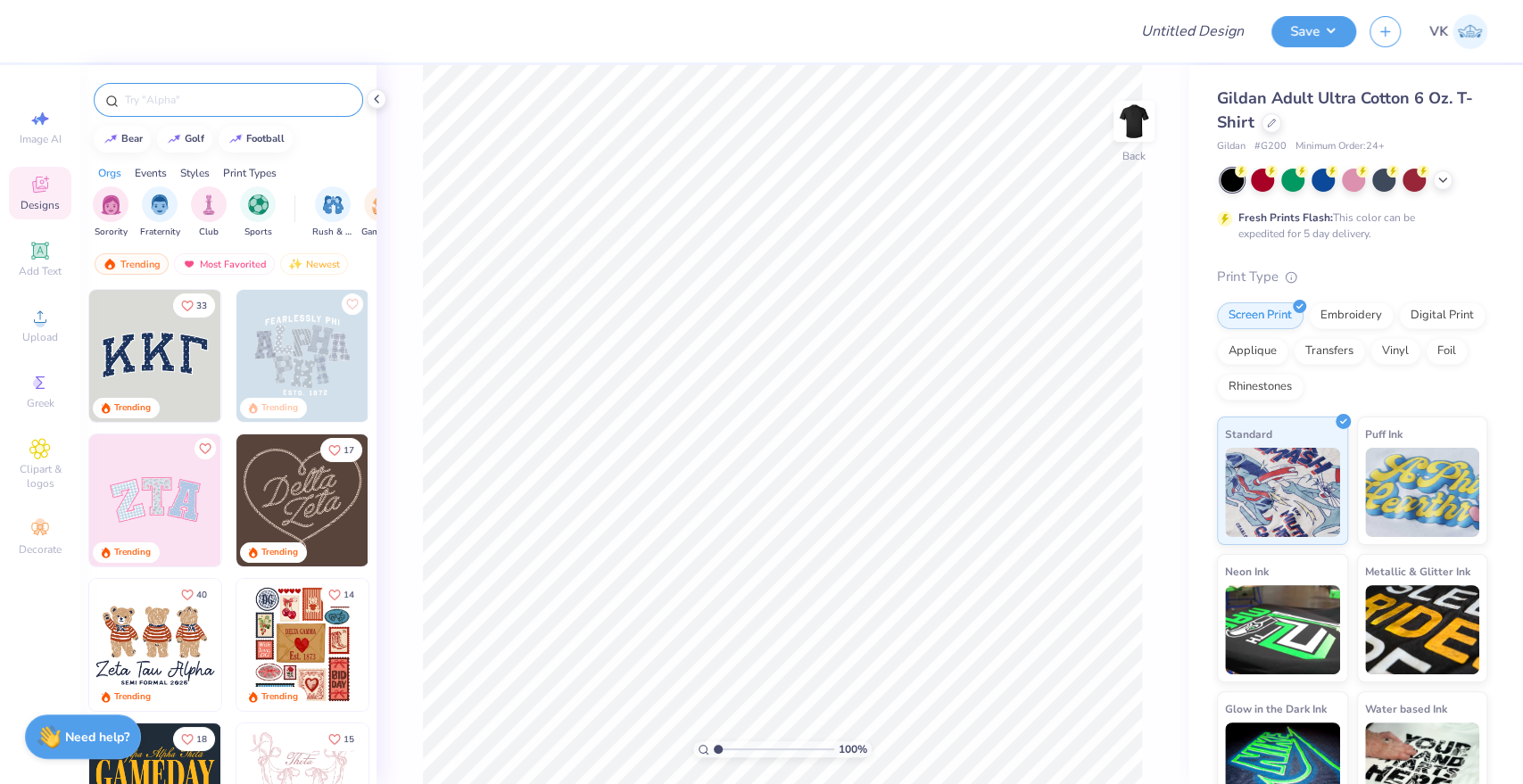
click at [233, 99] on input "text" at bounding box center [237, 99] width 228 height 17
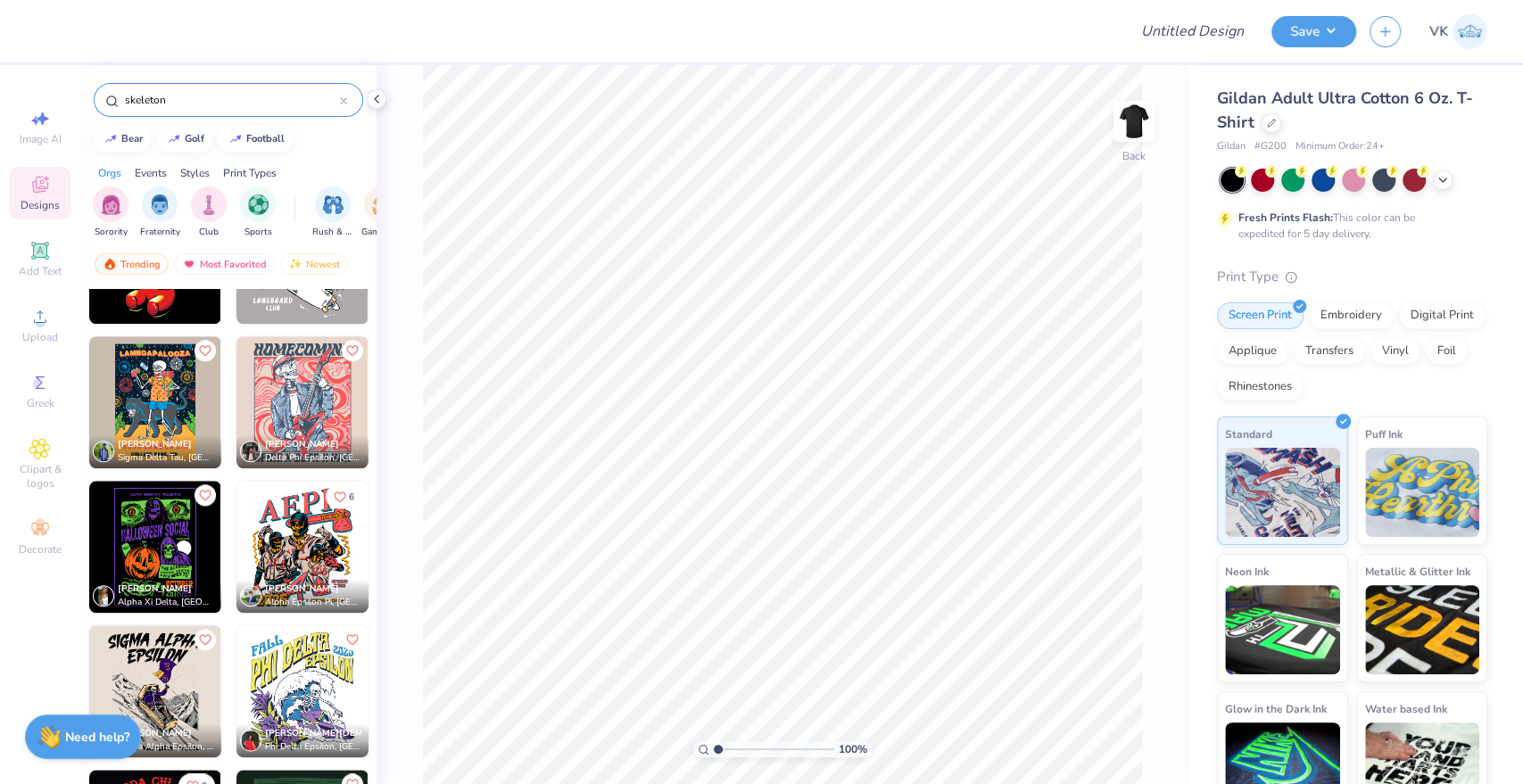
scroll to position [1288, 0]
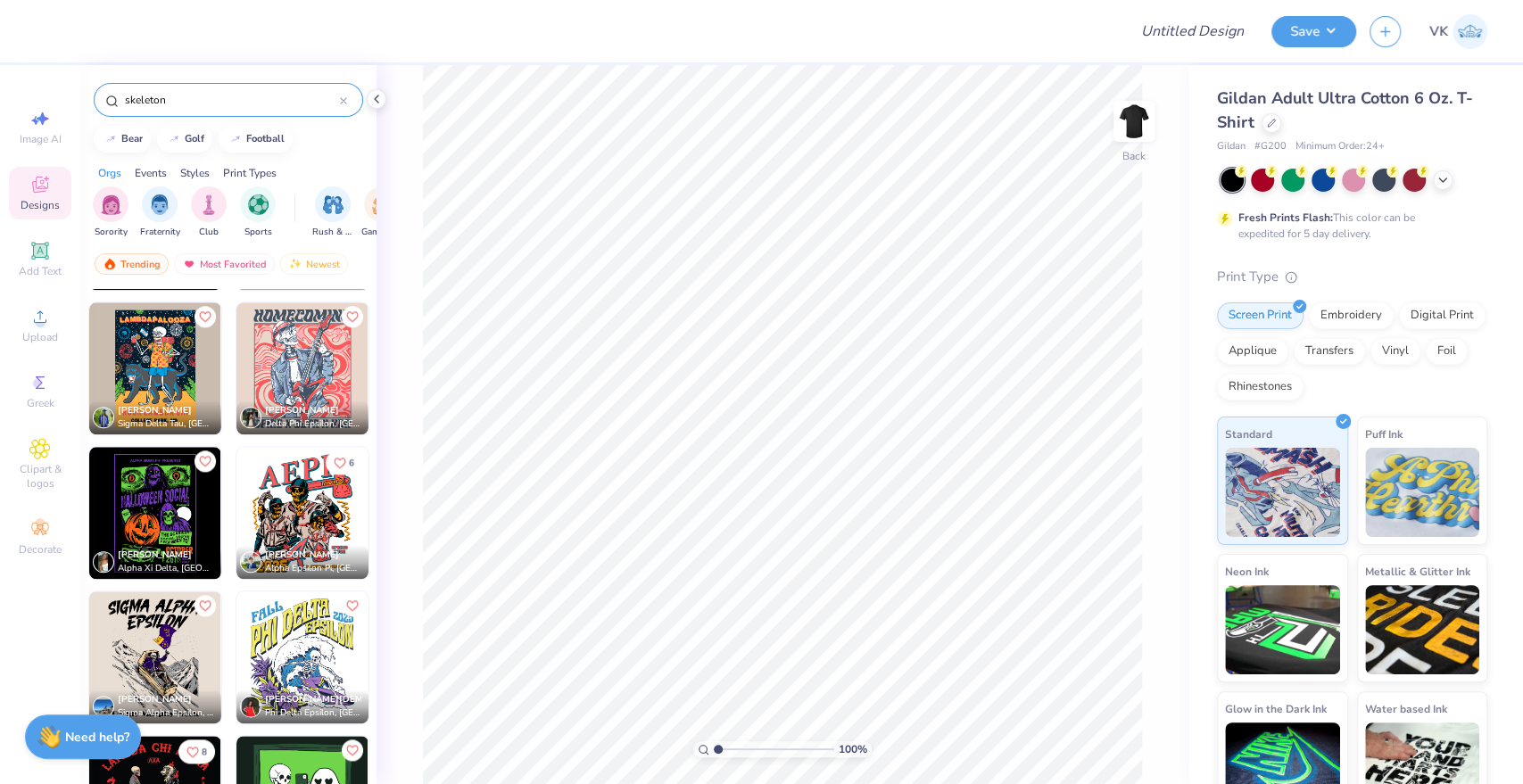
type input "skeleton"
click at [278, 346] on img at bounding box center [302, 368] width 132 height 132
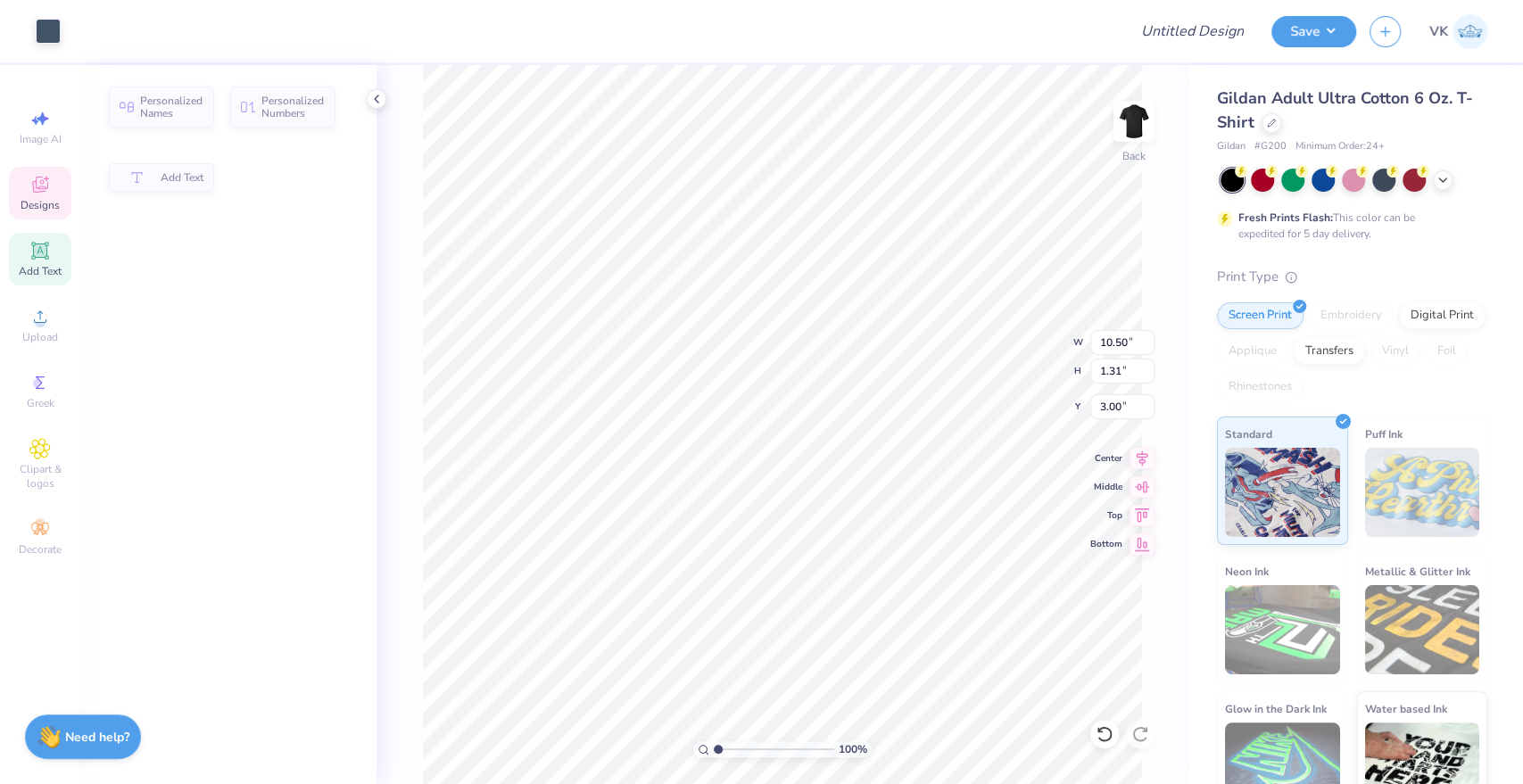
type input "1.31"
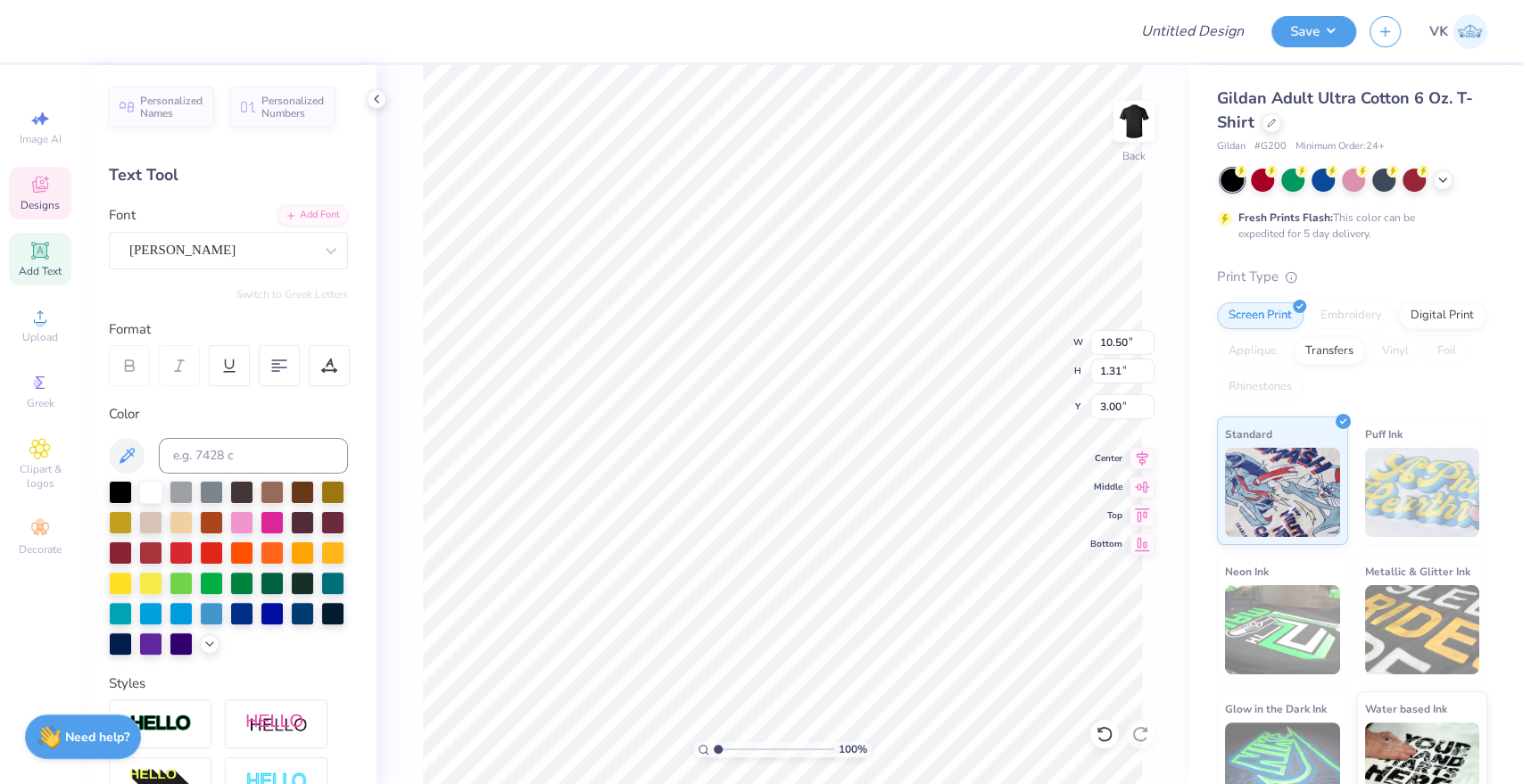
scroll to position [16, 7]
type textarea "HALLOWEEKEND"
type input "10.40"
type input "0.89"
type input "14.85"
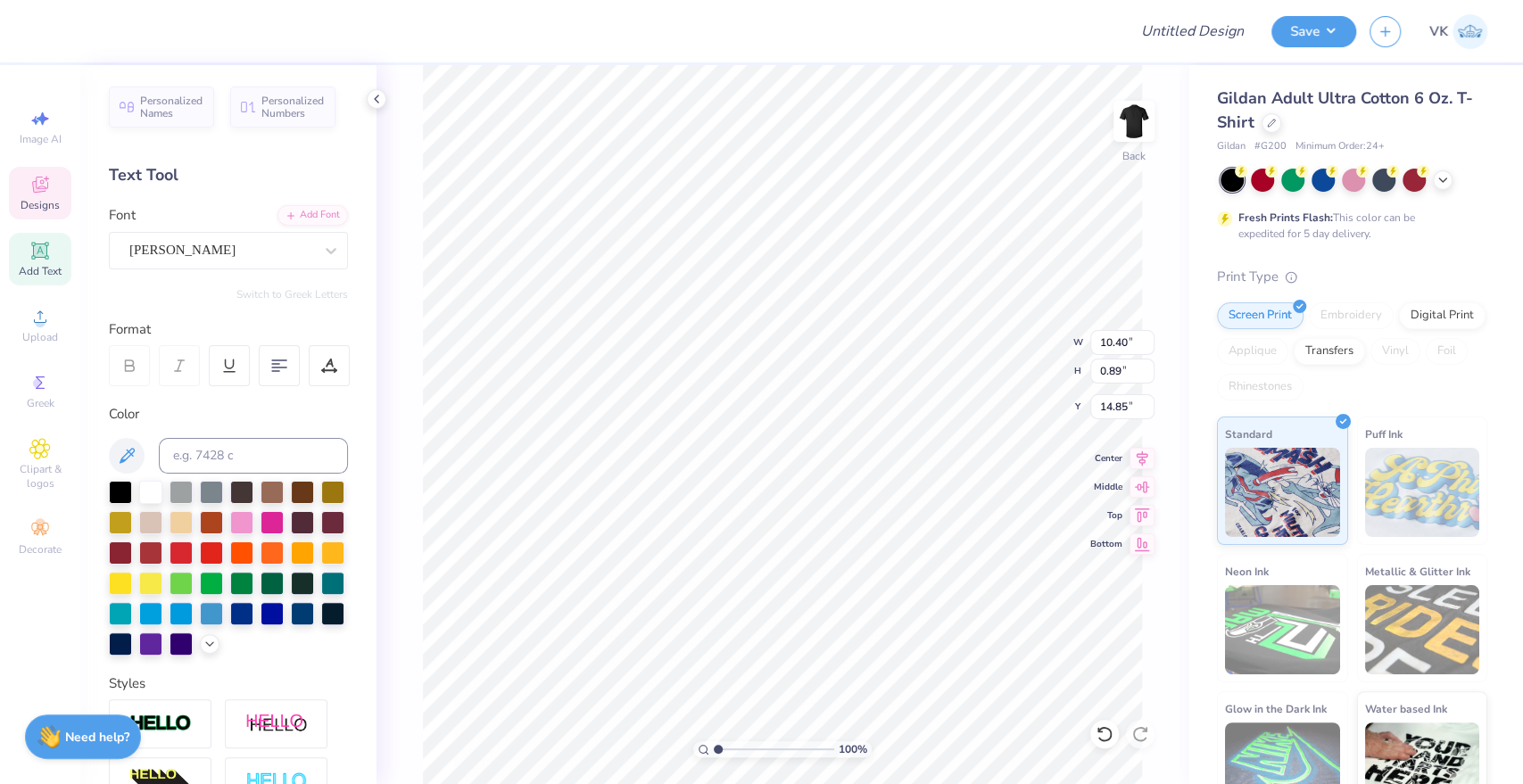
scroll to position [16, 4]
type textarea "KAPPA PI"
click at [323, 357] on icon at bounding box center [329, 365] width 16 height 16
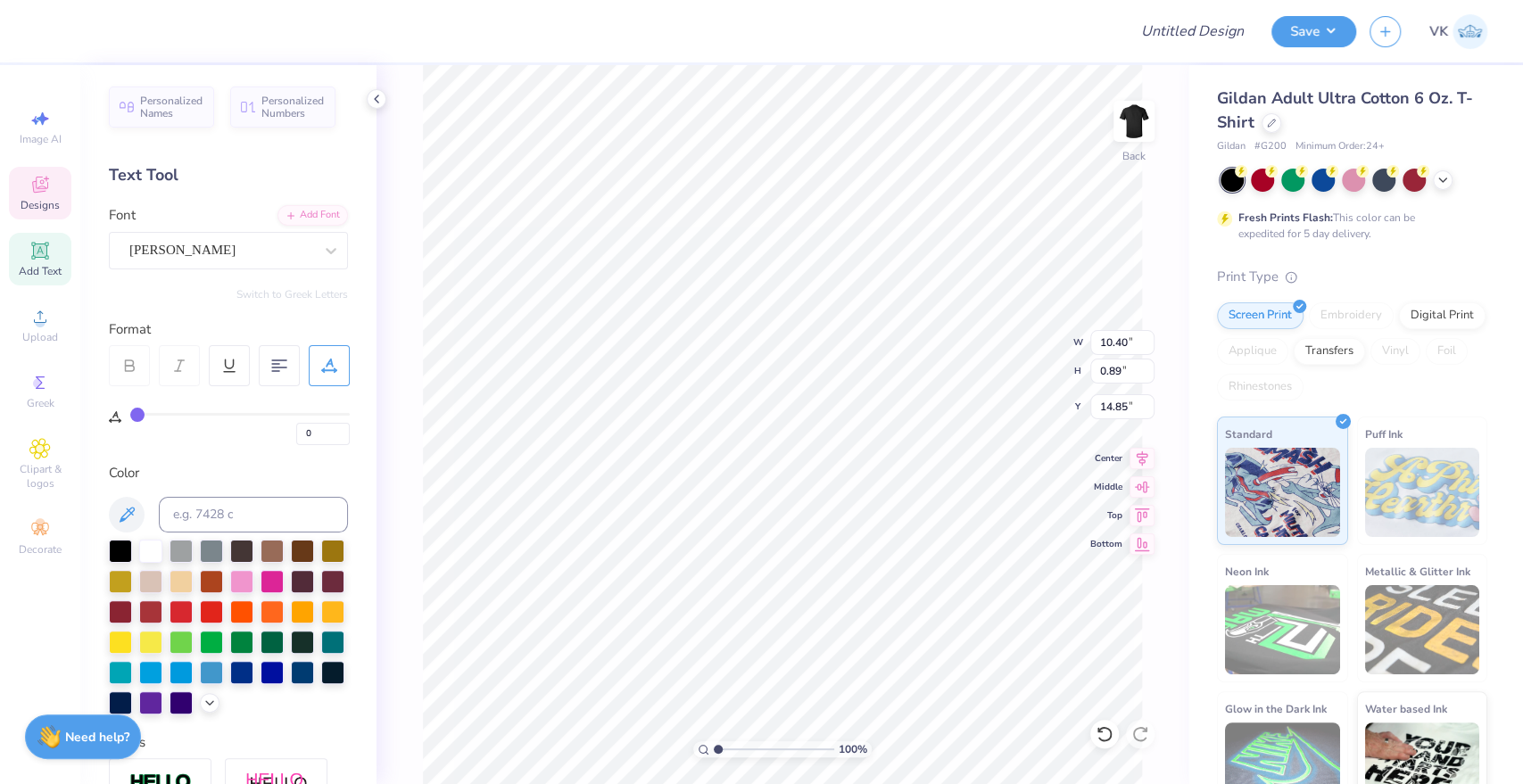
type input "1"
type input "3"
type input "4"
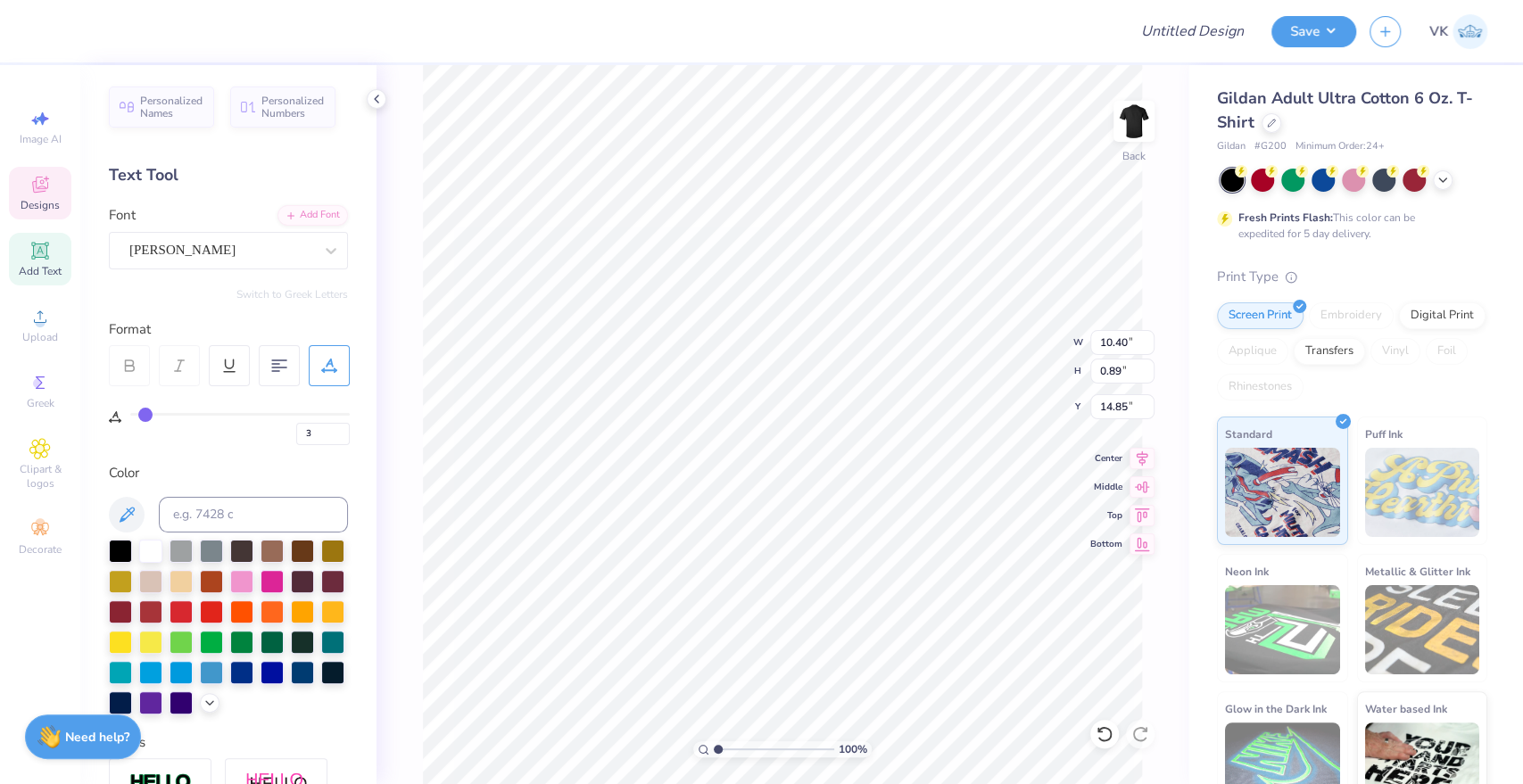
type input "4"
type input "5"
type input "6"
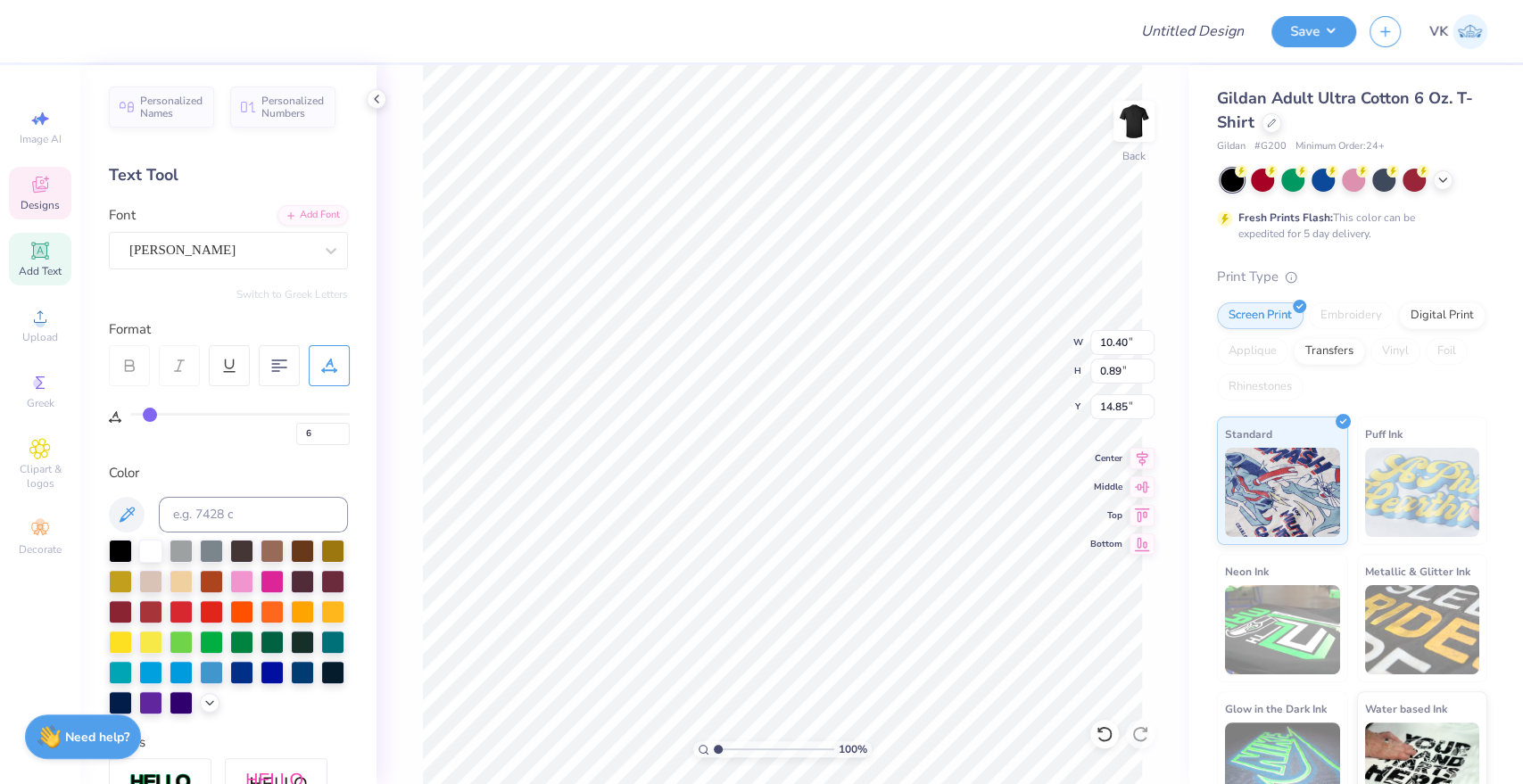
type input "7"
type input "8"
type input "9"
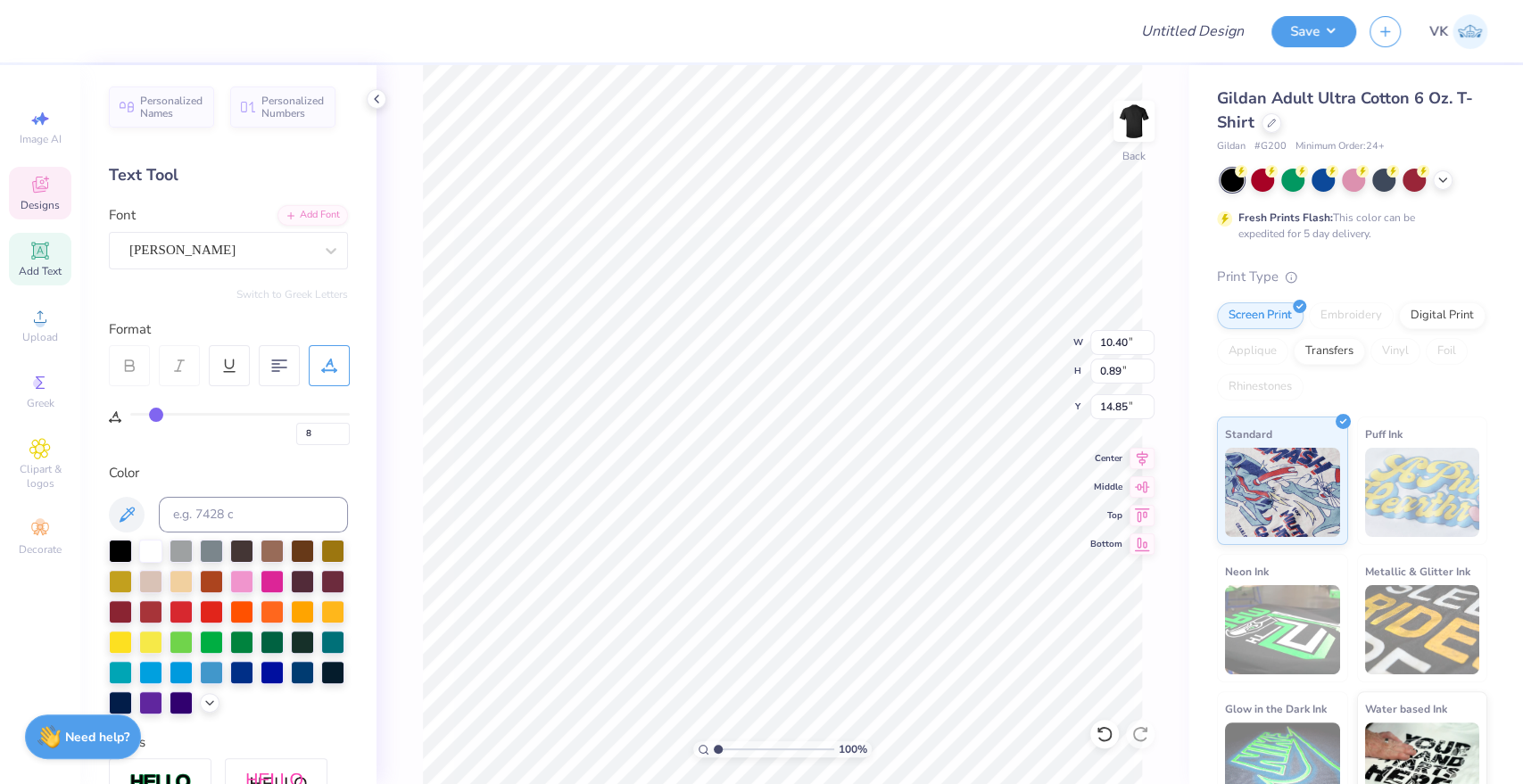
type input "9"
type input "10"
type input "11"
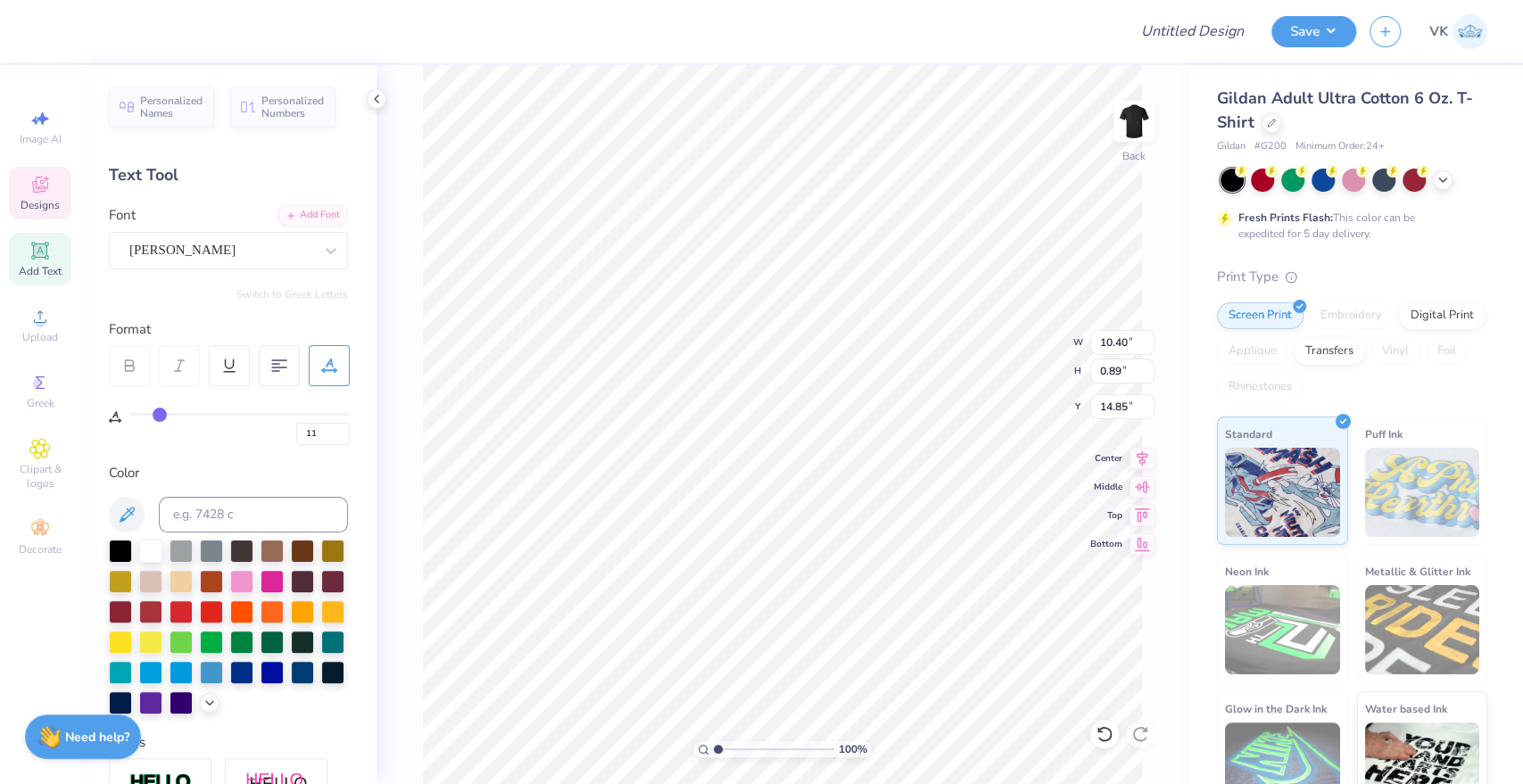
type input "12"
type input "13"
type input "14"
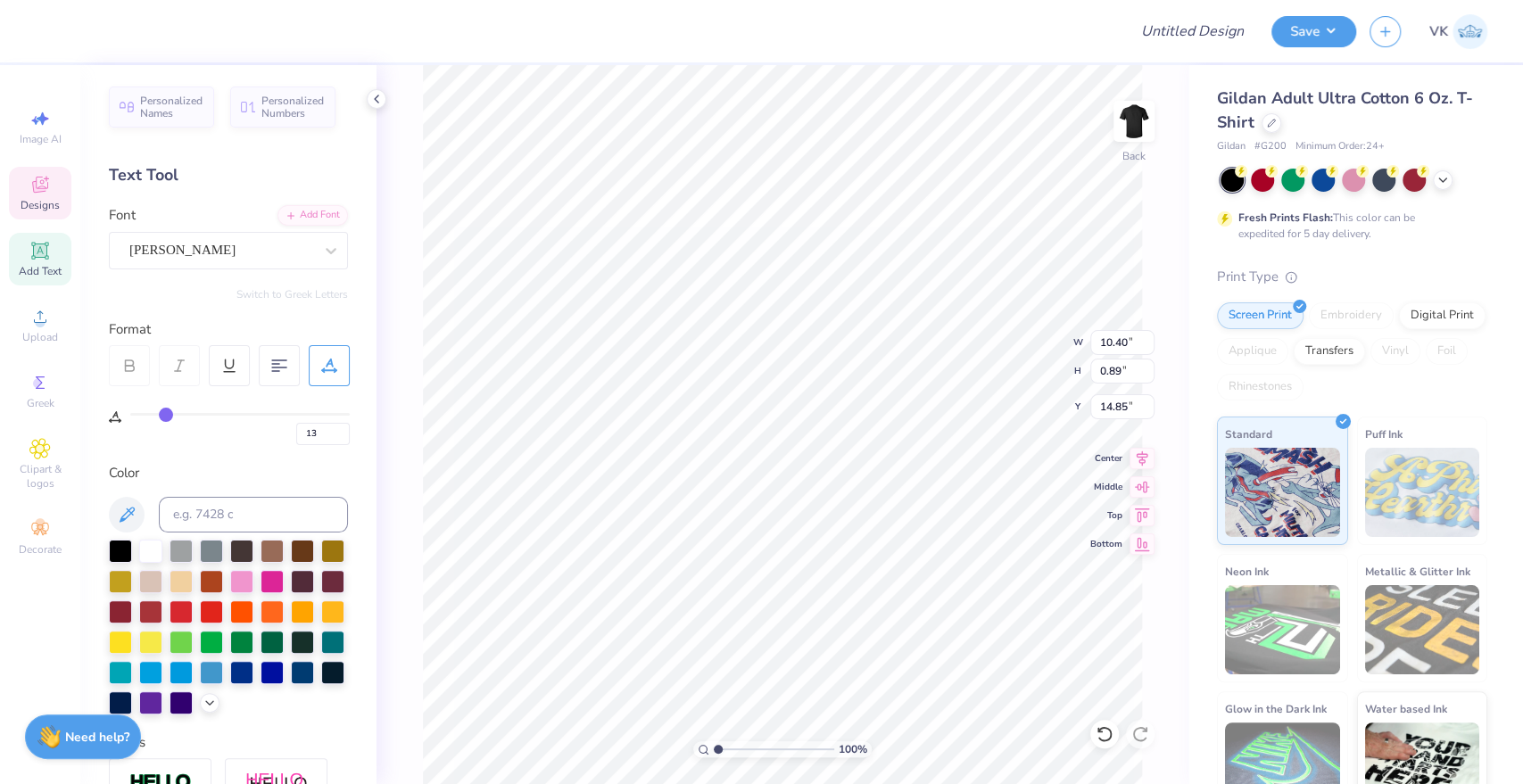
type input "14"
type input "15"
drag, startPoint x: 134, startPoint y: 418, endPoint x: 167, endPoint y: 418, distance: 33.0
click at [167, 415] on input "range" at bounding box center [240, 414] width 219 height 3
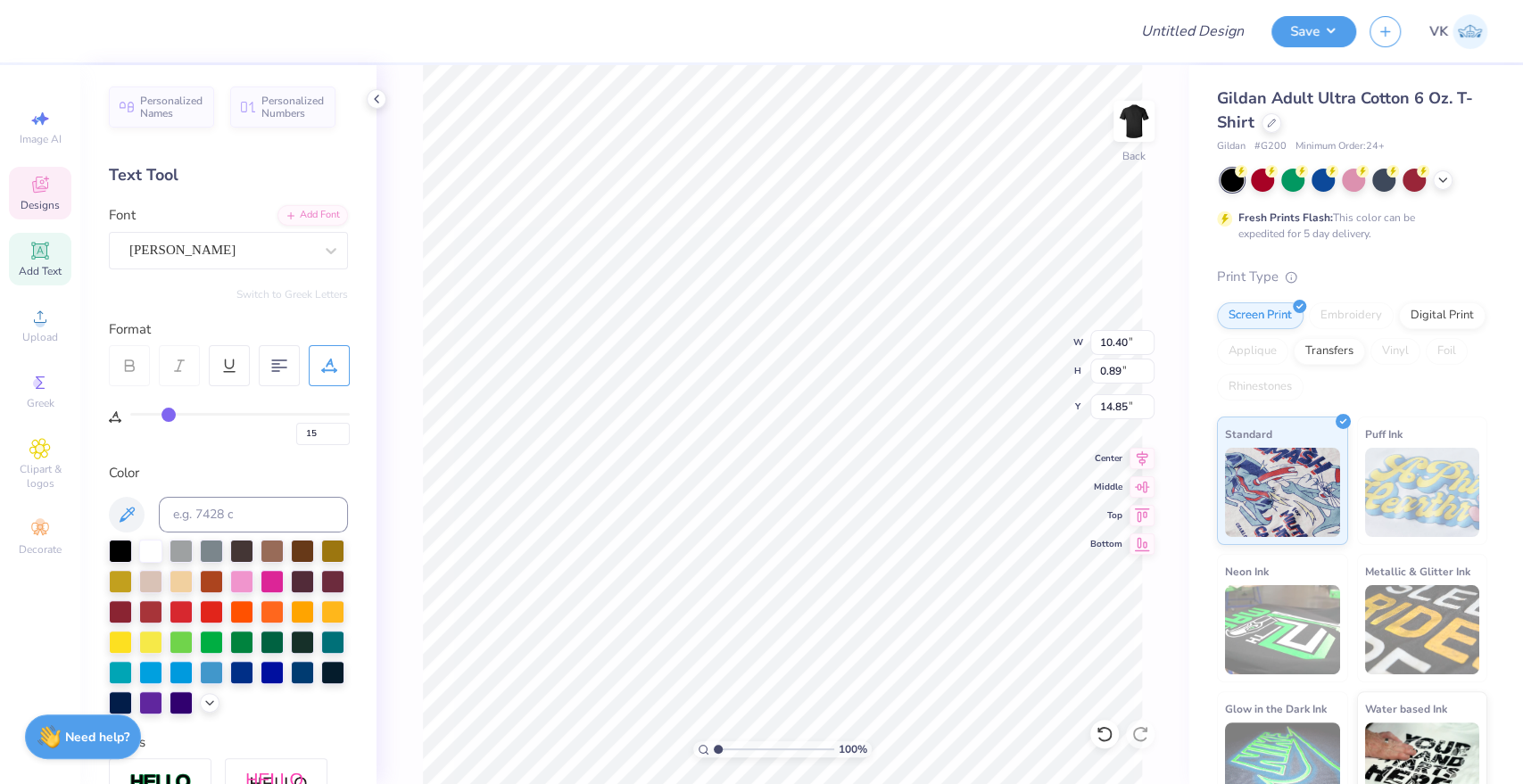
type input "18"
type input "19"
type input "20"
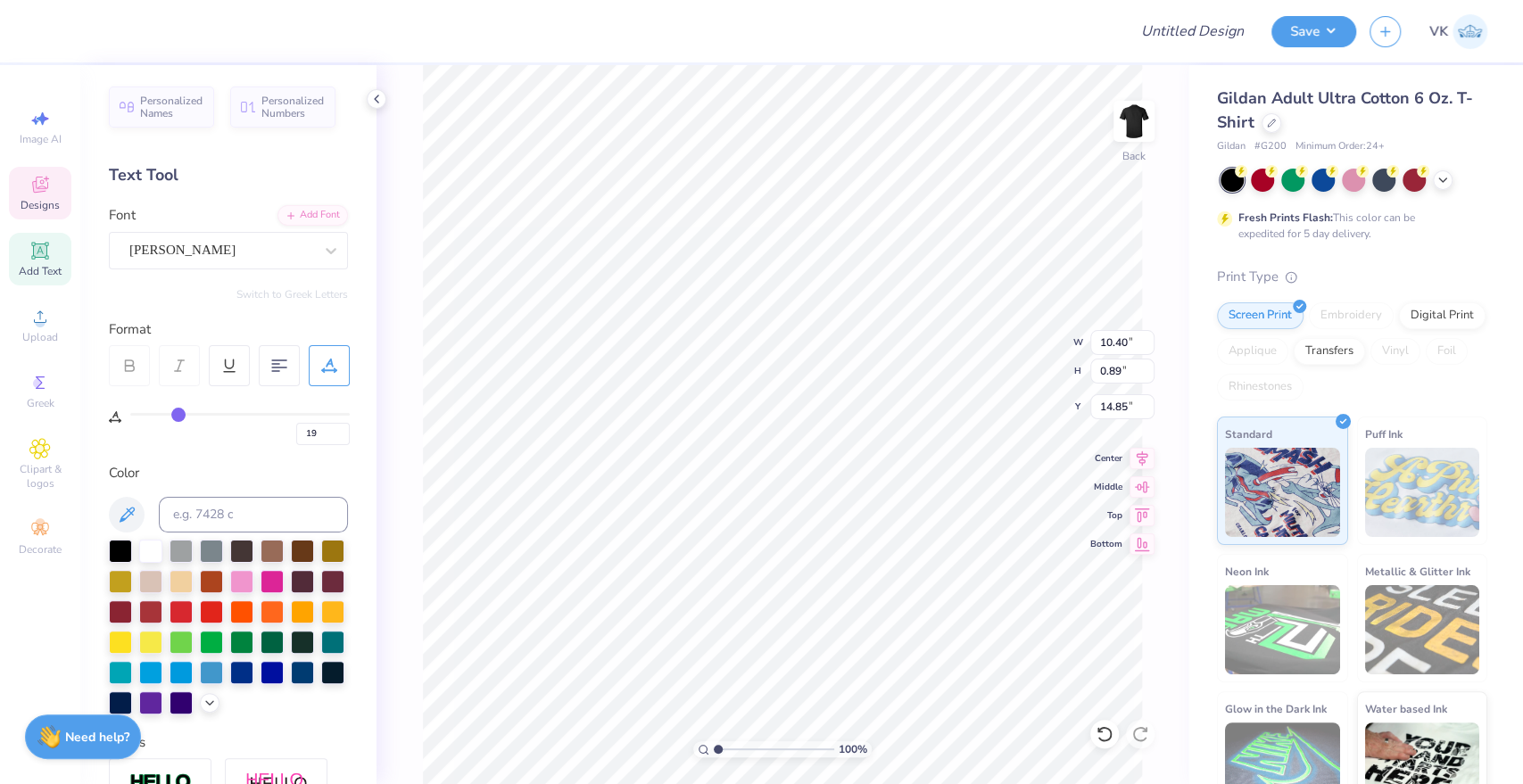
type input "20"
type input "21"
type input "23"
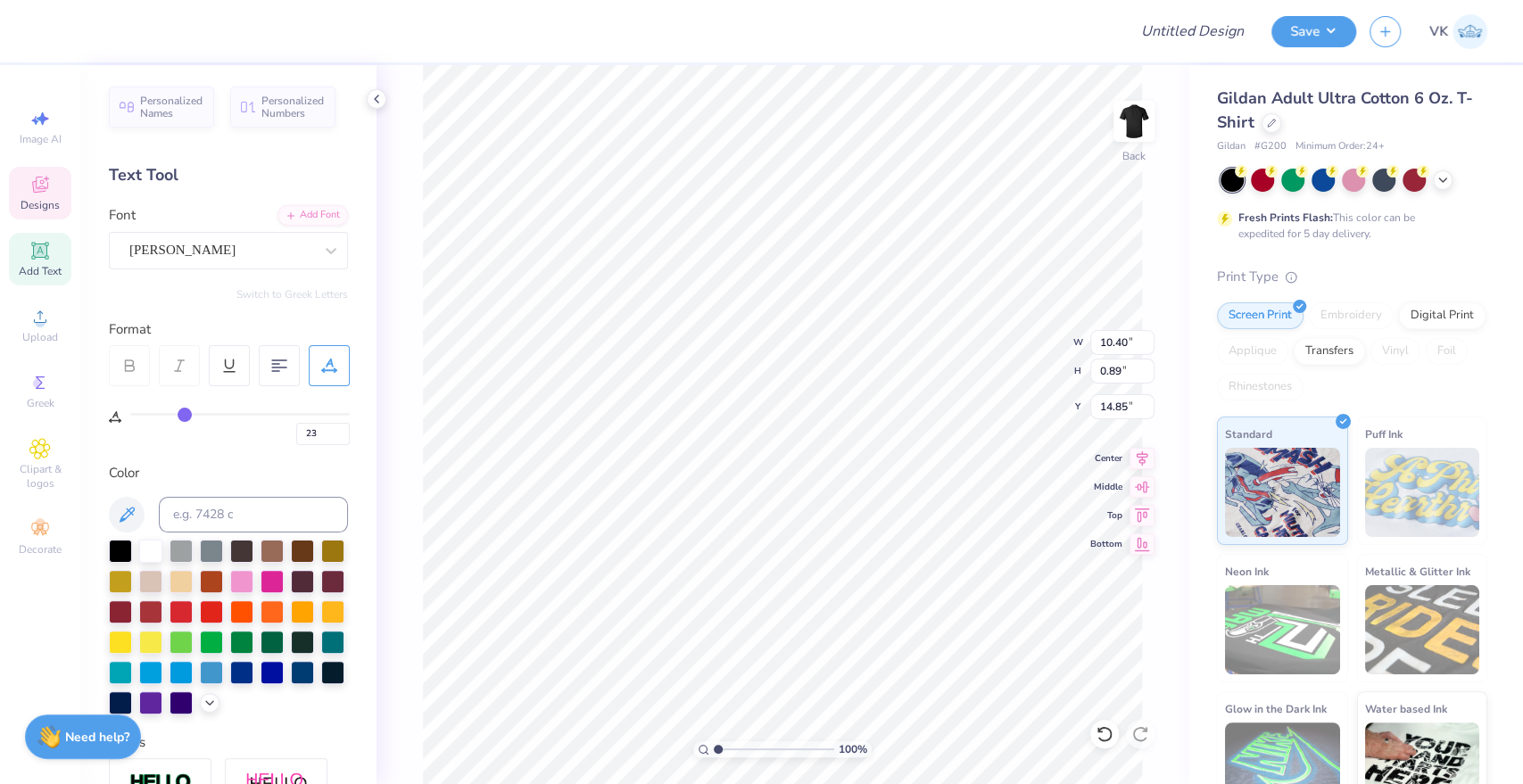
type input "25"
type input "26"
type input "27"
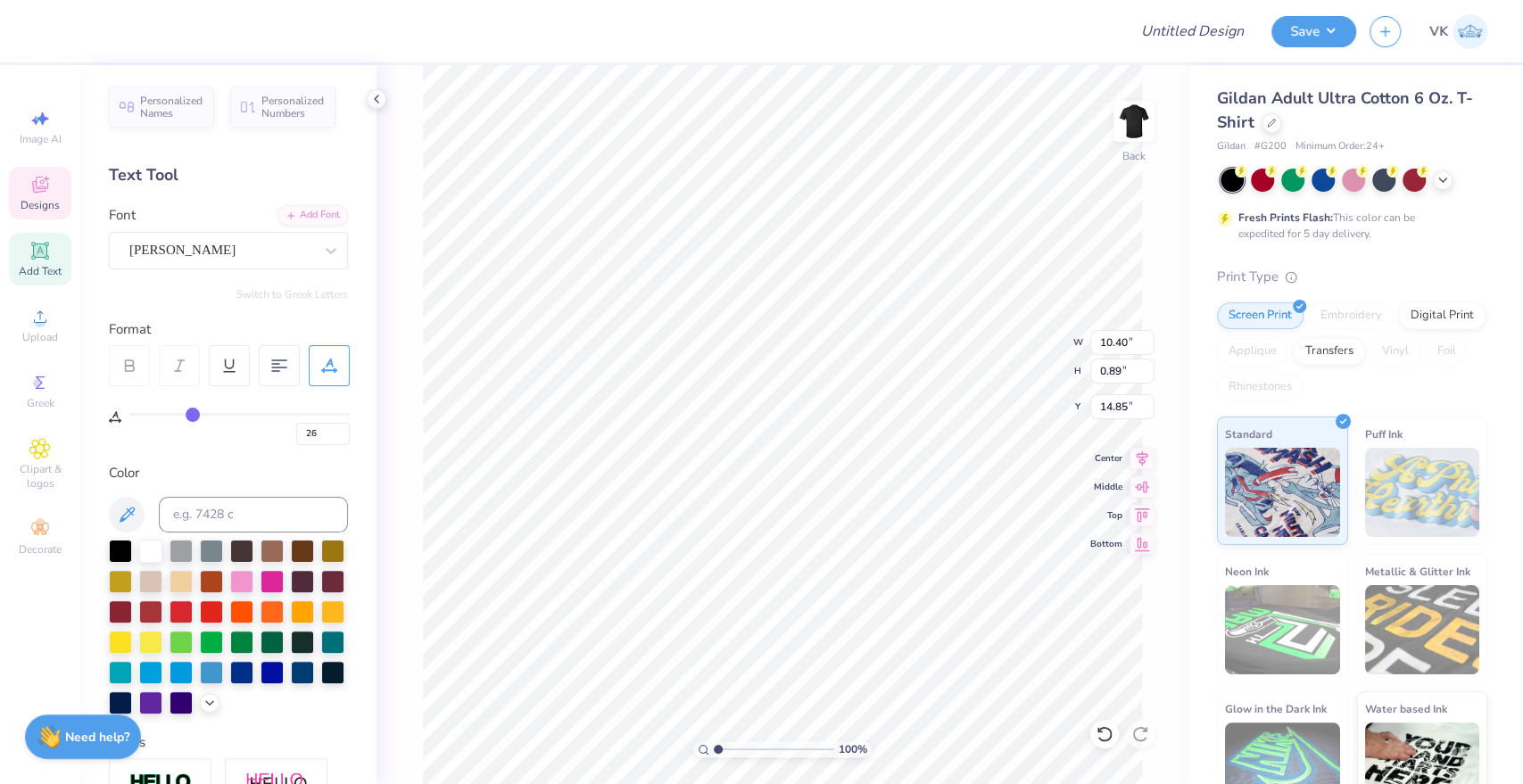
type input "27"
type input "28"
type input "29"
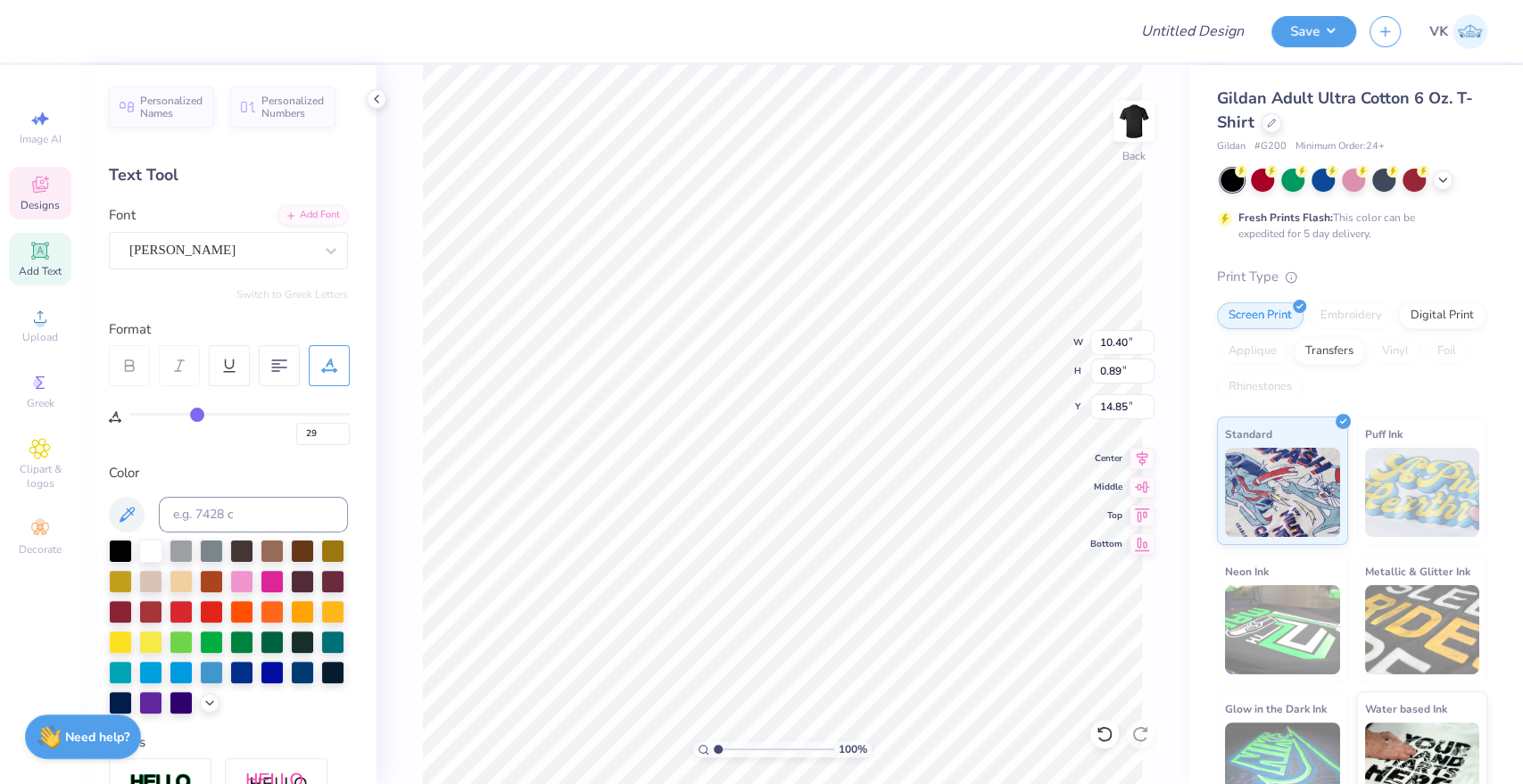
type input "30"
type input "32"
type input "33"
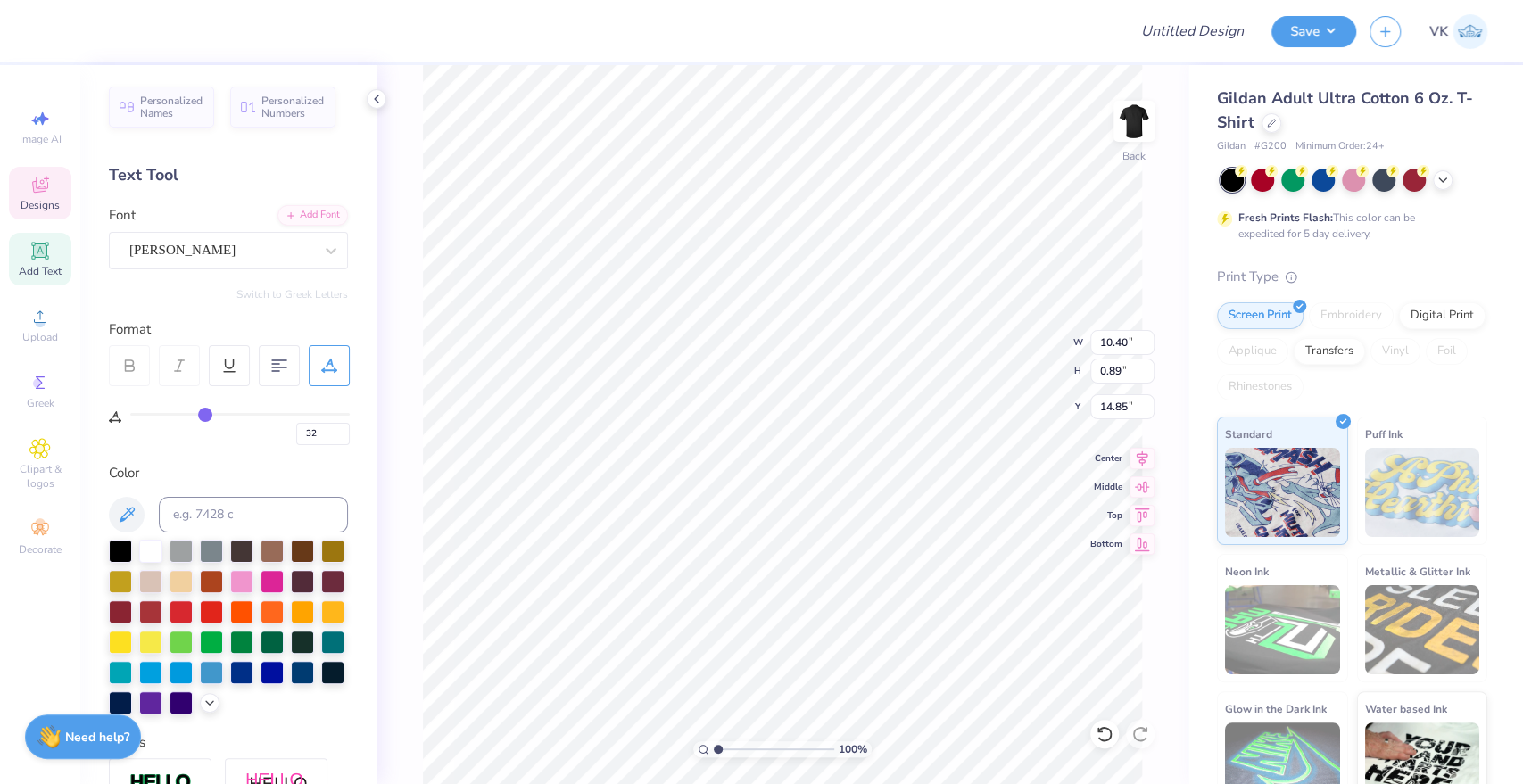
type input "33"
type input "35"
type input "36"
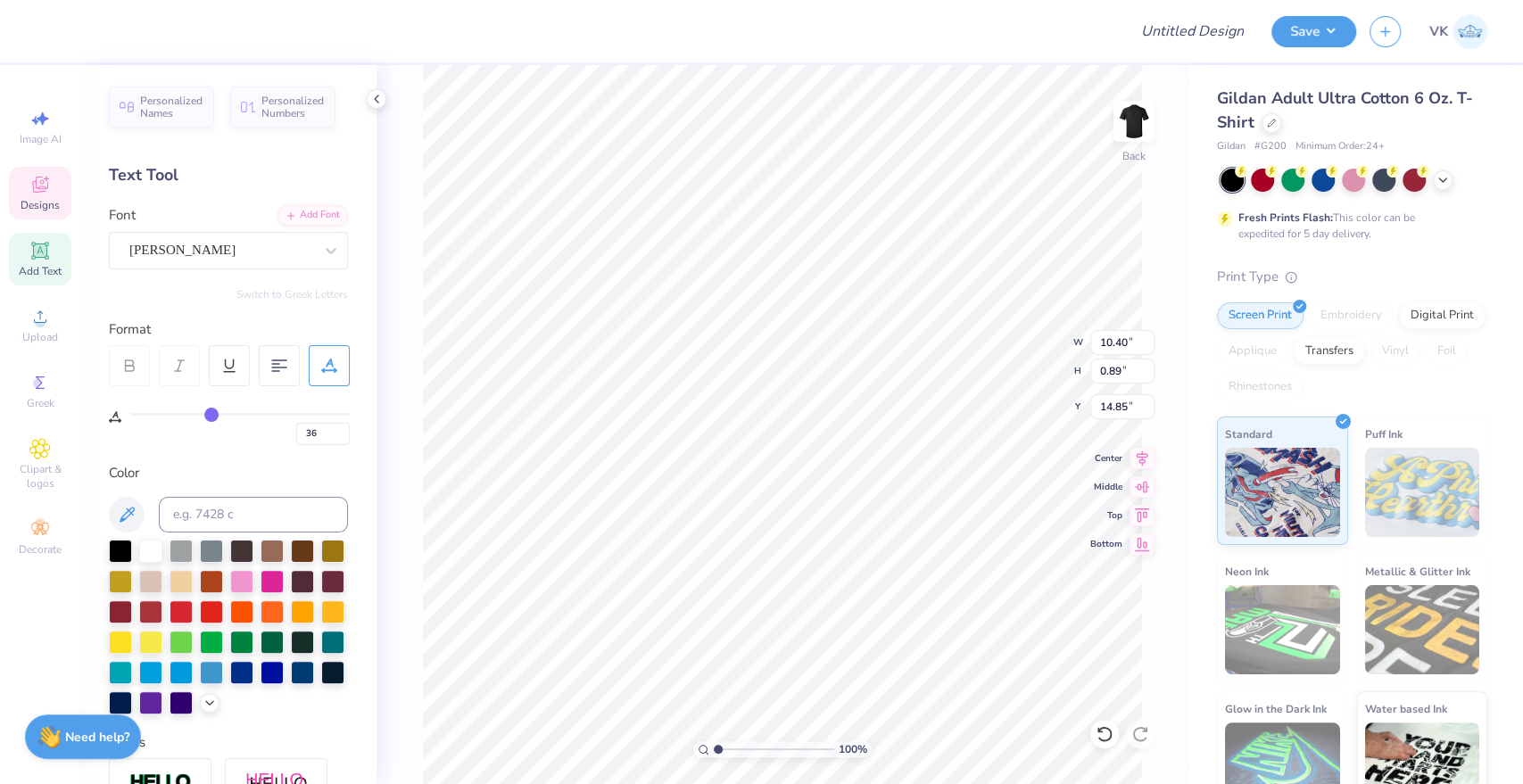
type input "38"
type input "40"
type input "43"
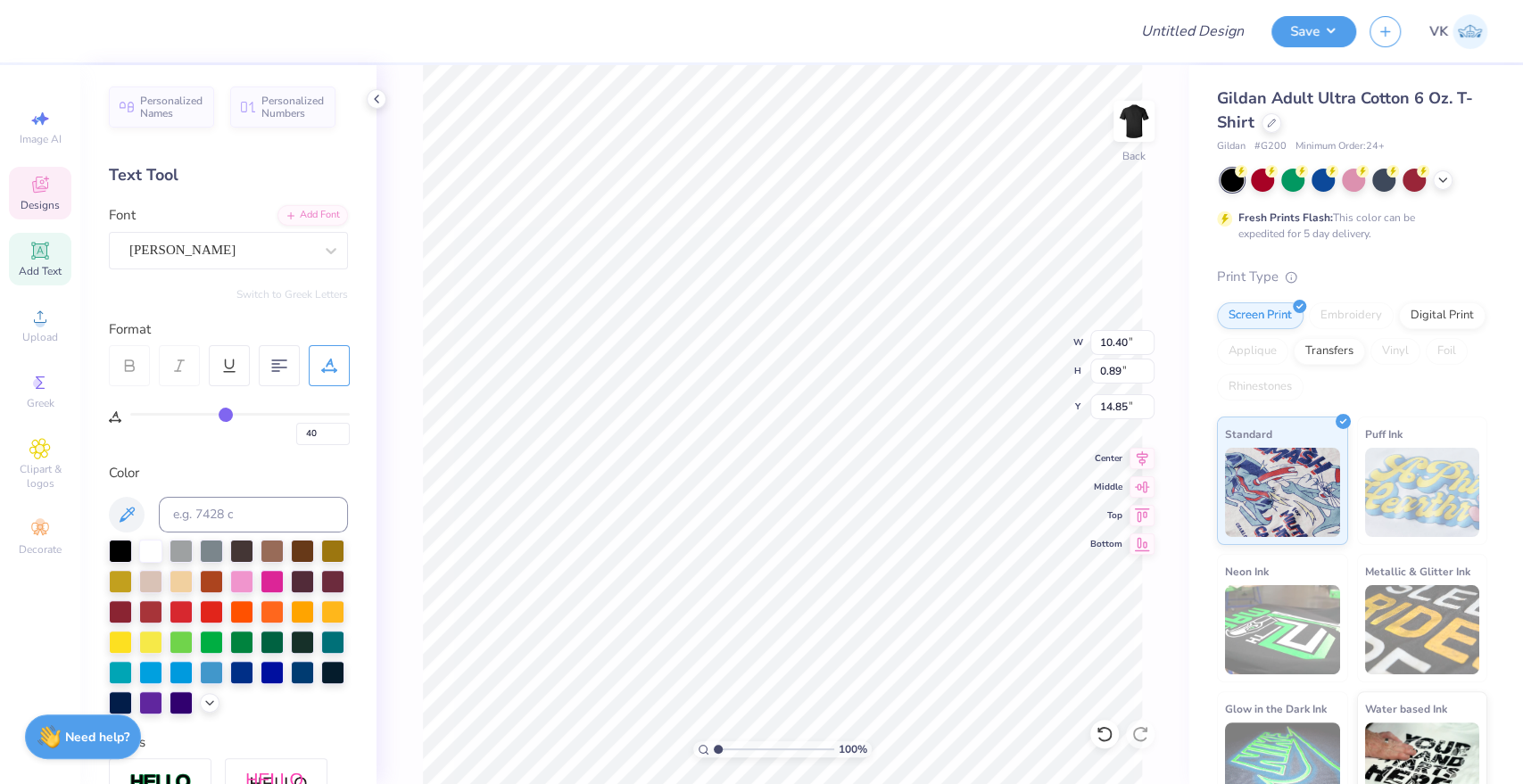
type input "43"
type input "44"
type input "45"
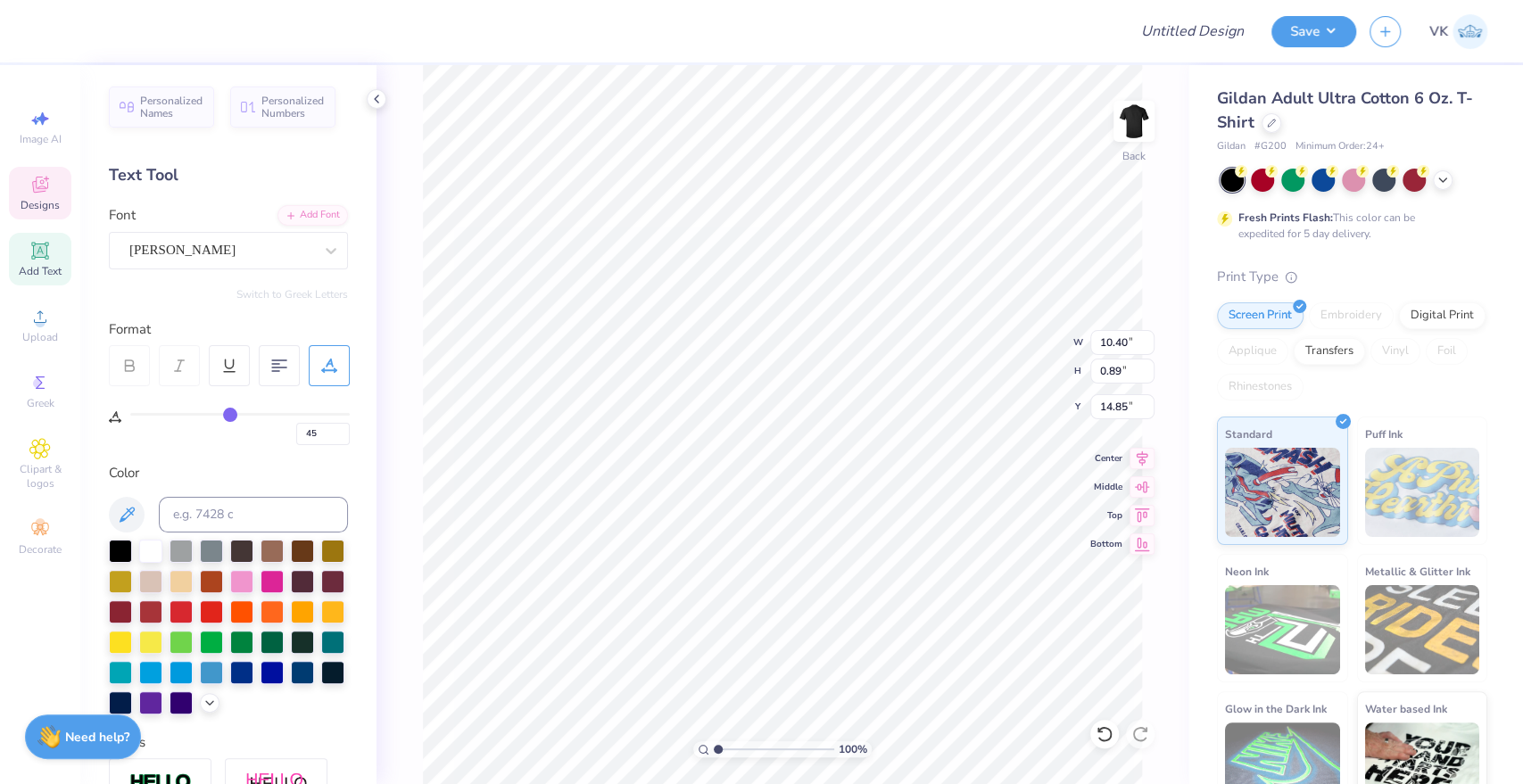
type input "46"
type input "47"
type input "48"
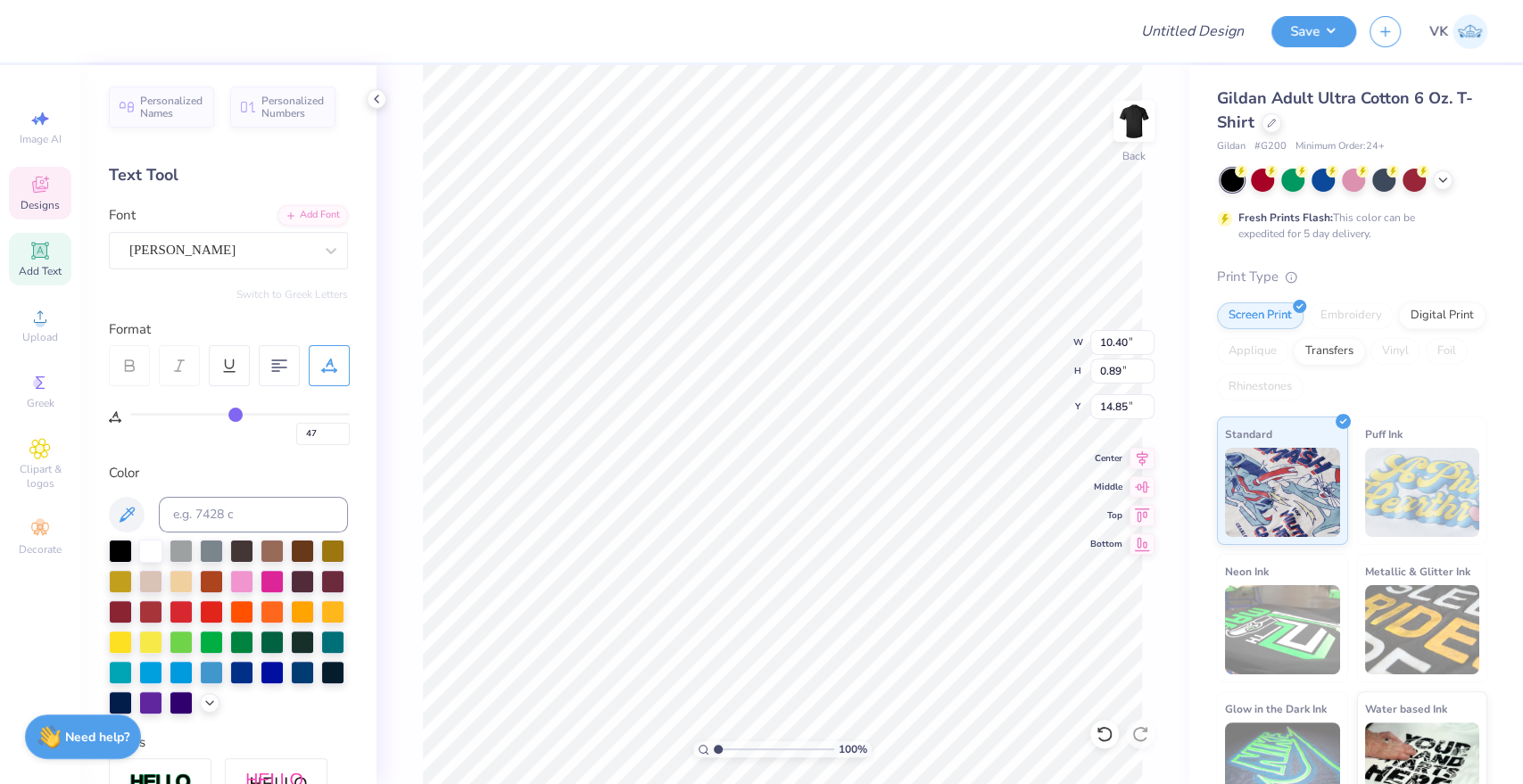
type input "48"
type input "49"
type input "50"
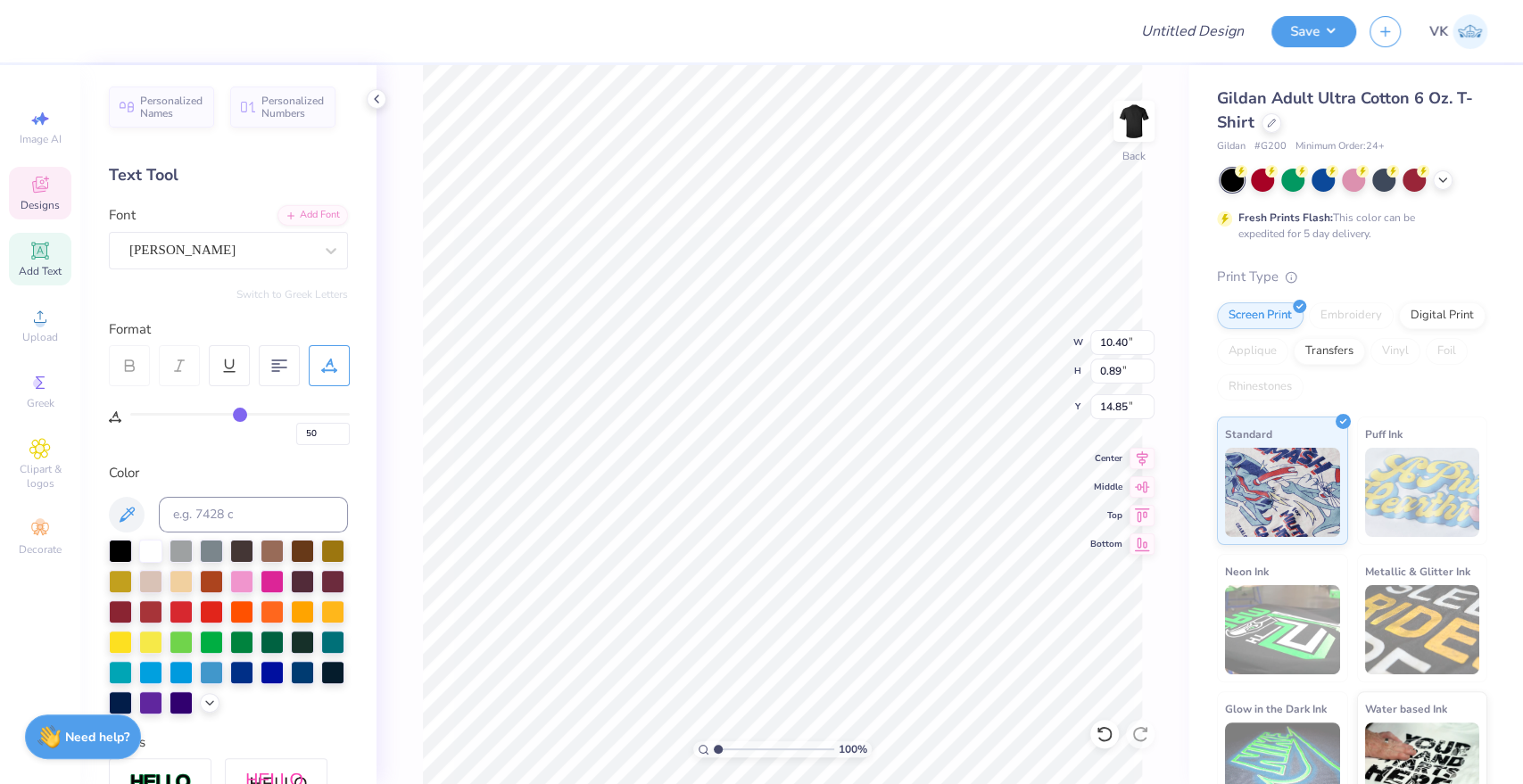
drag, startPoint x: 172, startPoint y: 418, endPoint x: 240, endPoint y: 423, distance: 68.2
click at [240, 415] on input "range" at bounding box center [240, 414] width 219 height 3
type input "52"
type input "53"
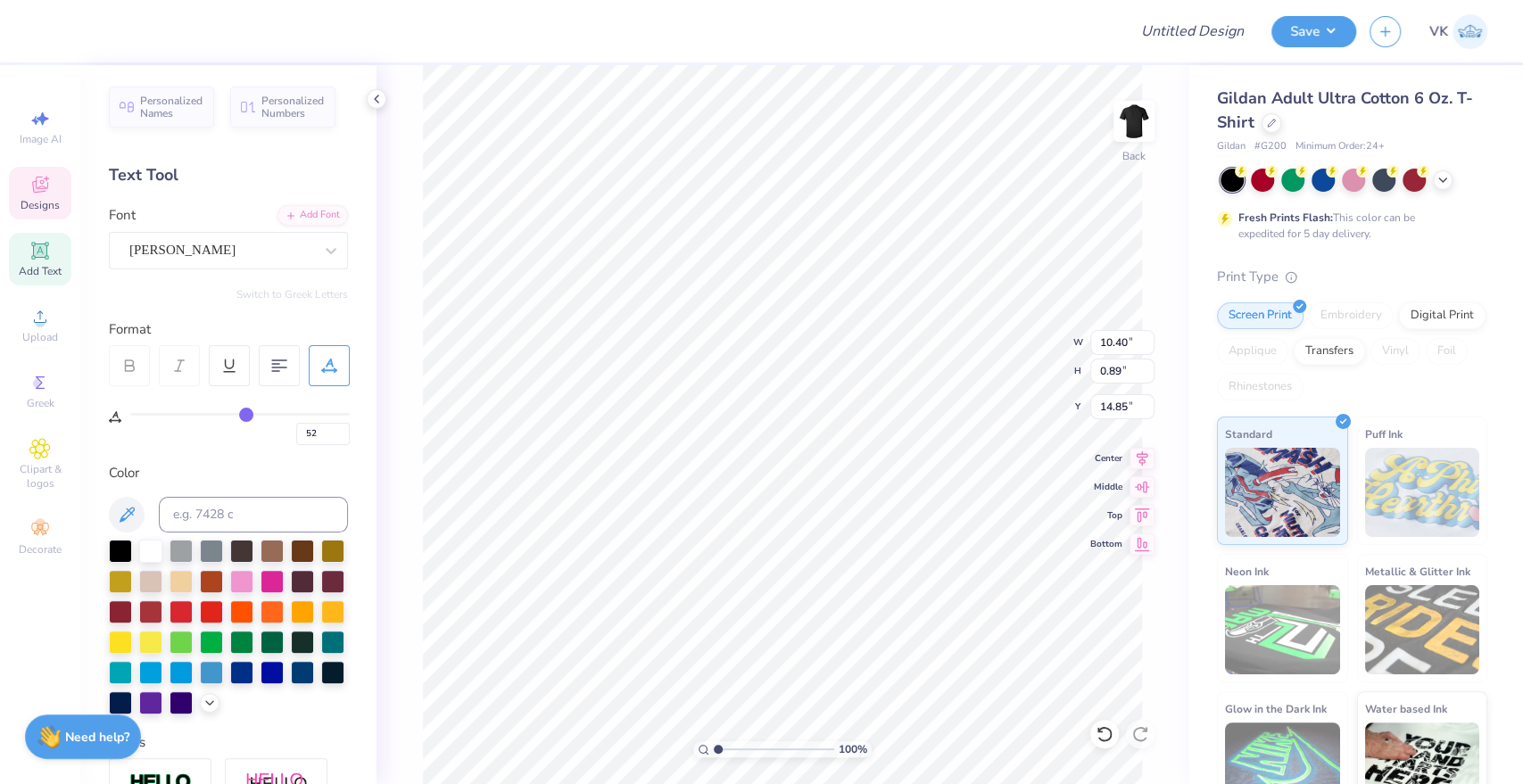
type input "53"
type input "54"
type input "55"
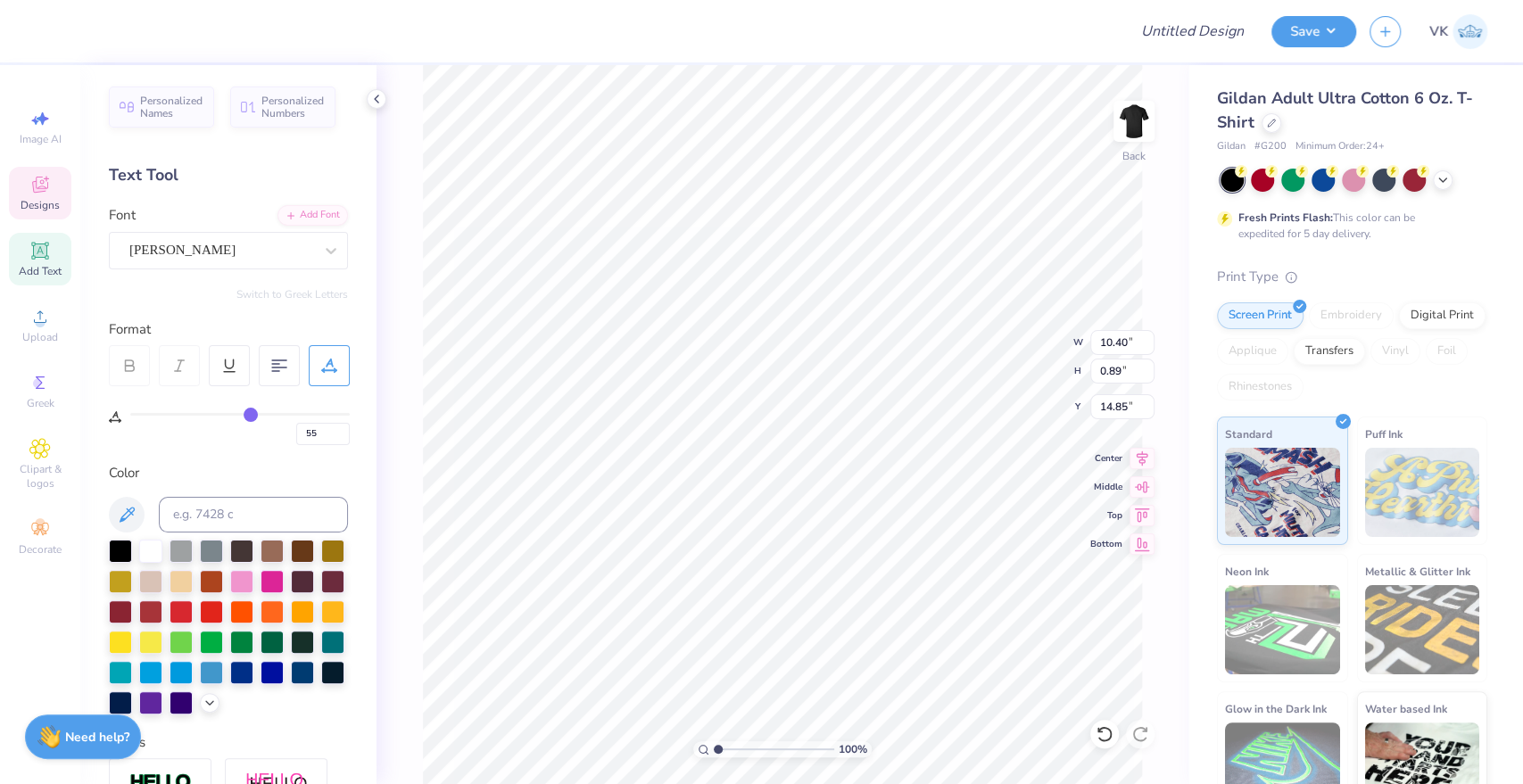
type input "56"
type input "57"
type input "58"
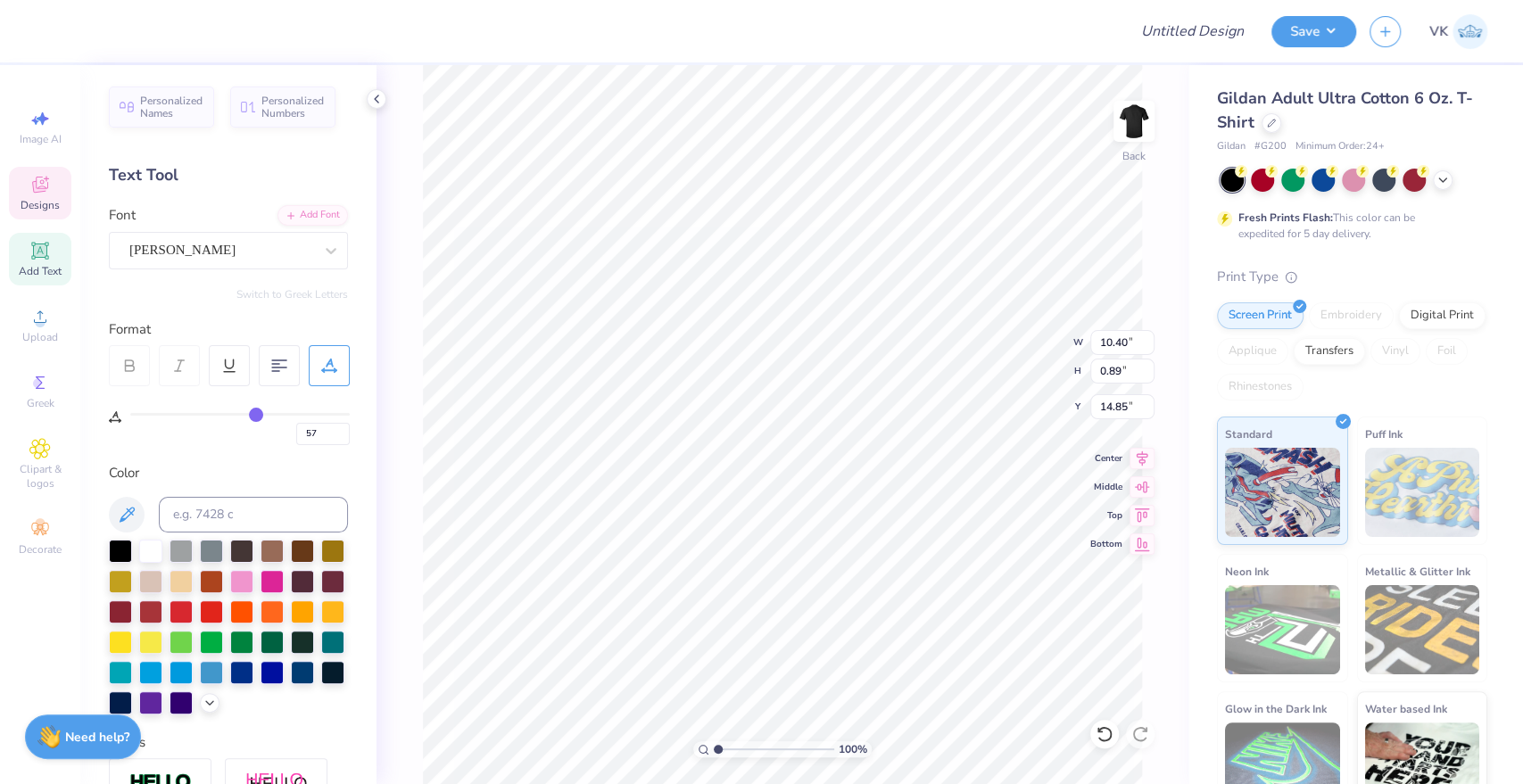
type input "58"
type input "59"
type input "60"
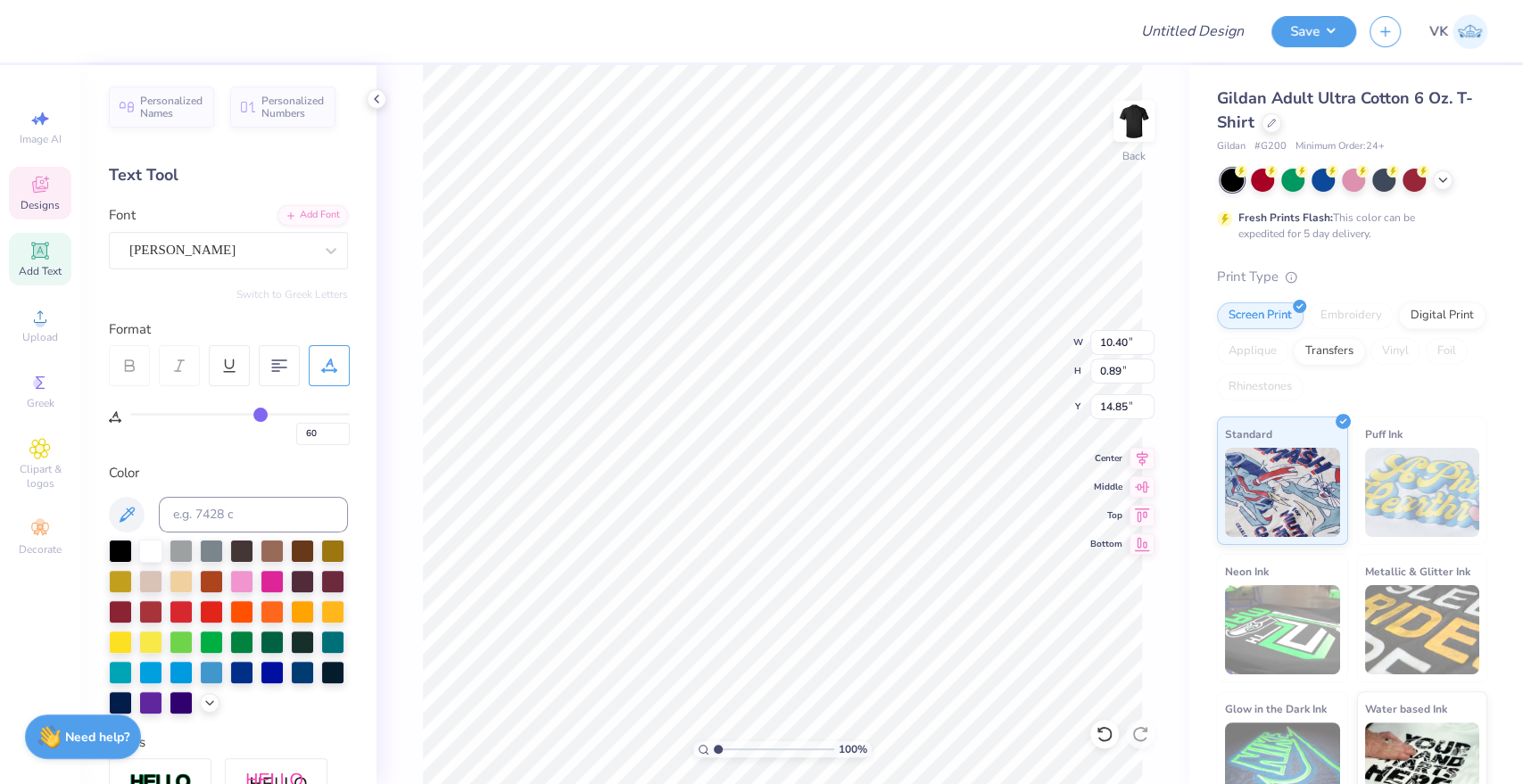
drag, startPoint x: 244, startPoint y: 414, endPoint x: 260, endPoint y: 410, distance: 16.5
click at [260, 413] on input "range" at bounding box center [240, 414] width 219 height 3
type input "0"
type input "11.23"
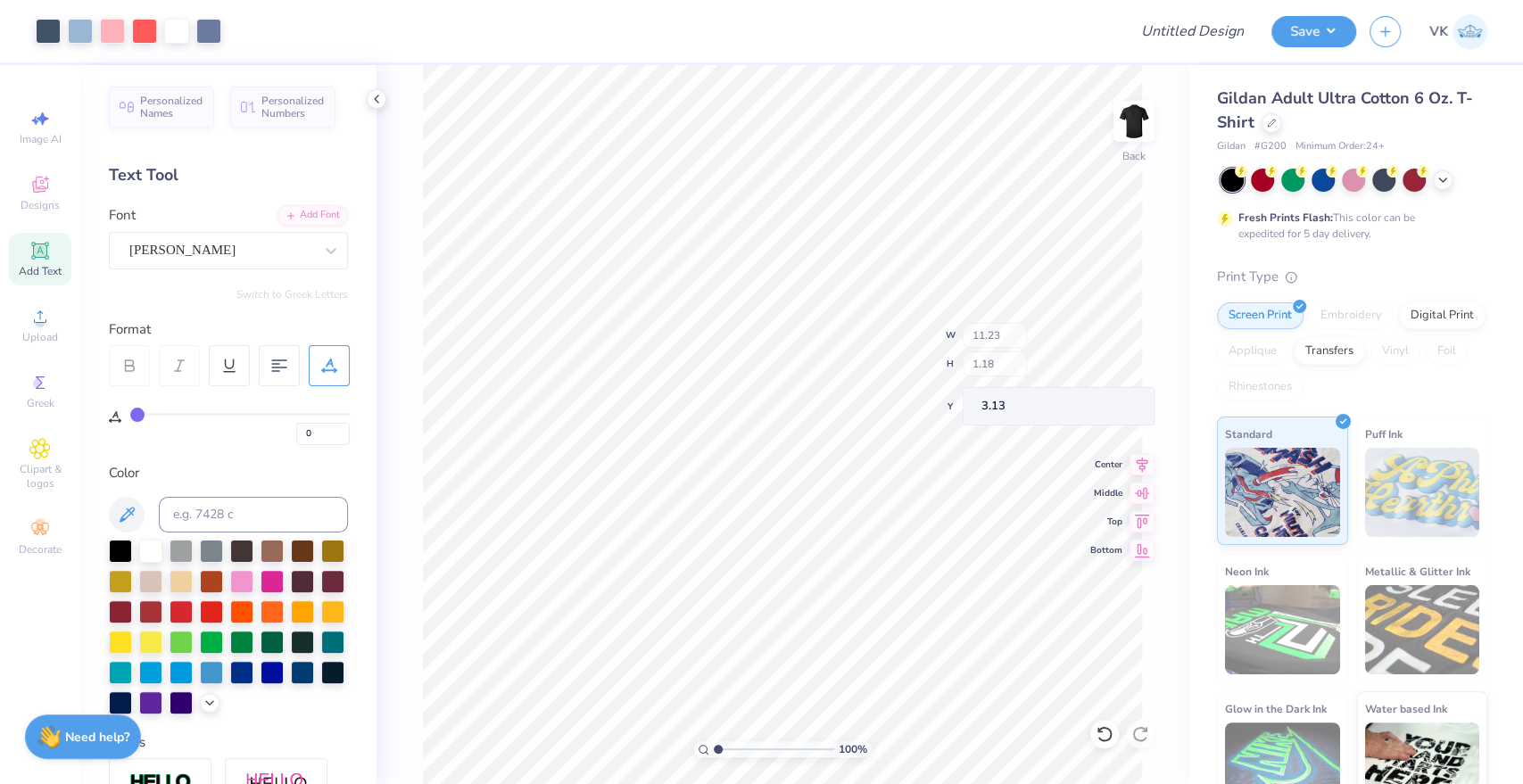
type input "1.18"
type input "3.13"
type input "11.41"
type input "1.20"
type input "3.11"
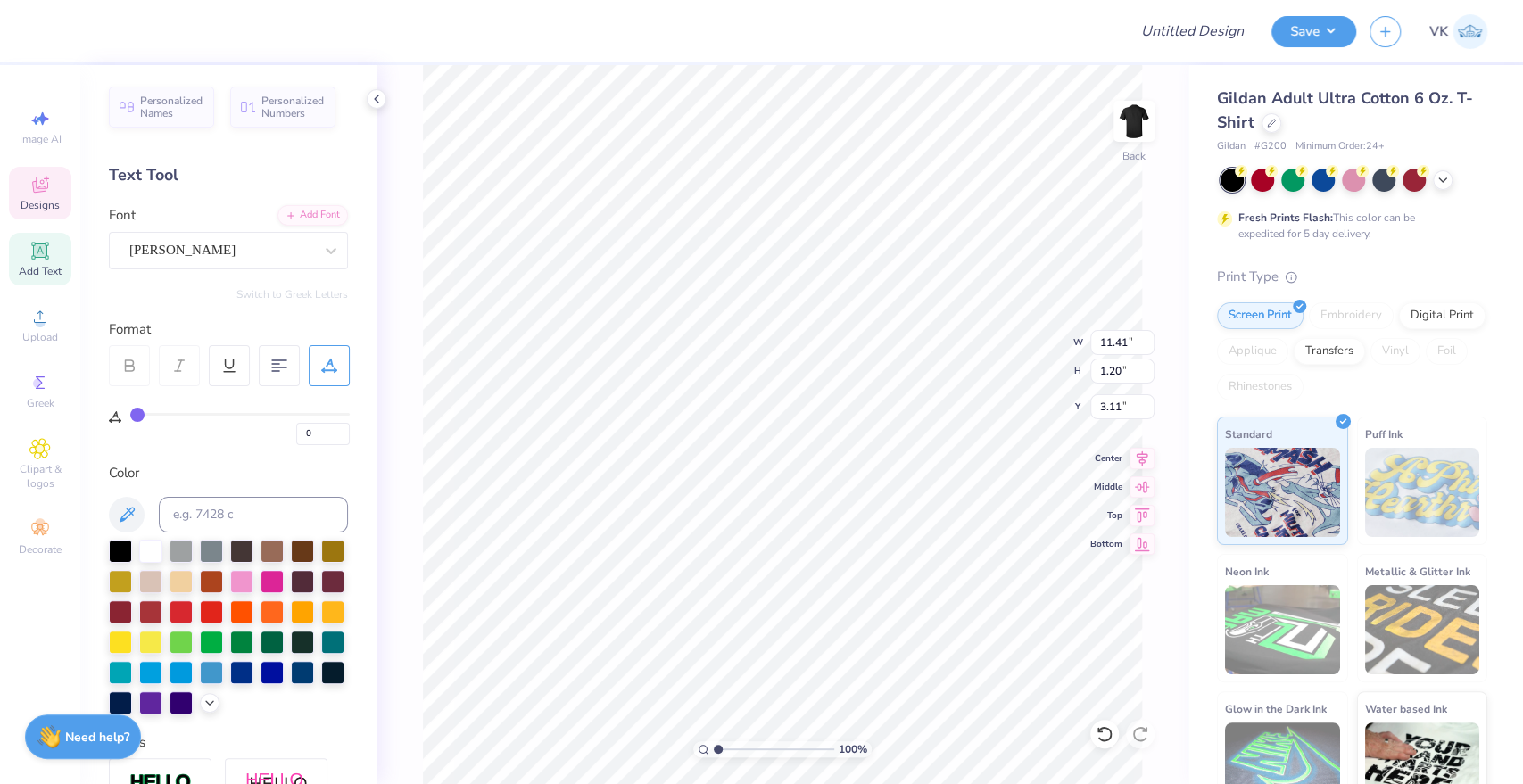
type input "10.52"
type input "1.10"
type input "3.21"
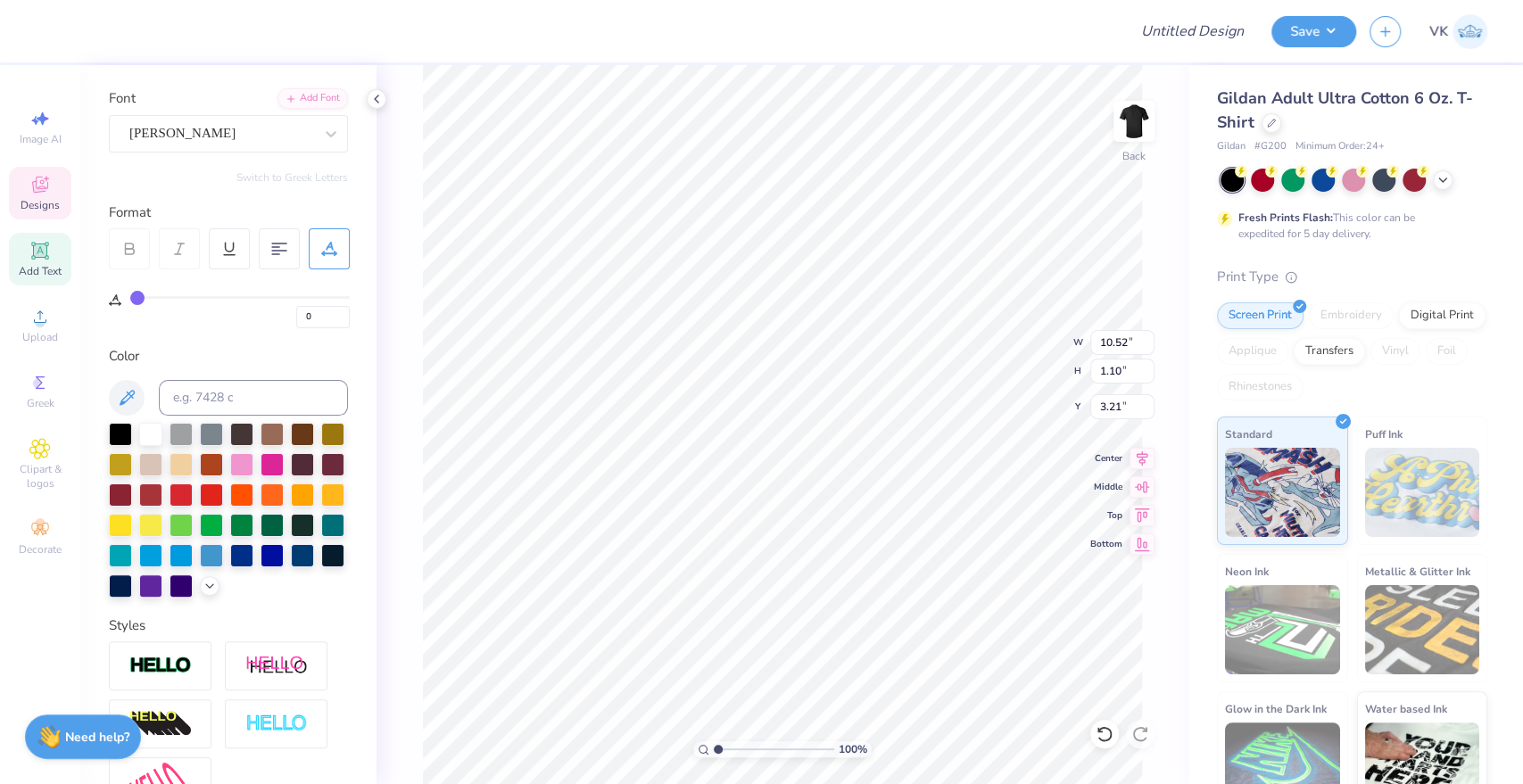
scroll to position [0, 0]
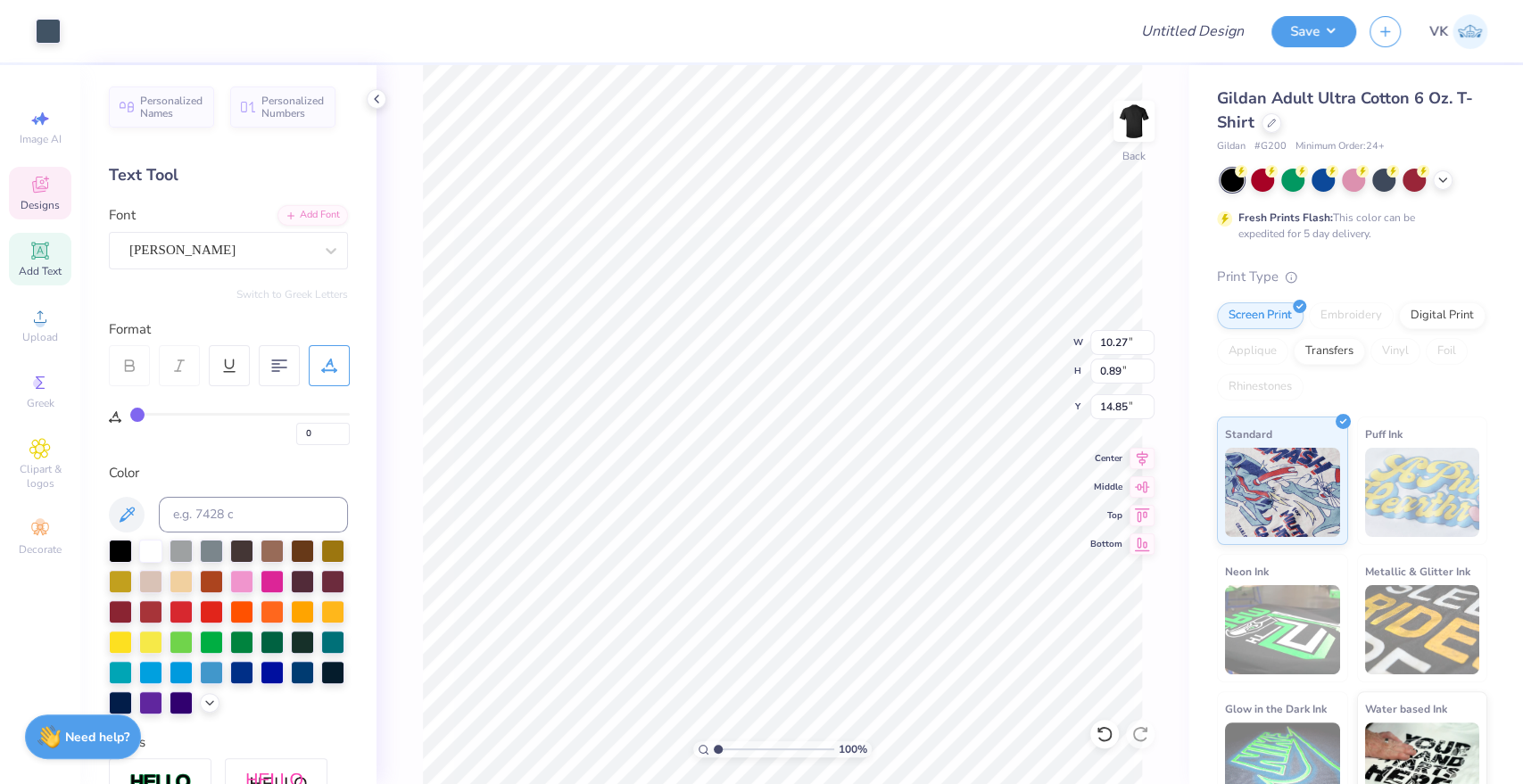
type input "60"
type input "10.52"
type input "12.53"
type input "3.21"
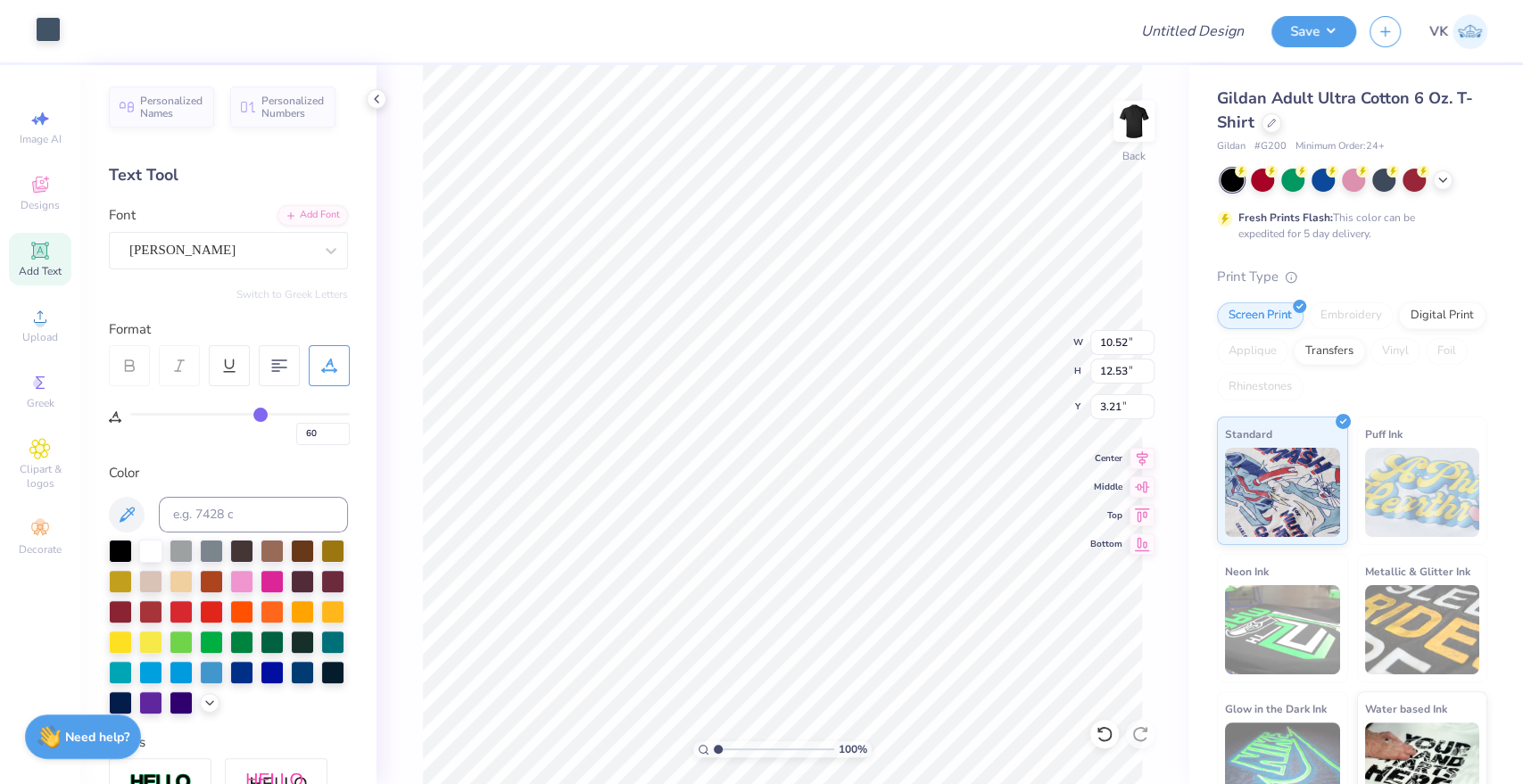
click at [42, 24] on div at bounding box center [48, 30] width 25 height 25
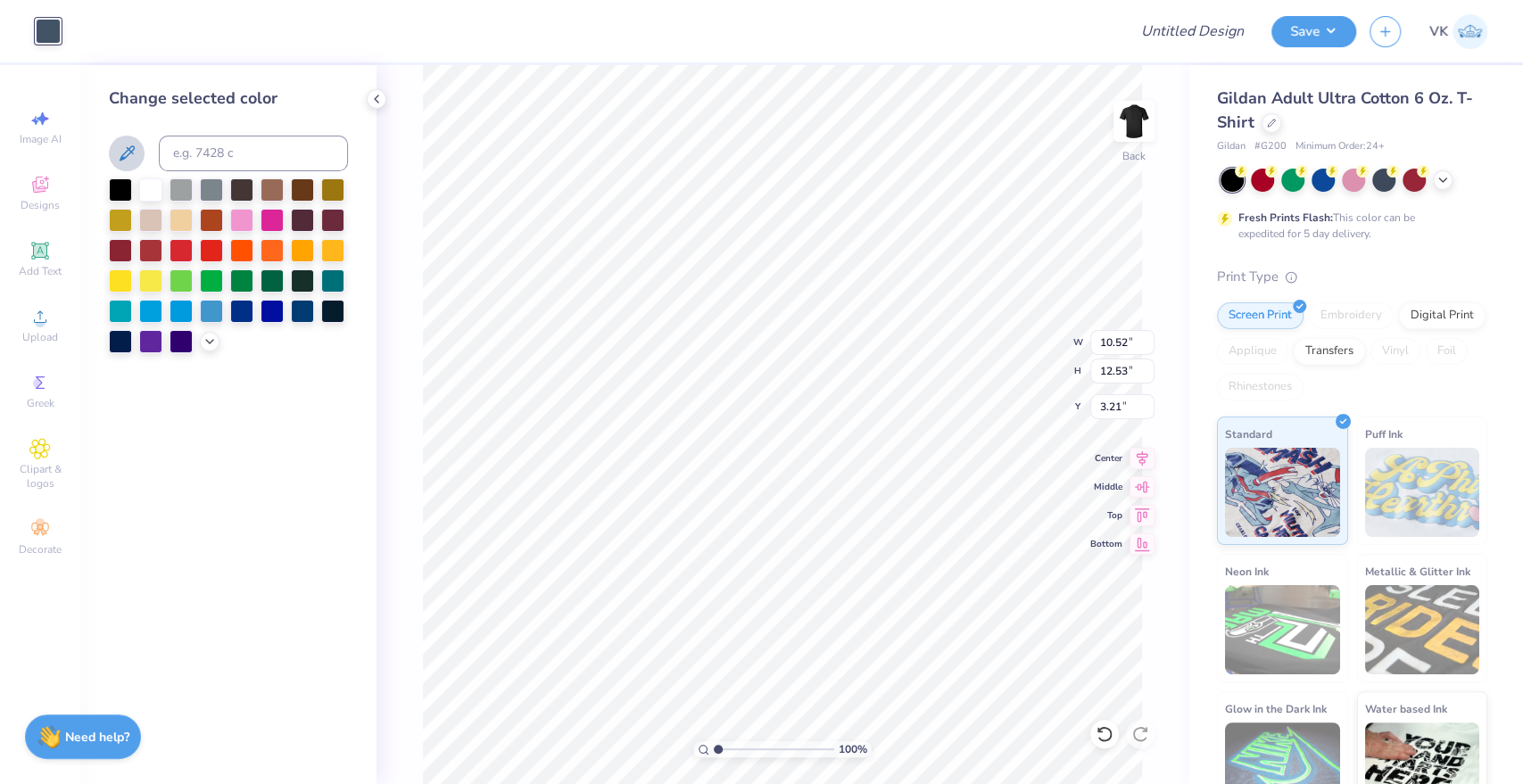
click at [134, 152] on icon at bounding box center [127, 154] width 21 height 21
click at [127, 150] on icon at bounding box center [127, 154] width 15 height 15
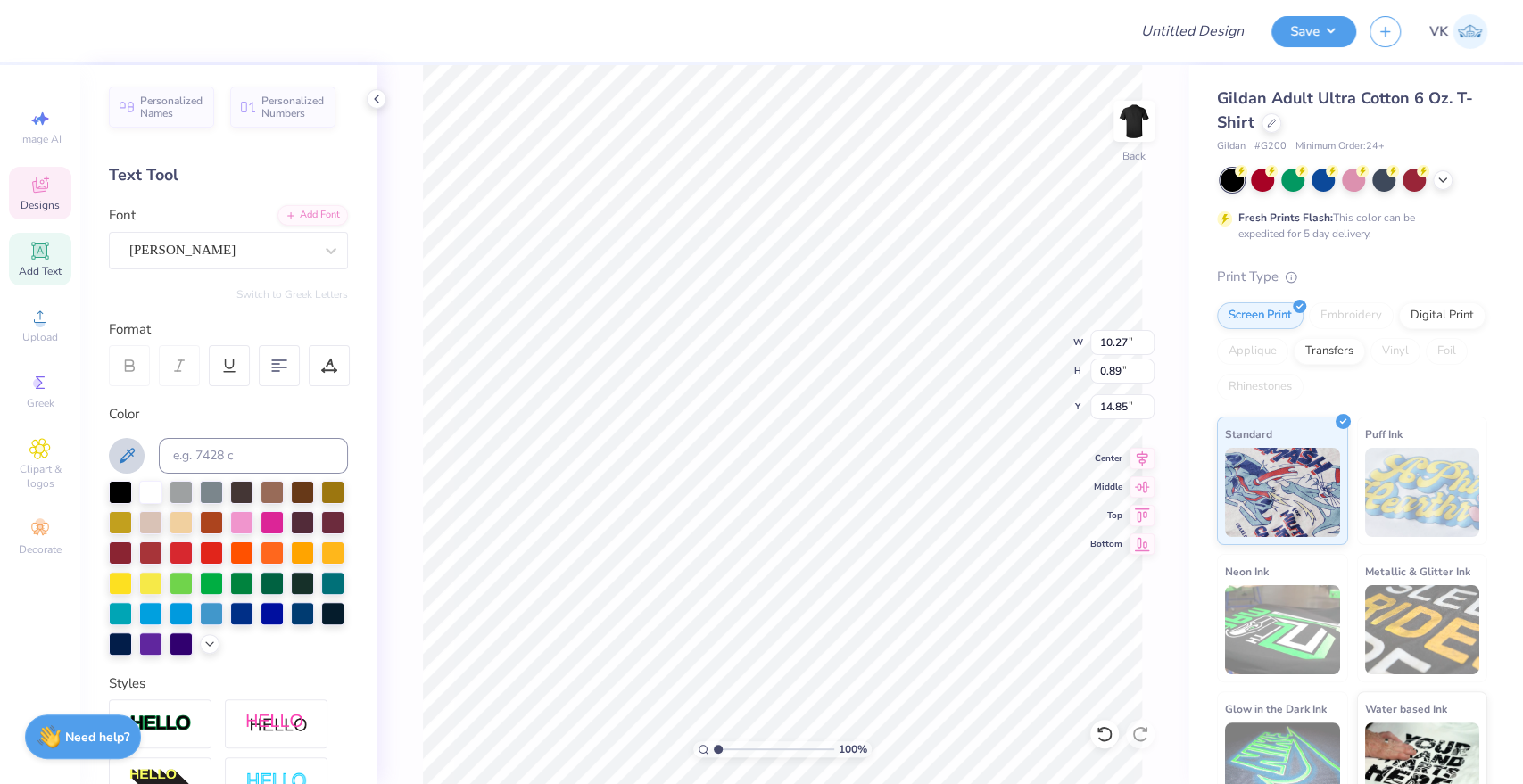
click at [132, 458] on icon at bounding box center [127, 456] width 21 height 21
type input "10.52"
type input "1.10"
type input "3.21"
click at [121, 451] on icon at bounding box center [127, 456] width 21 height 21
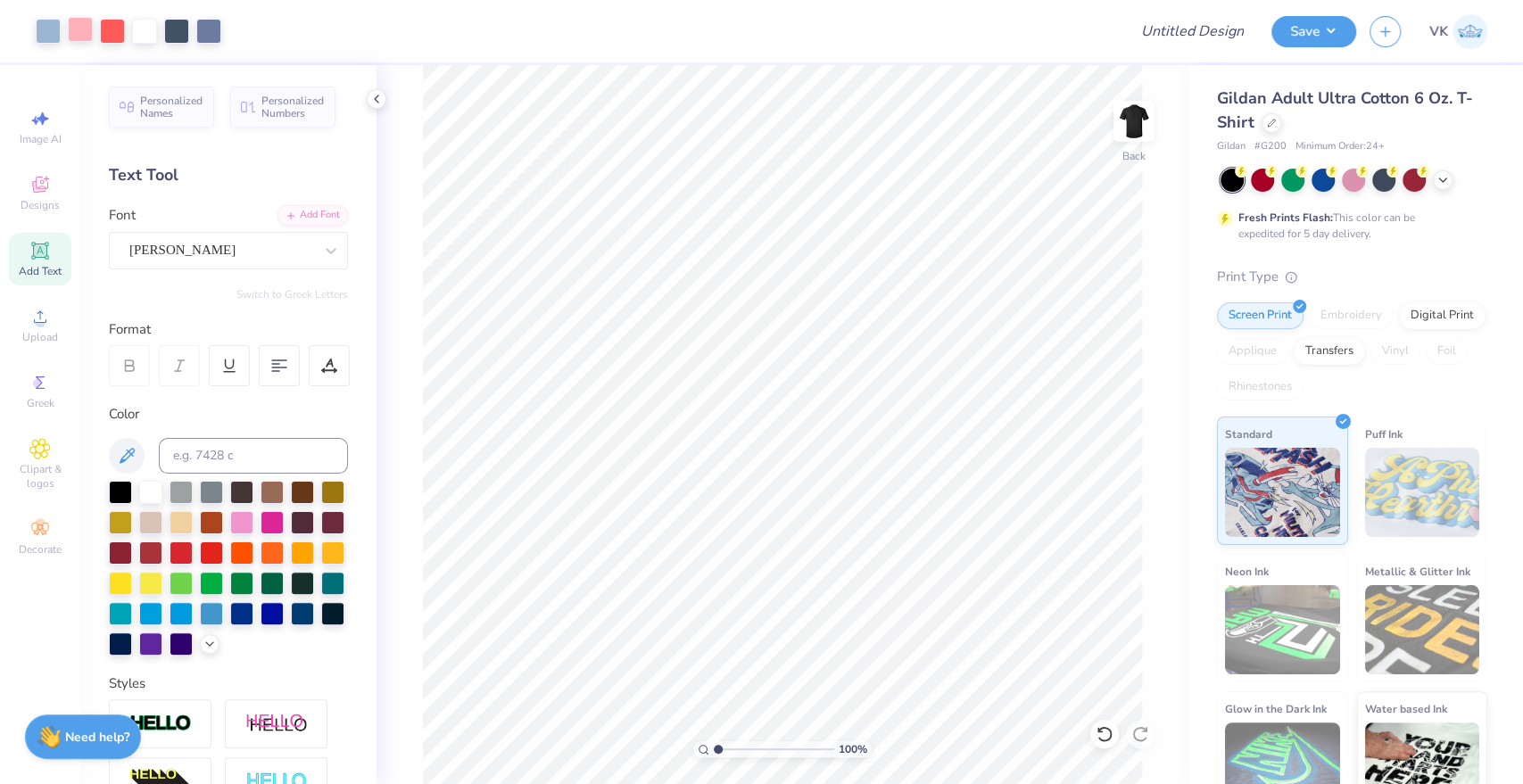
click at [79, 27] on div at bounding box center [80, 30] width 25 height 25
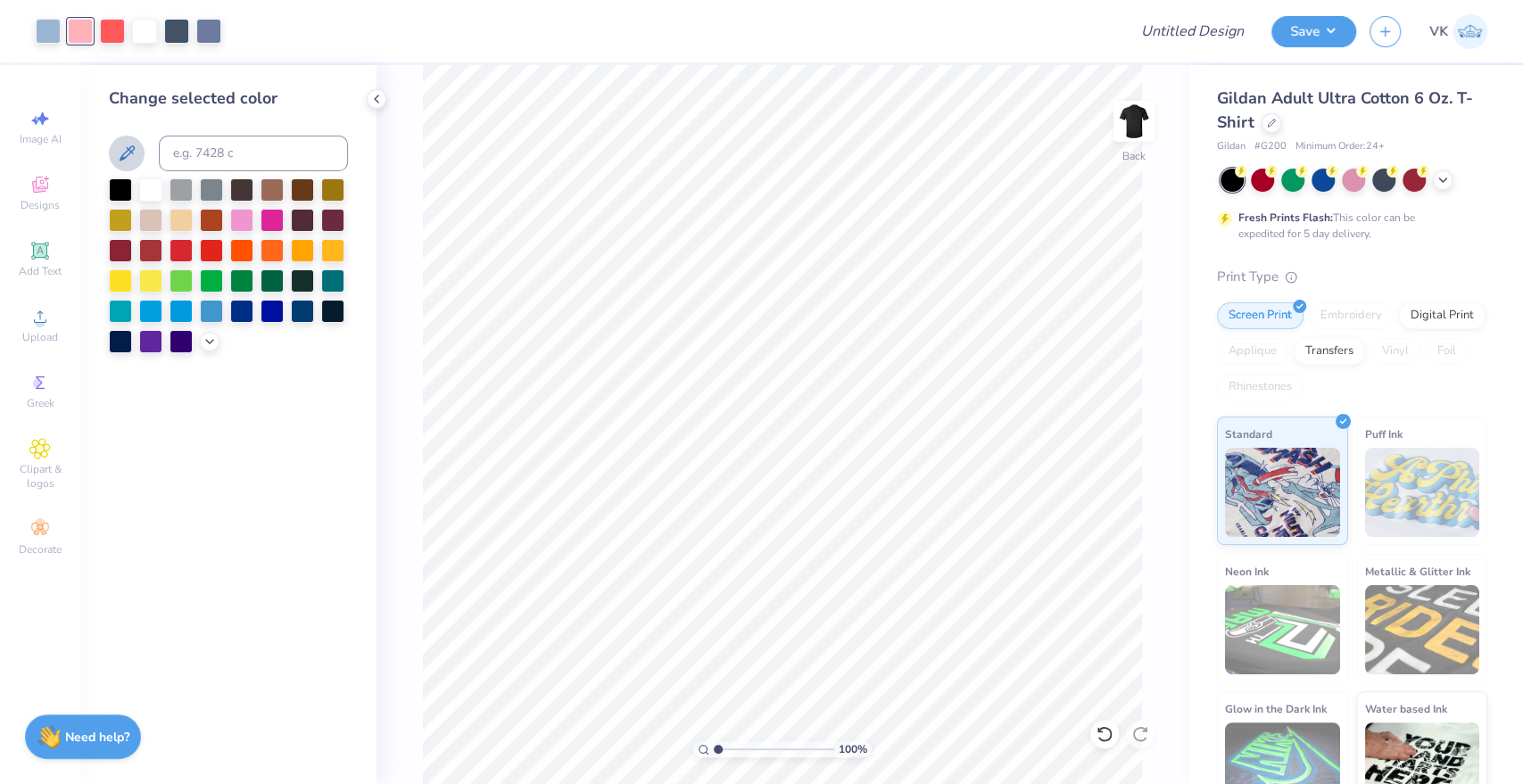
click at [121, 150] on icon at bounding box center [127, 154] width 21 height 21
click at [170, 32] on div at bounding box center [177, 30] width 25 height 25
click at [122, 141] on button at bounding box center [127, 153] width 36 height 36
click at [1226, 42] on input "Design Title" at bounding box center [1170, 31] width 175 height 36
click at [1216, 30] on input "ΚΠ Halloweekend Merch 6" at bounding box center [1170, 31] width 175 height 36
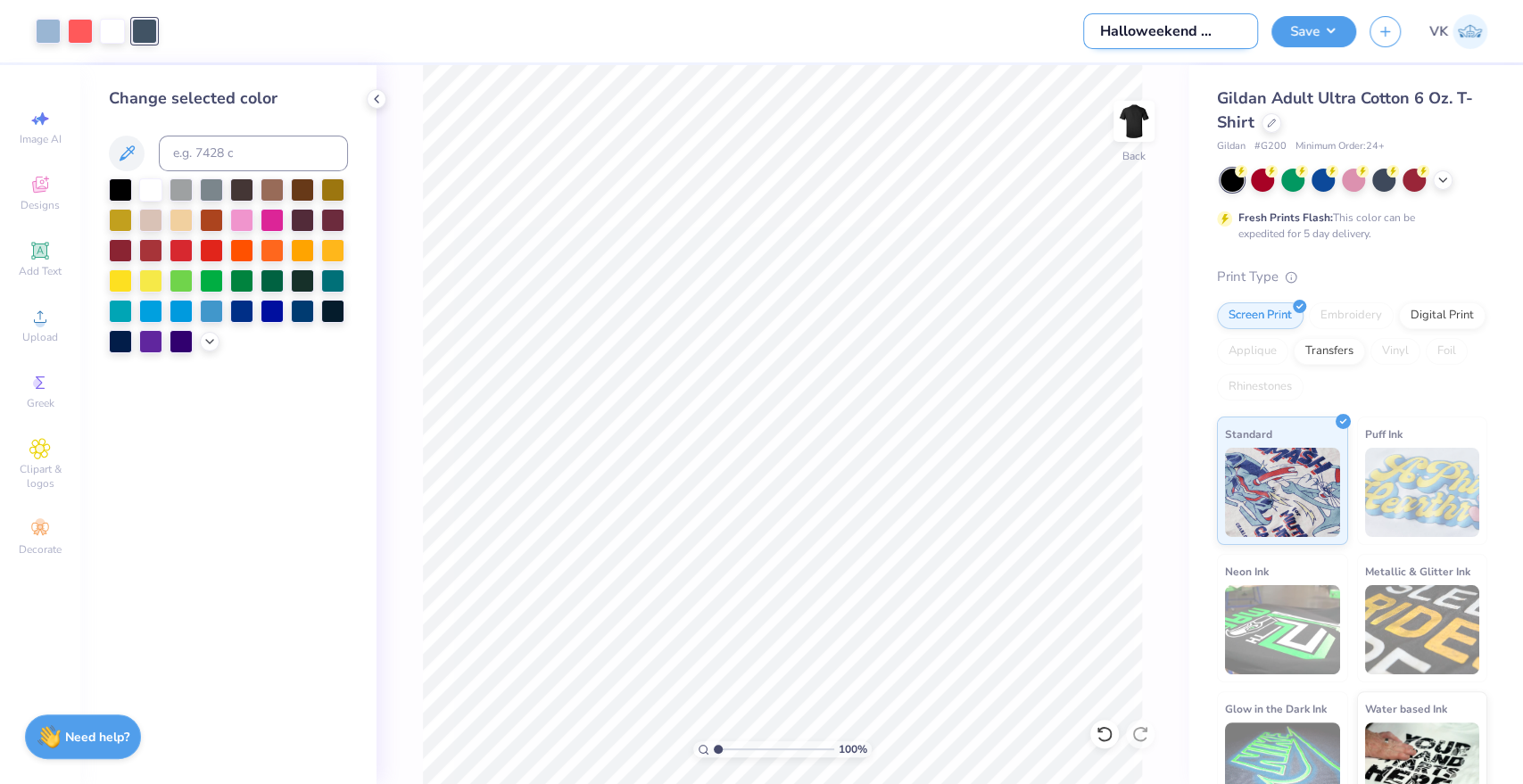
scroll to position [0, 29]
type input "ΚΠ Halloweekend Merch 7"
click at [1320, 43] on div "Save" at bounding box center [1313, 32] width 85 height 31
click at [1322, 23] on button "Save" at bounding box center [1313, 29] width 85 height 31
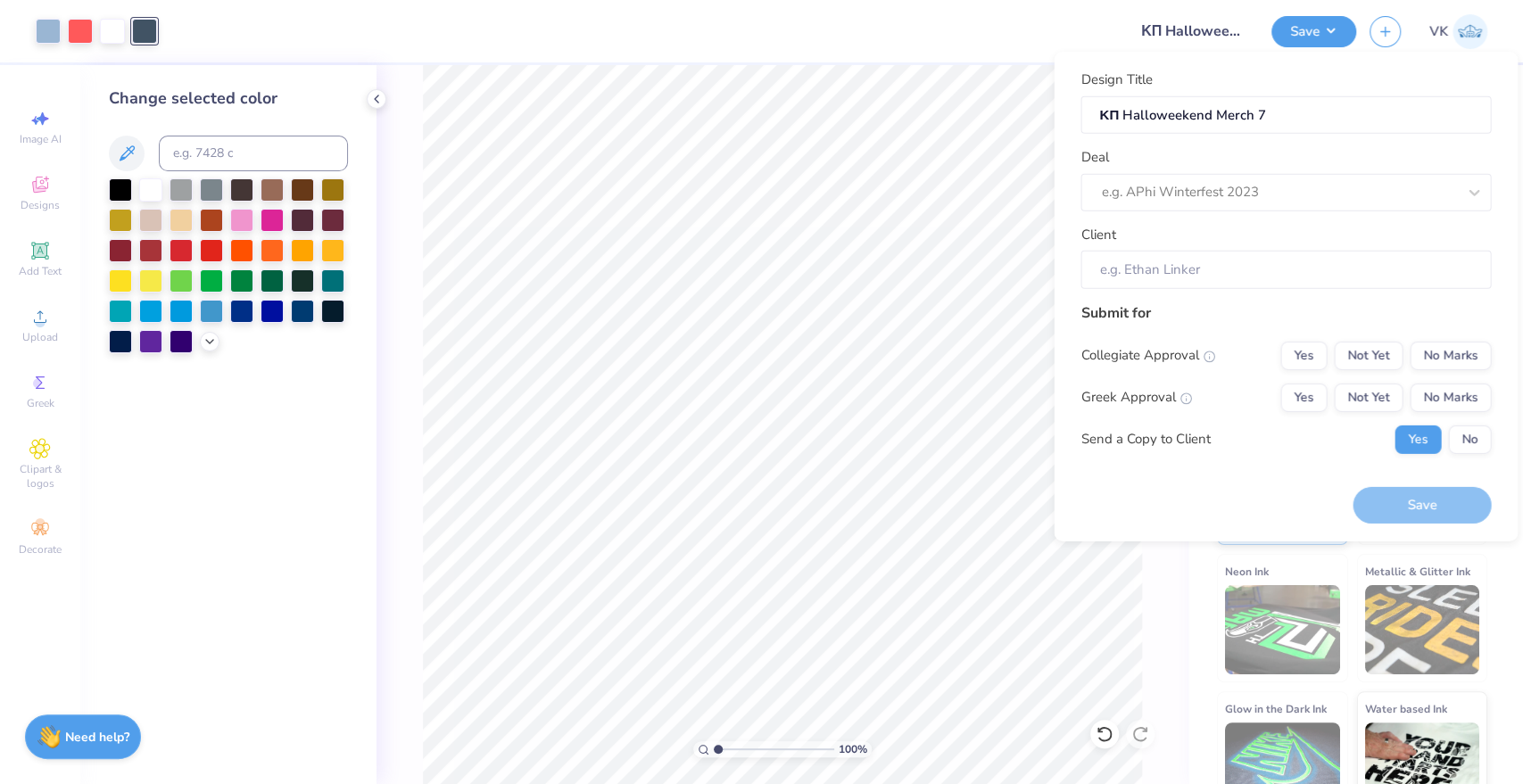
click at [1350, 210] on div "Design Title ΚΠ Halloweekend Merch 7 Deal e.g. APhi Winterfest 2023 Client" at bounding box center [1285, 179] width 410 height 219
click at [1304, 174] on div "e.g. APhi Winterfest 2023" at bounding box center [1285, 191] width 410 height 38
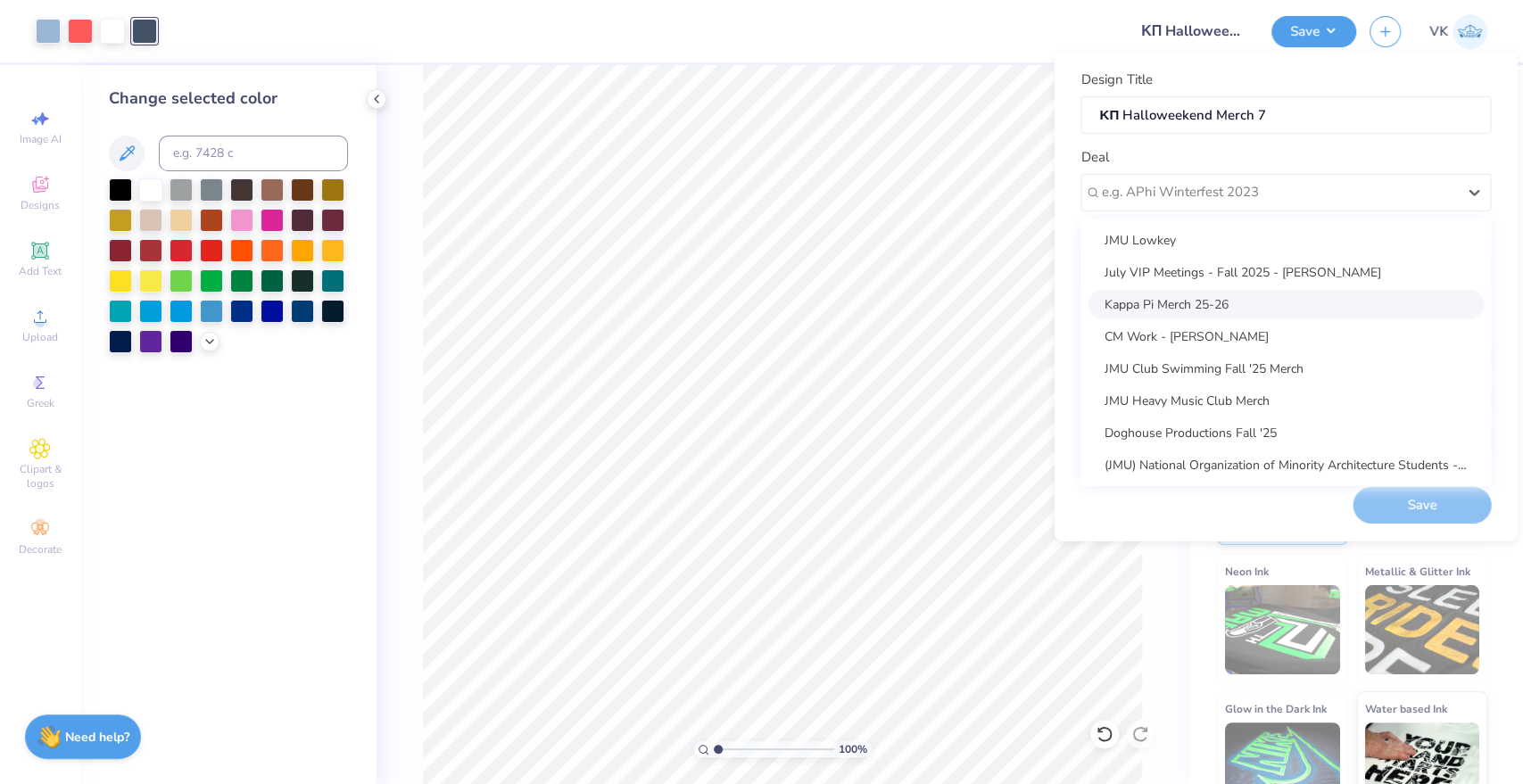
click at [1256, 305] on div "Kappa Pi Merch 25-26" at bounding box center [1285, 303] width 396 height 29
type input "[PERSON_NAME]"
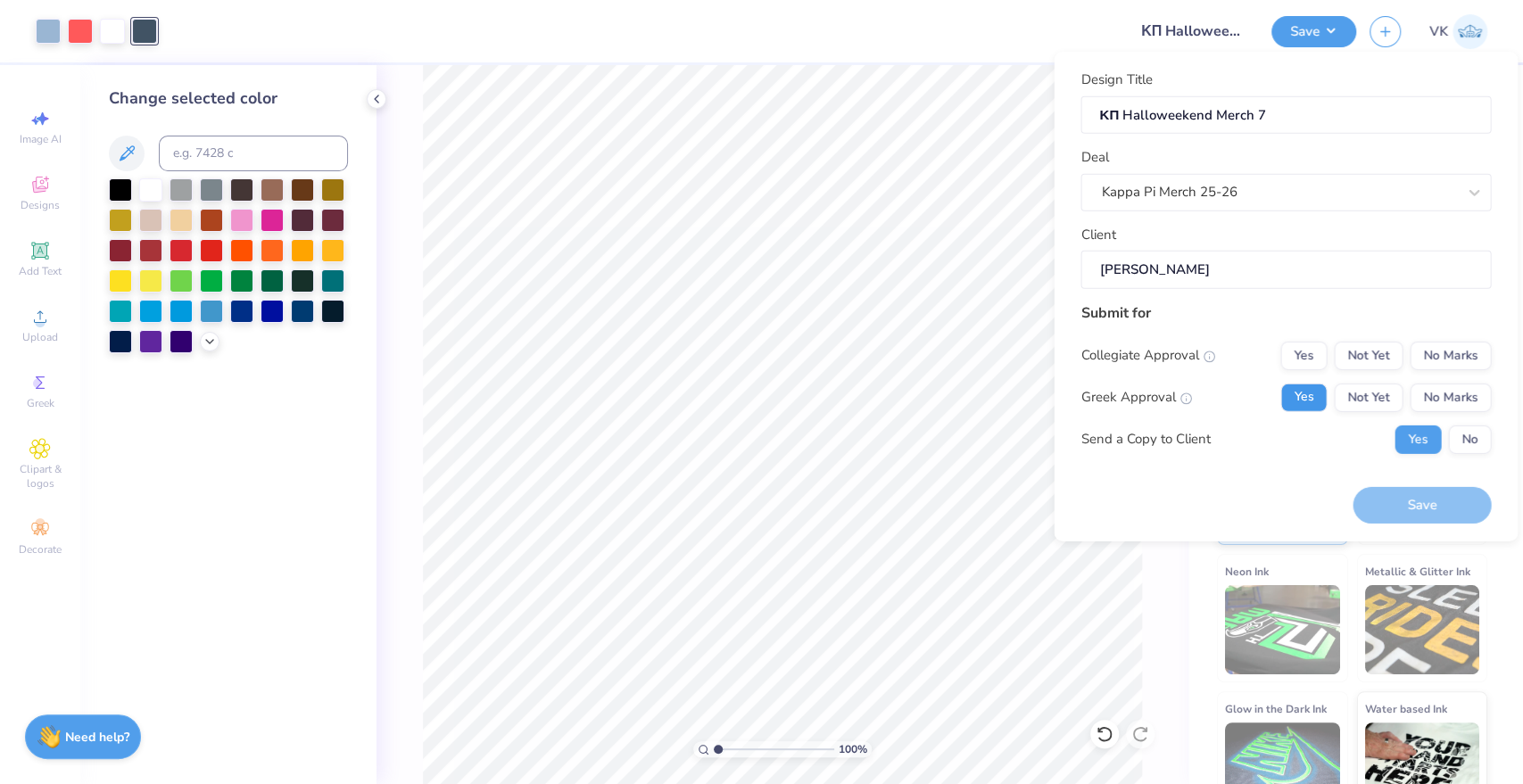
click at [1306, 399] on button "Yes" at bounding box center [1303, 397] width 46 height 29
click at [1456, 364] on button "No Marks" at bounding box center [1450, 355] width 81 height 29
click at [1442, 491] on button "Save" at bounding box center [1421, 505] width 138 height 37
